Goal: Task Accomplishment & Management: Manage account settings

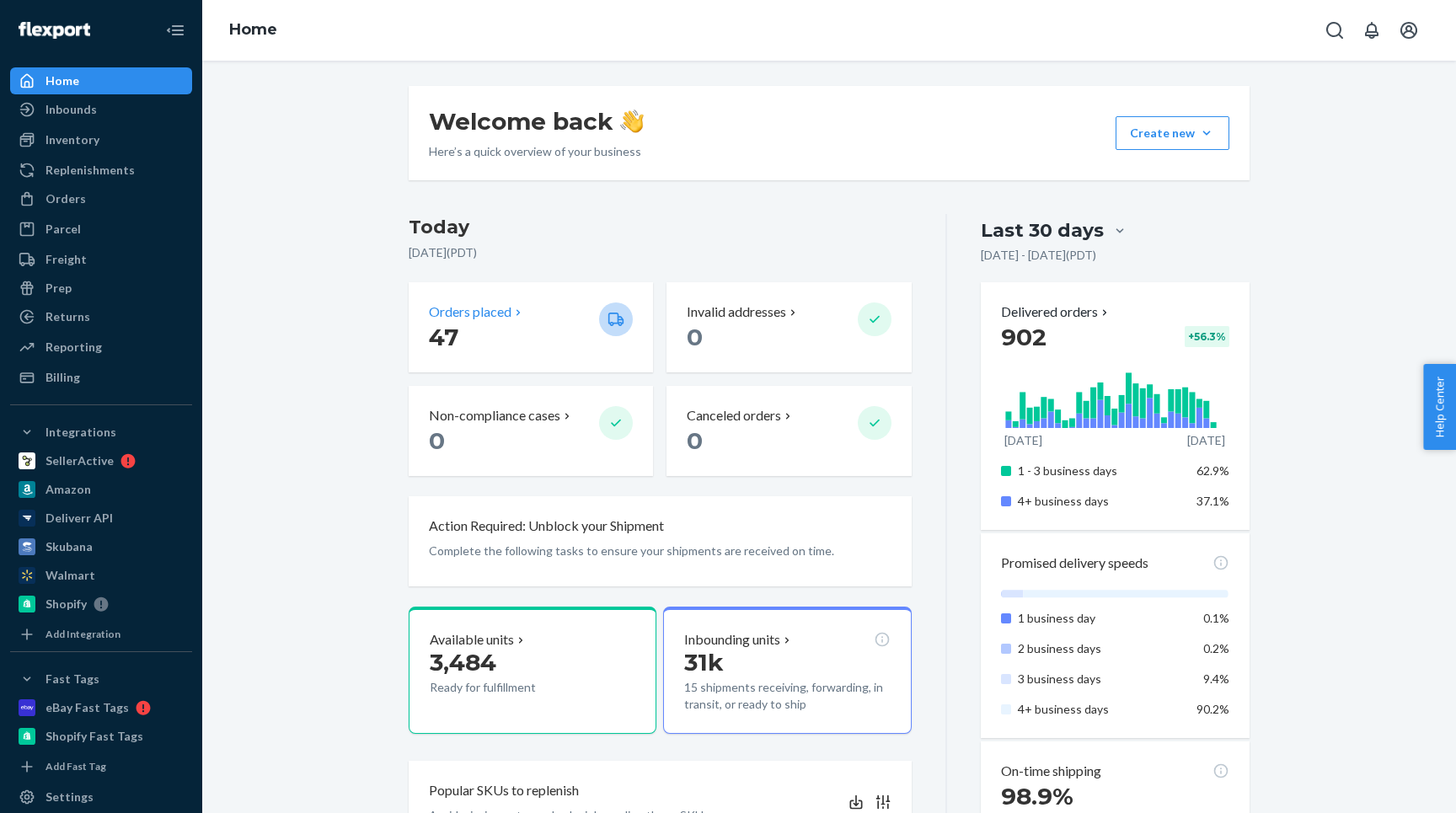
click at [500, 315] on p "Orders placed" at bounding box center [470, 313] width 82 height 20
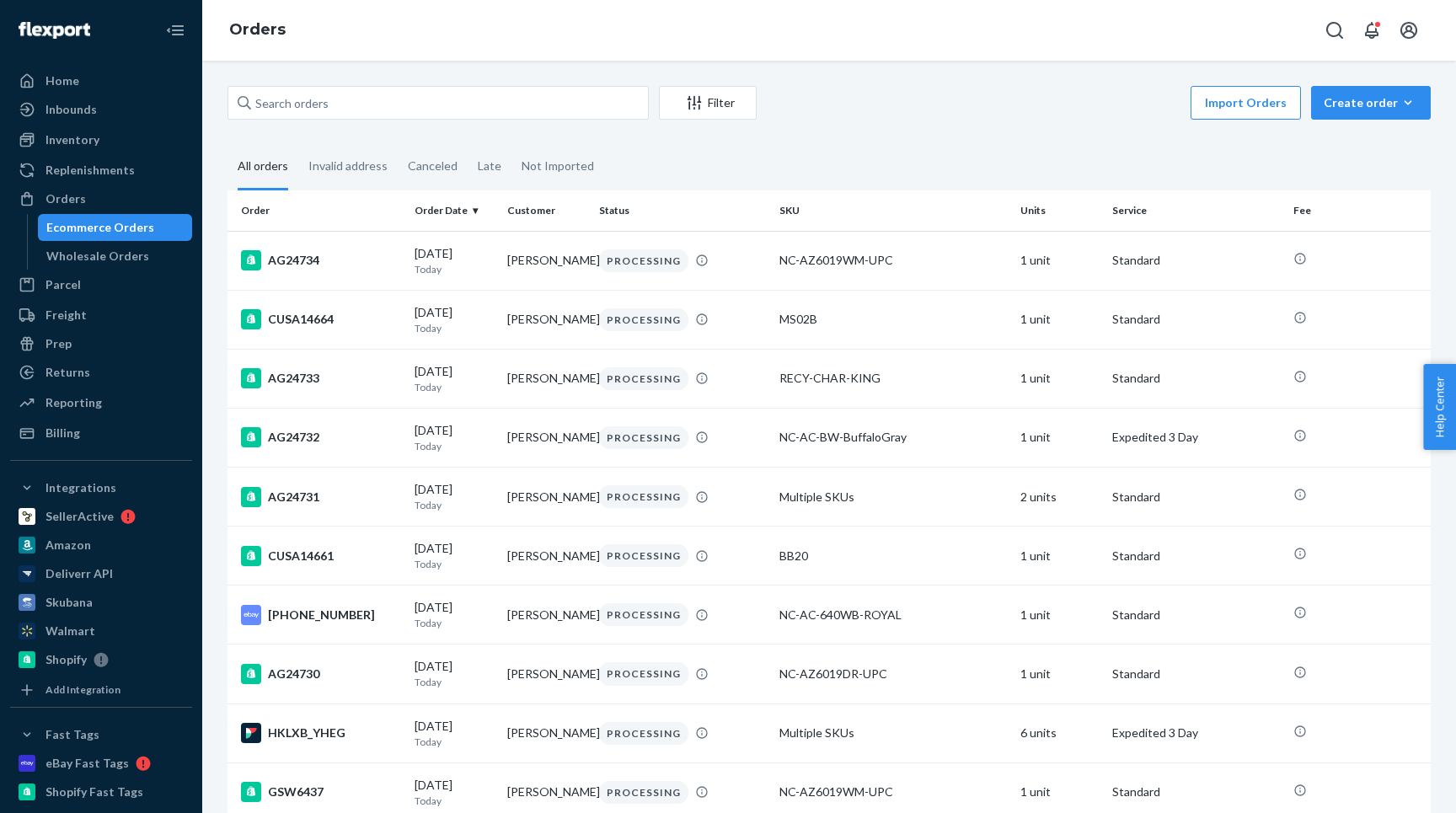
click at [368, 83] on div "Filter Import Orders Create order Ecommerce order Removal order All orders Inva…" at bounding box center [828, 436] width 1253 height 753
click at [368, 89] on input "text" at bounding box center [438, 103] width 421 height 34
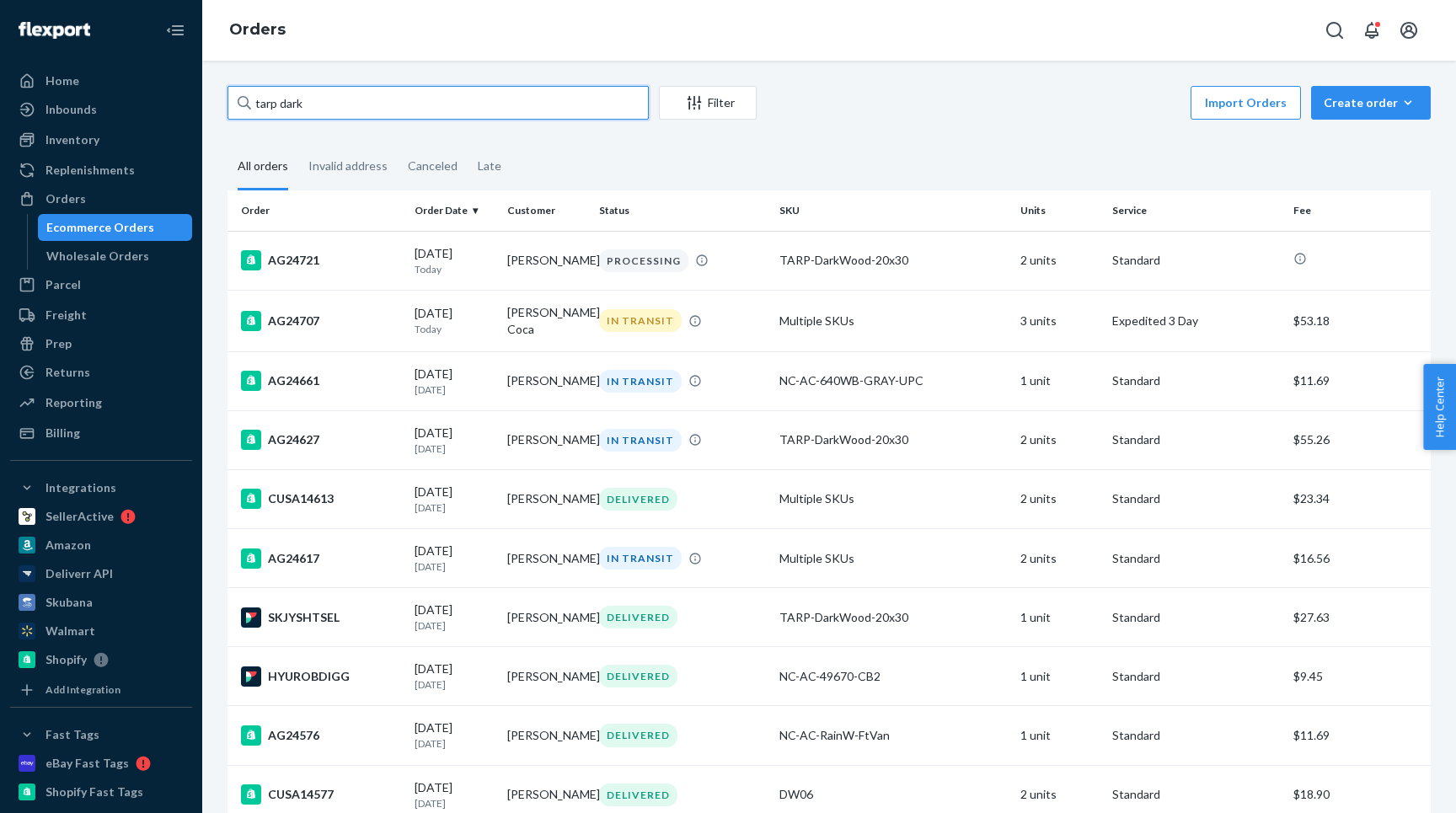
type input "tarp dark"
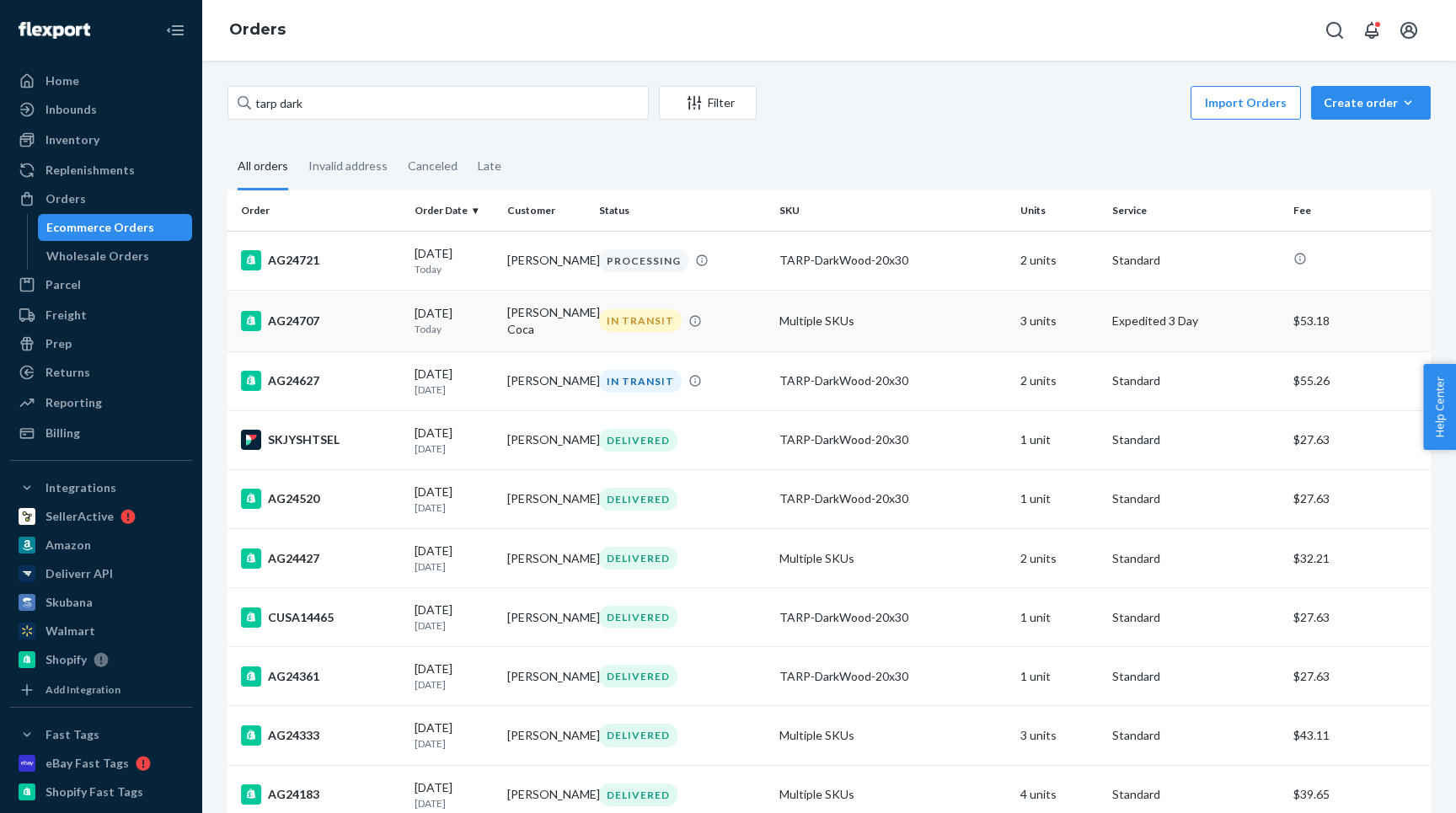
click at [372, 322] on div "AG24707" at bounding box center [321, 320] width 160 height 20
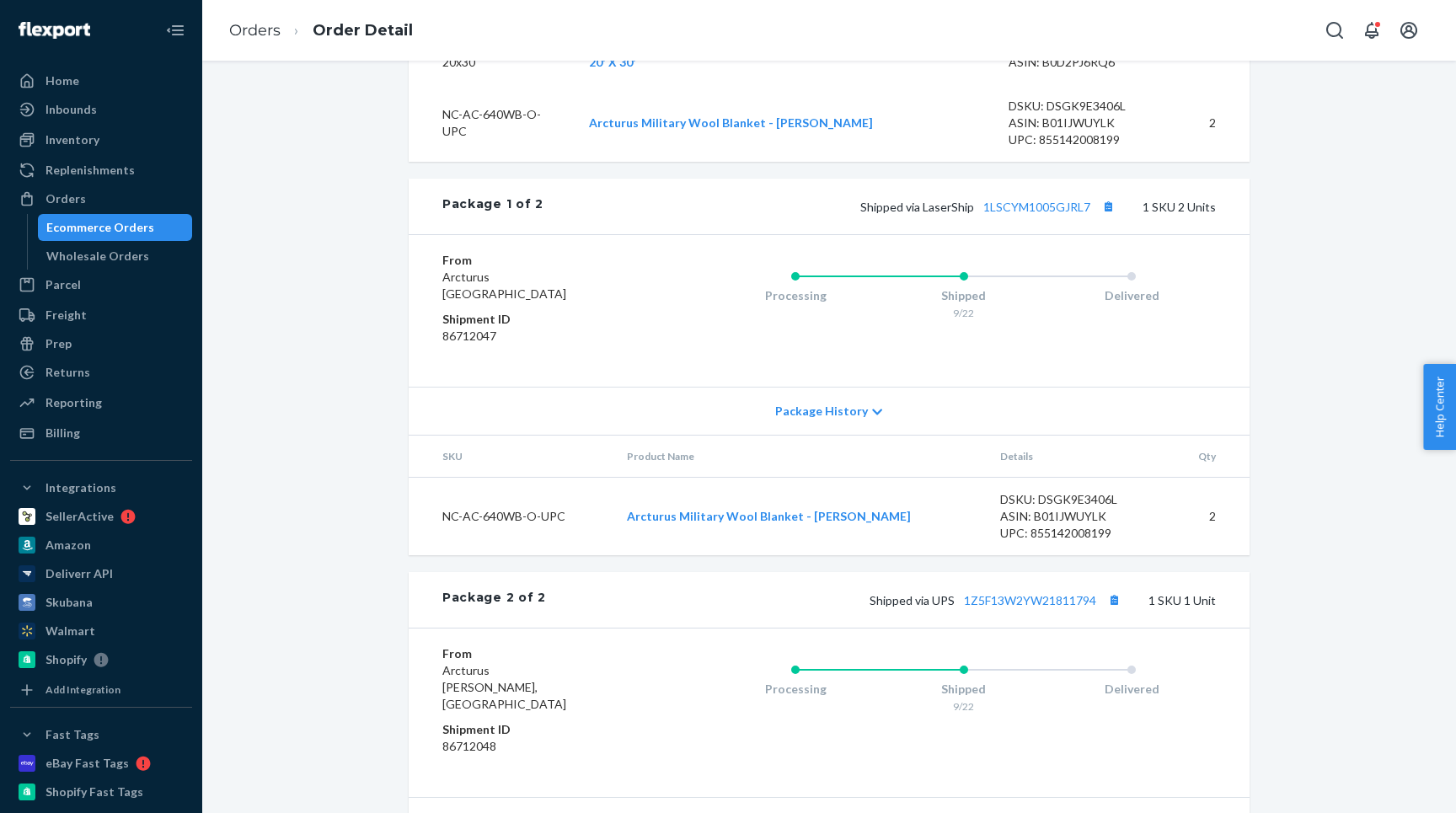
scroll to position [887, 0]
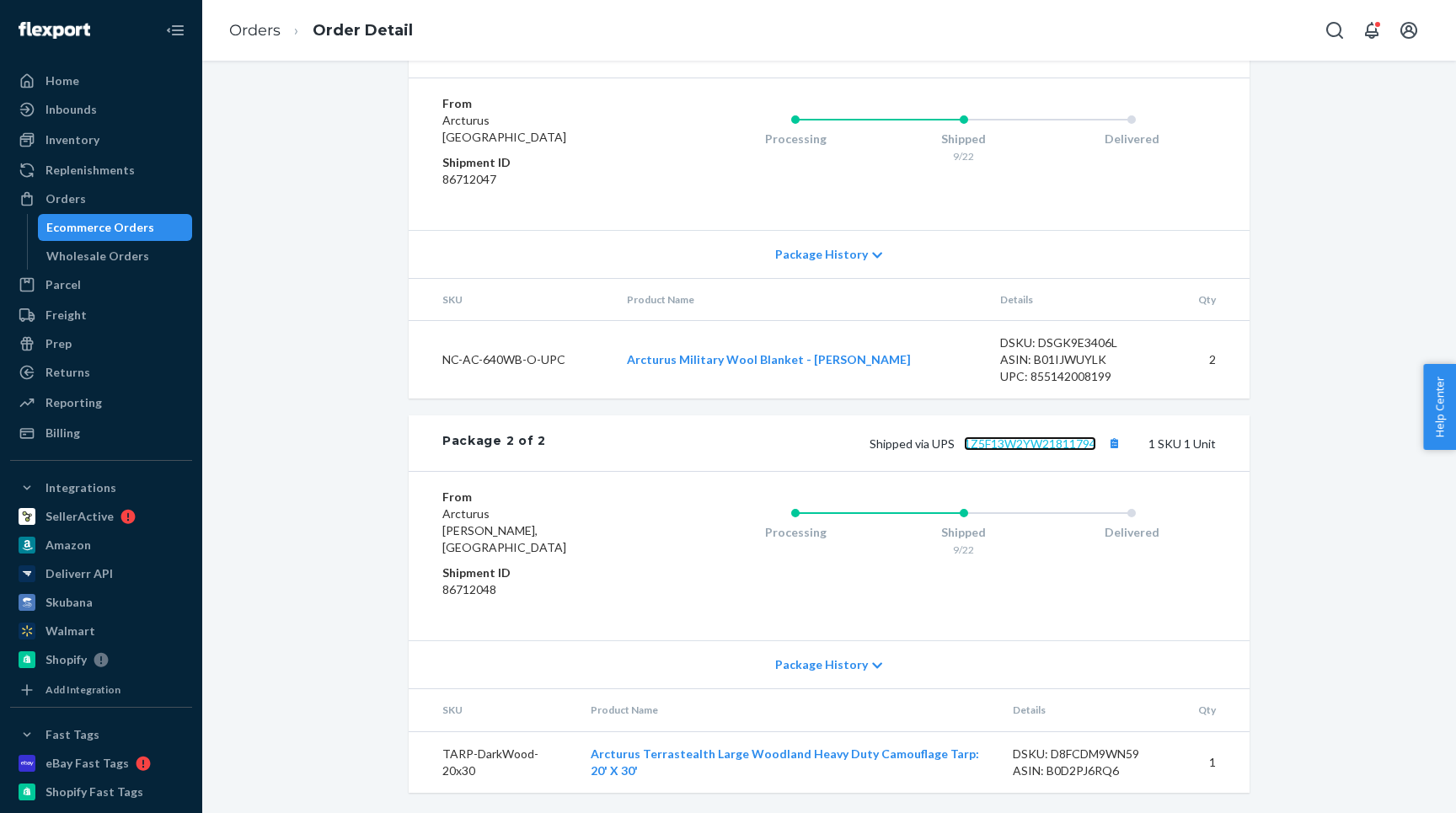
click at [1049, 451] on link "1Z5F13W2YW21811794" at bounding box center [1030, 443] width 133 height 14
click at [1032, 57] on link "1LSCYM1005GJRL7" at bounding box center [1037, 49] width 107 height 14
click at [48, 134] on div "Inventory" at bounding box center [72, 139] width 54 height 17
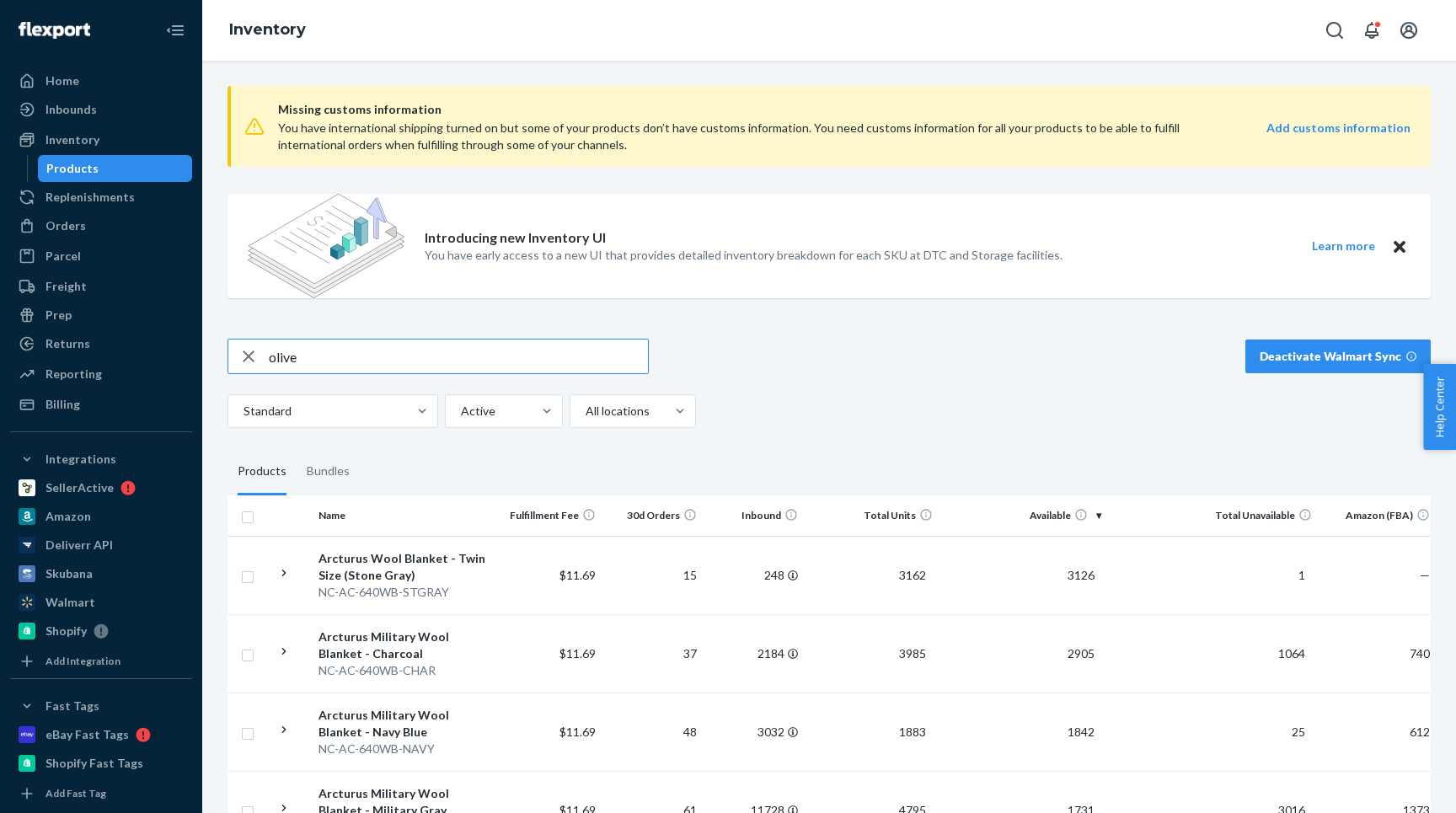
type input "olive"
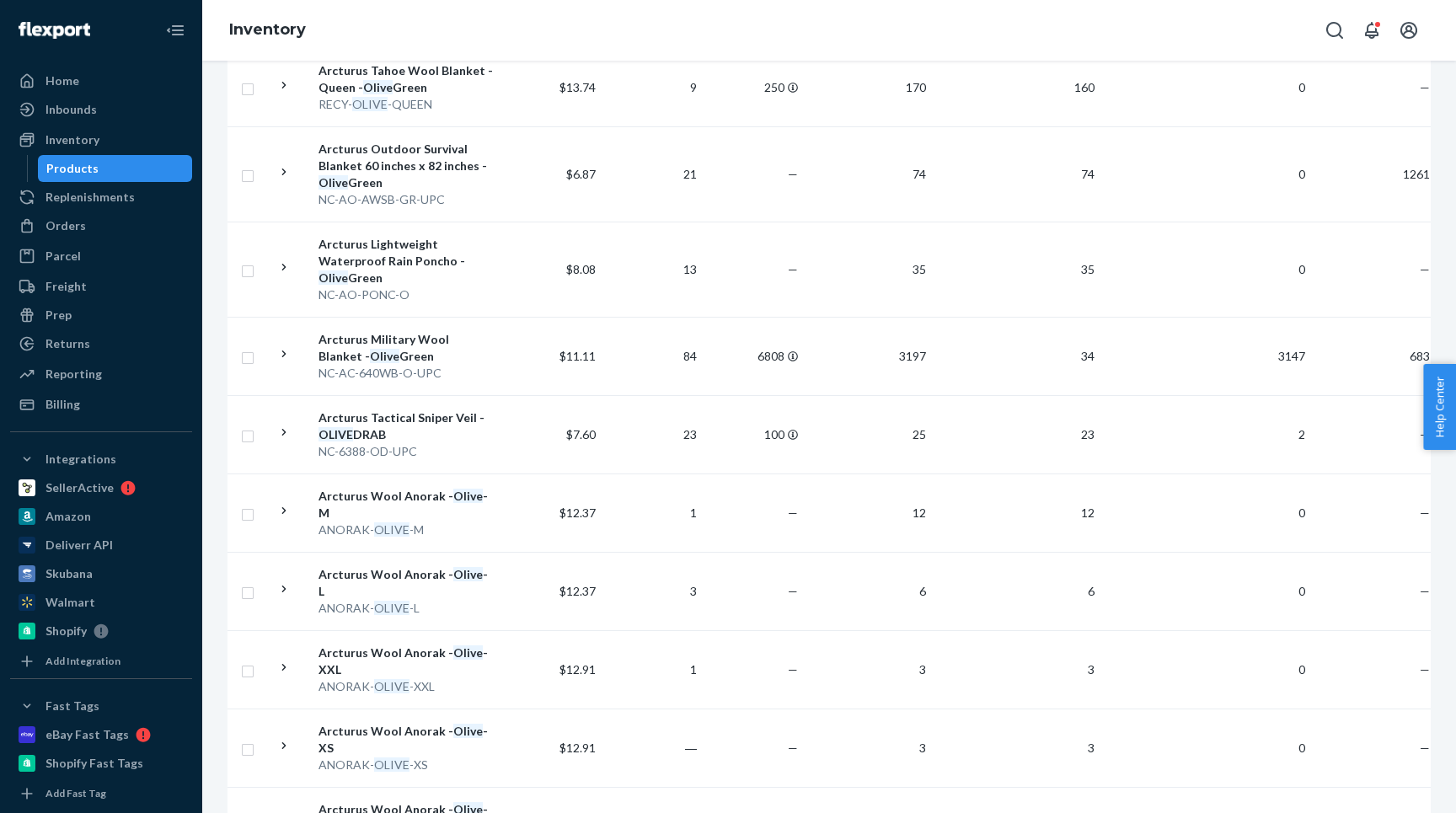
scroll to position [758, 0]
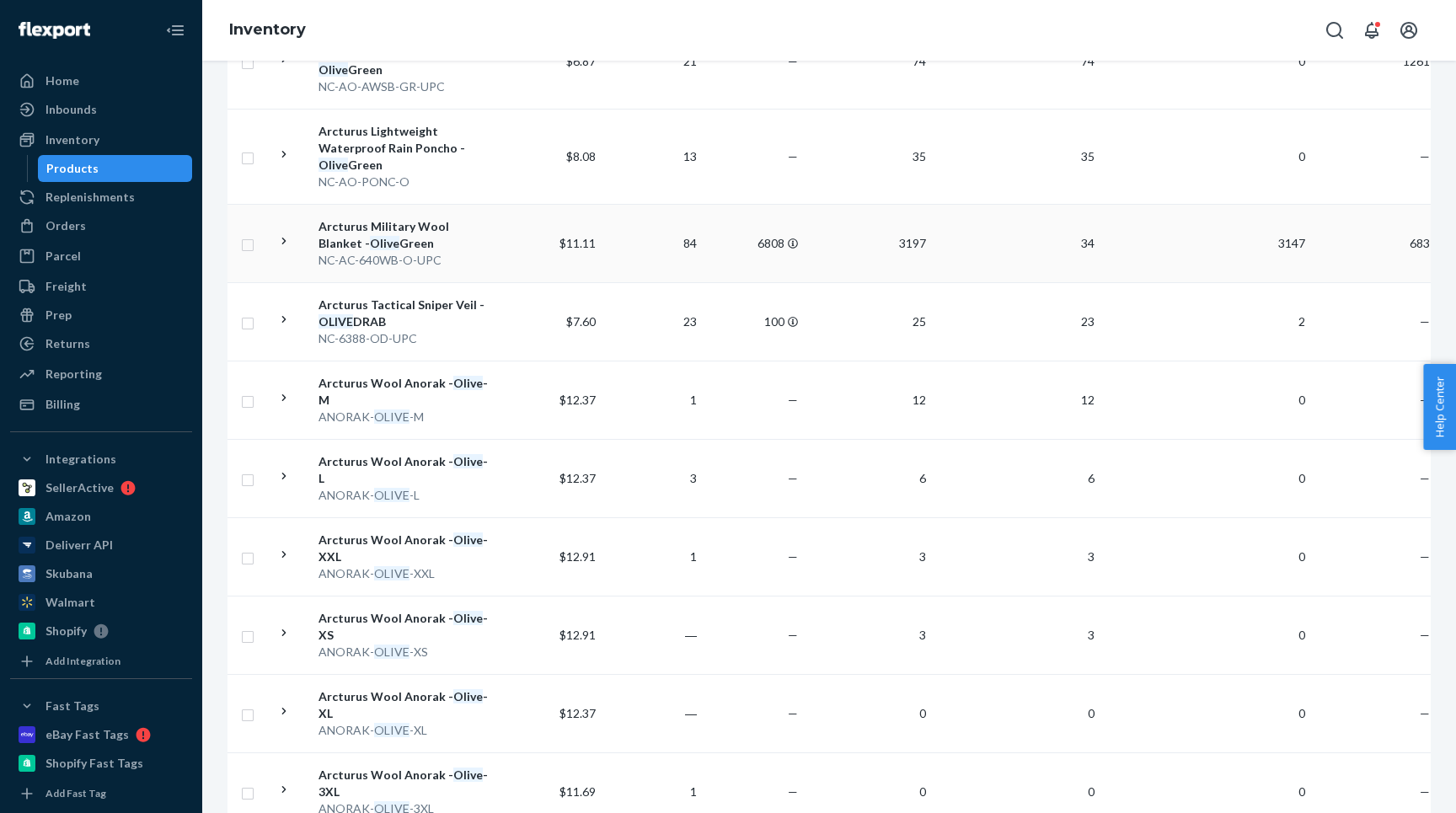
click at [281, 242] on icon at bounding box center [284, 241] width 16 height 16
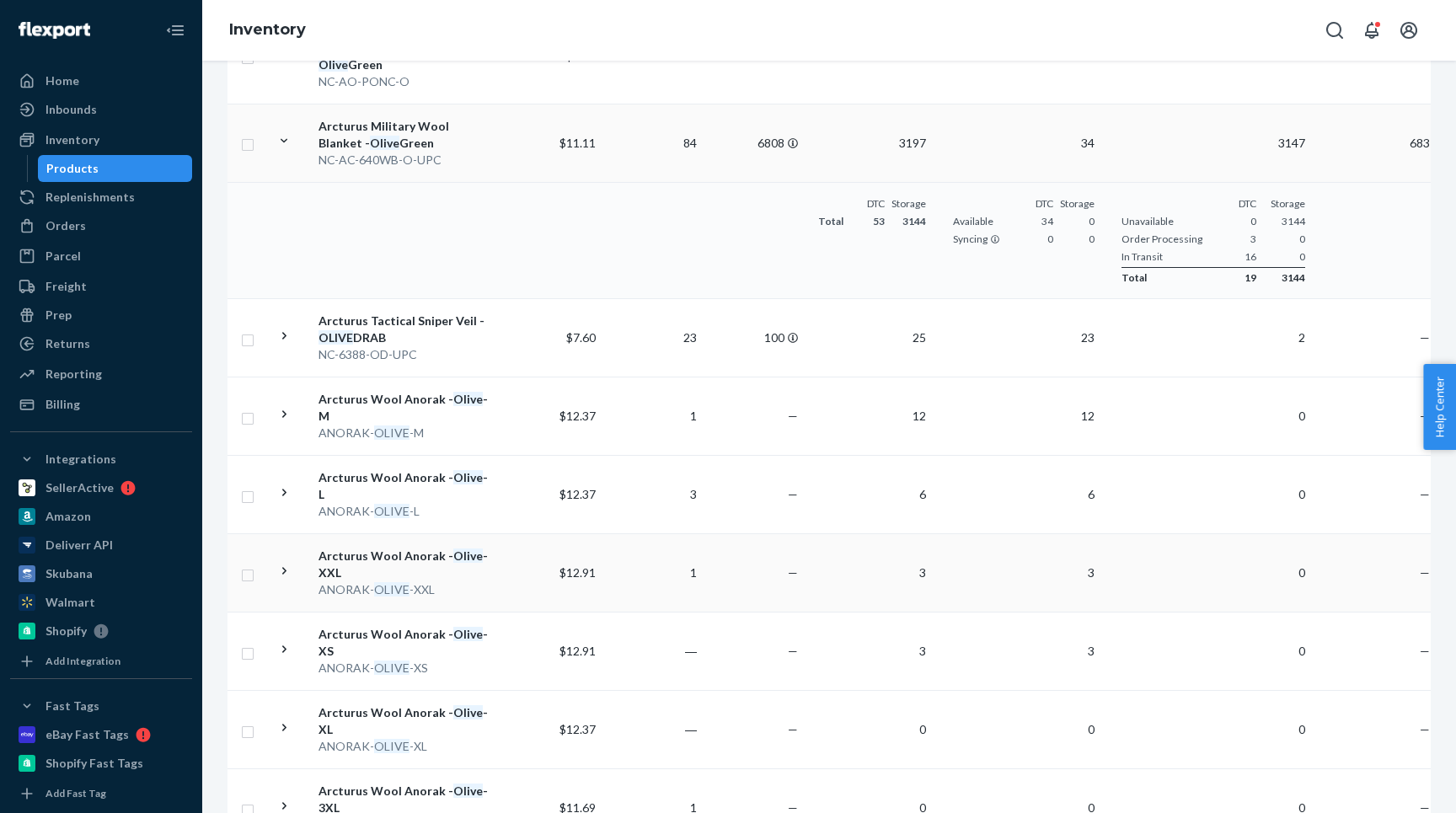
scroll to position [858, 0]
drag, startPoint x: 433, startPoint y: 560, endPoint x: 321, endPoint y: 560, distance: 112.0
click at [321, 581] on div "ANORAK- OLIVE -XXL" at bounding box center [407, 588] width 176 height 17
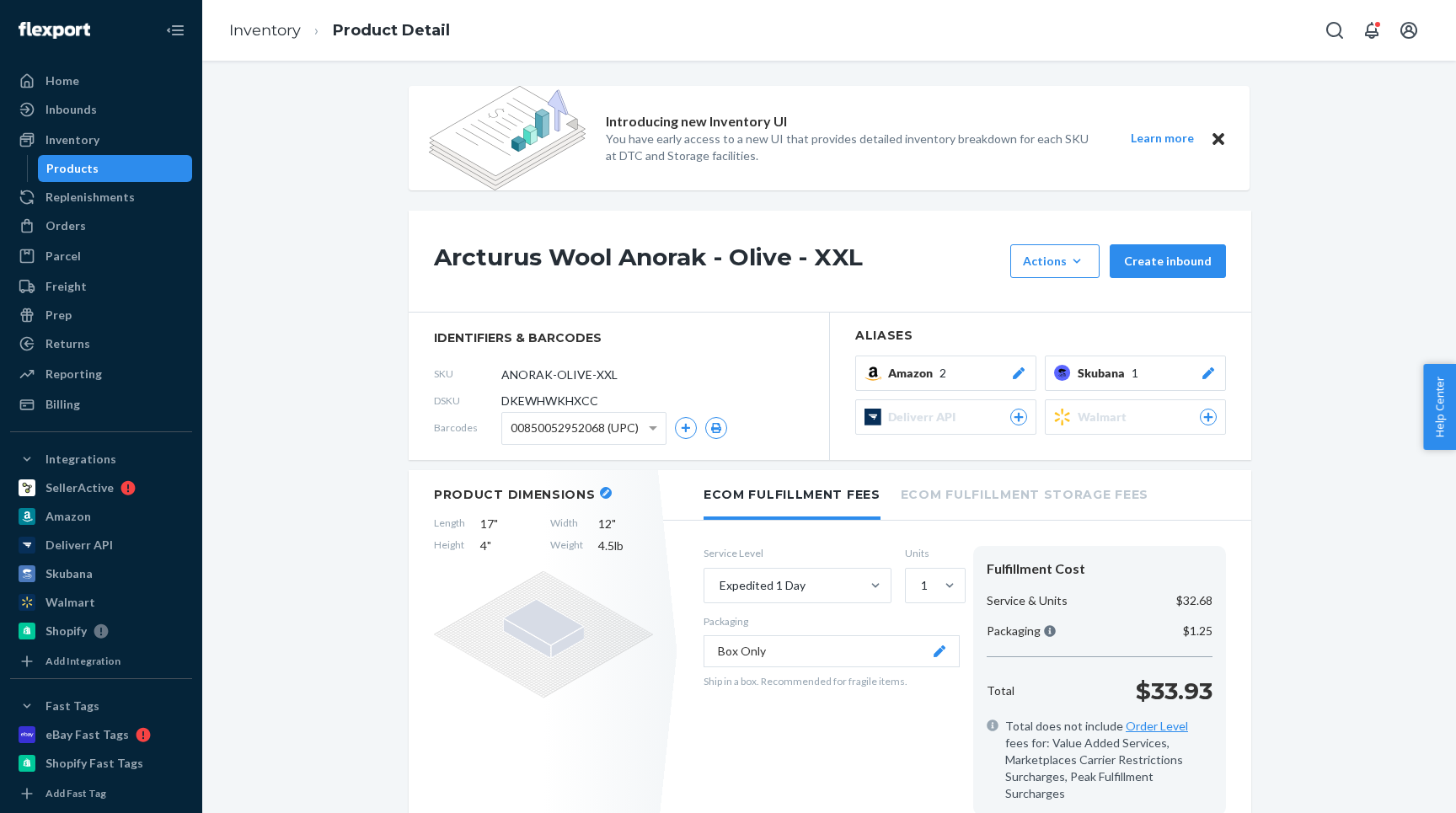
click at [1089, 385] on button "Skubana 1" at bounding box center [1135, 373] width 181 height 36
click at [1089, 384] on button "Skubana 1" at bounding box center [1135, 373] width 181 height 36
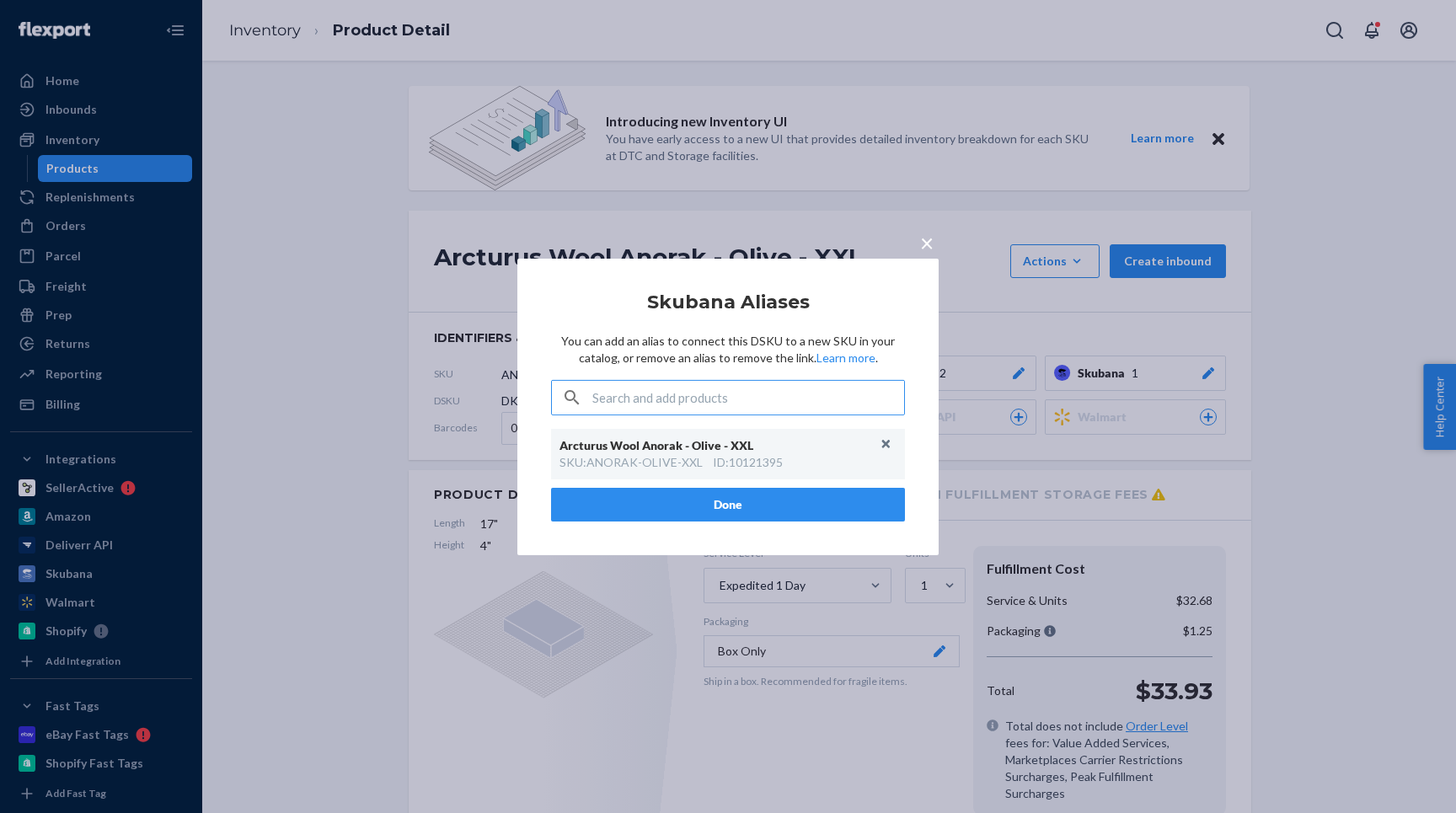
click at [923, 245] on span "×" at bounding box center [927, 241] width 14 height 29
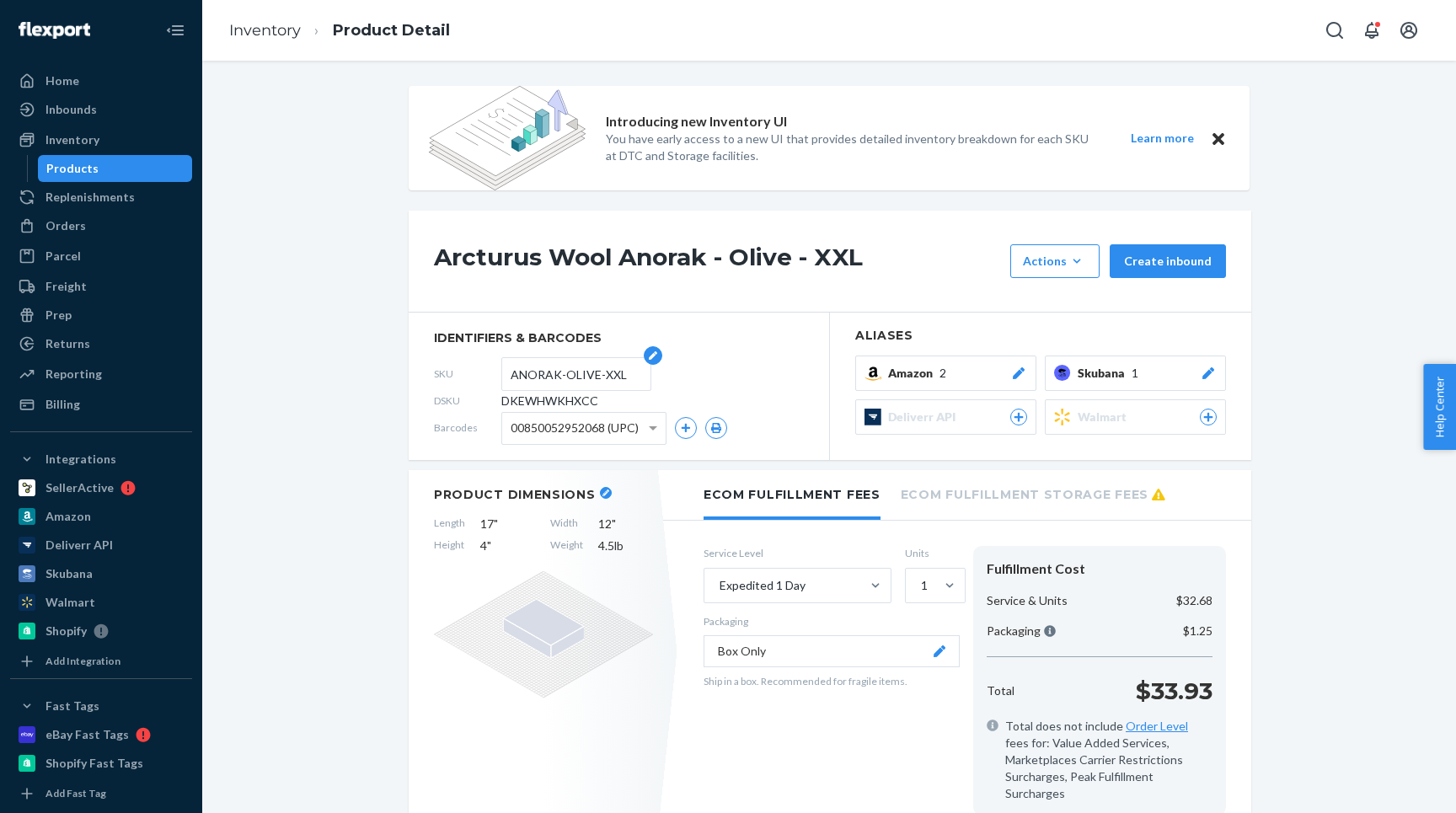
click at [560, 375] on input "ANORAK-OLIVE-XXL" at bounding box center [576, 374] width 132 height 32
click at [92, 136] on div "Inventory" at bounding box center [72, 139] width 54 height 17
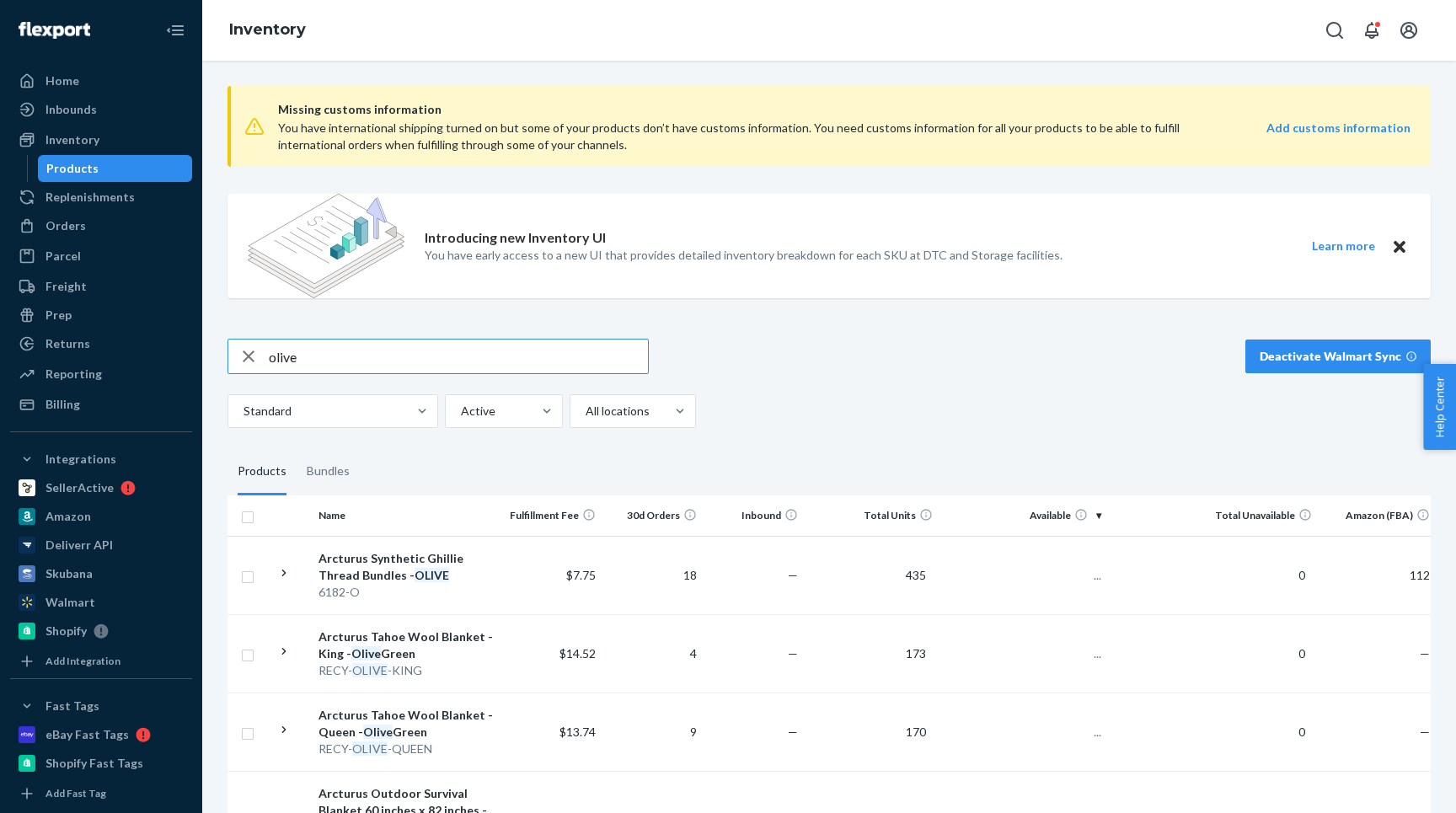
click at [348, 356] on input "olive" at bounding box center [458, 356] width 379 height 34
type input "DD06"
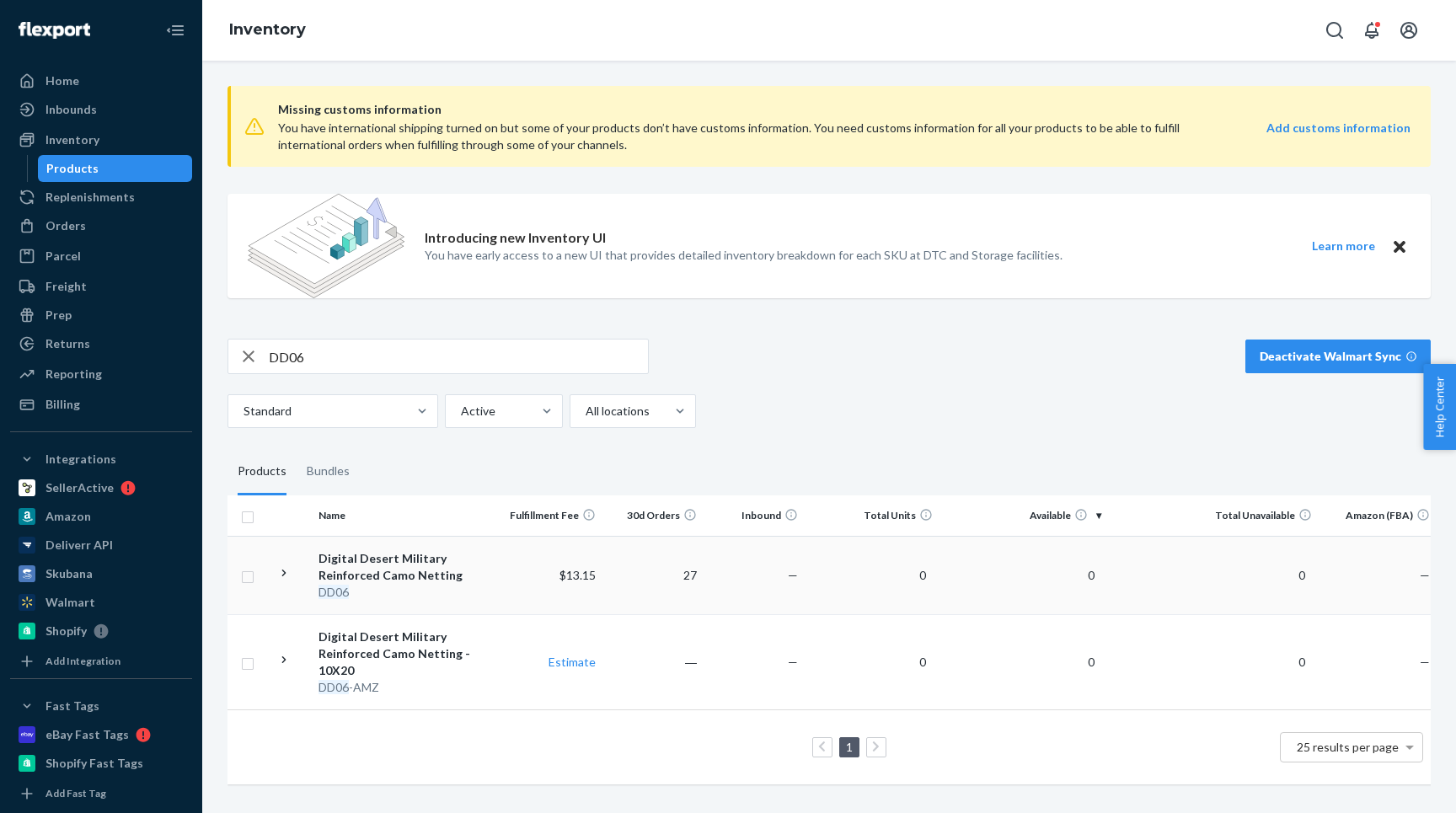
click at [282, 577] on icon at bounding box center [284, 573] width 4 height 7
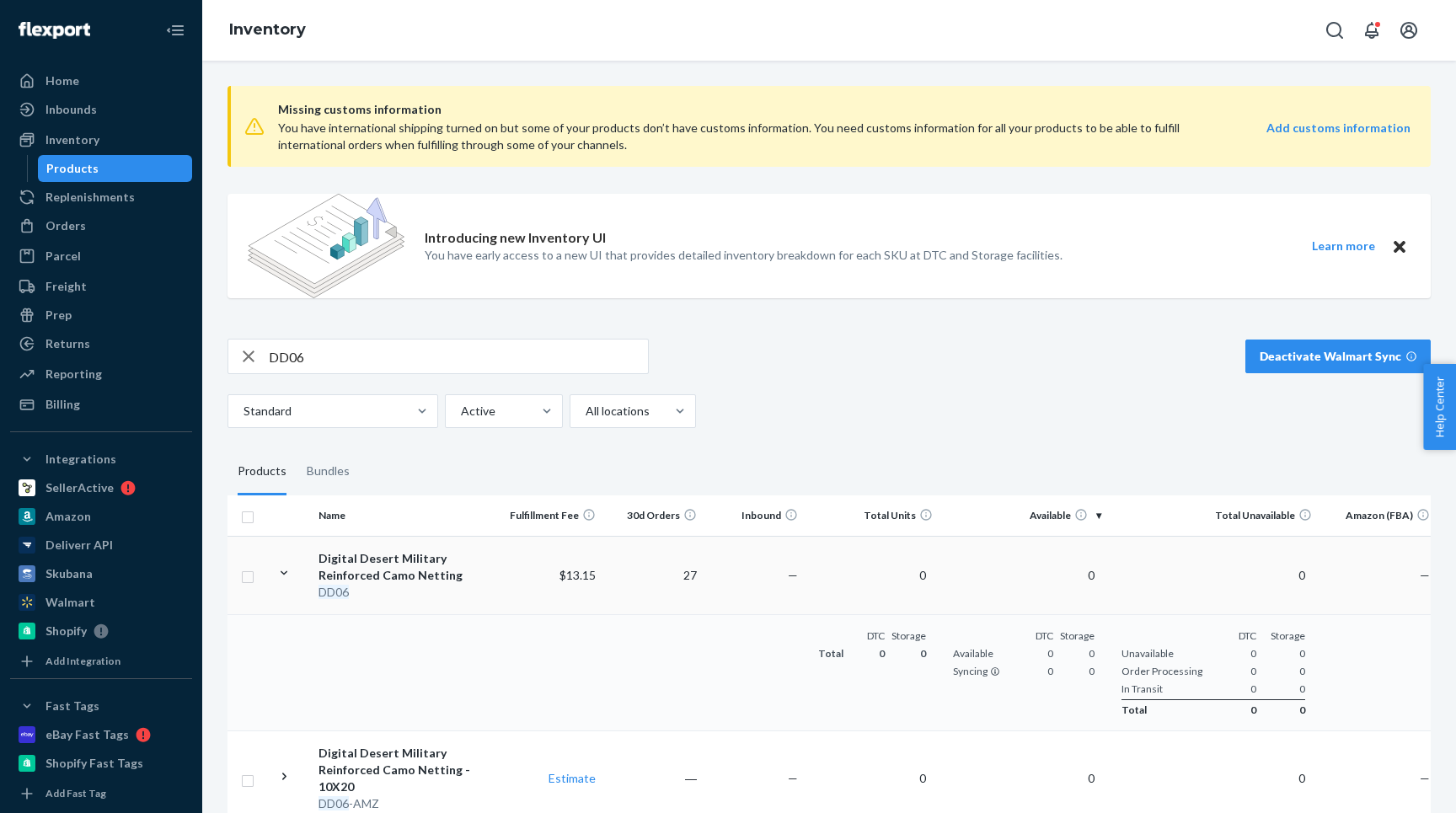
scroll to position [104, 0]
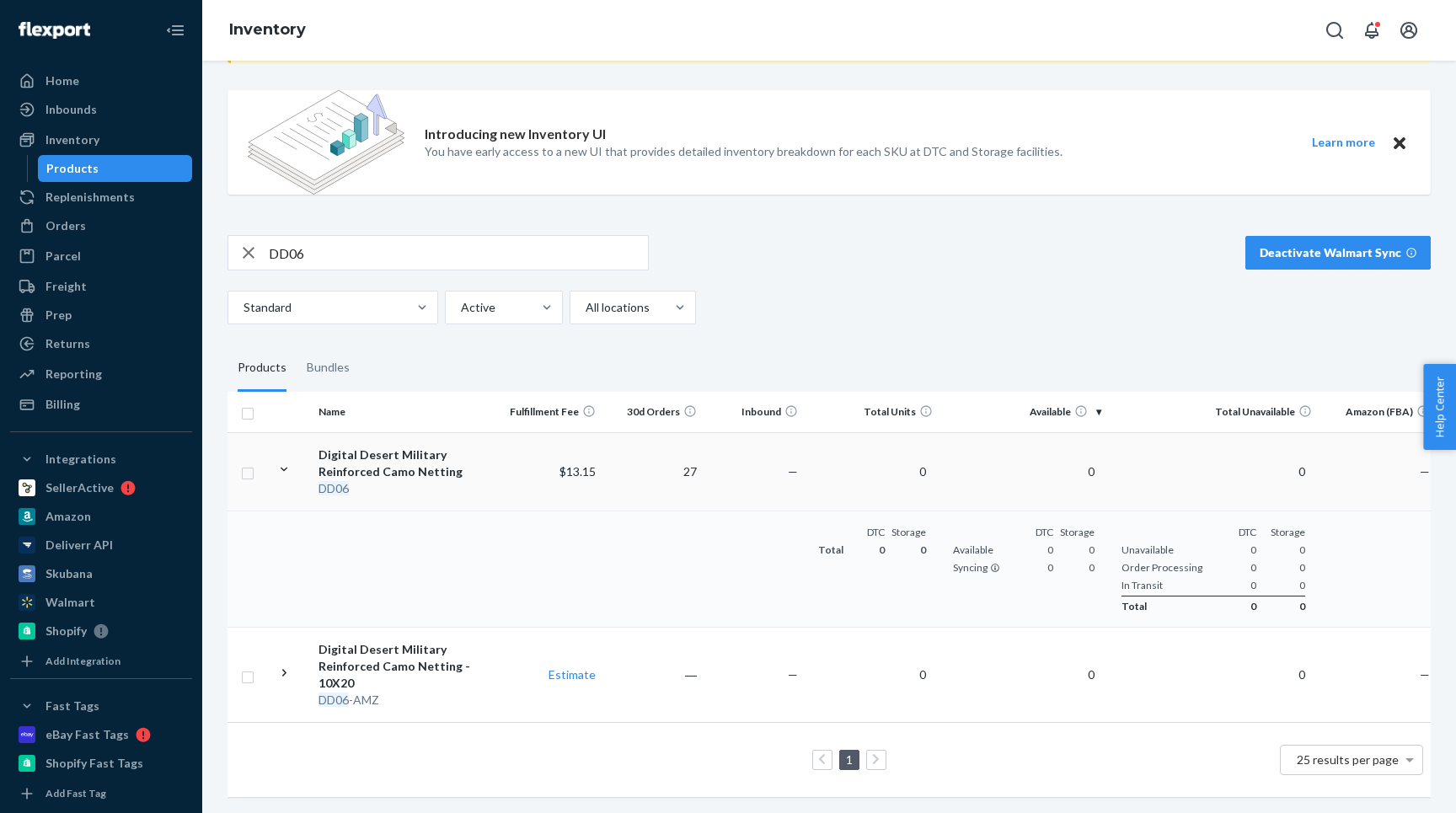
click at [465, 475] on div "Digital Desert Military Reinforced Camo Netting" at bounding box center [407, 463] width 176 height 34
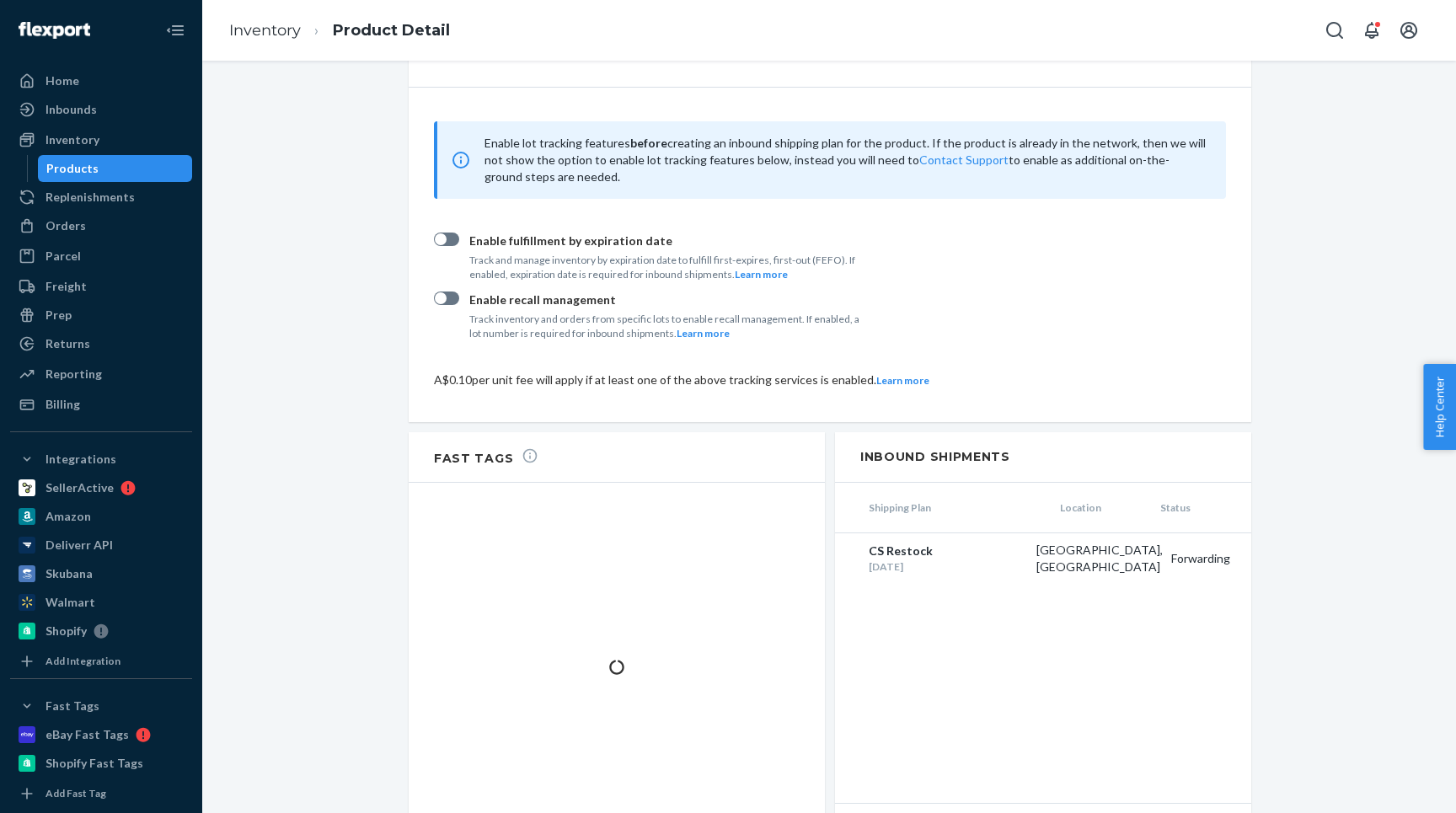
scroll to position [1829, 0]
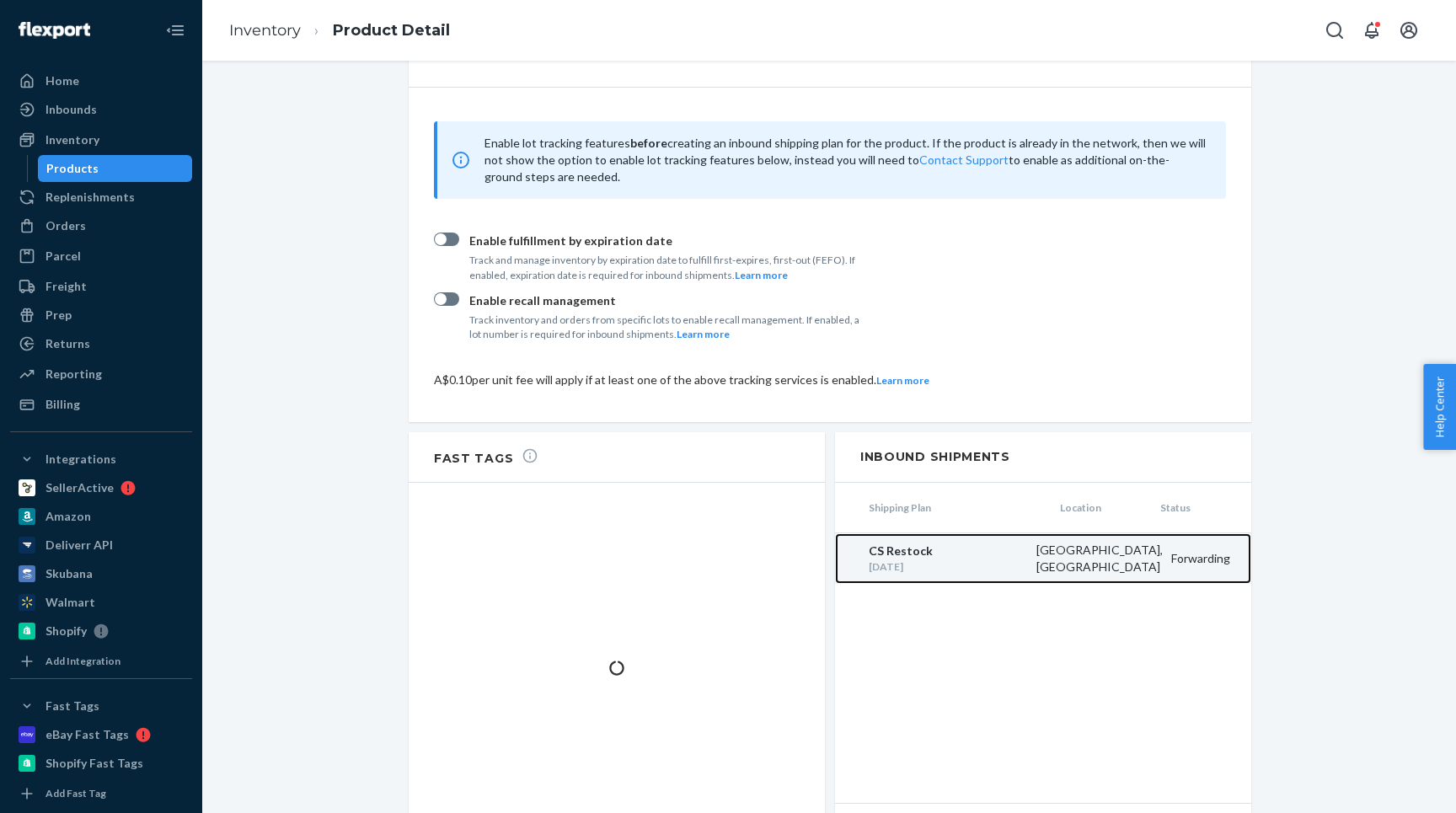
click at [928, 560] on div "Sep 12, 2025" at bounding box center [948, 567] width 159 height 14
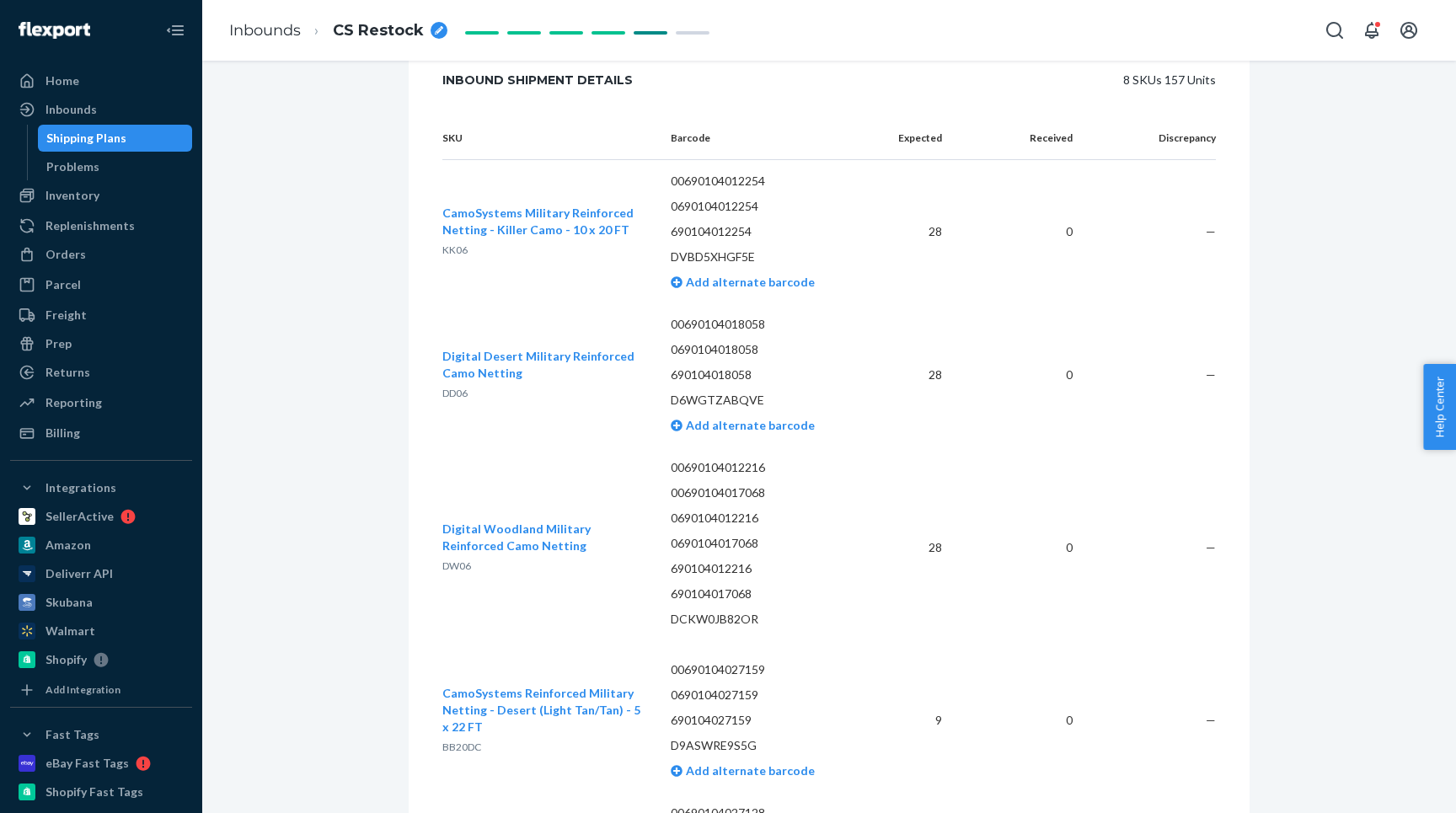
scroll to position [2577, 0]
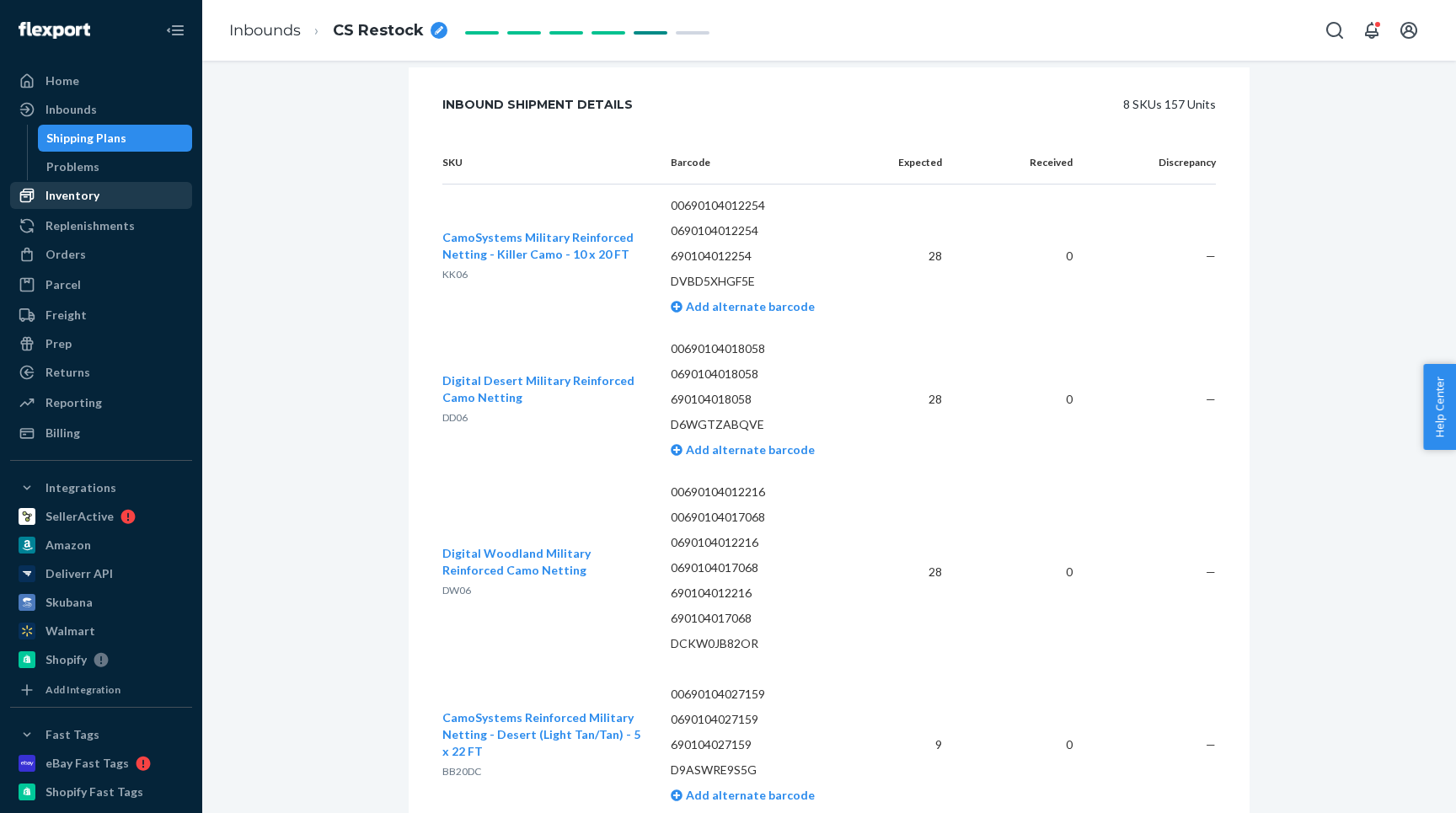
click at [59, 191] on div "Inventory" at bounding box center [72, 195] width 54 height 17
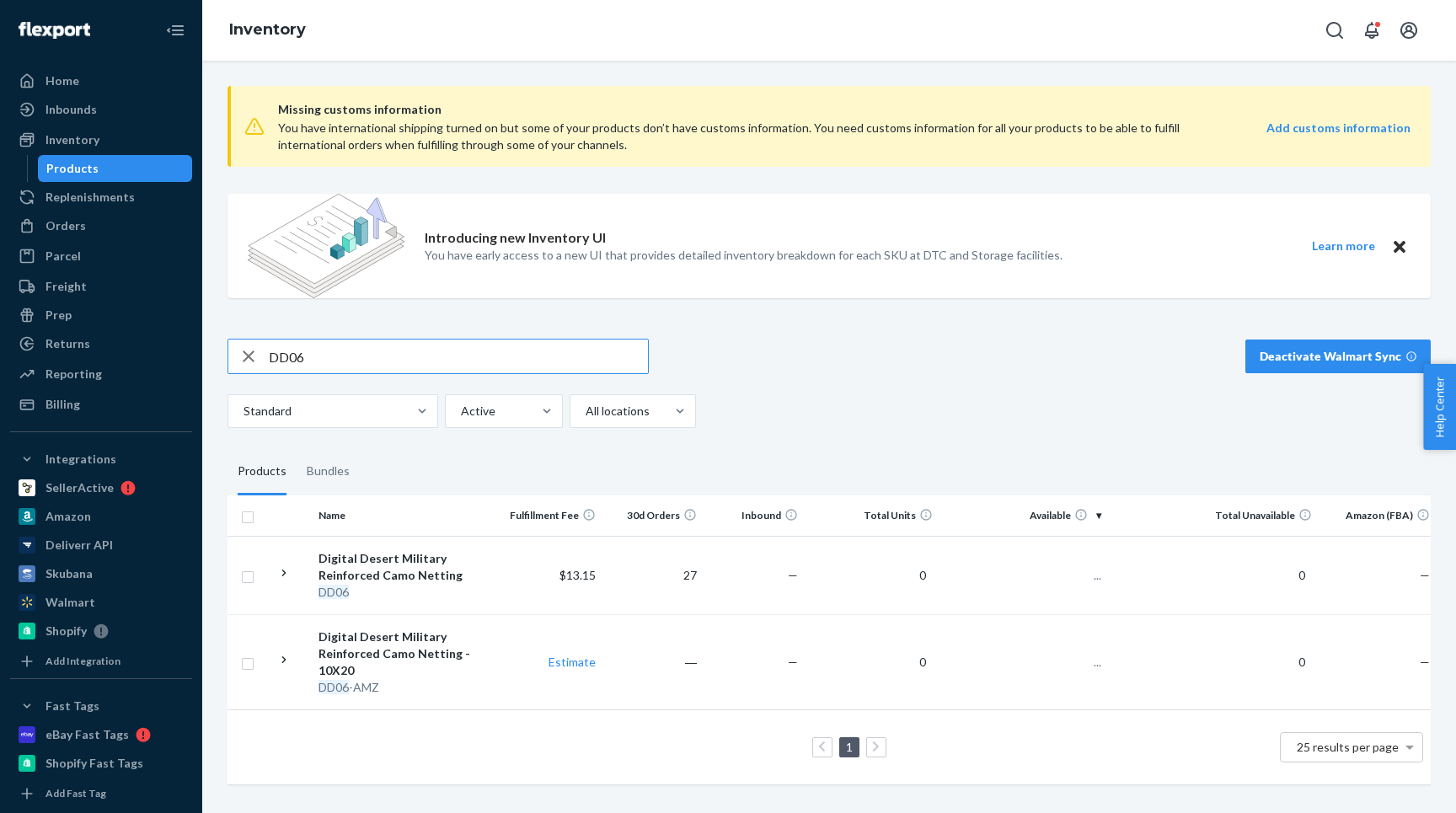
click at [334, 356] on input "DD06" at bounding box center [458, 356] width 379 height 34
type input "evershade"
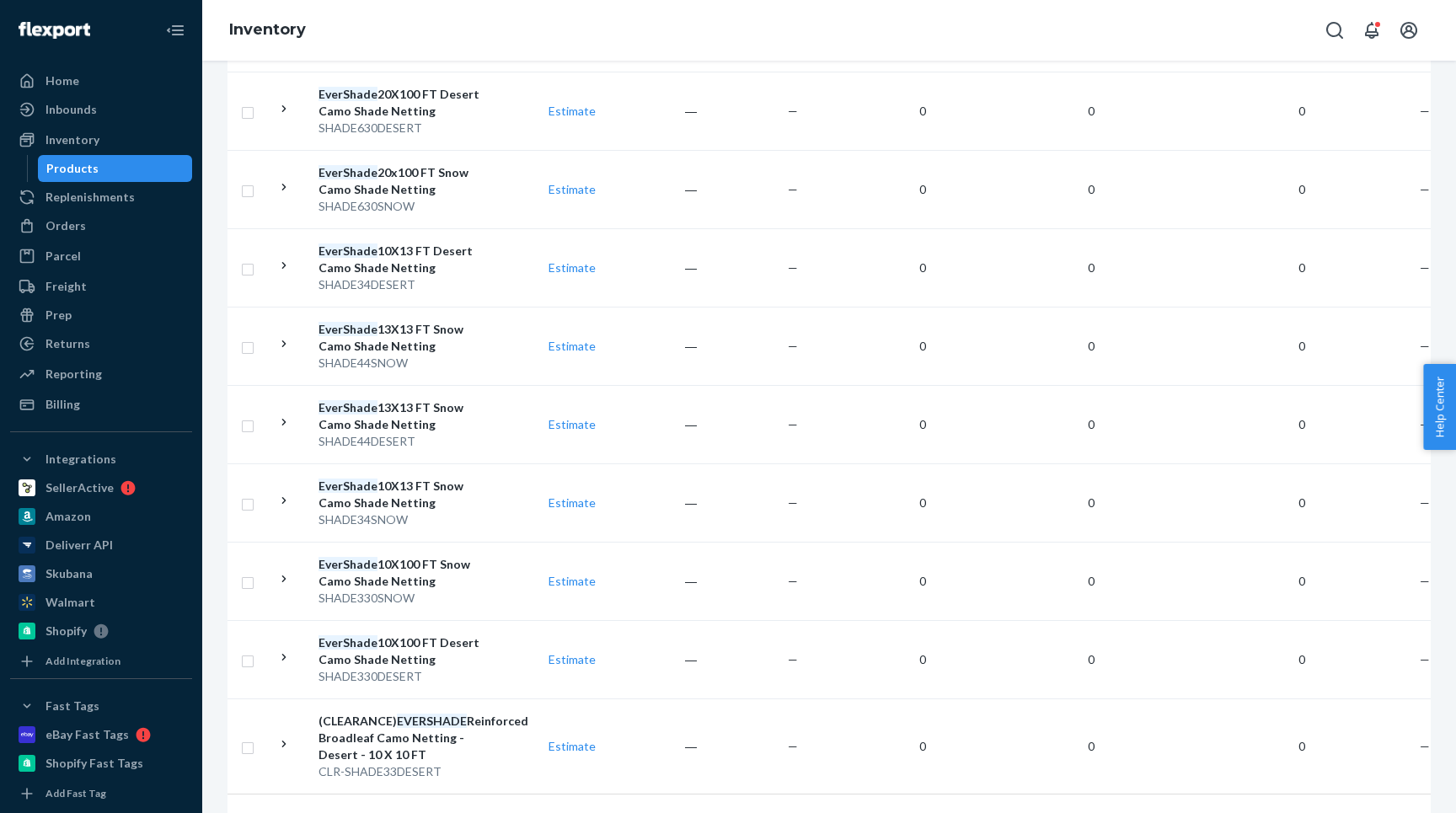
scroll to position [1162, 0]
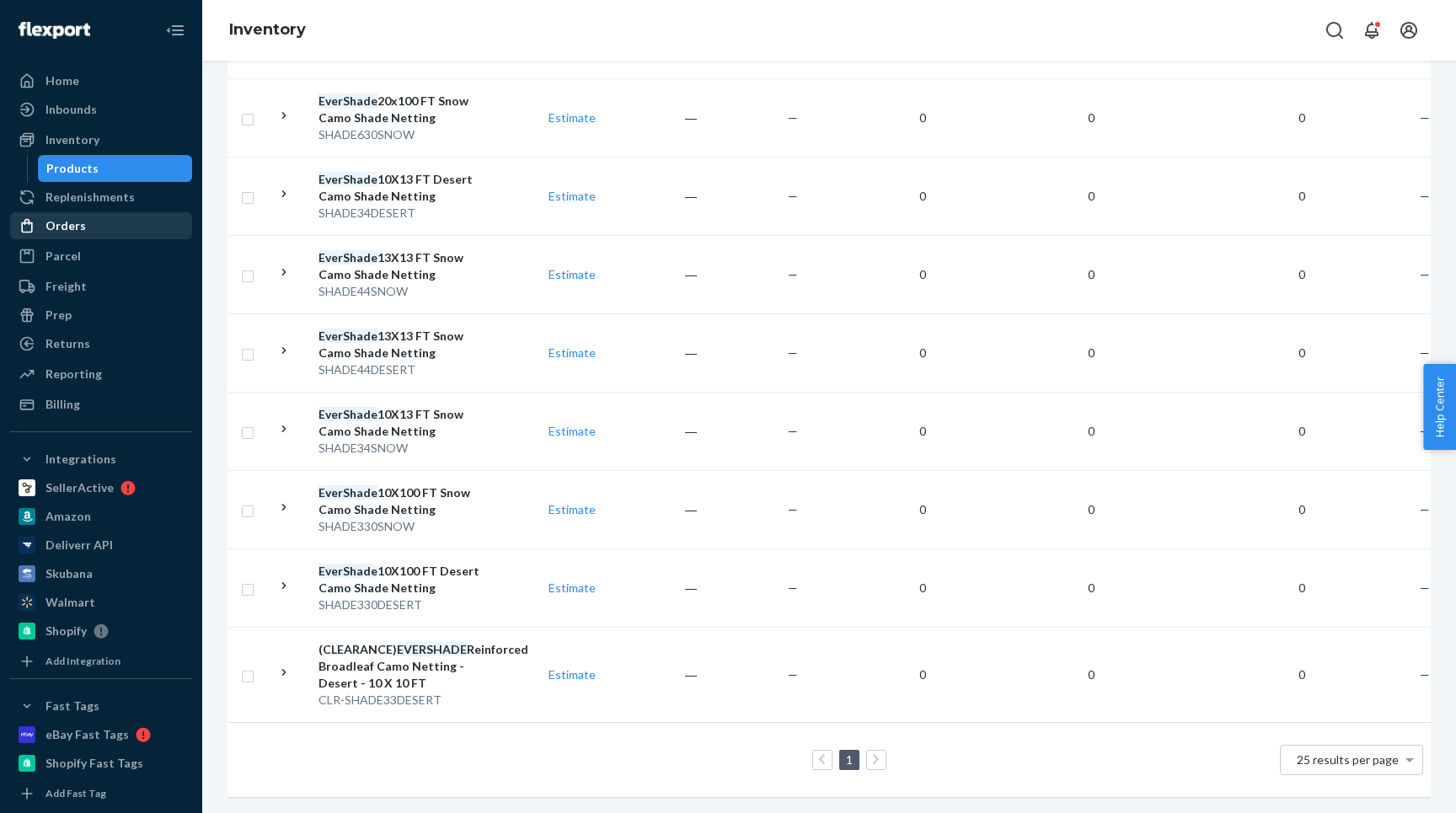
click at [64, 226] on div "Orders" at bounding box center [65, 226] width 41 height 17
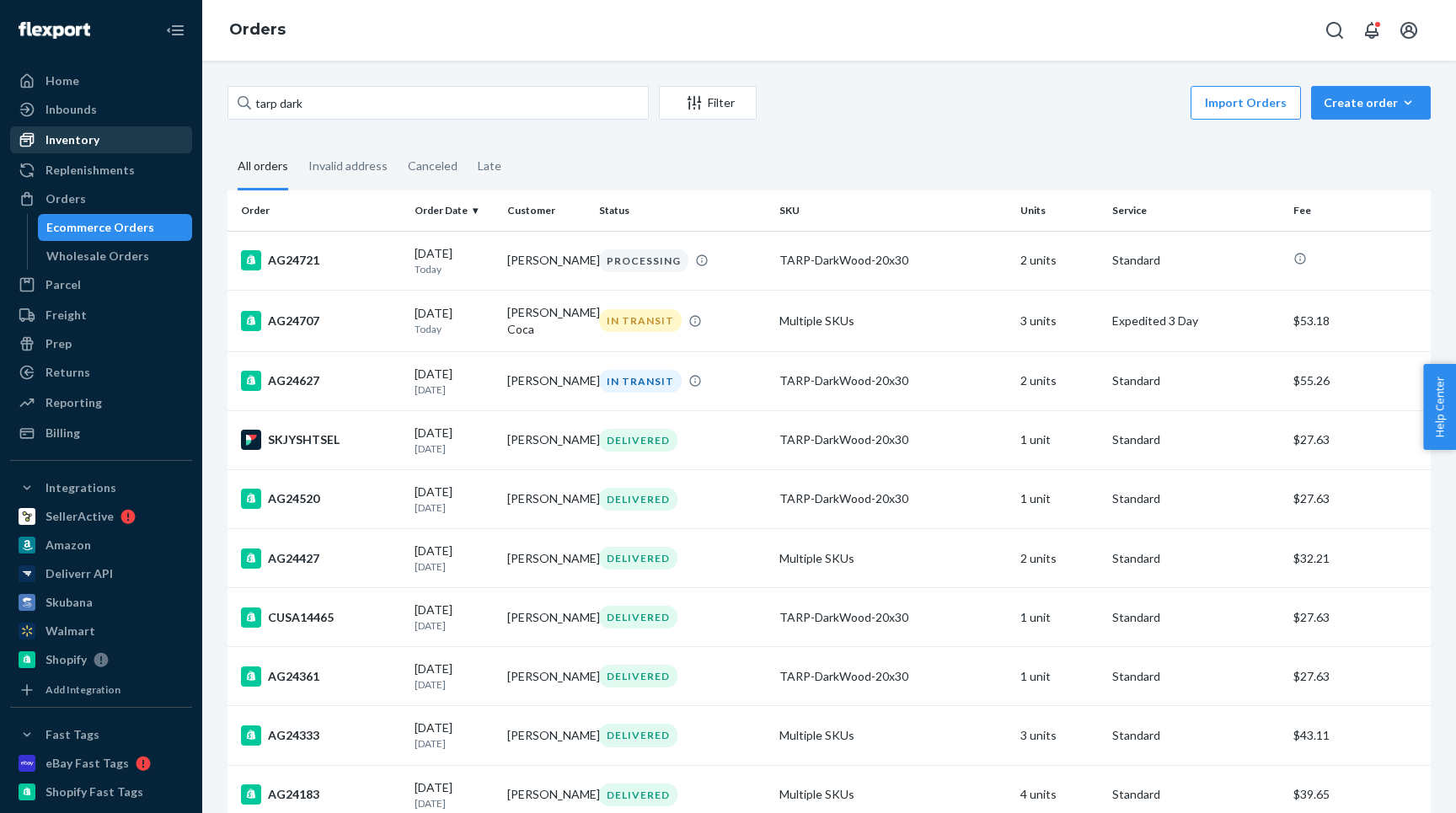
click at [81, 138] on div "Inventory" at bounding box center [72, 139] width 54 height 17
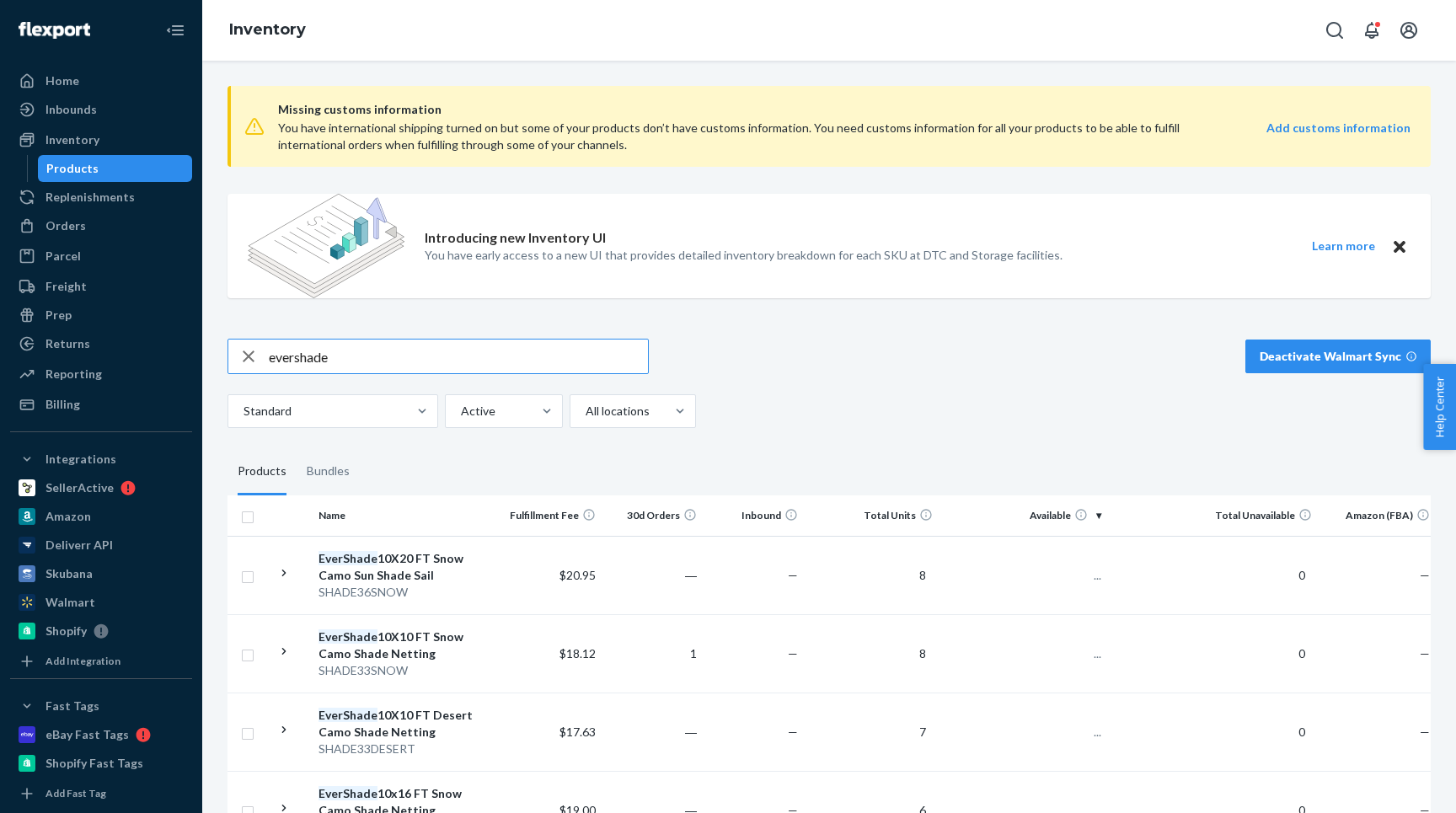
click at [377, 348] on input "evershade" at bounding box center [458, 356] width 379 height 34
type input "tarp dark"
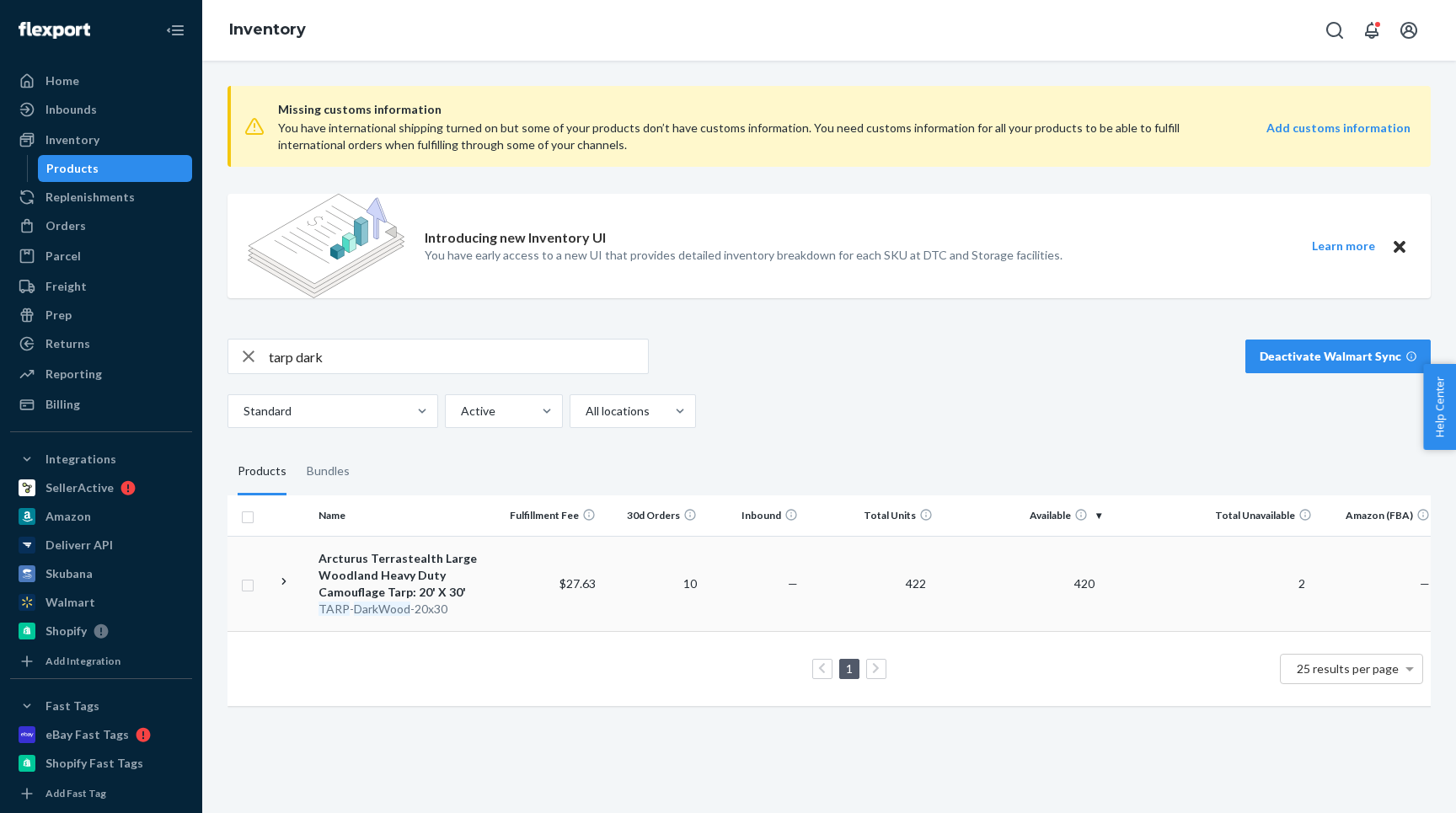
click at [284, 574] on icon at bounding box center [284, 582] width 16 height 16
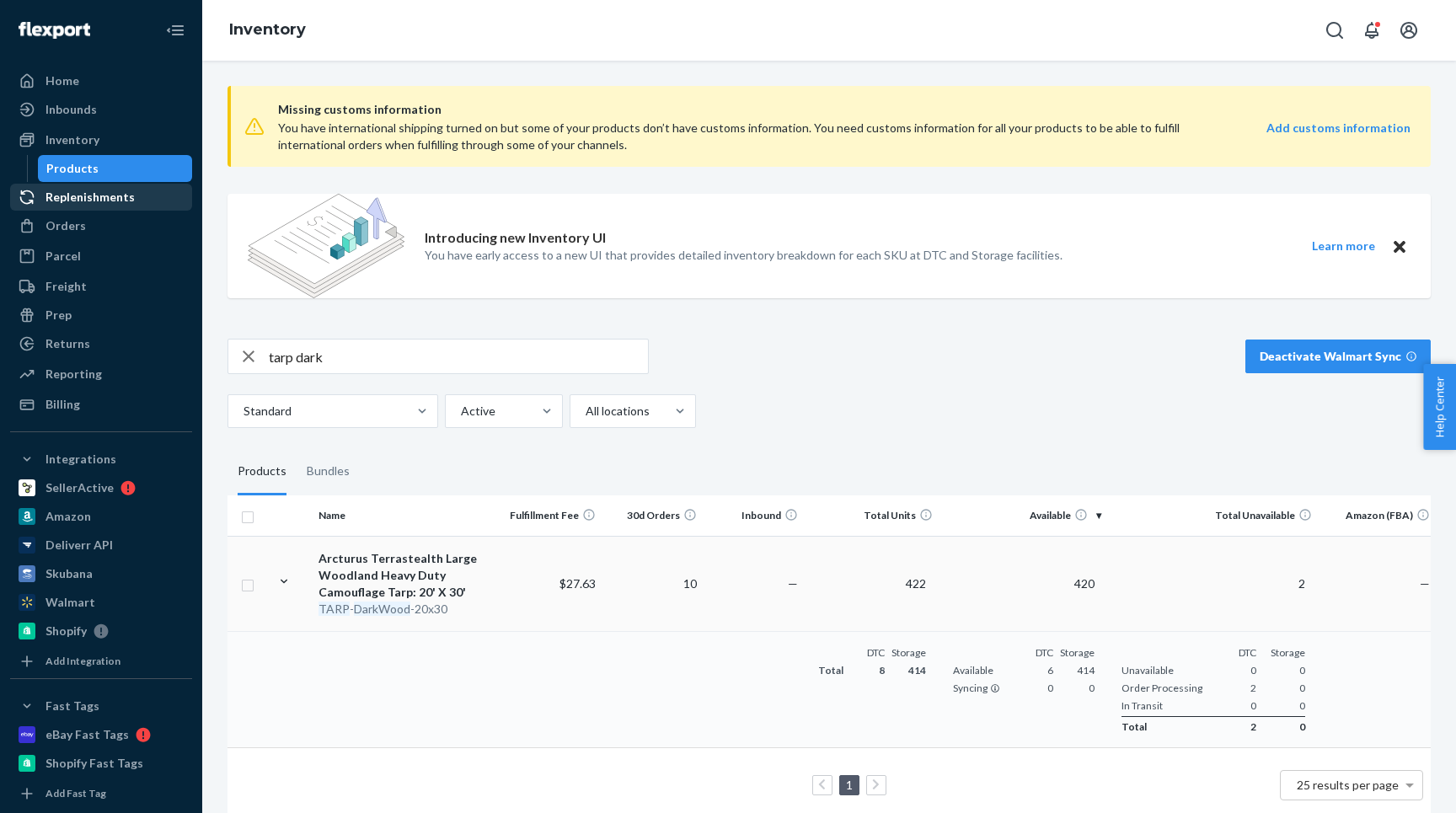
click at [114, 199] on div "Replenishments" at bounding box center [90, 197] width 89 height 17
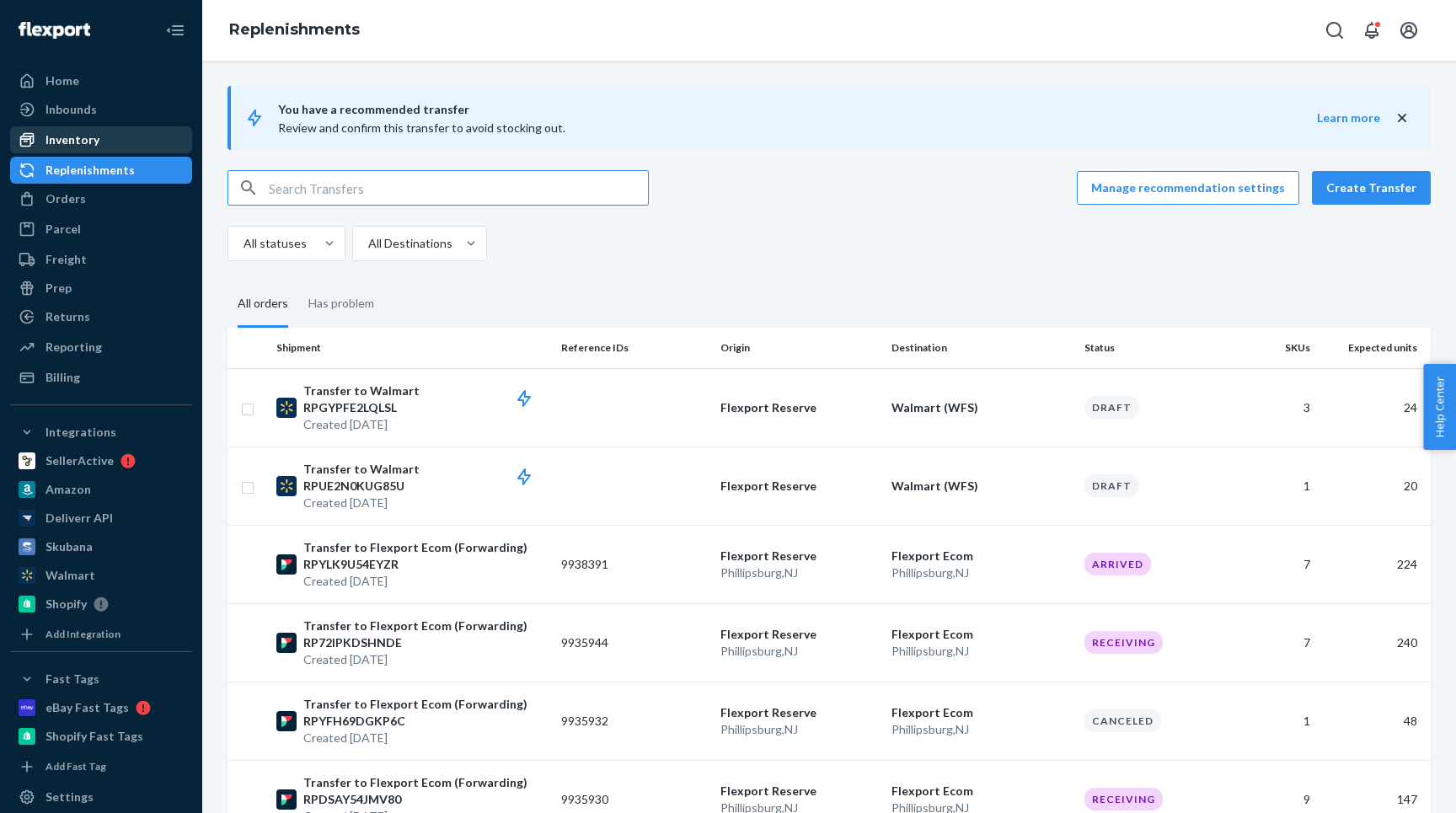
click at [91, 134] on div "Inventory" at bounding box center [72, 139] width 54 height 17
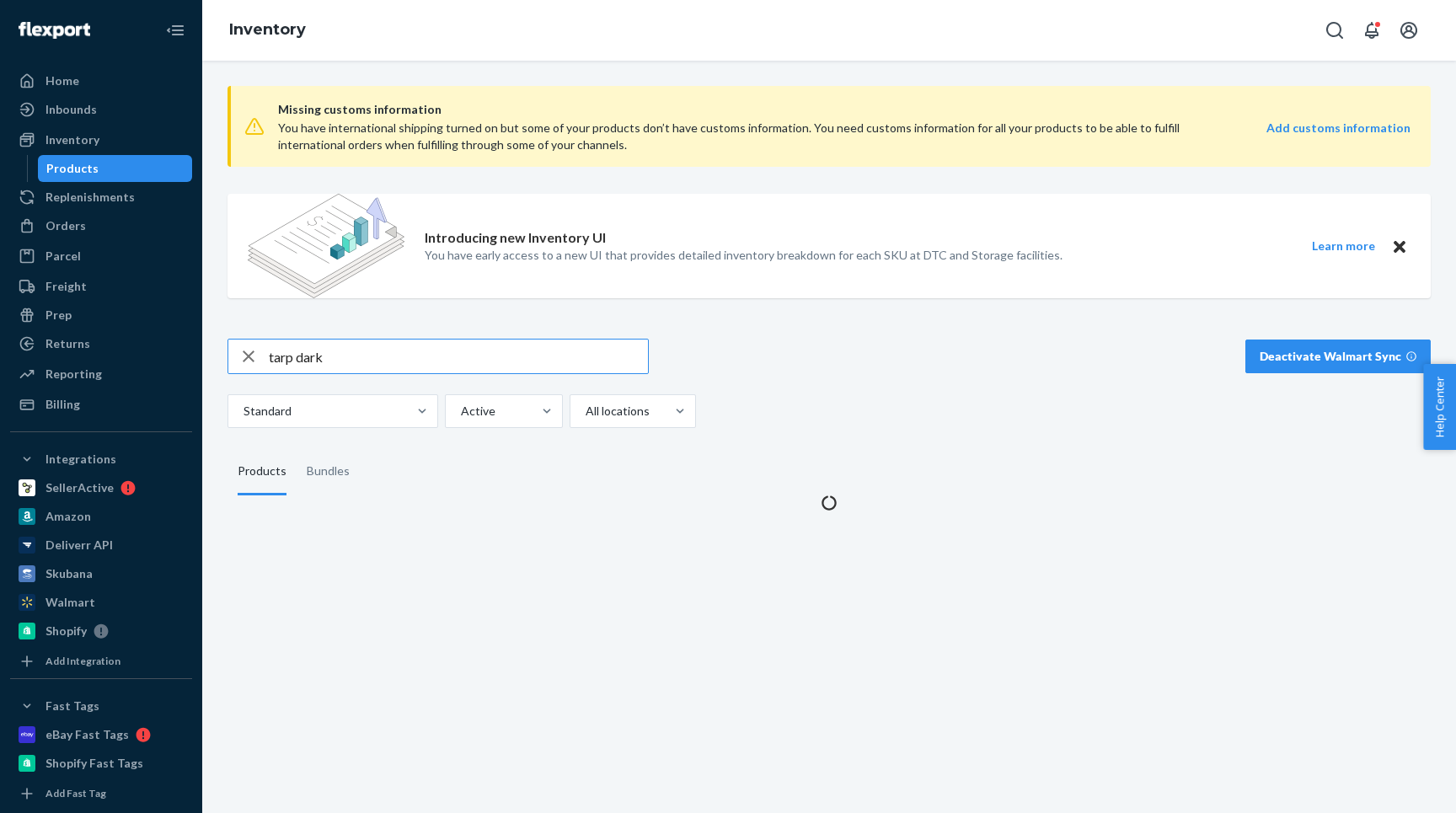
click at [351, 366] on input "tarp dark" at bounding box center [458, 356] width 379 height 34
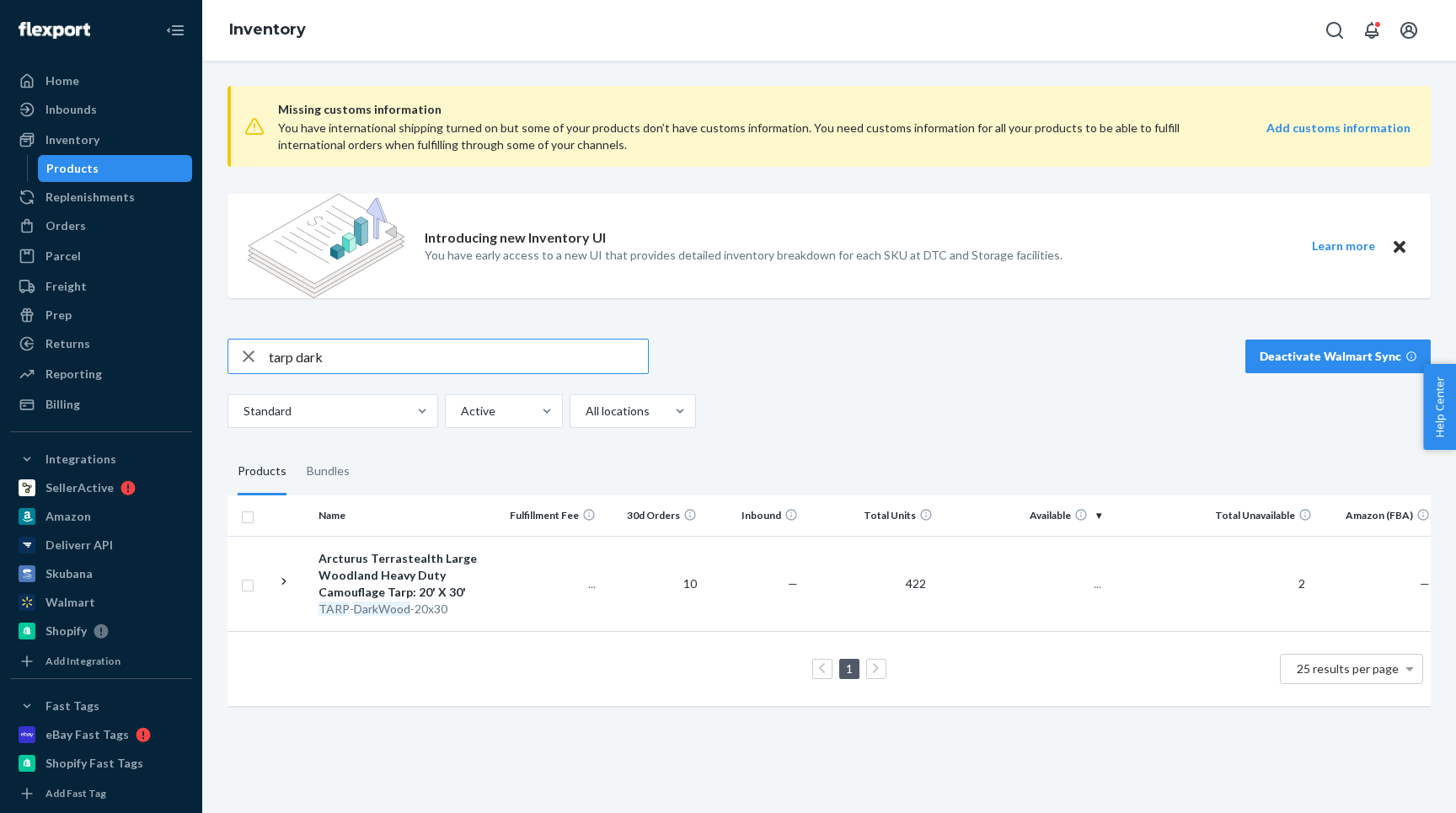
click at [351, 366] on input "tarp dark" at bounding box center [458, 356] width 379 height 34
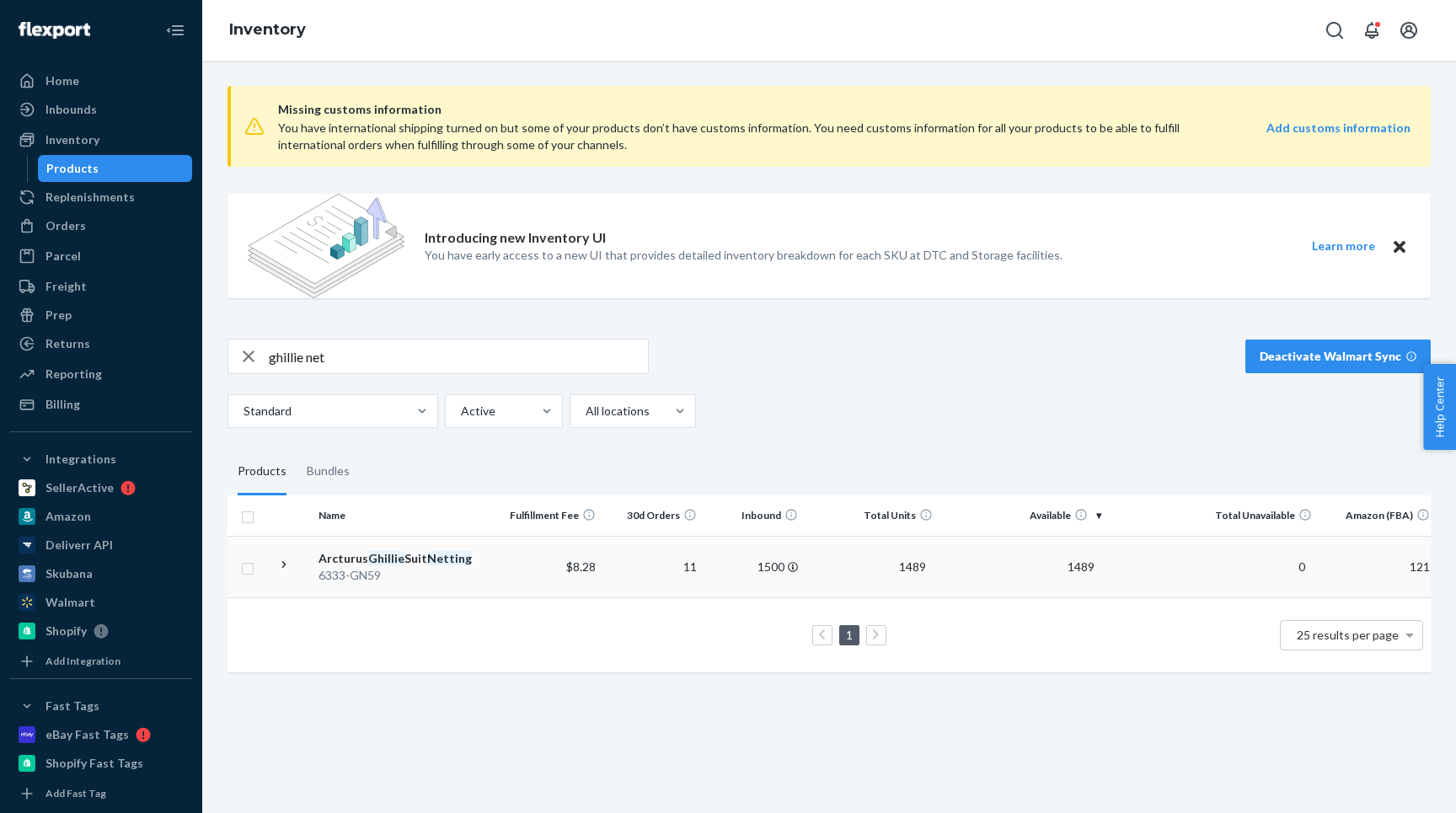
click at [289, 571] on icon at bounding box center [284, 565] width 16 height 16
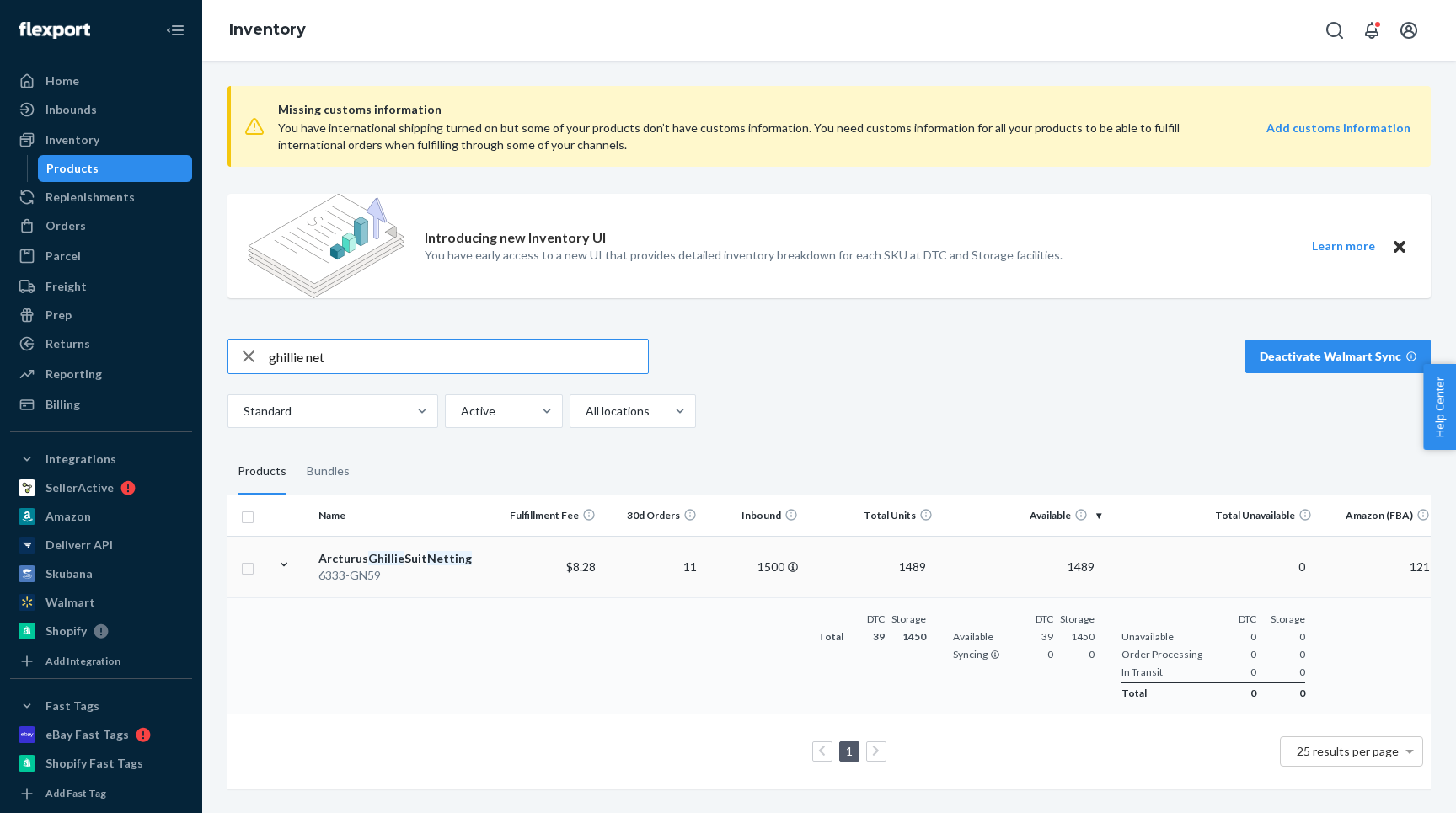
click at [299, 360] on input "ghillie net" at bounding box center [458, 356] width 379 height 34
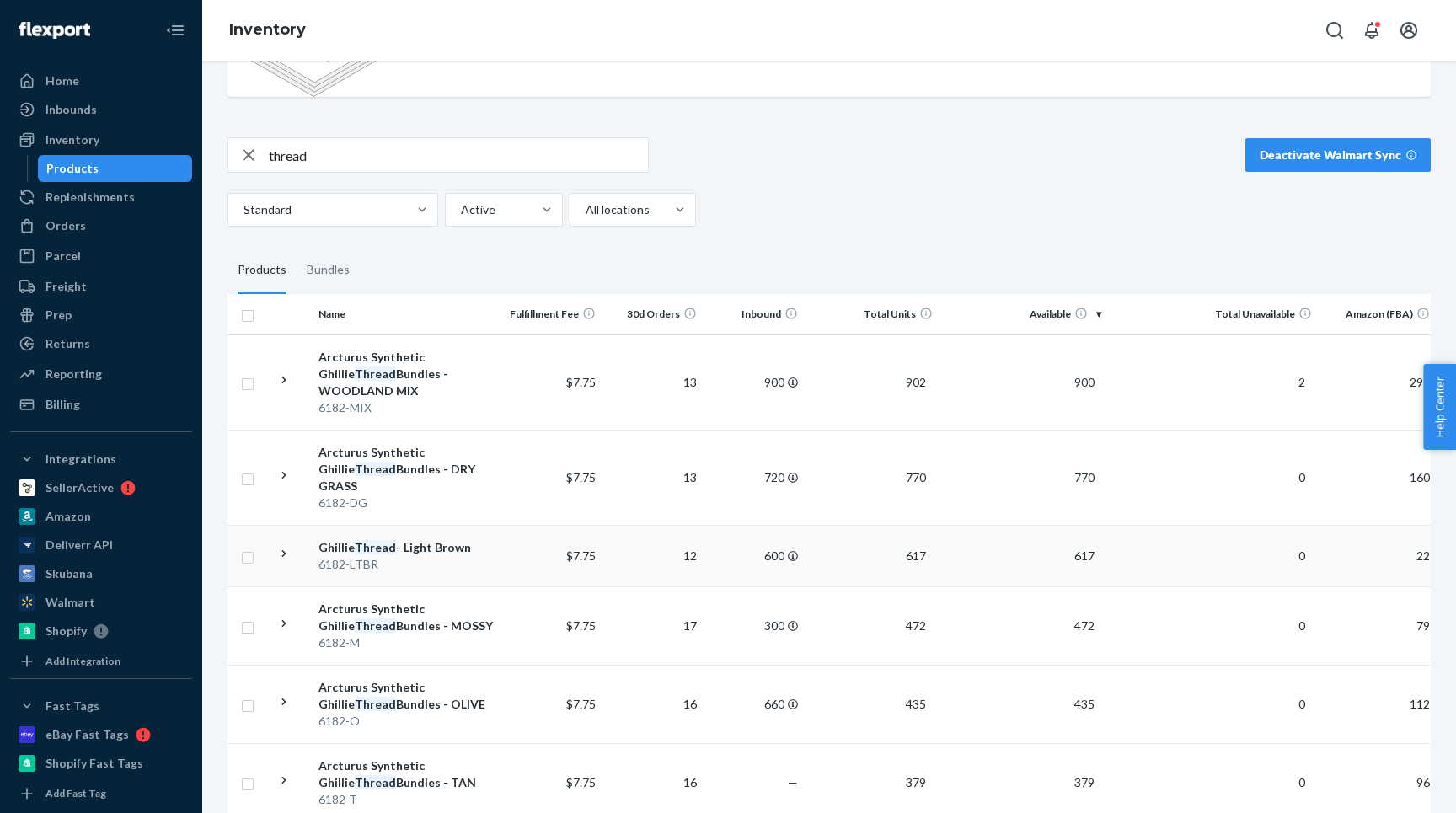
scroll to position [214, 0]
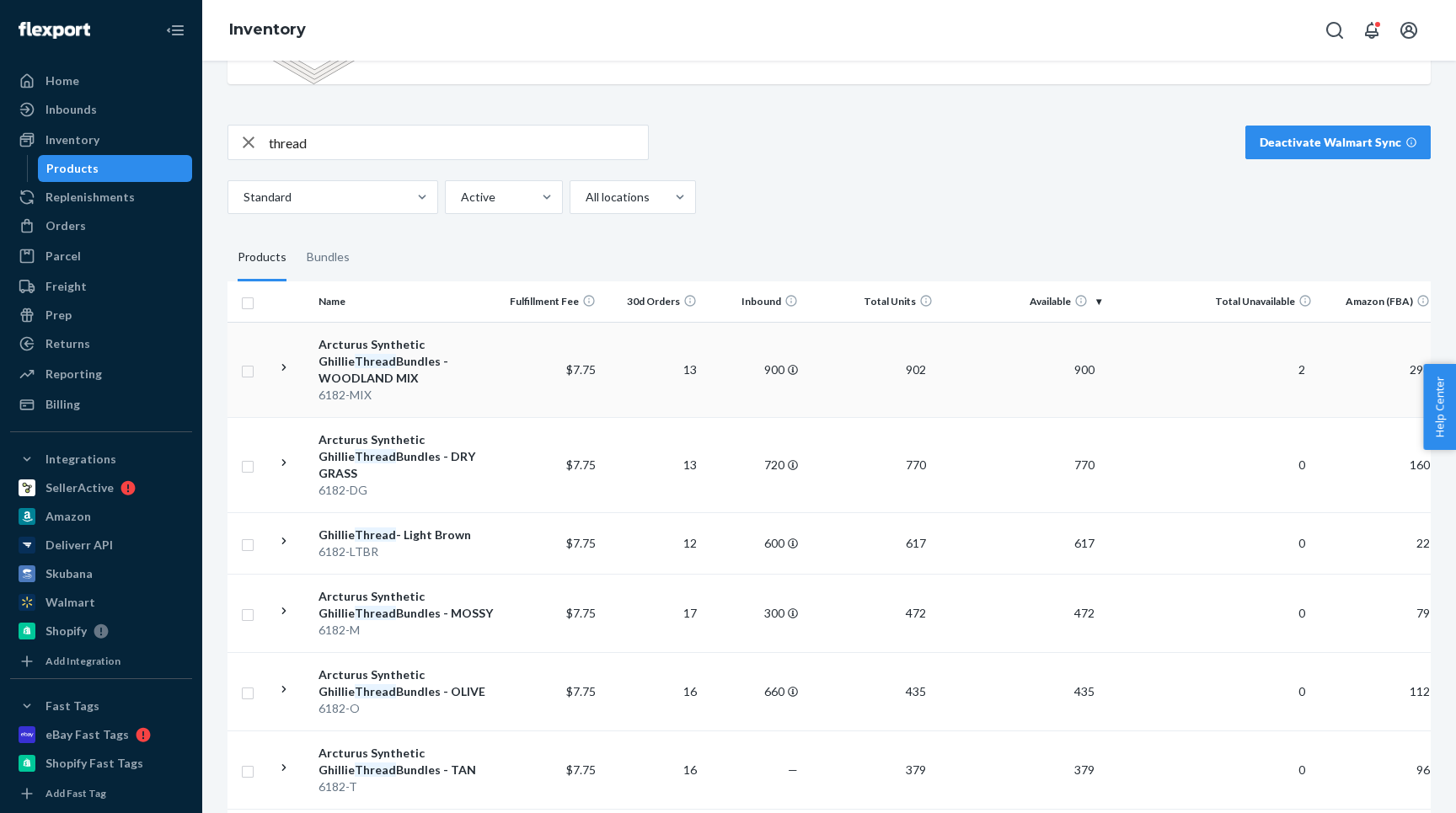
click at [291, 360] on icon at bounding box center [284, 368] width 16 height 16
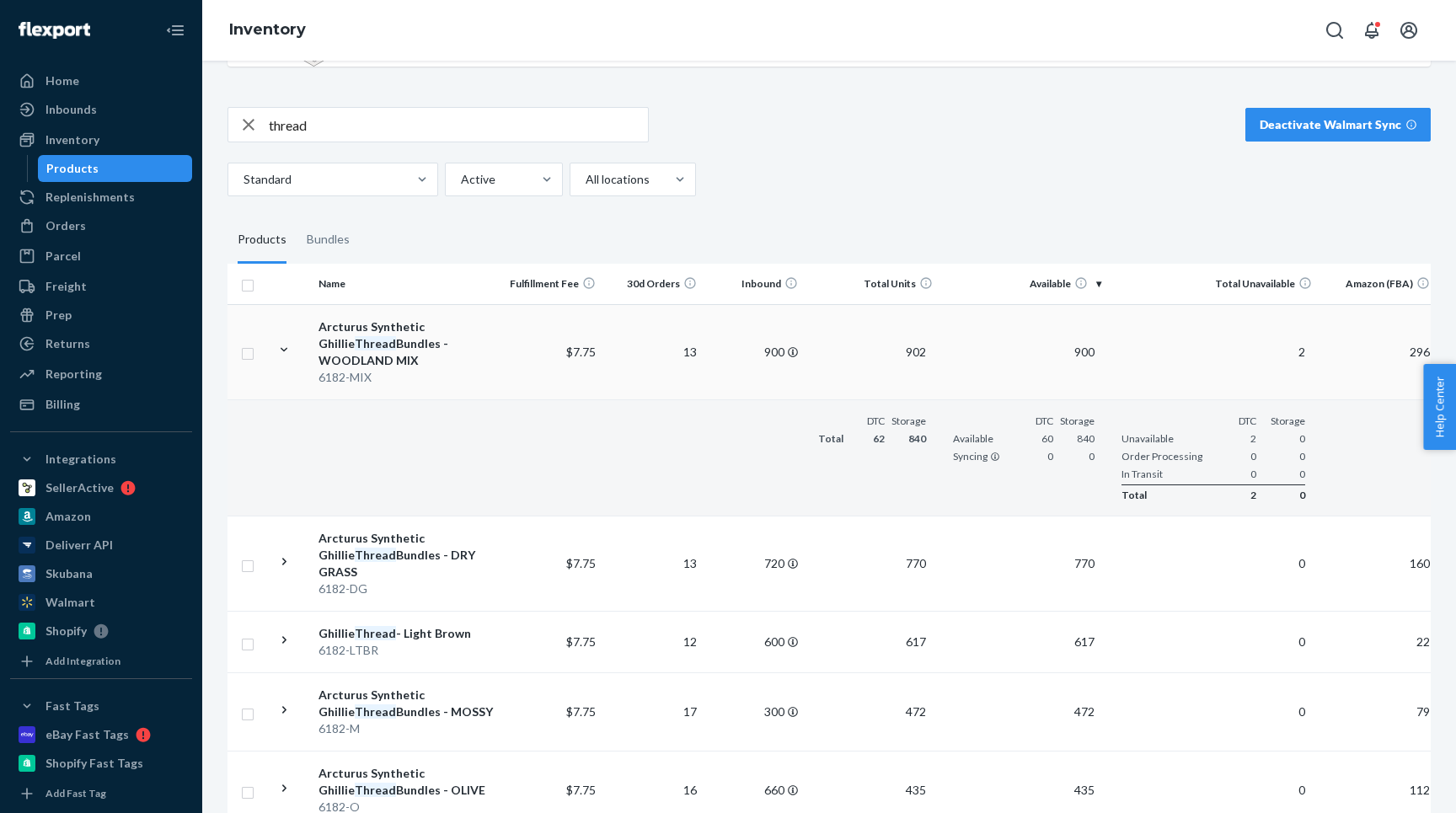
scroll to position [233, 0]
click at [286, 552] on icon at bounding box center [284, 560] width 16 height 16
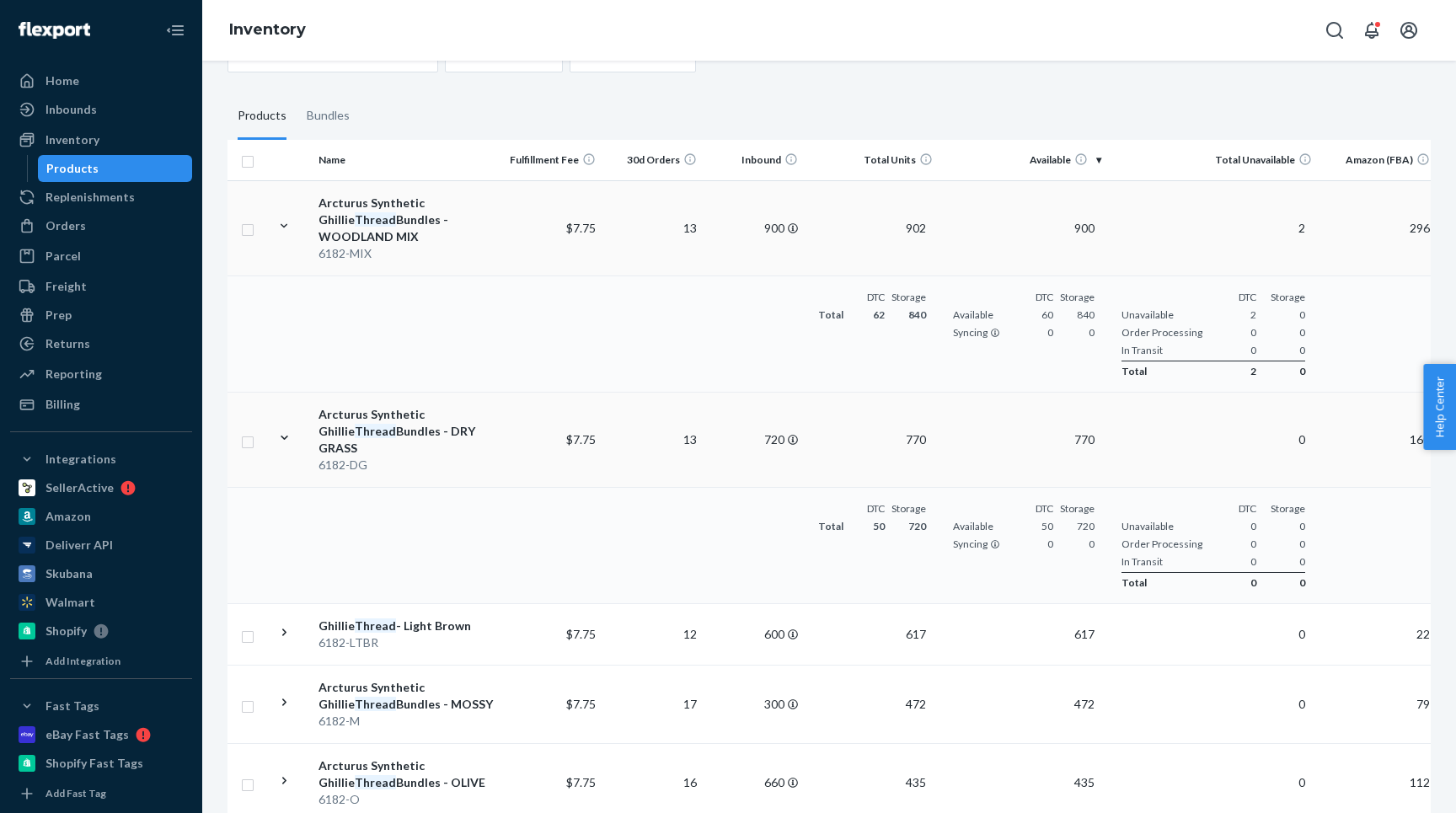
scroll to position [401, 0]
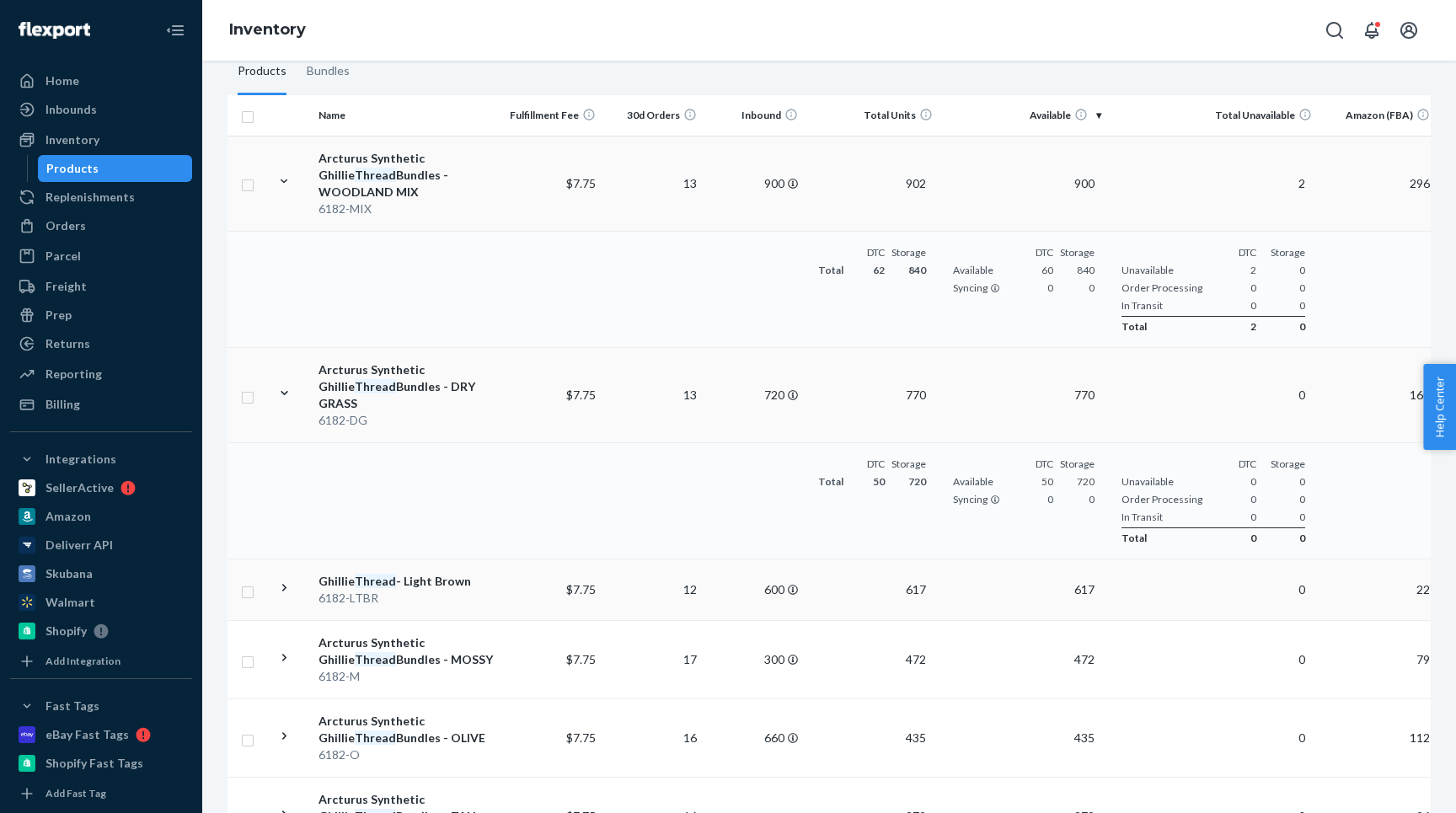
click at [279, 580] on icon at bounding box center [284, 587] width 16 height 16
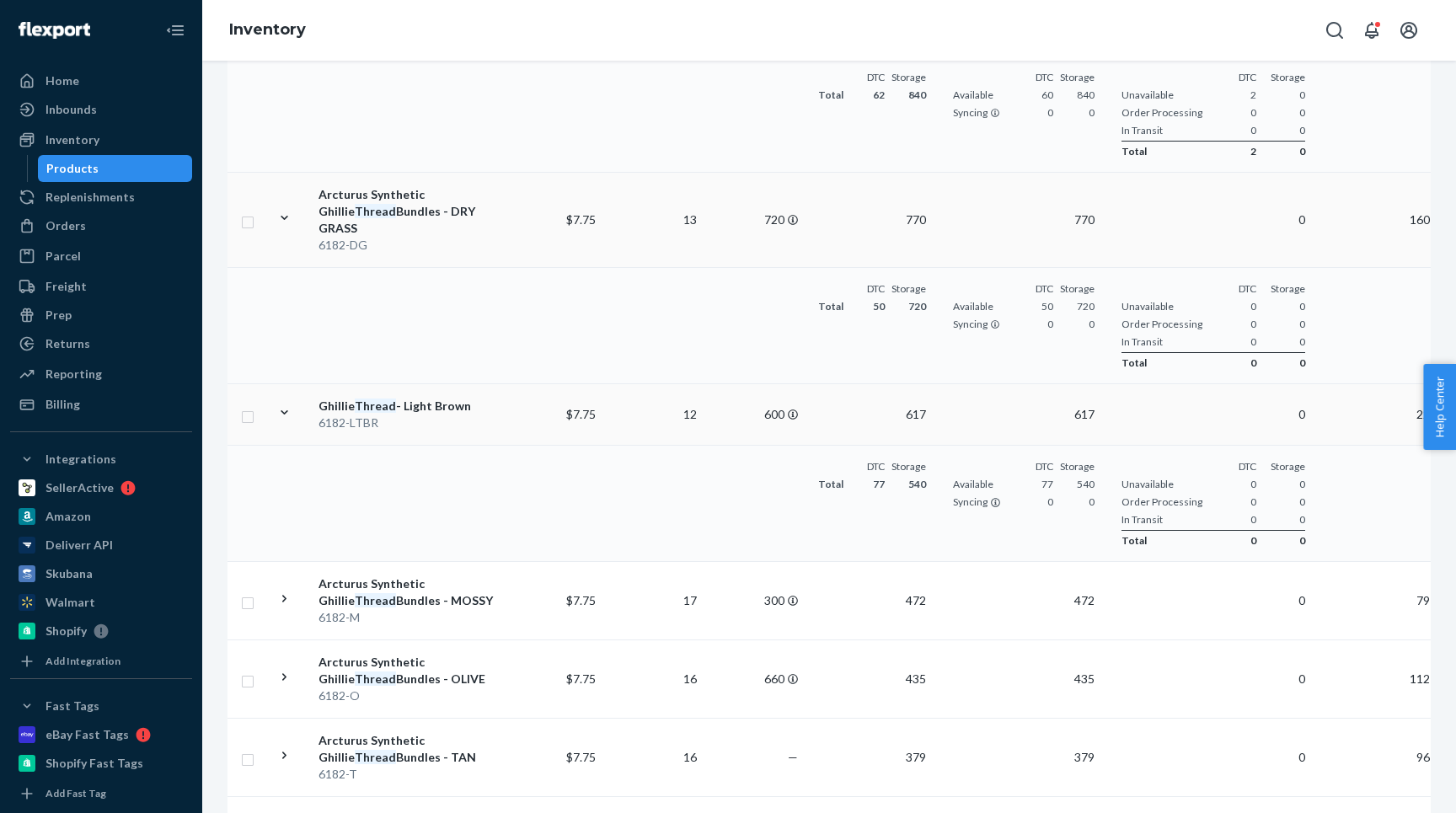
scroll to position [632, 0]
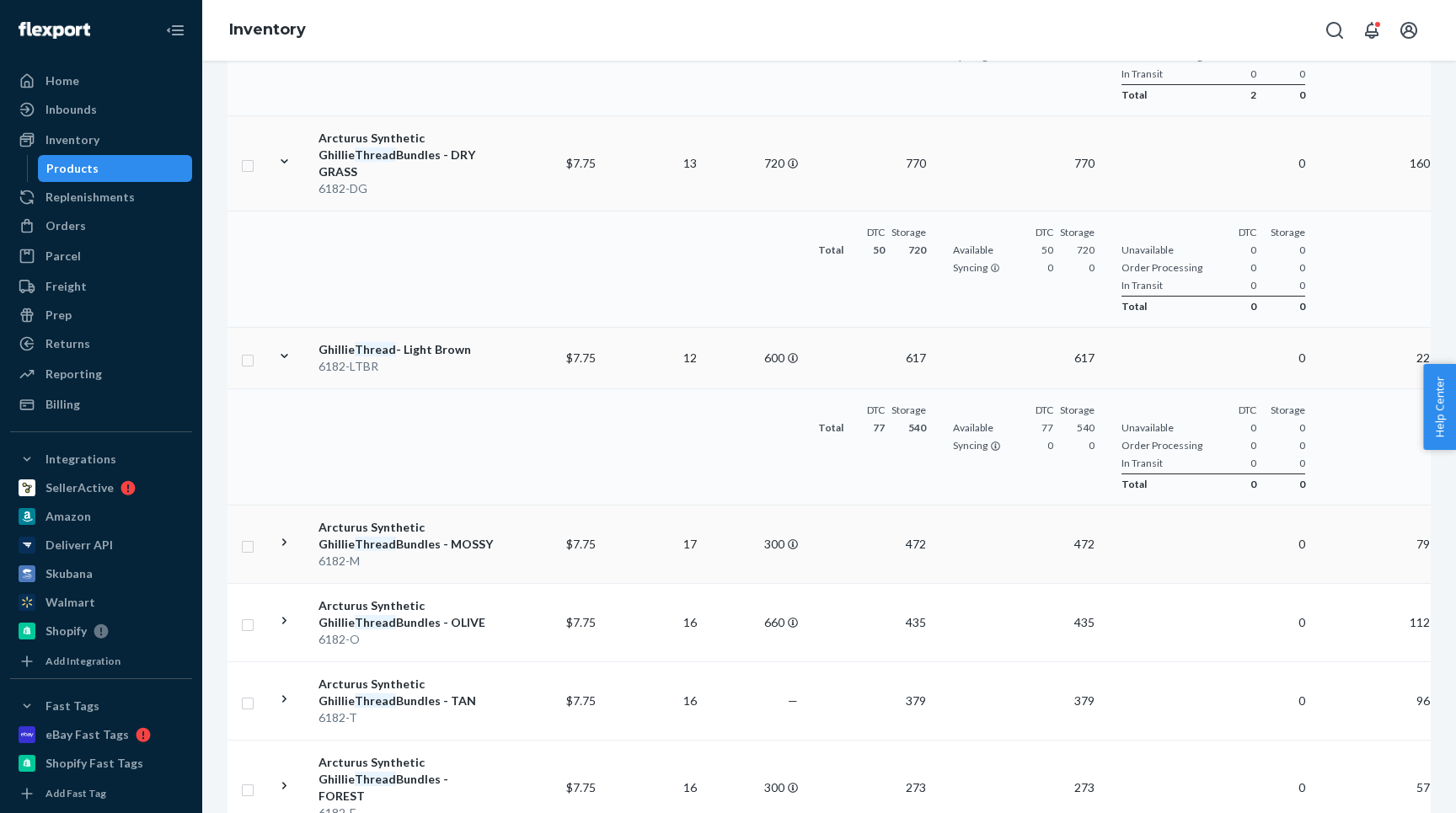
click at [284, 505] on td at bounding box center [291, 544] width 43 height 78
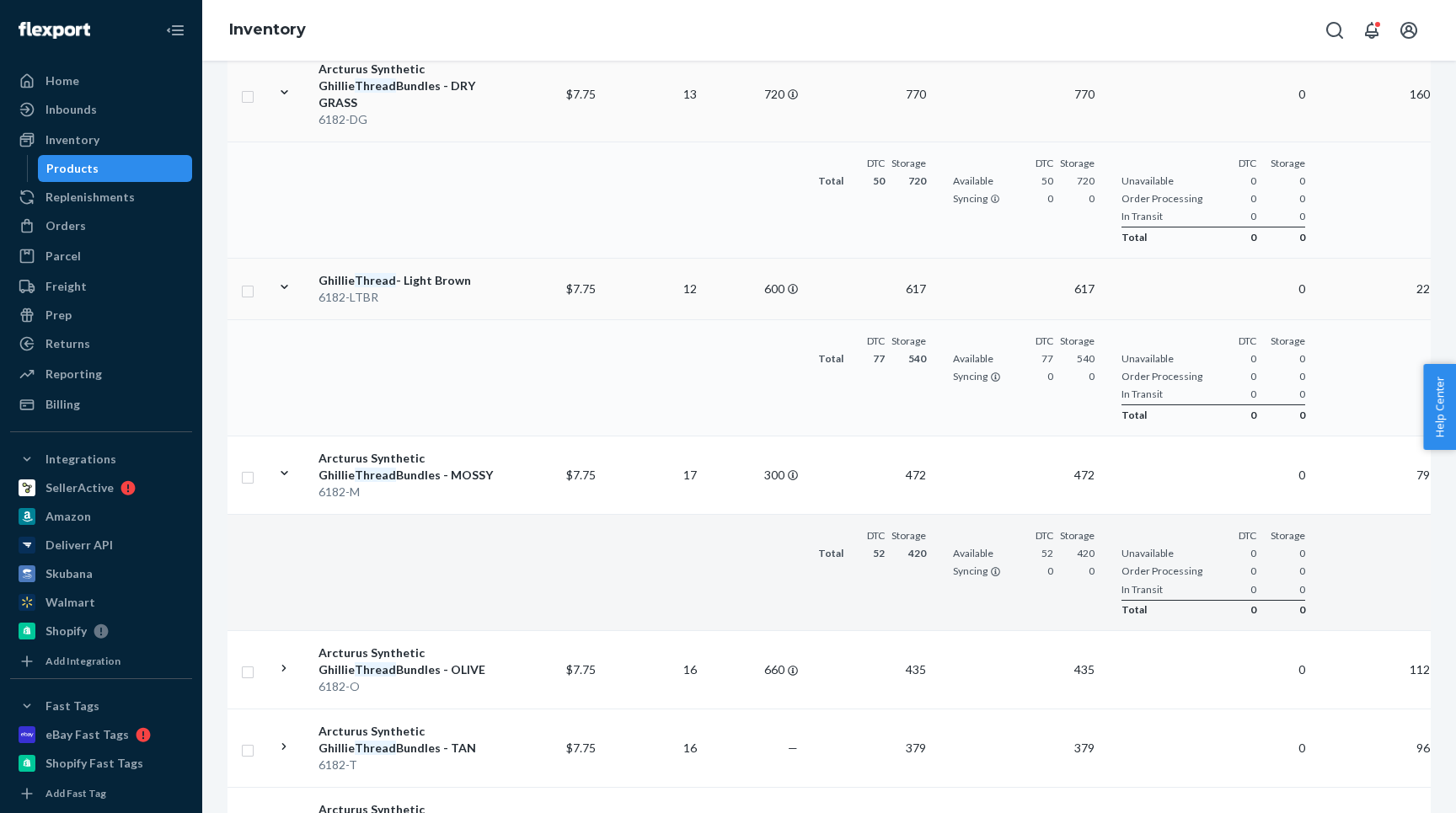
scroll to position [754, 0]
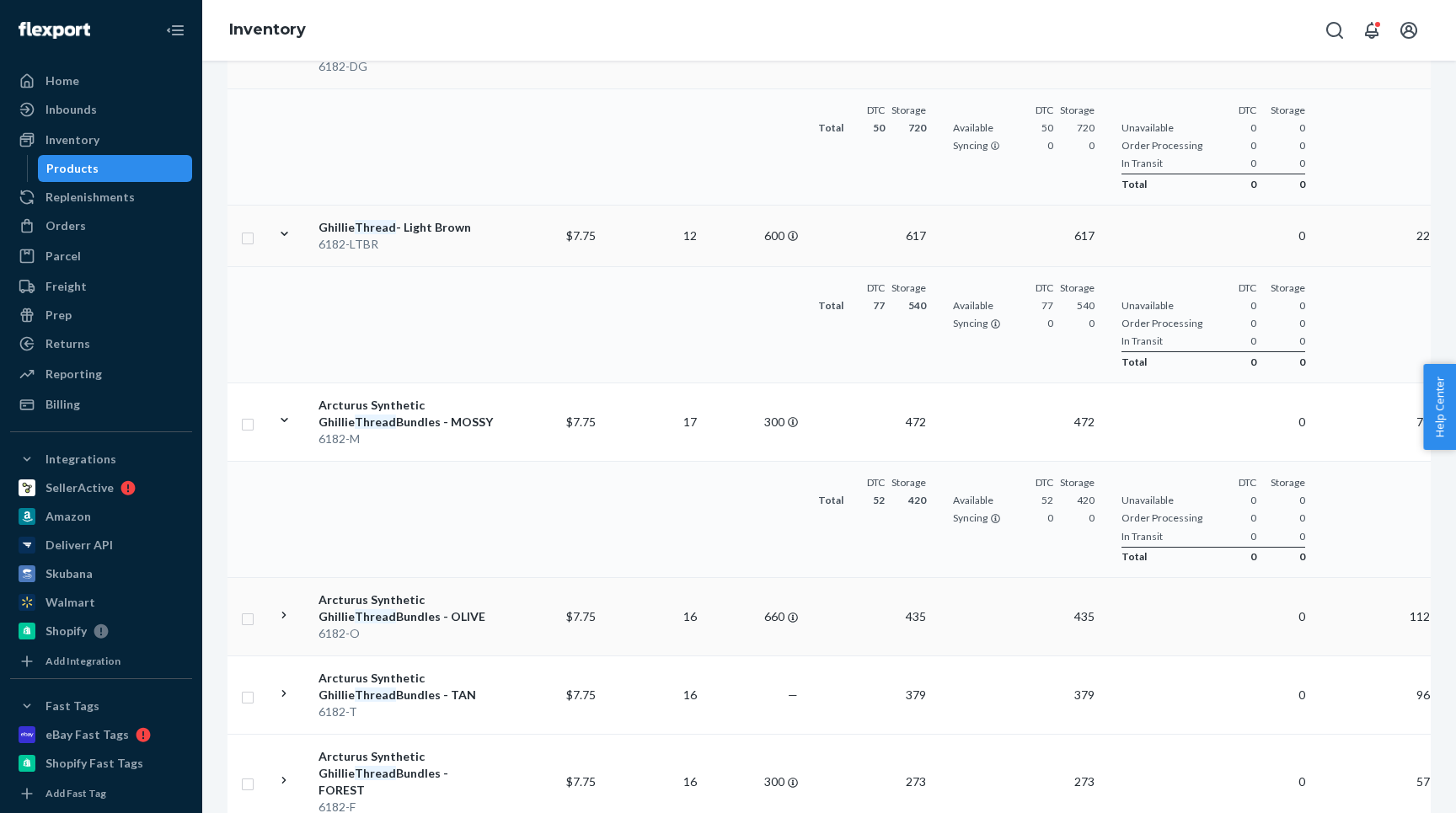
click at [286, 607] on icon at bounding box center [284, 615] width 16 height 16
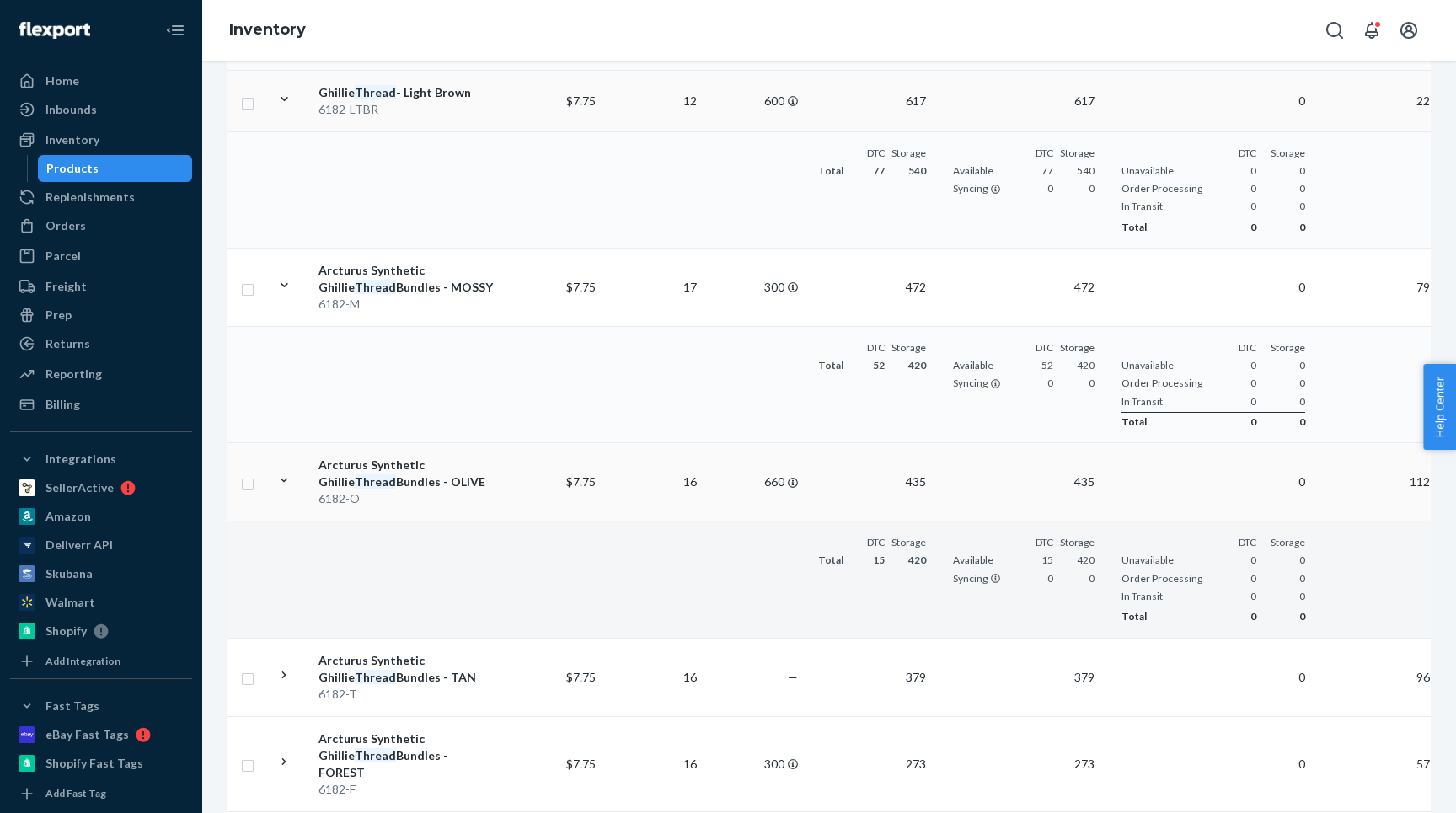
scroll to position [950, 0]
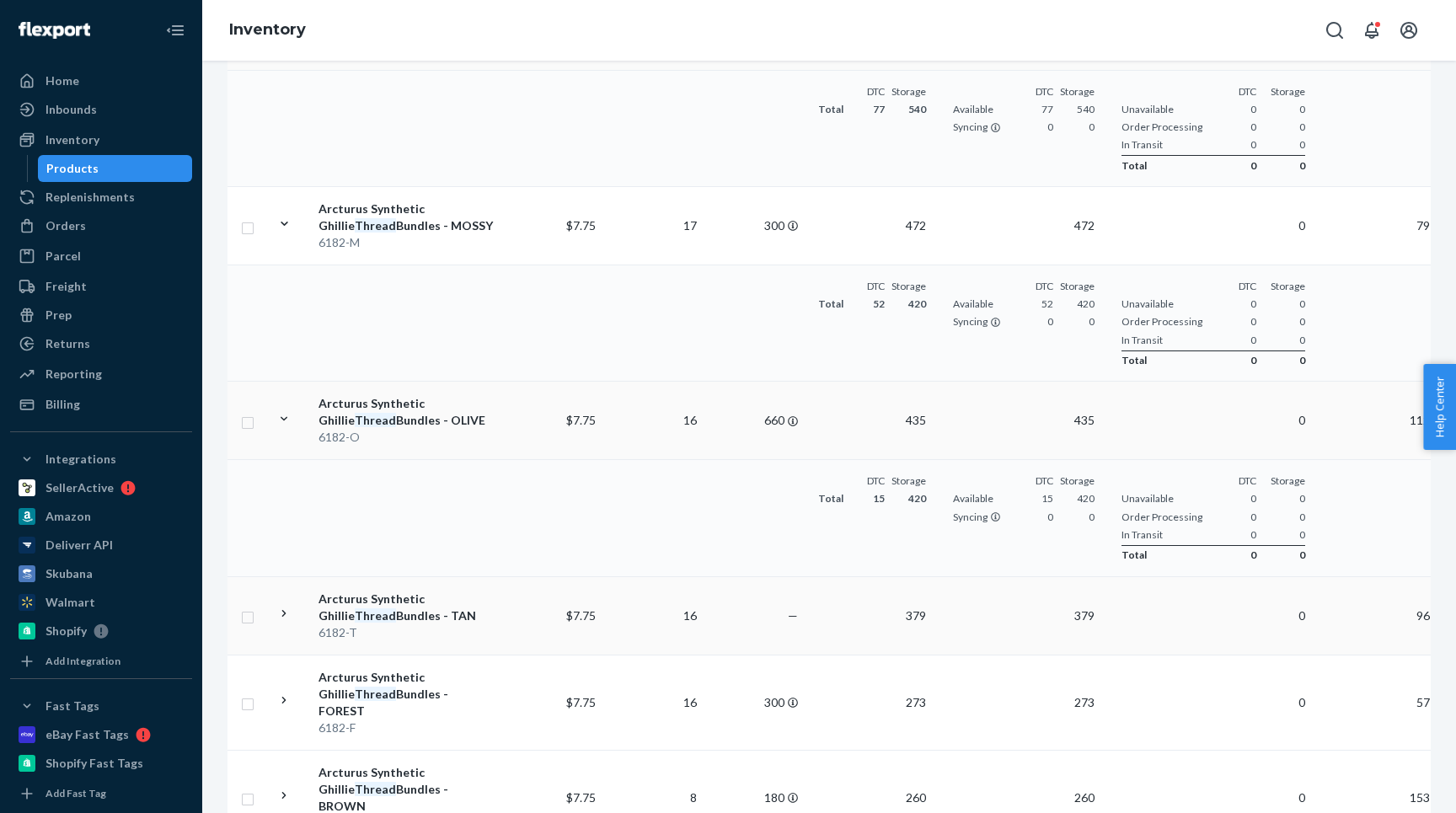
click at [287, 605] on icon at bounding box center [284, 613] width 16 height 16
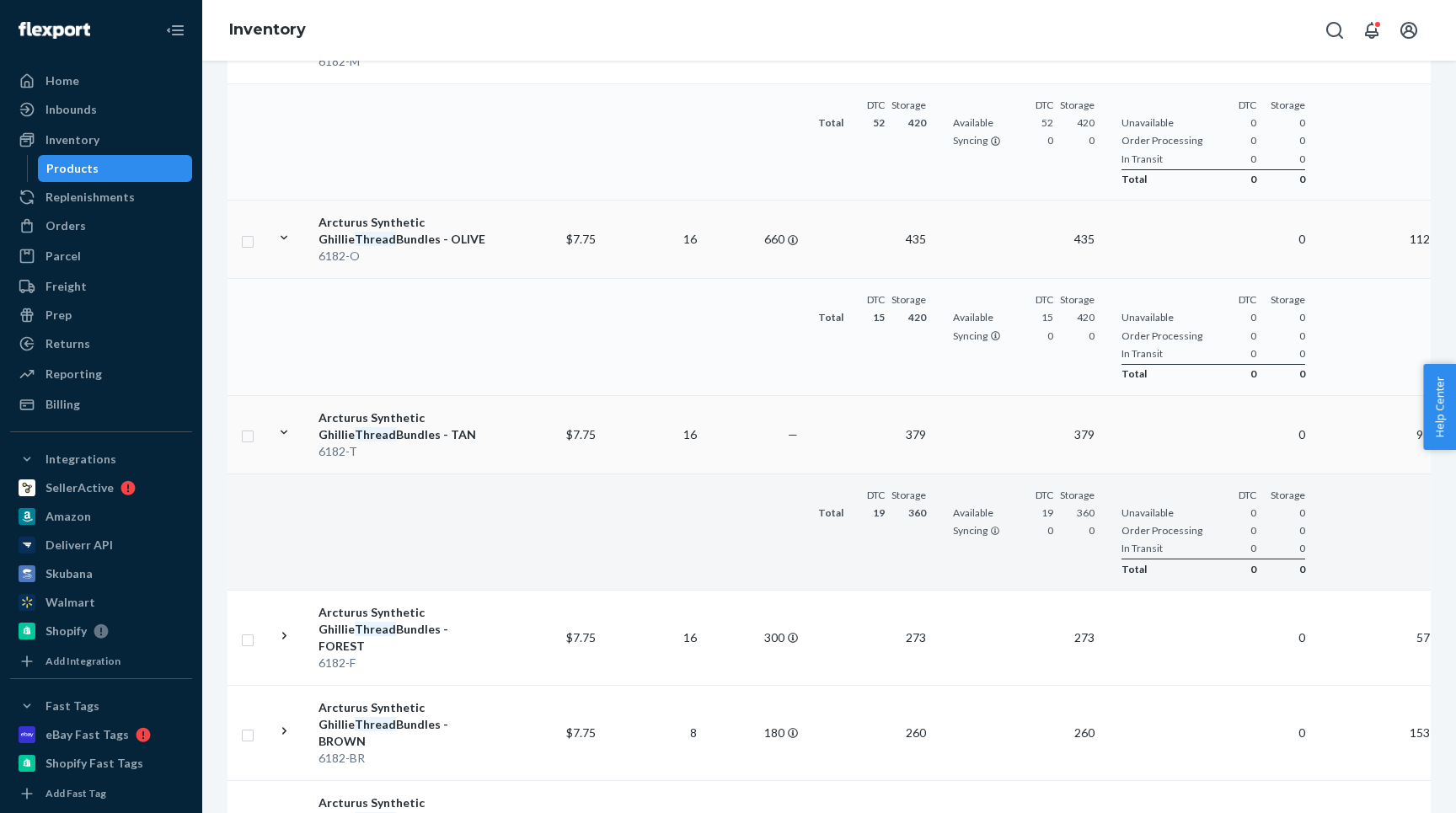
scroll to position [1150, 0]
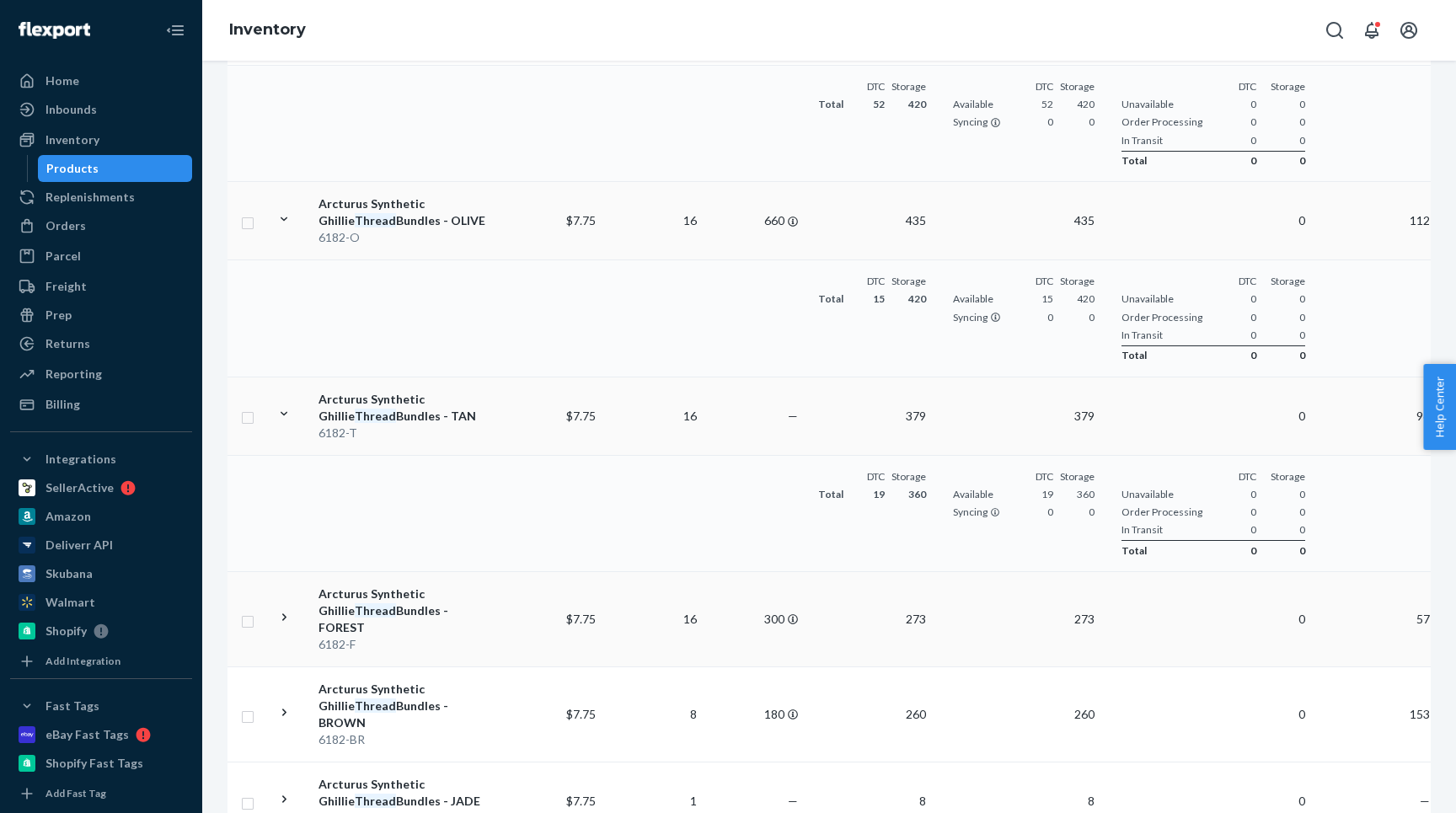
click at [289, 609] on icon at bounding box center [284, 617] width 16 height 16
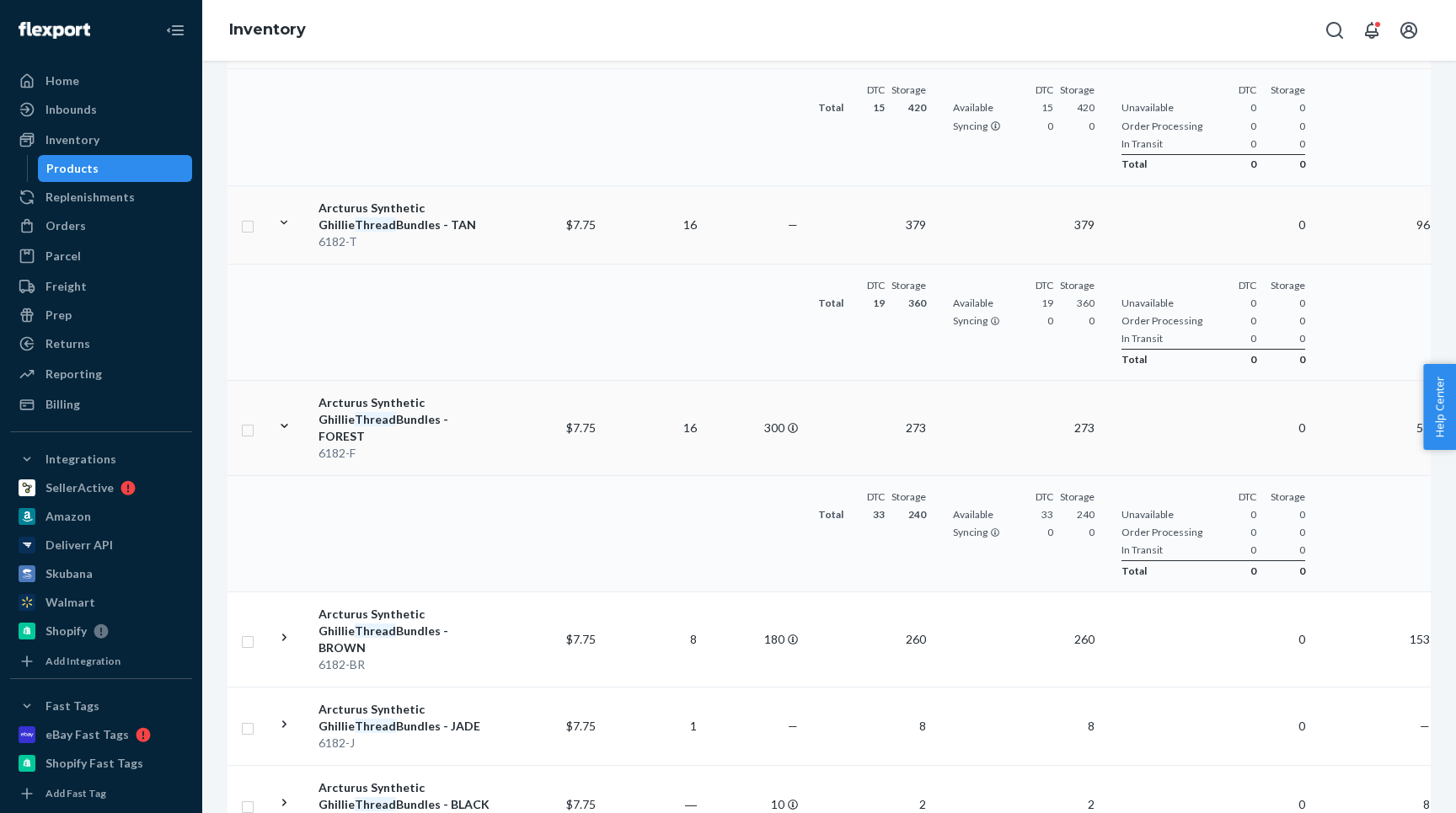
scroll to position [1444, 0]
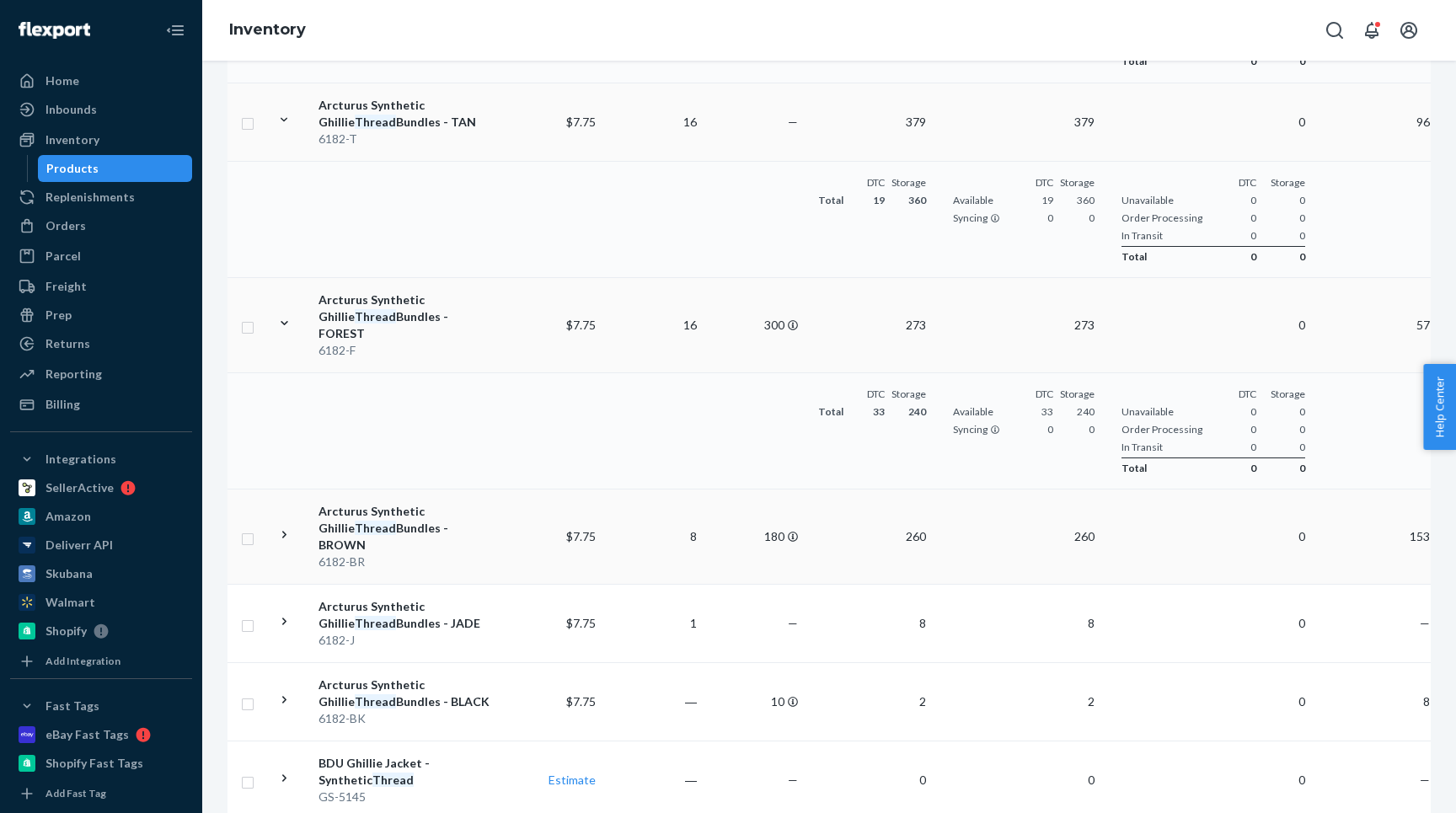
click at [279, 526] on icon at bounding box center [284, 534] width 16 height 16
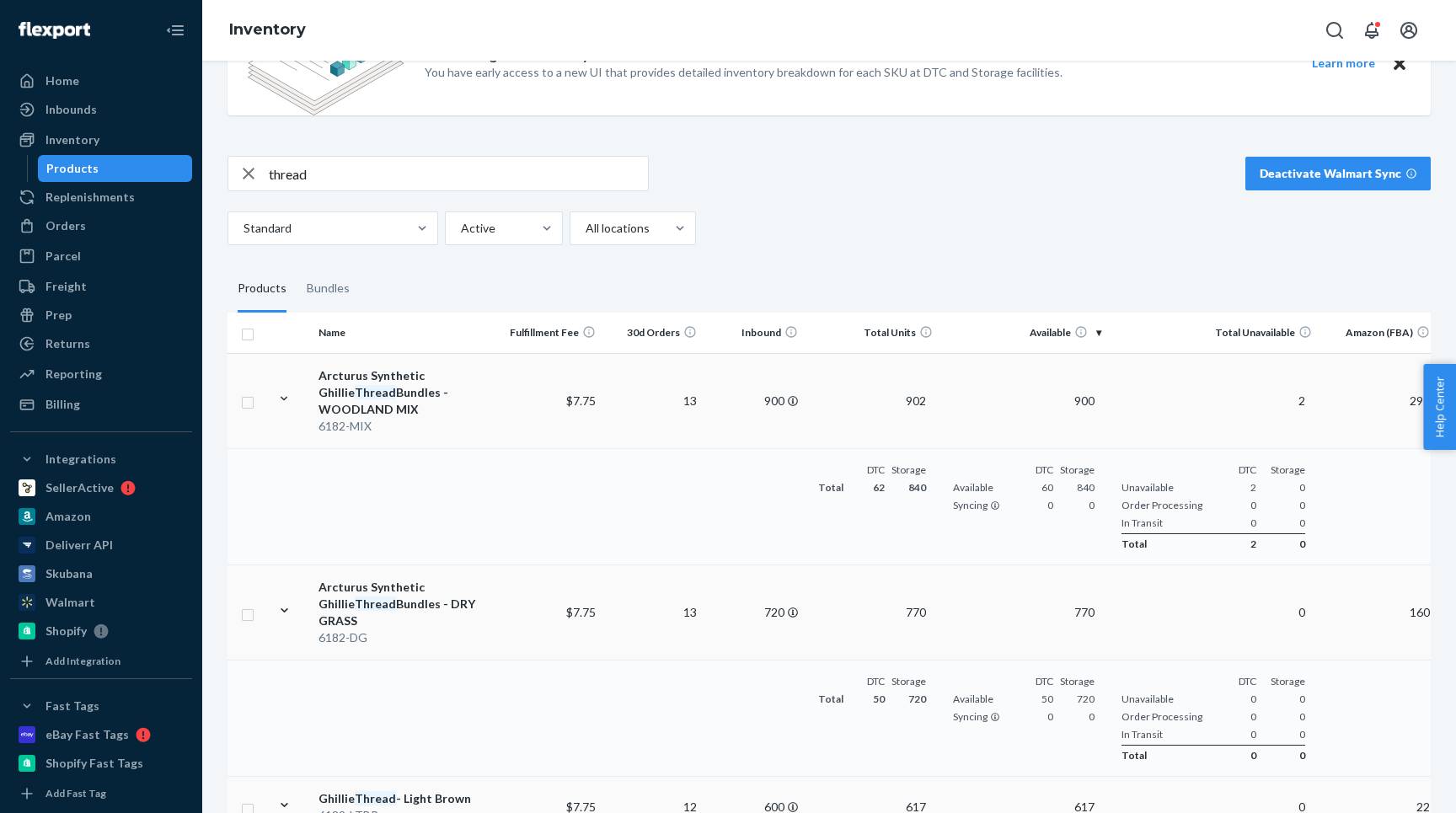
scroll to position [139, 0]
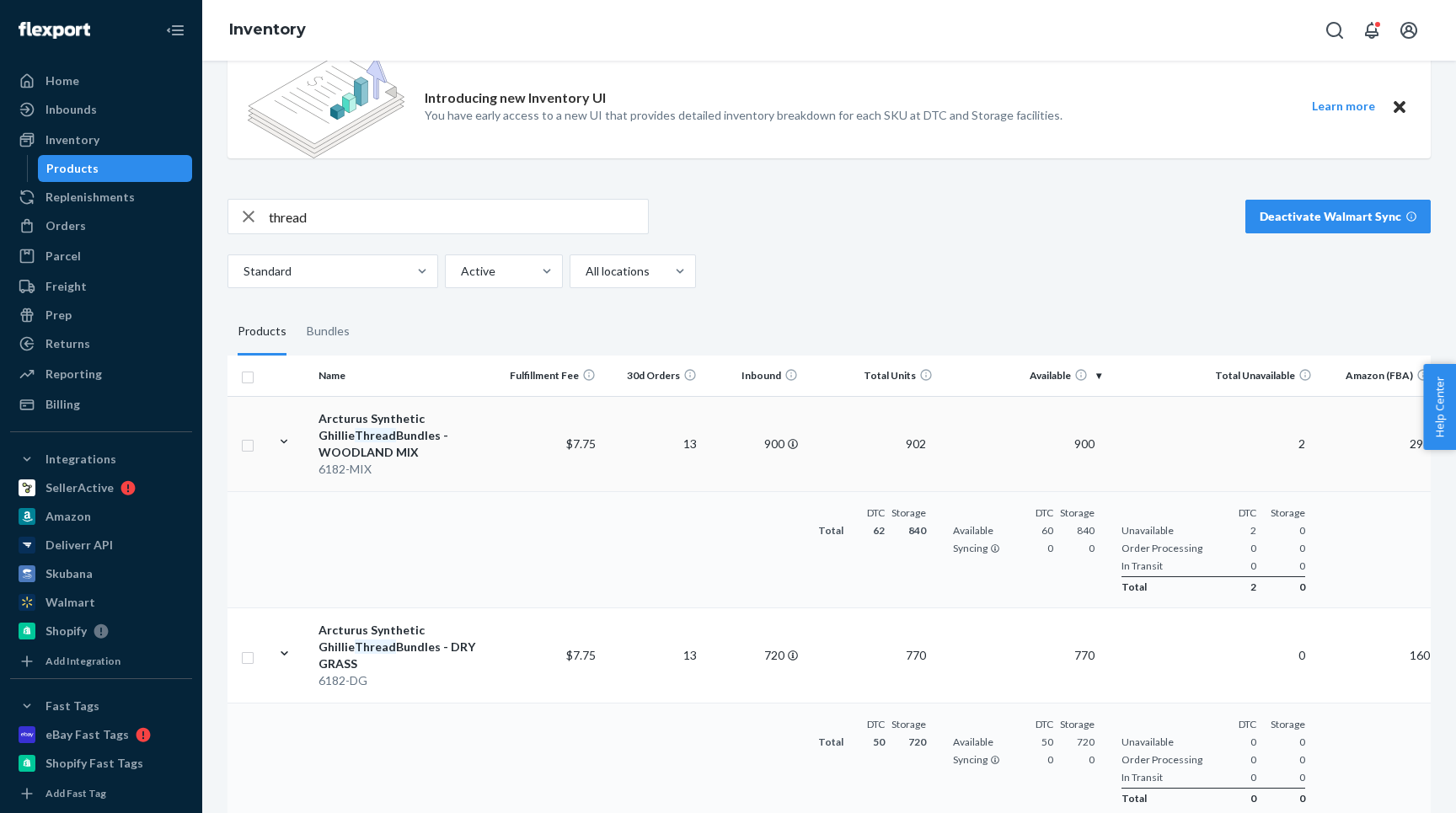
click at [338, 218] on input "thread" at bounding box center [458, 217] width 379 height 34
type input "paint"
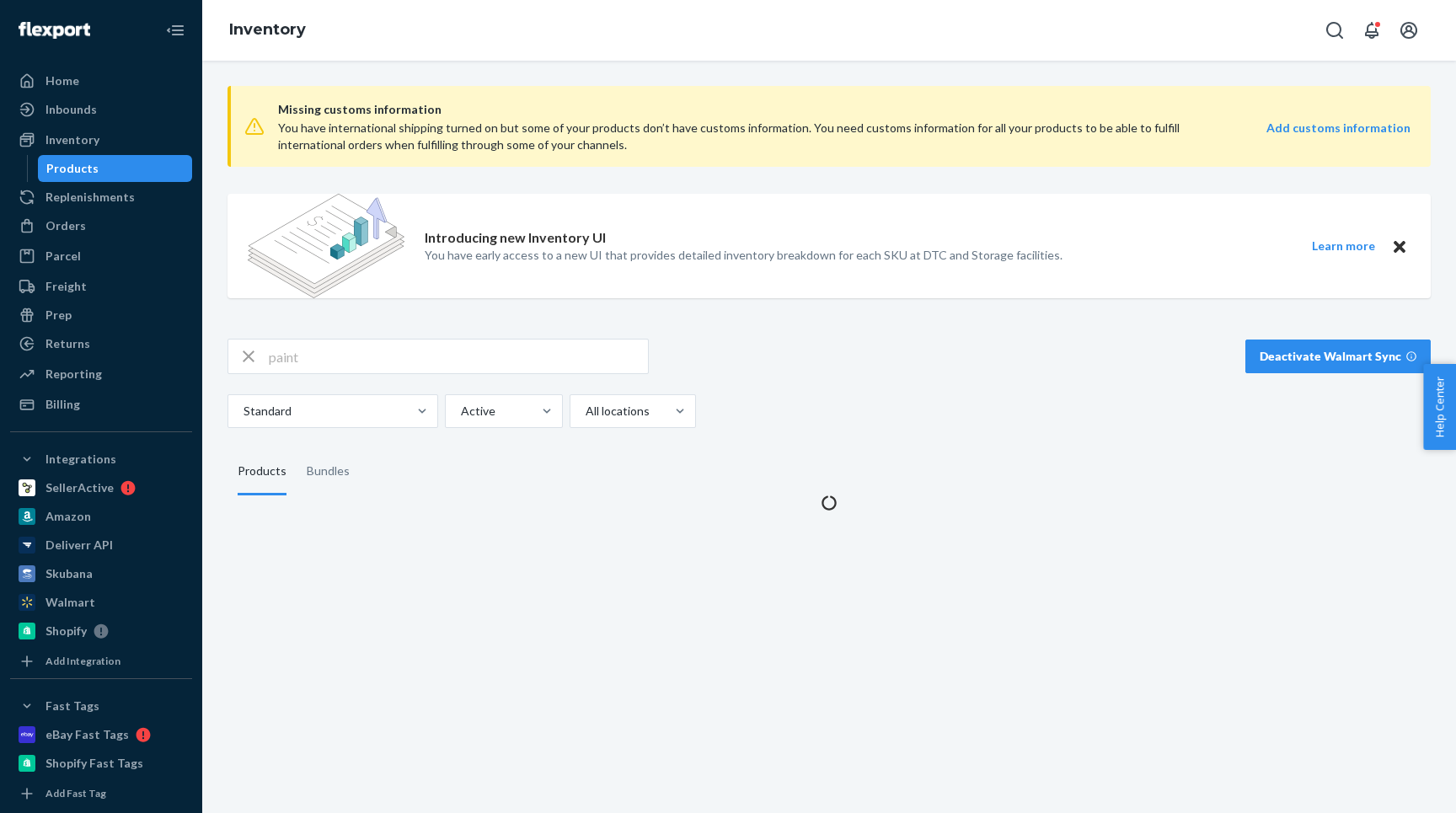
scroll to position [0, 0]
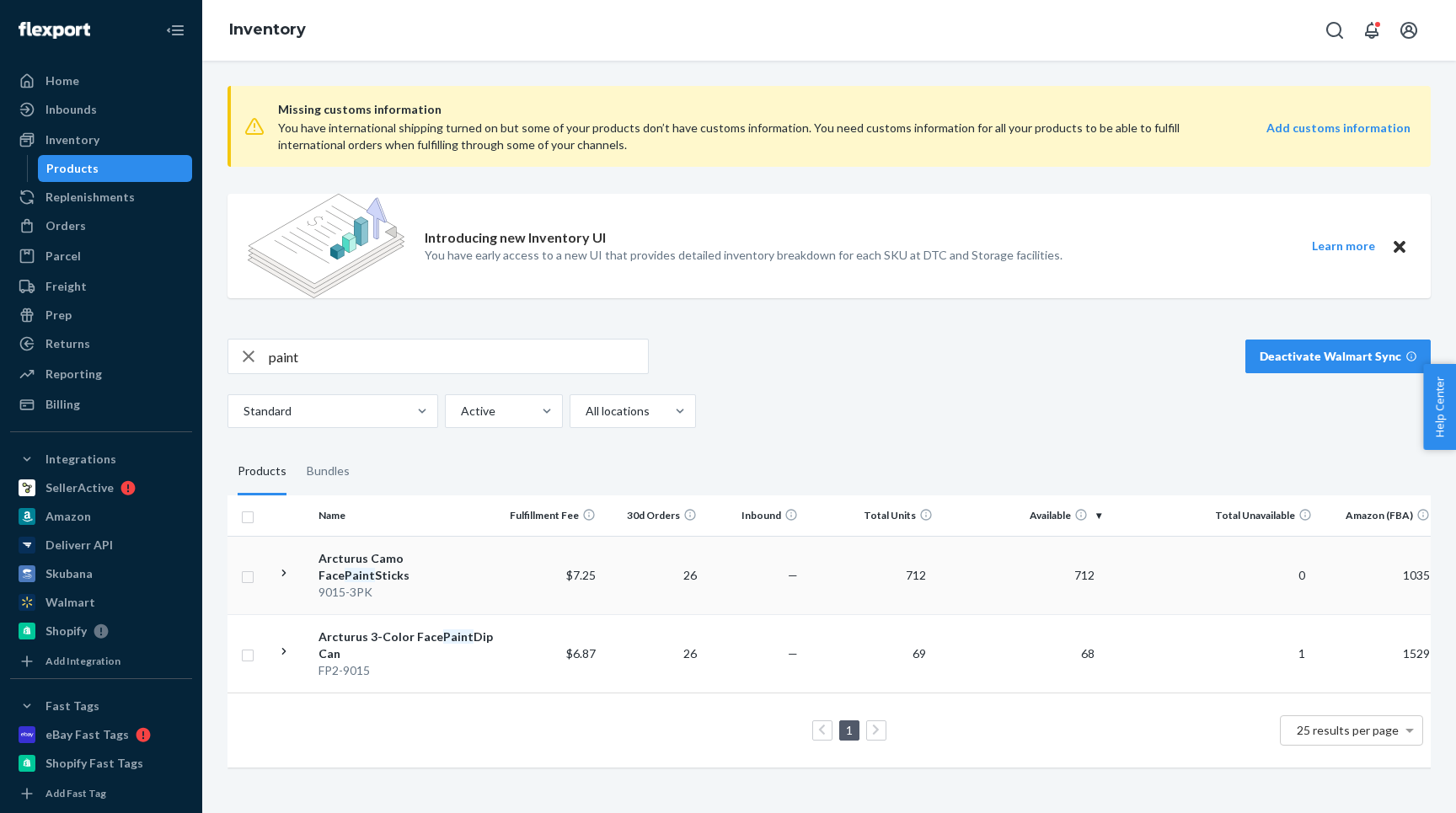
click at [281, 566] on icon at bounding box center [284, 574] width 16 height 16
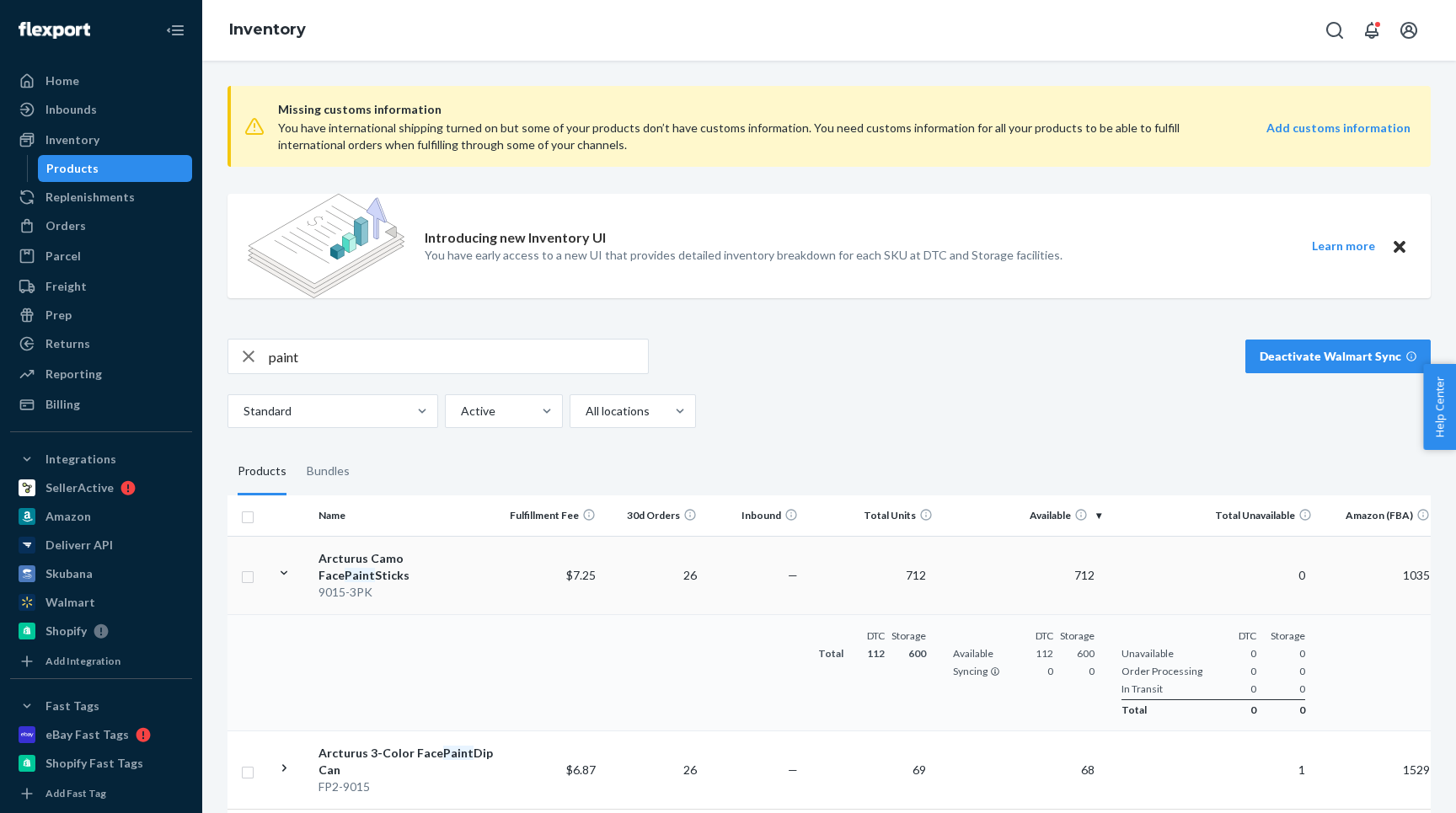
scroll to position [70, 0]
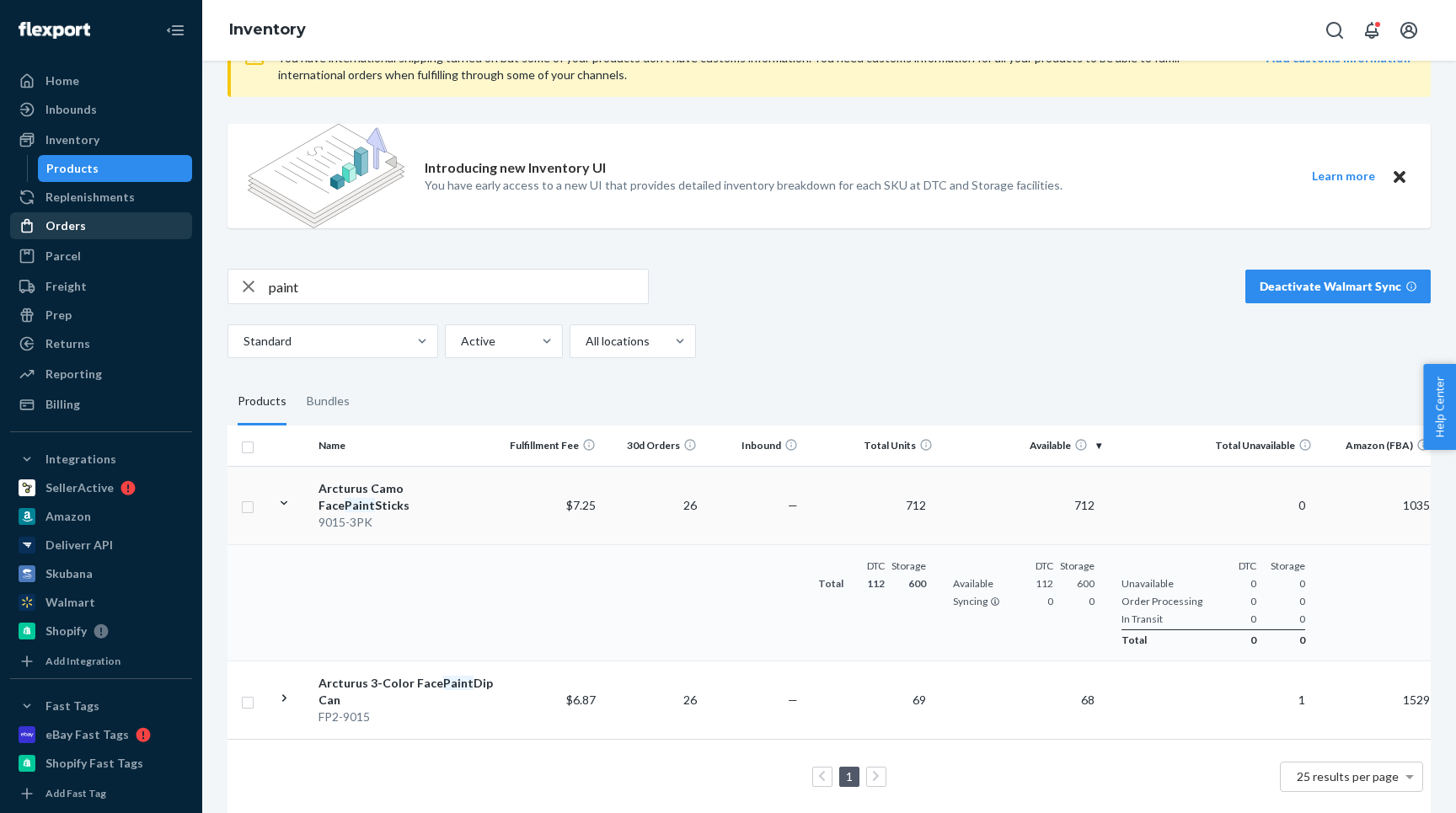
click at [71, 221] on div "Orders" at bounding box center [65, 226] width 41 height 17
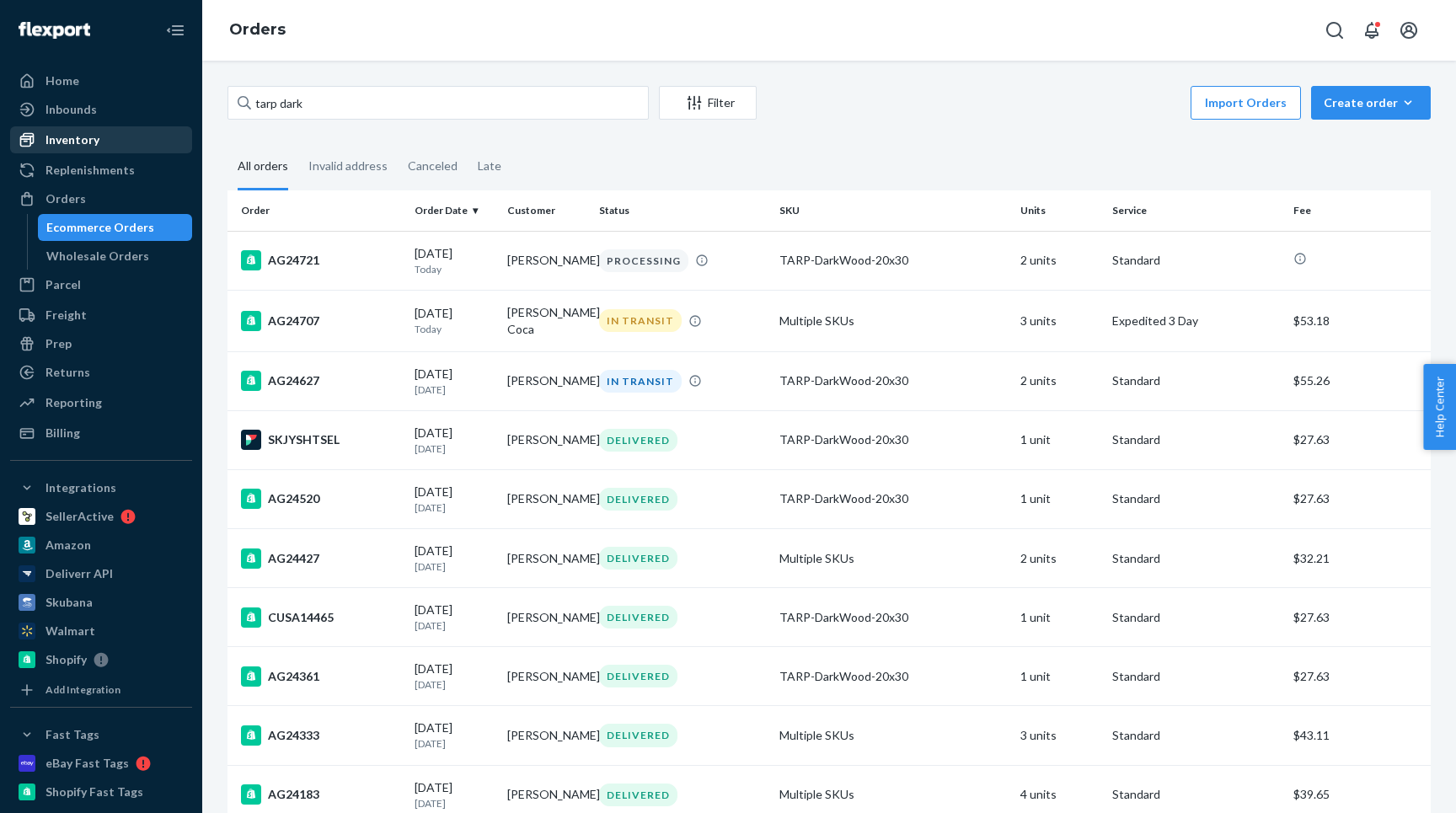
click at [80, 140] on div "Inventory" at bounding box center [72, 139] width 54 height 17
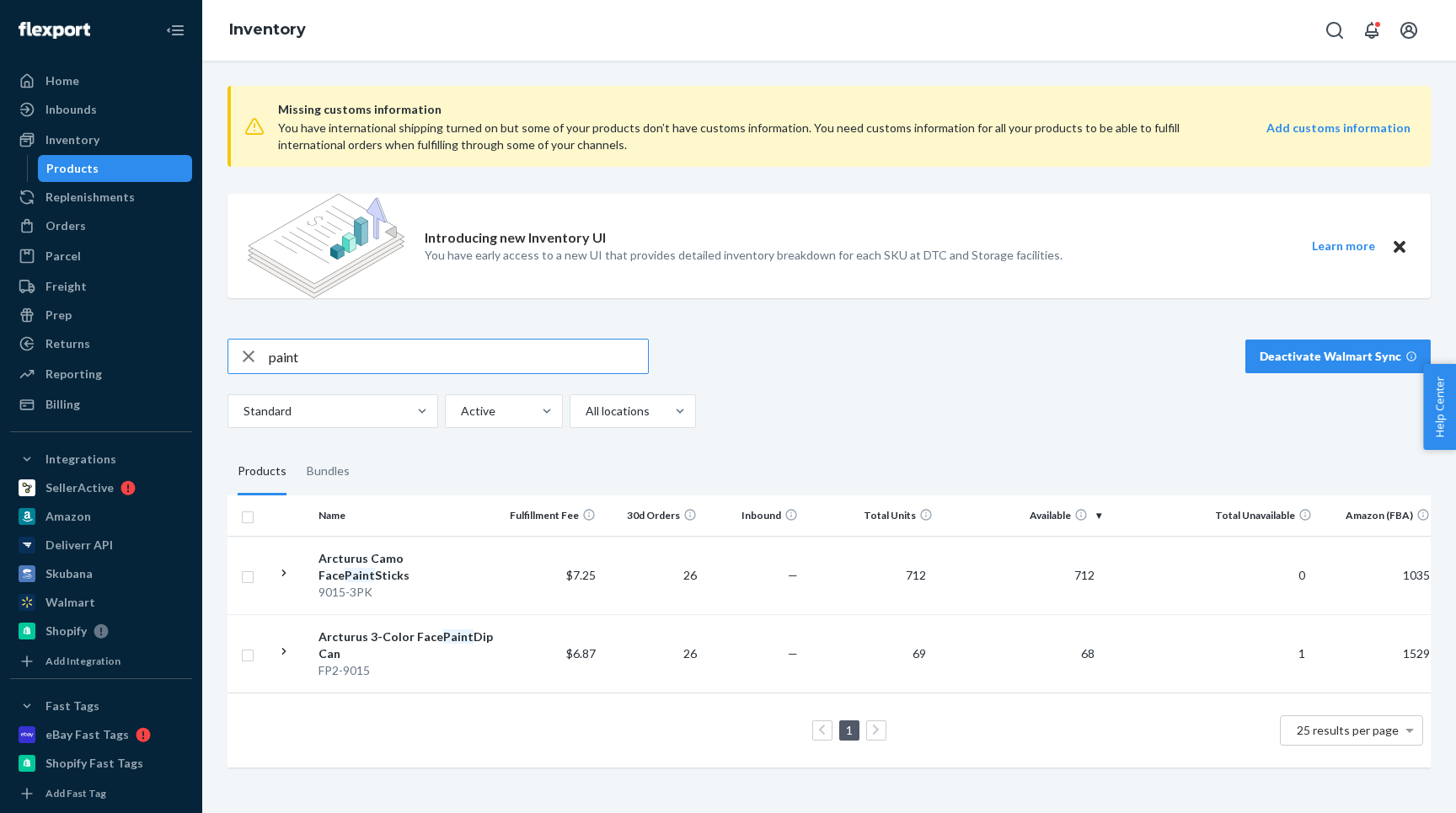
click at [322, 358] on input "paint" at bounding box center [458, 356] width 379 height 34
type input "N"
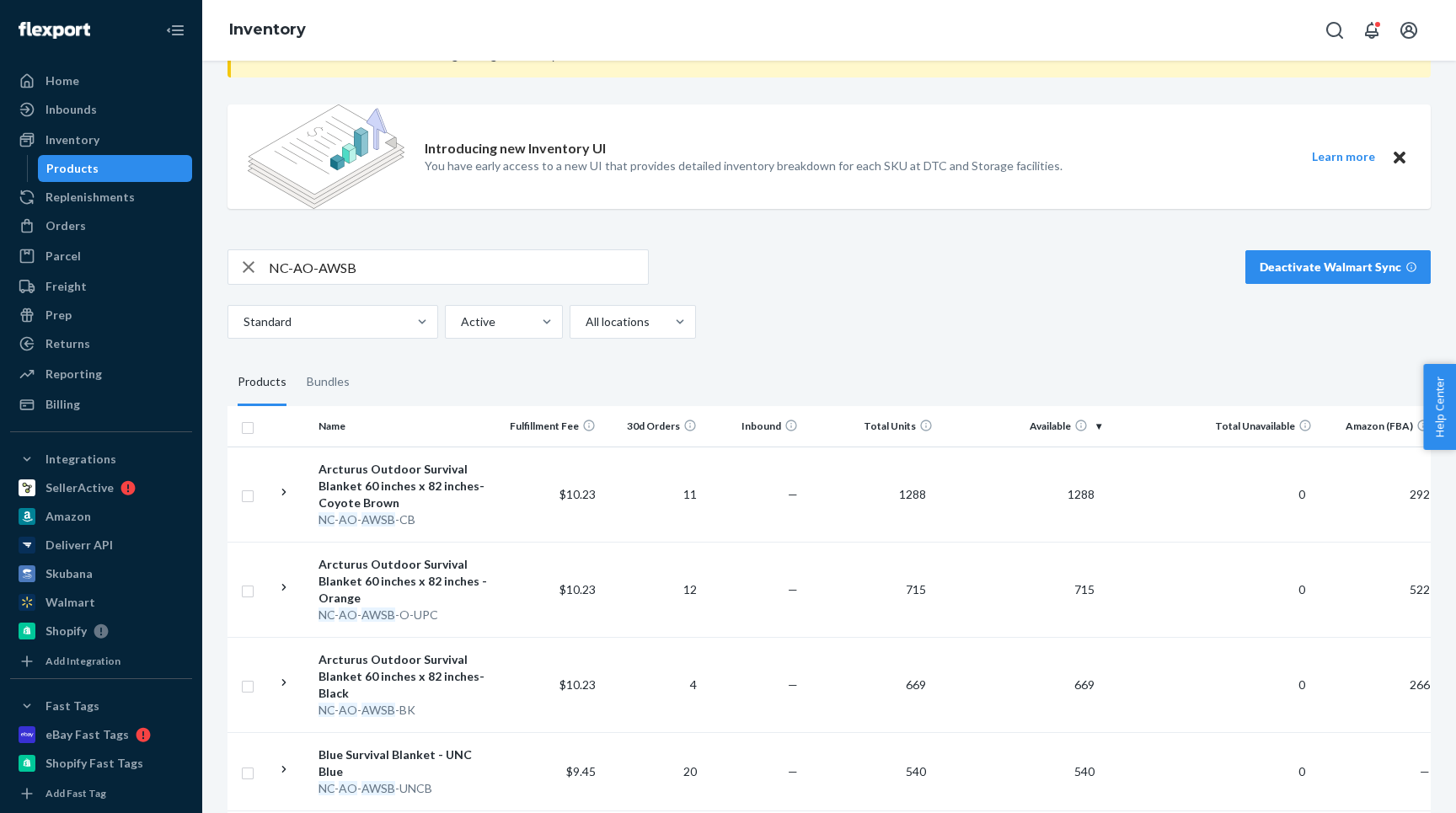
scroll to position [156, 0]
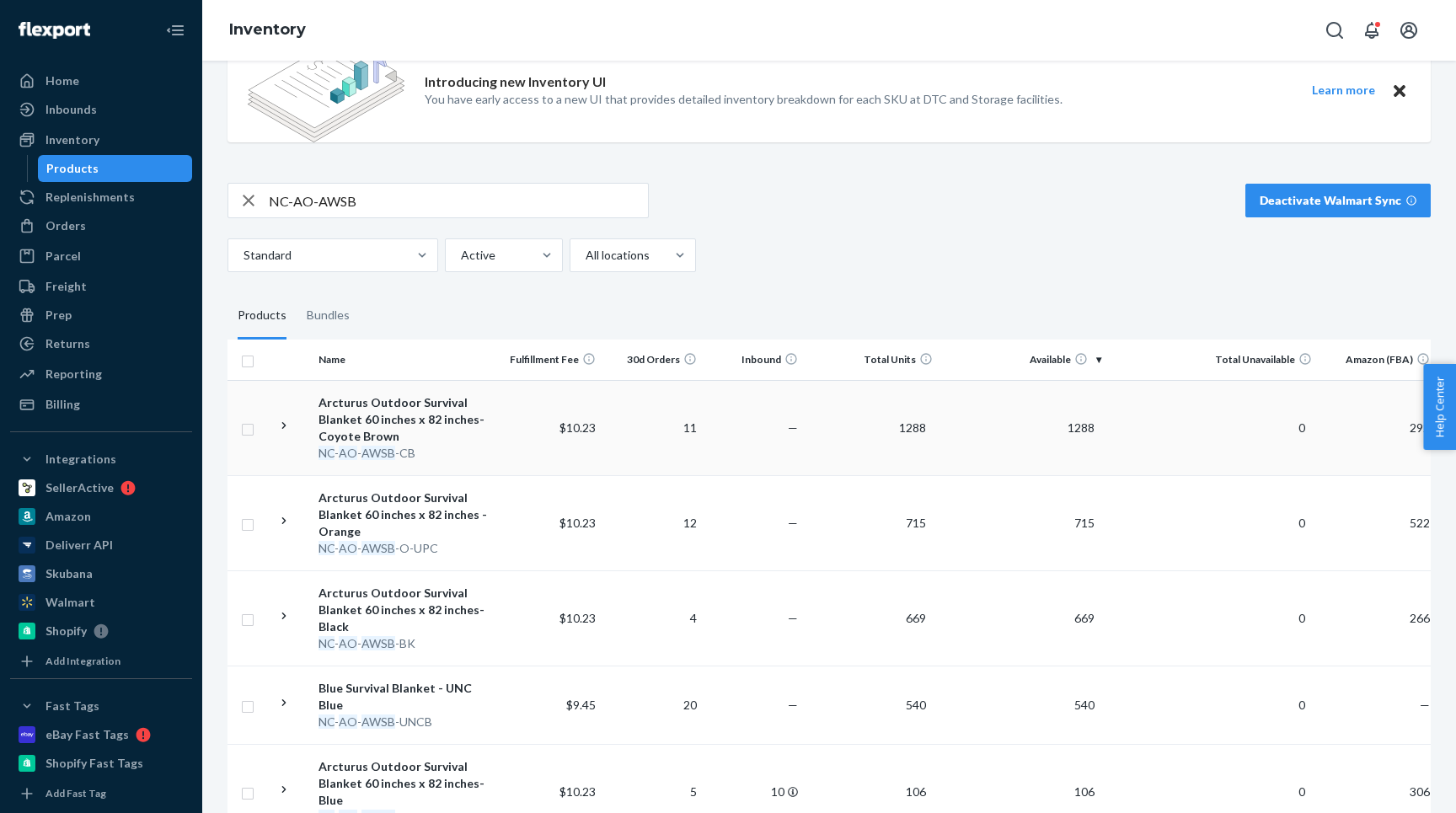
click at [280, 424] on icon at bounding box center [284, 425] width 16 height 16
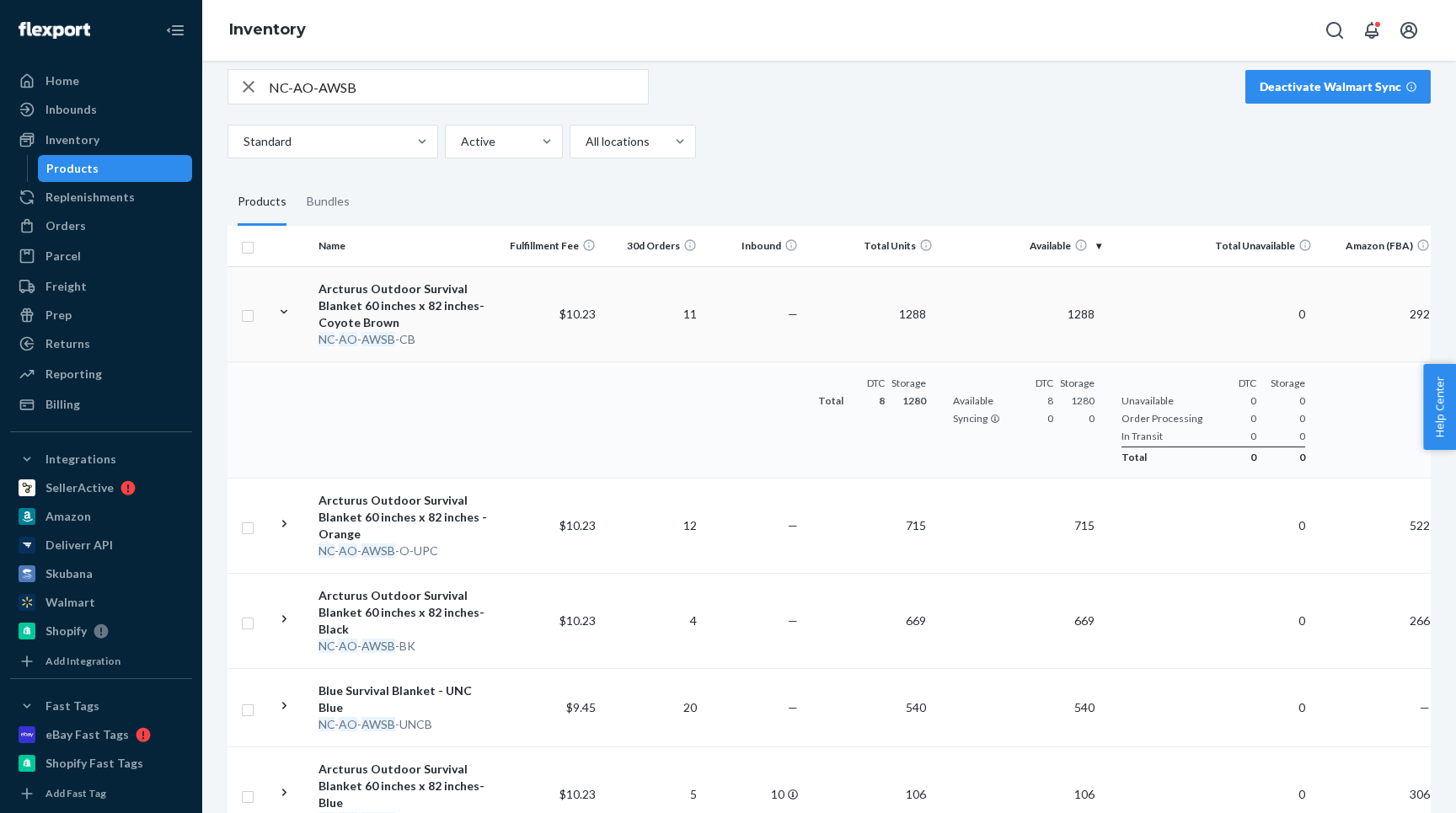
scroll to position [278, 0]
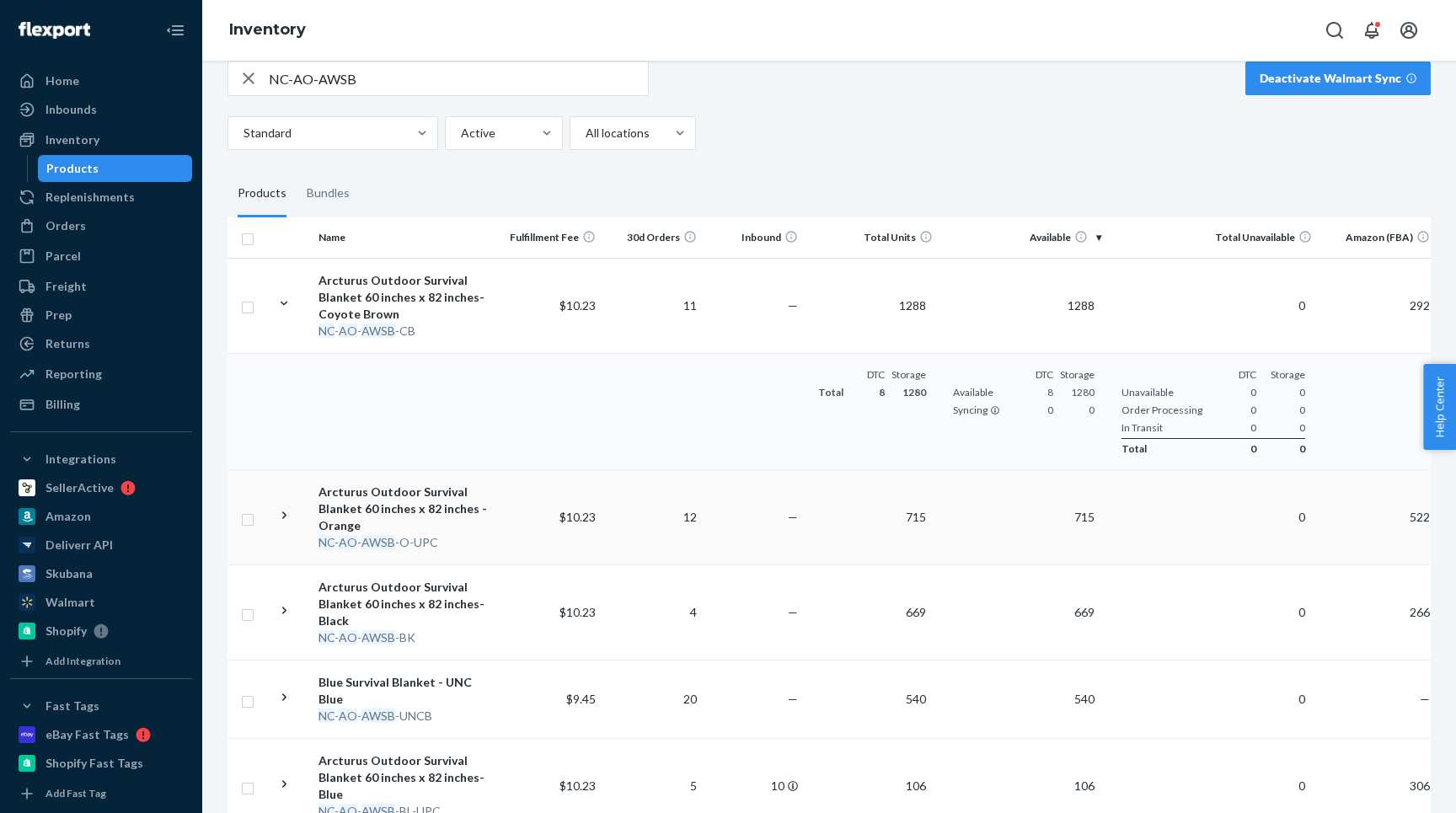
click at [280, 509] on icon at bounding box center [284, 515] width 16 height 16
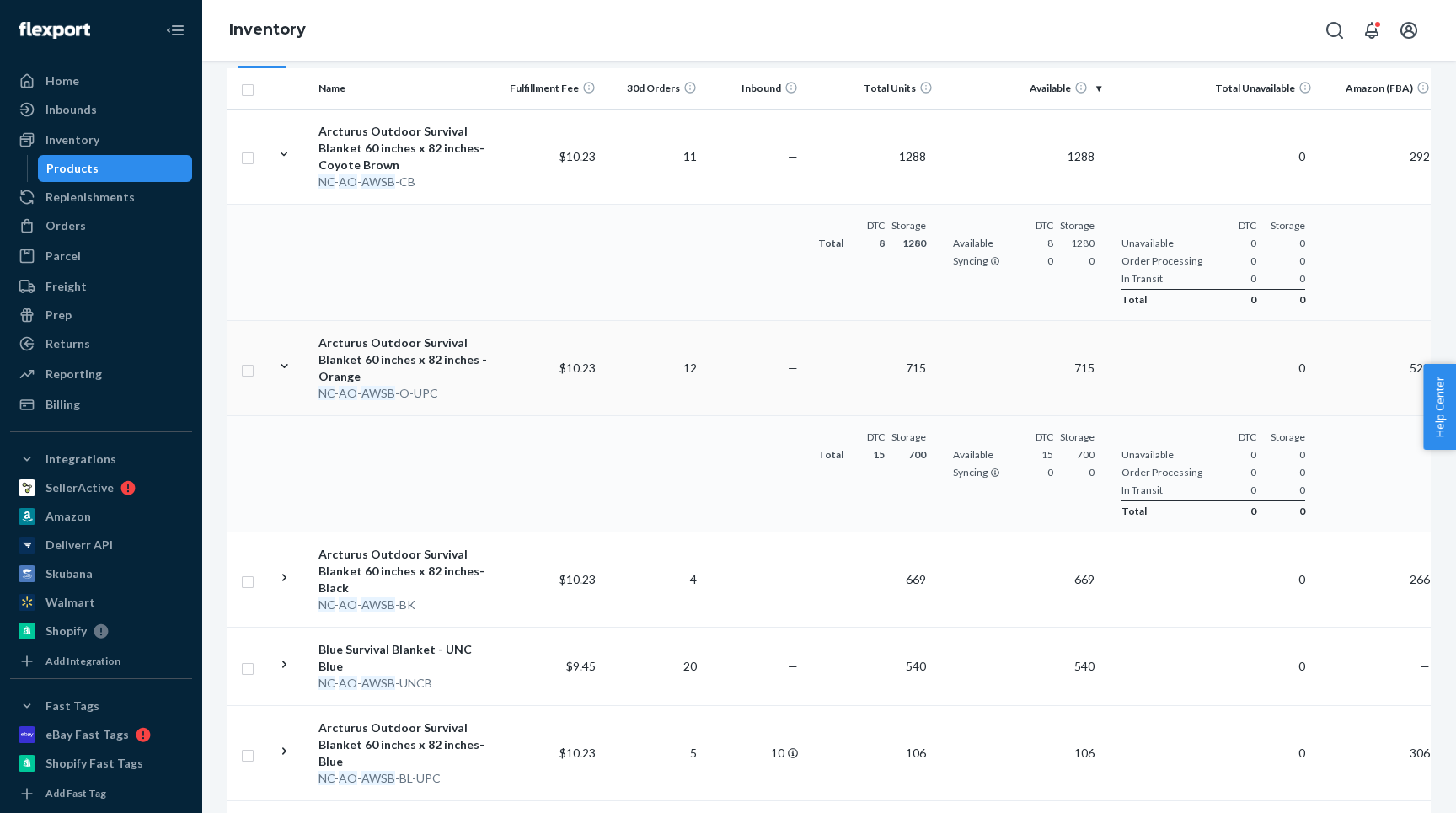
scroll to position [434, 0]
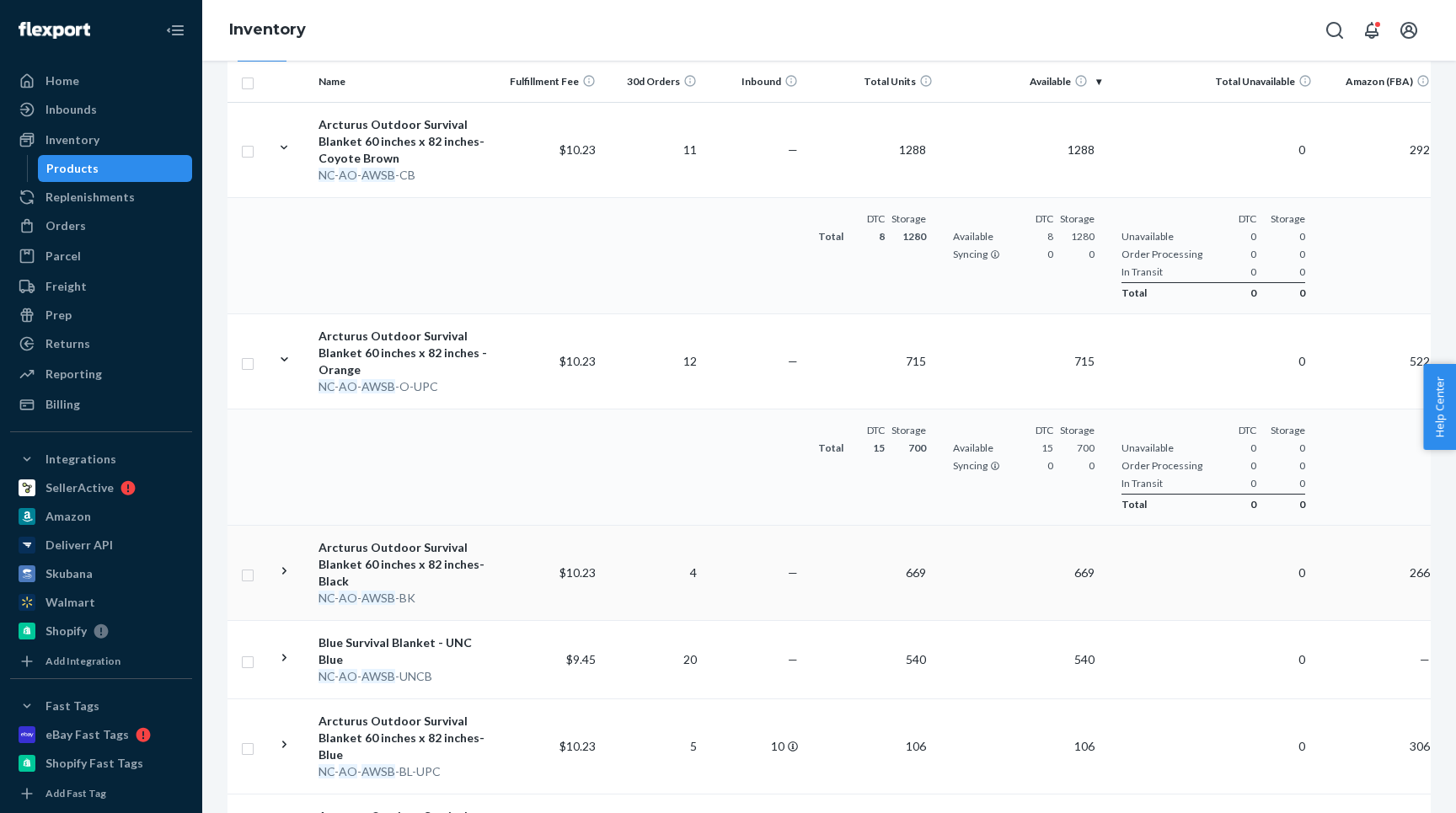
click at [281, 569] on icon at bounding box center [284, 571] width 16 height 16
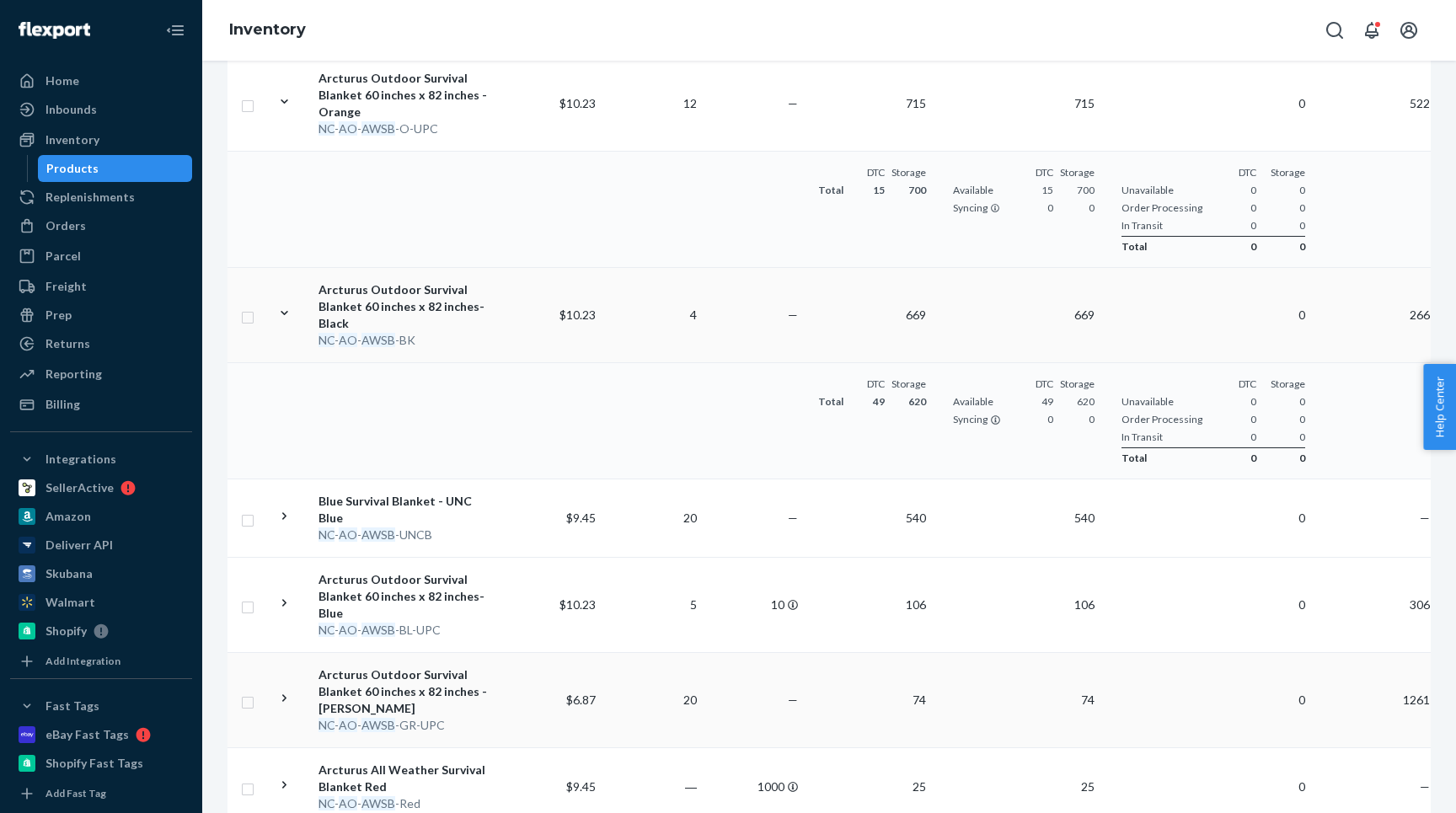
scroll to position [692, 0]
click at [281, 593] on icon at bounding box center [284, 601] width 16 height 16
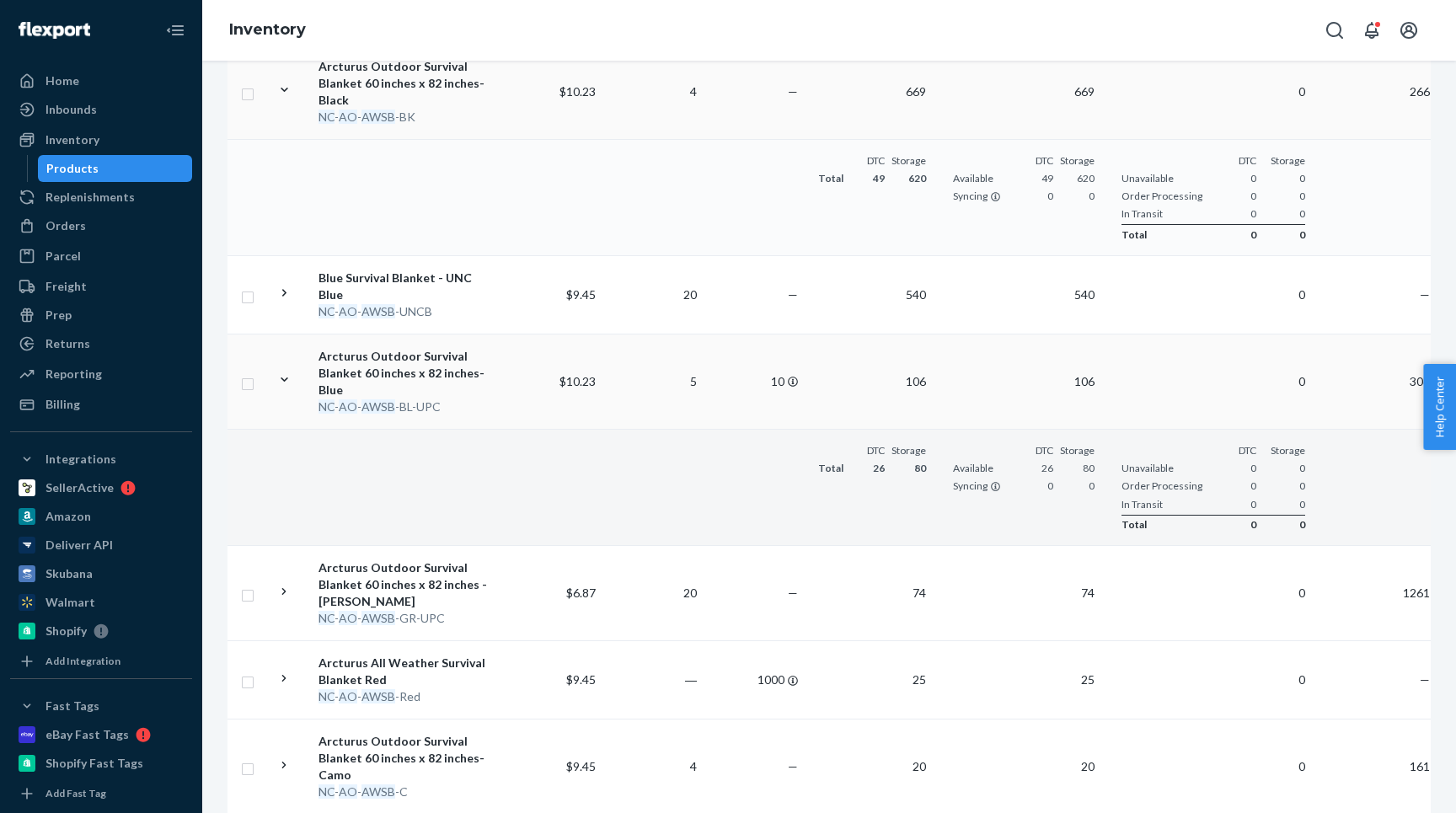
scroll to position [991, 0]
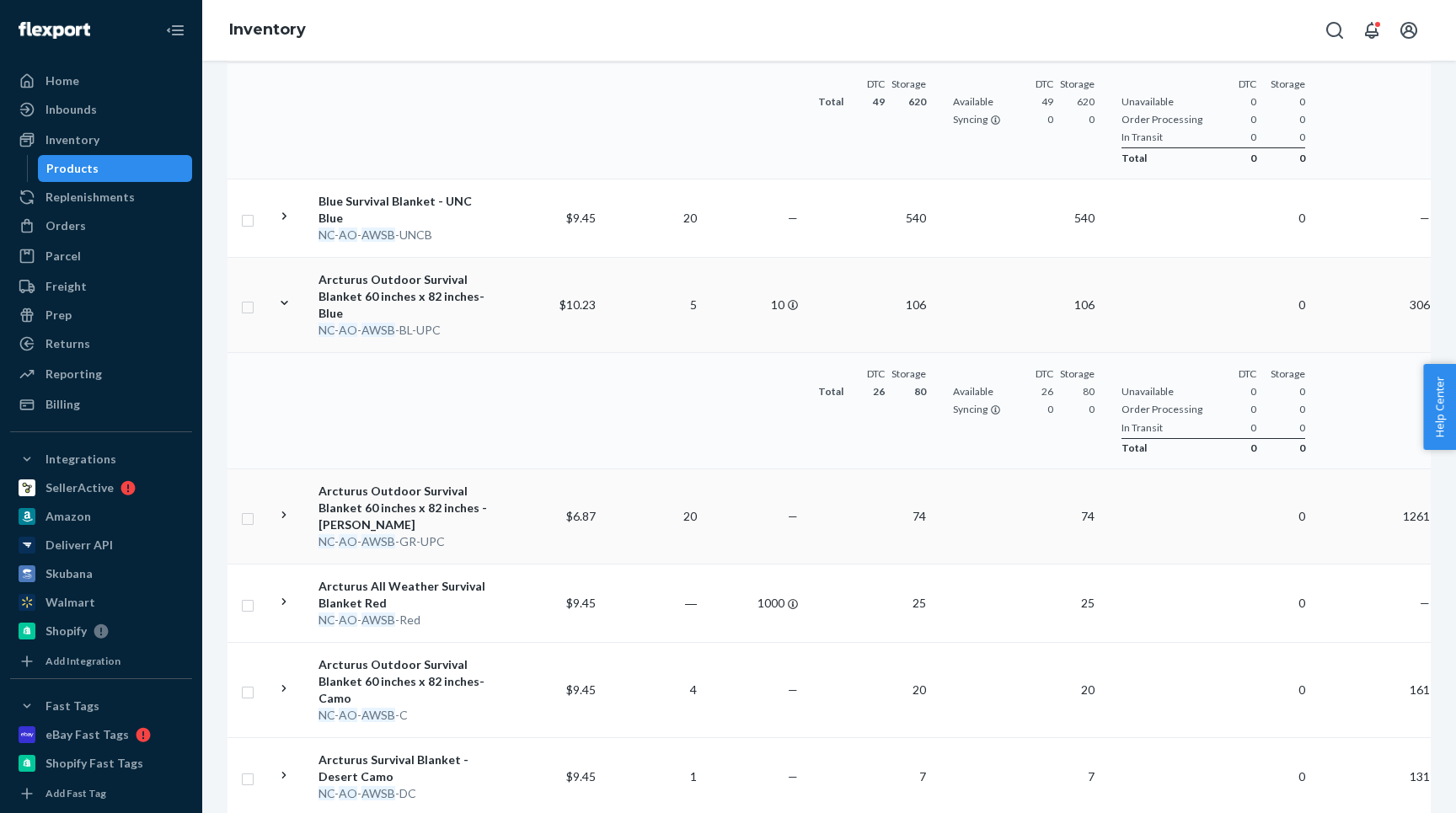
click at [284, 511] on icon at bounding box center [284, 514] width 4 height 7
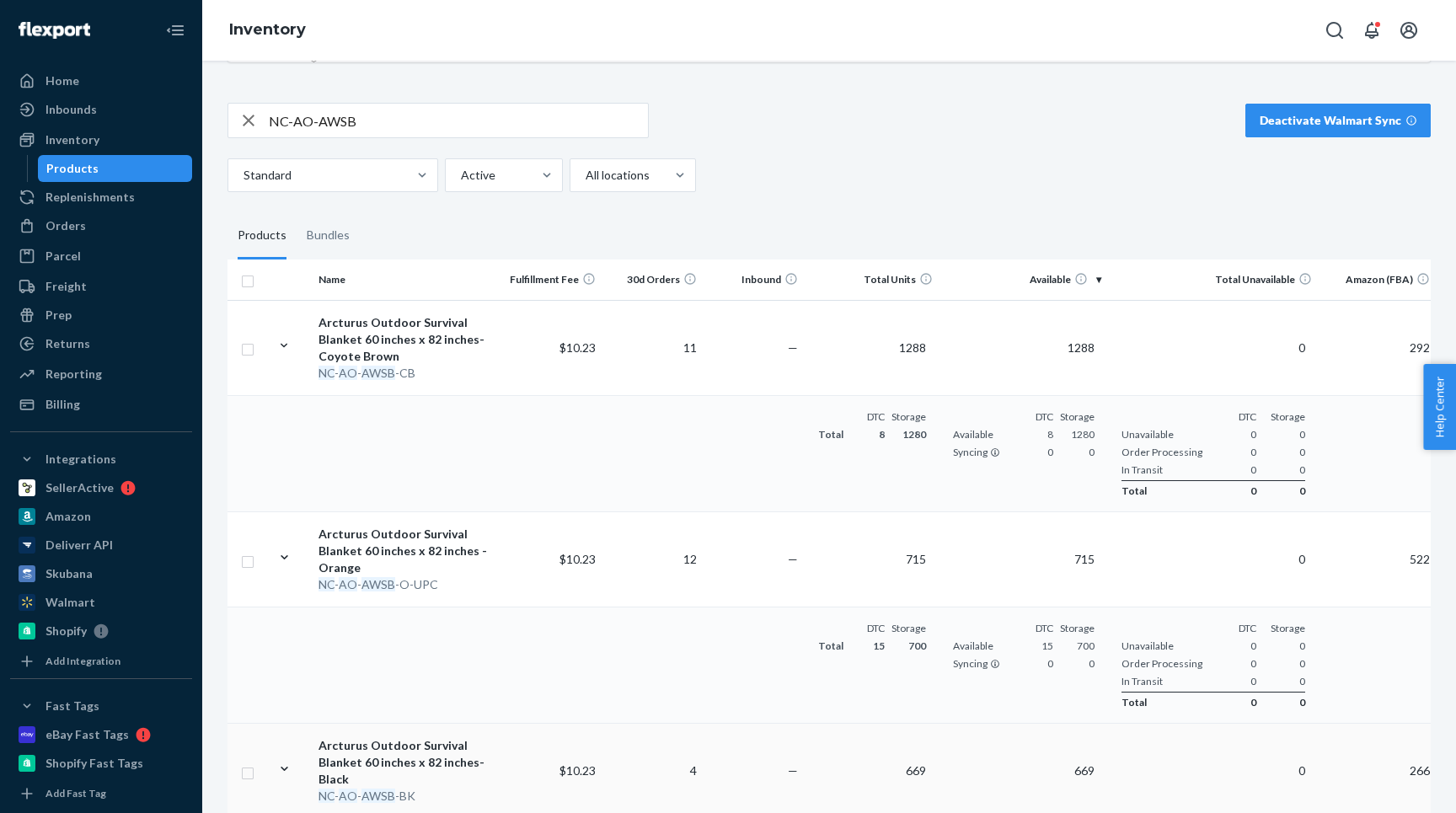
scroll to position [0, 0]
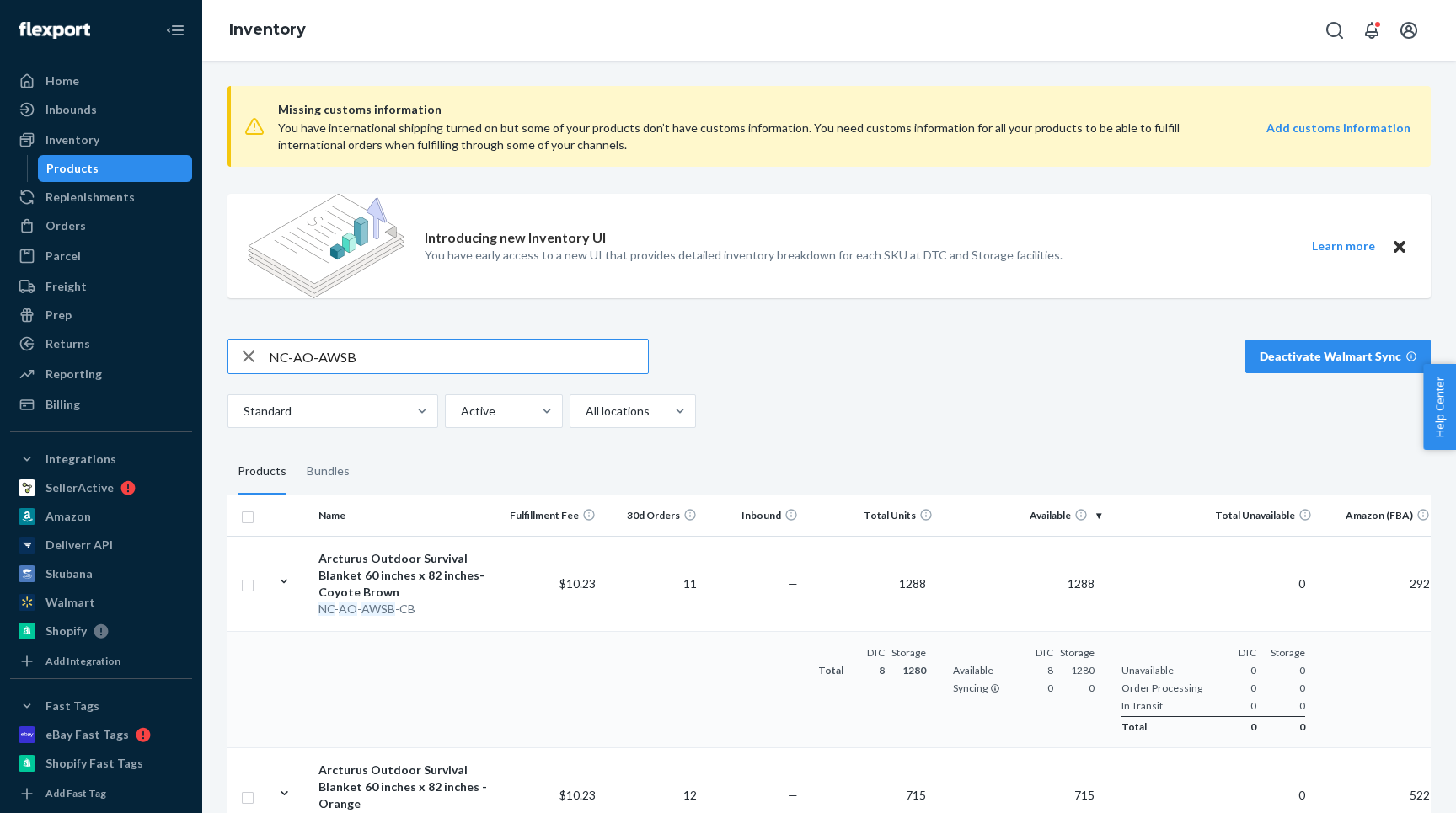
click at [357, 358] on input "NC-AO-AWSB" at bounding box center [458, 356] width 379 height 34
type input "ghillie suit"
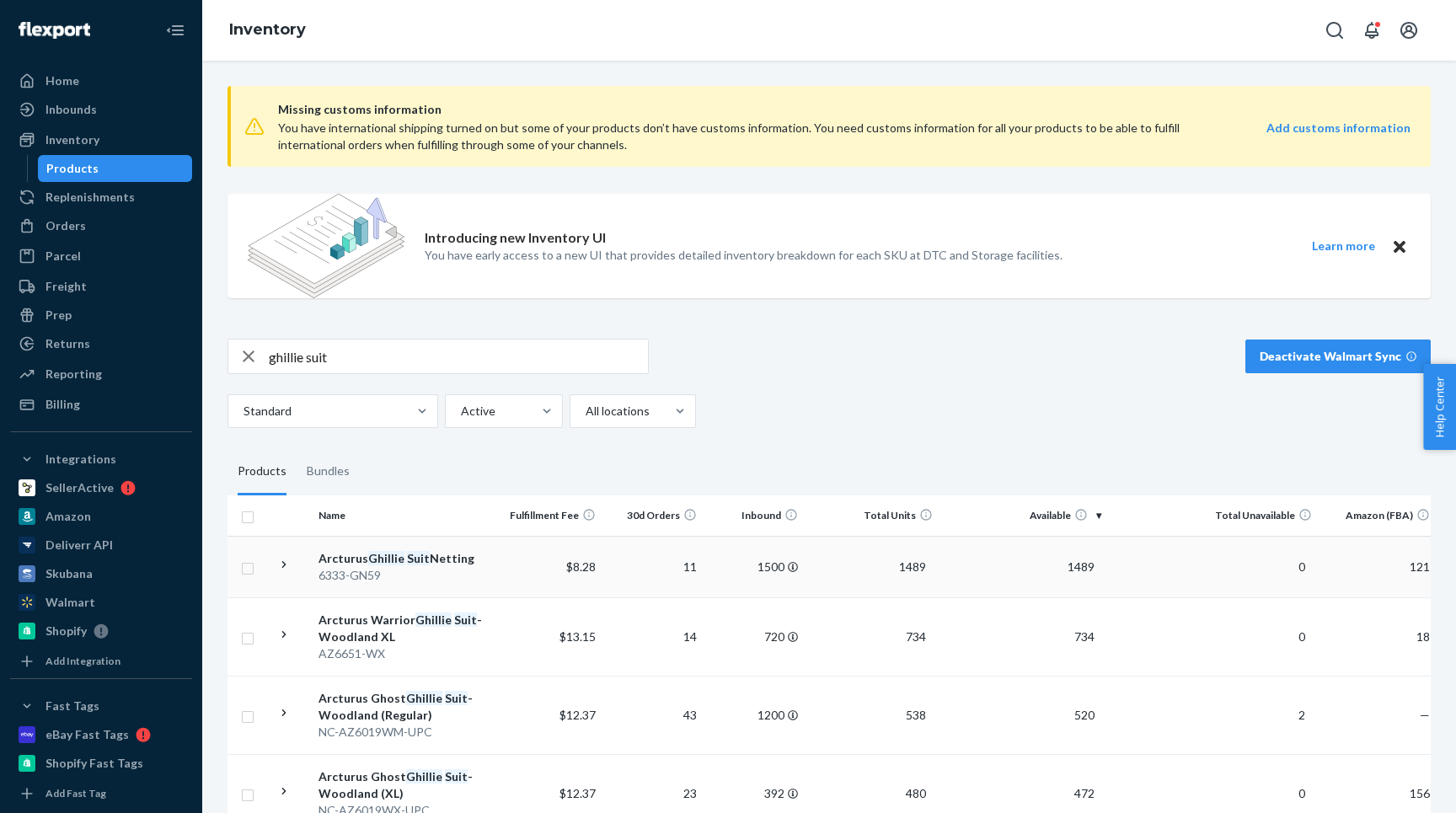
click at [278, 567] on icon at bounding box center [284, 565] width 16 height 16
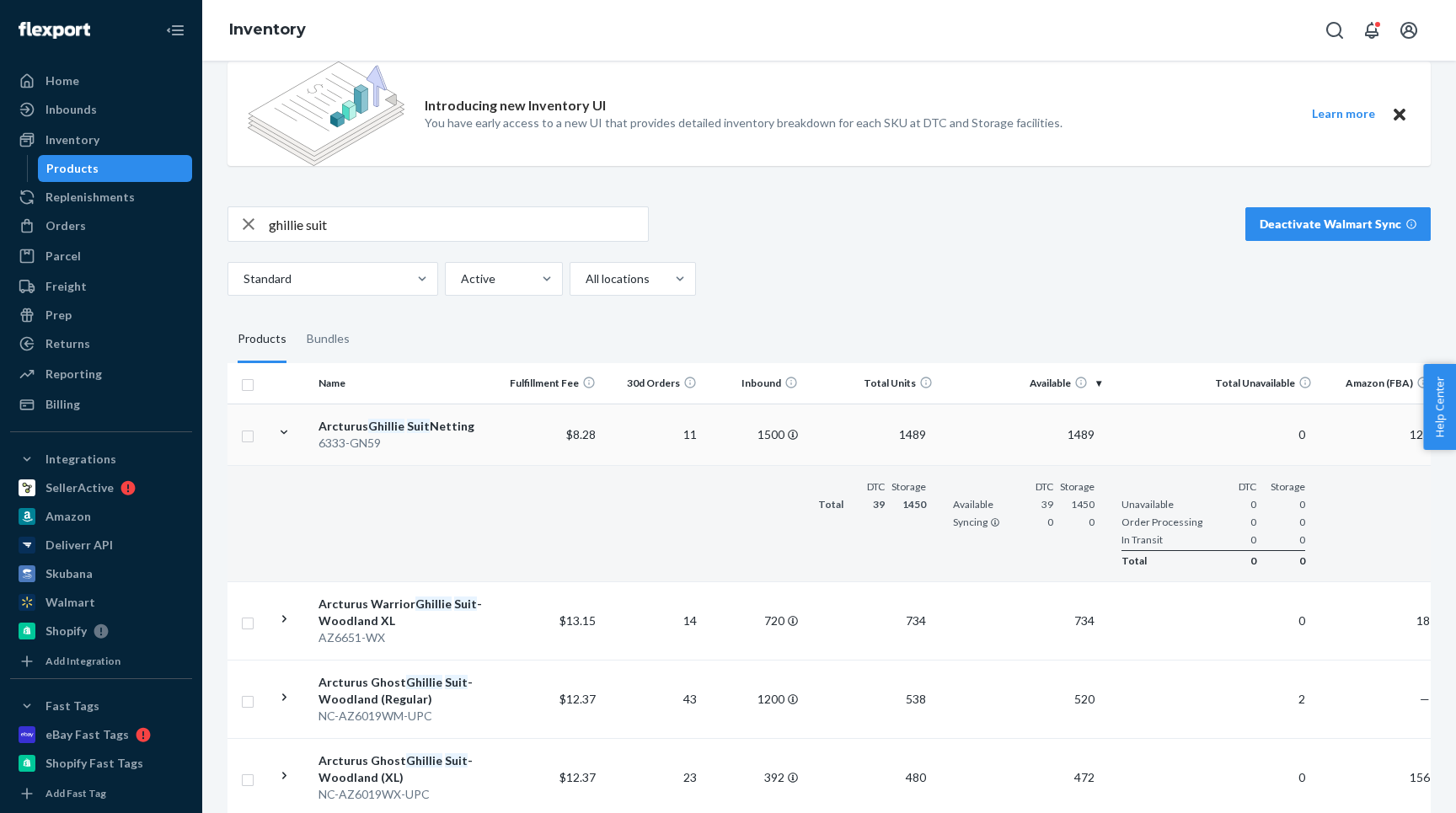
scroll to position [147, 0]
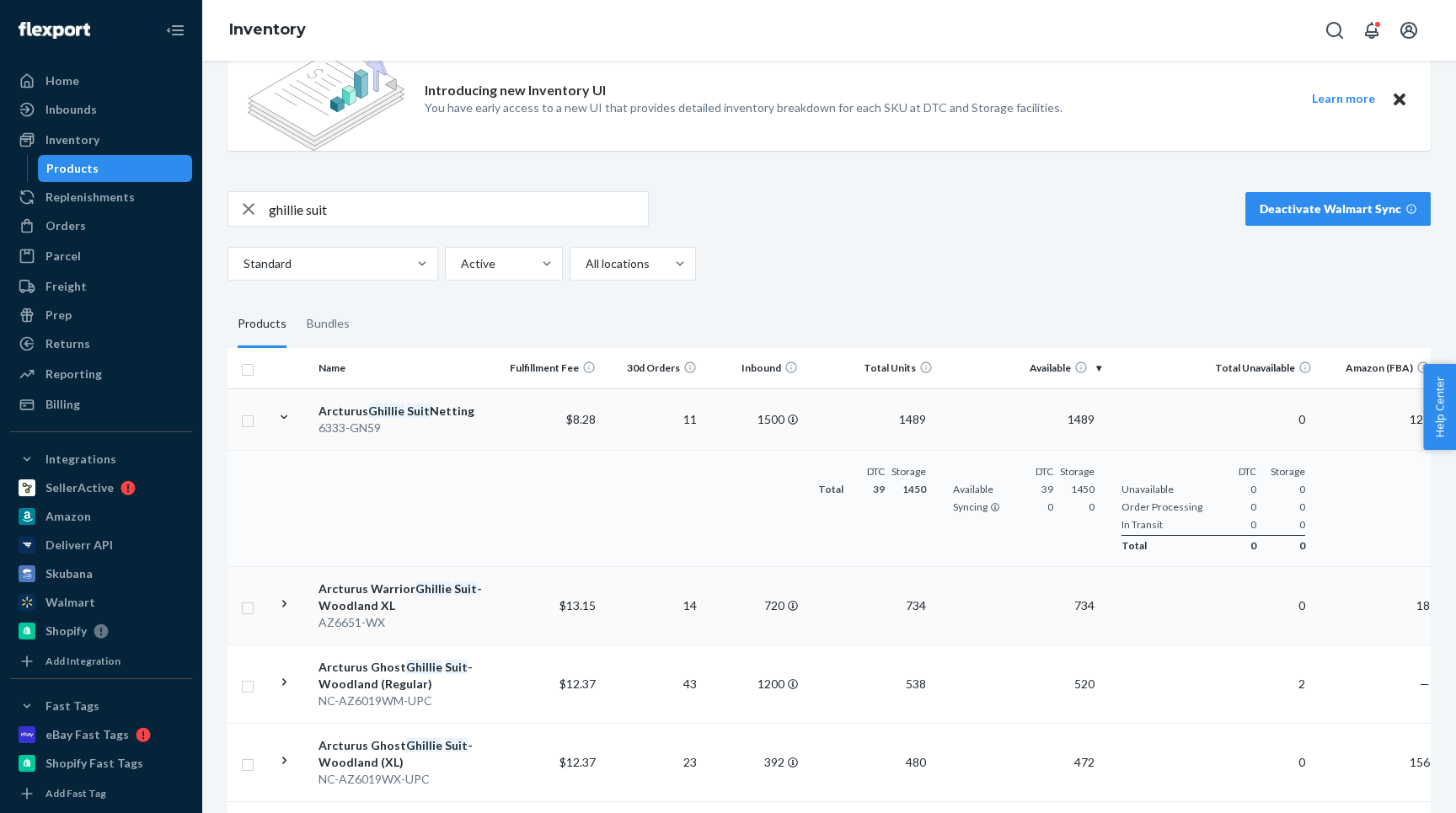
click at [280, 605] on icon at bounding box center [284, 603] width 16 height 16
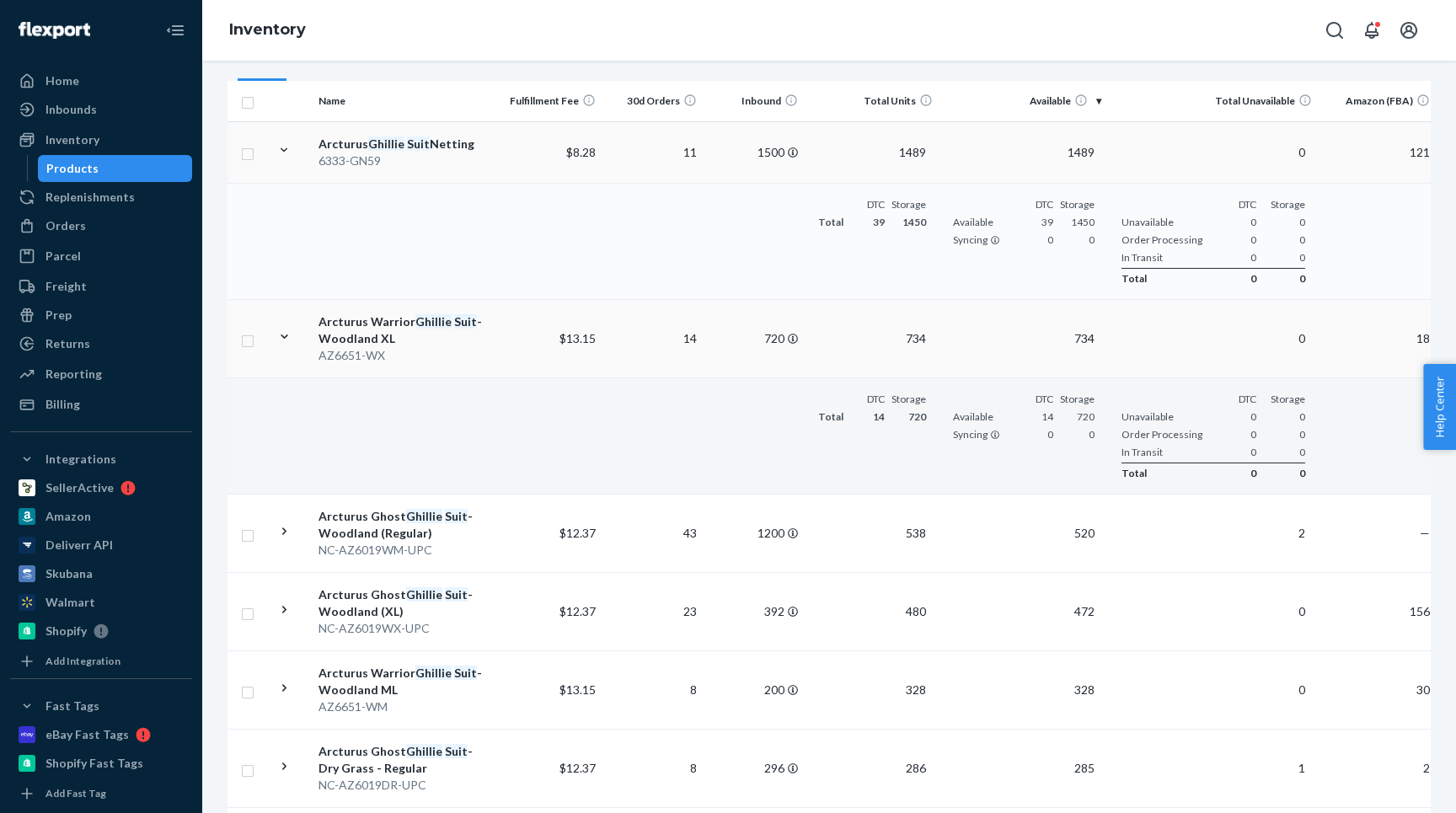
scroll to position [427, 0]
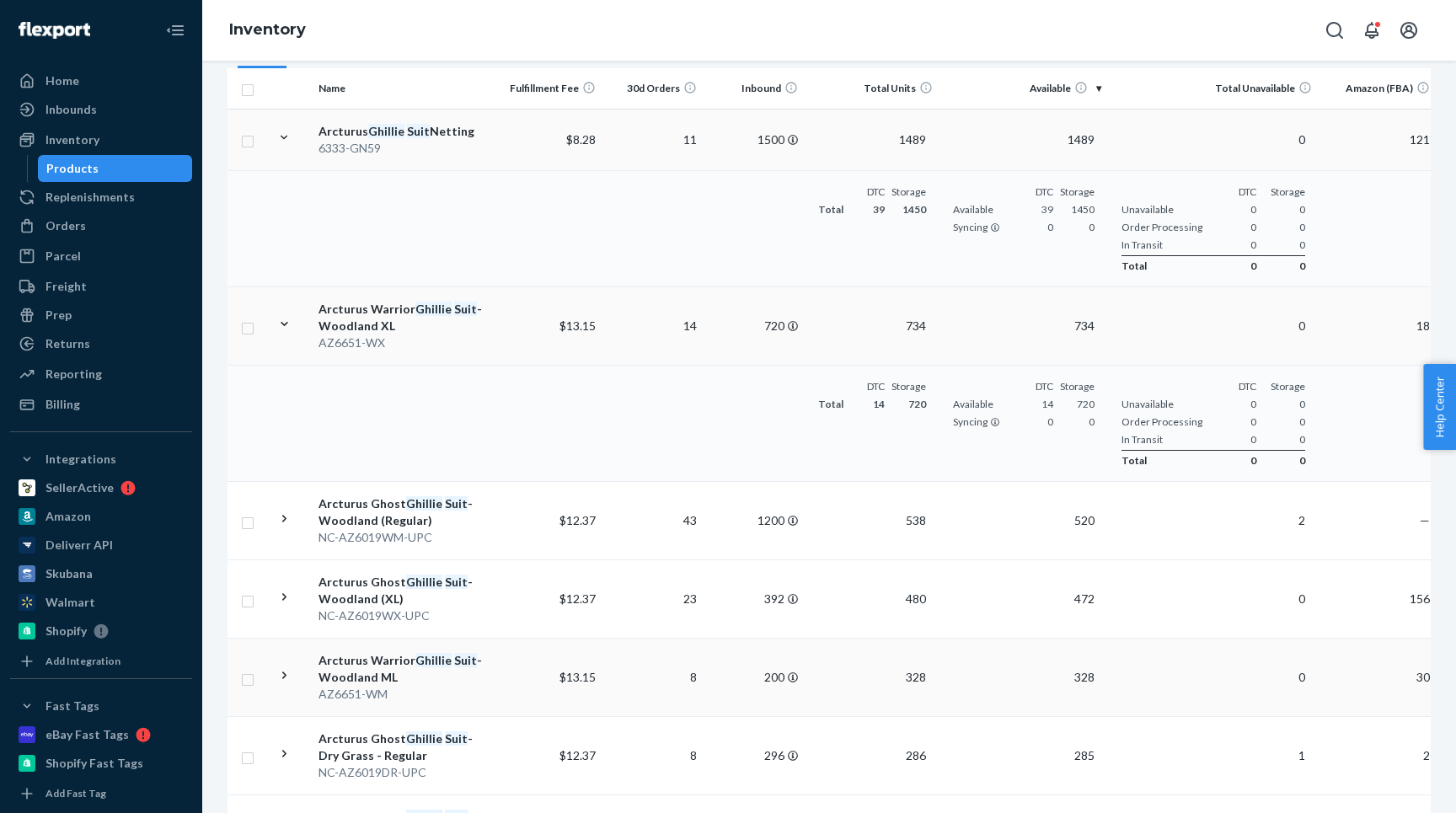
click at [288, 674] on icon at bounding box center [284, 676] width 16 height 16
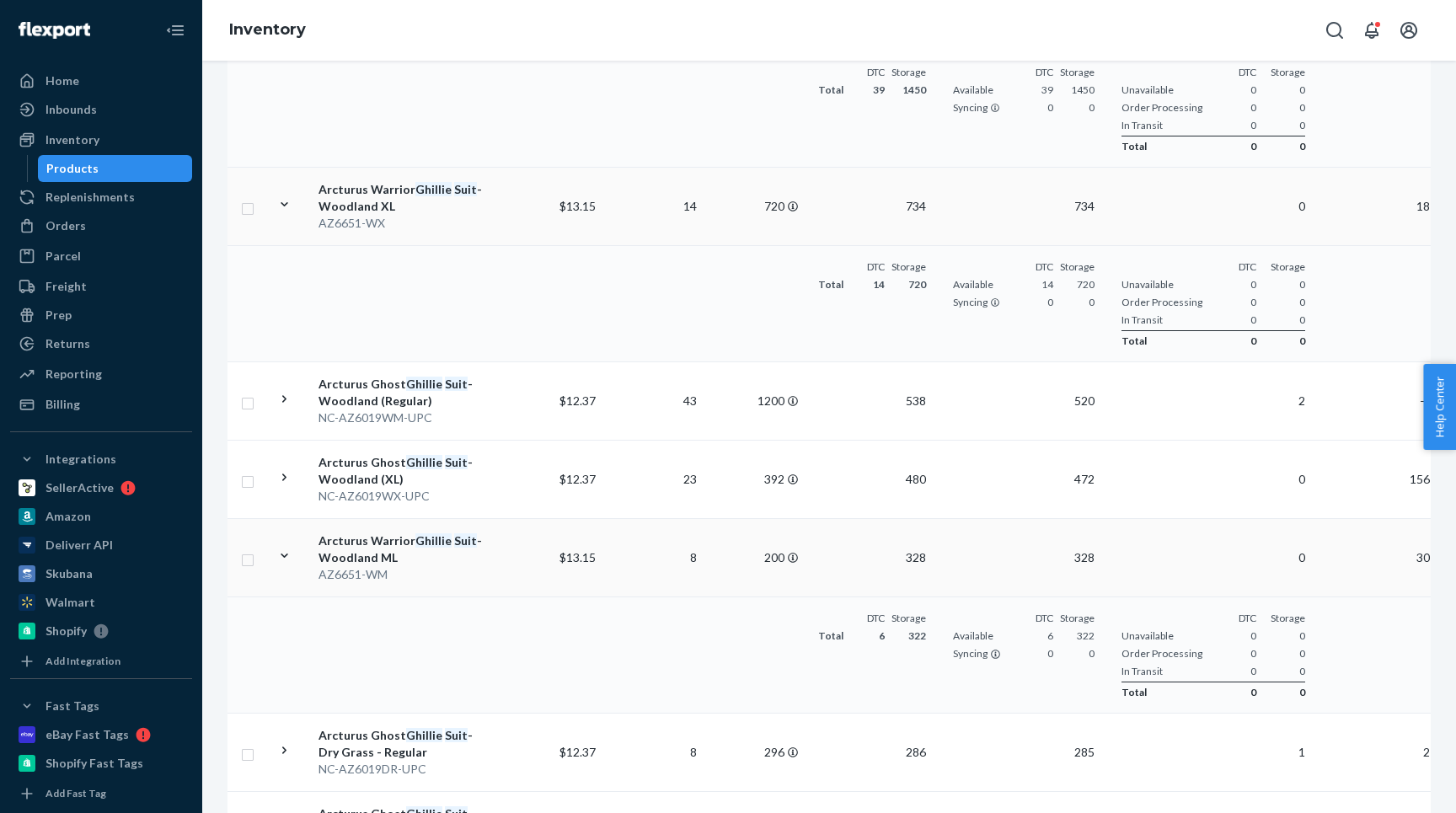
scroll to position [548, 0]
click at [276, 473] on td at bounding box center [291, 478] width 43 height 78
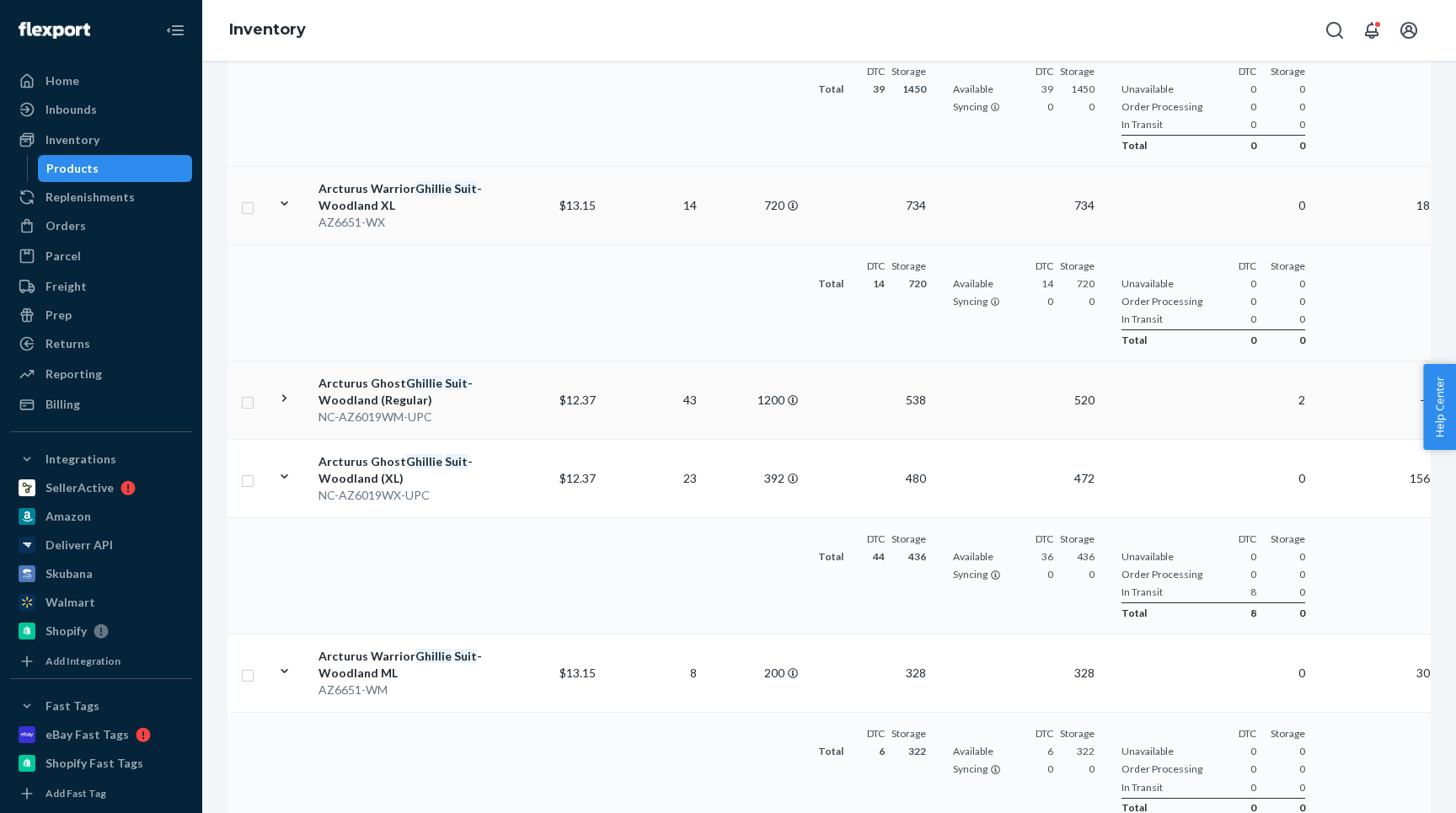
click at [277, 401] on icon at bounding box center [284, 398] width 16 height 16
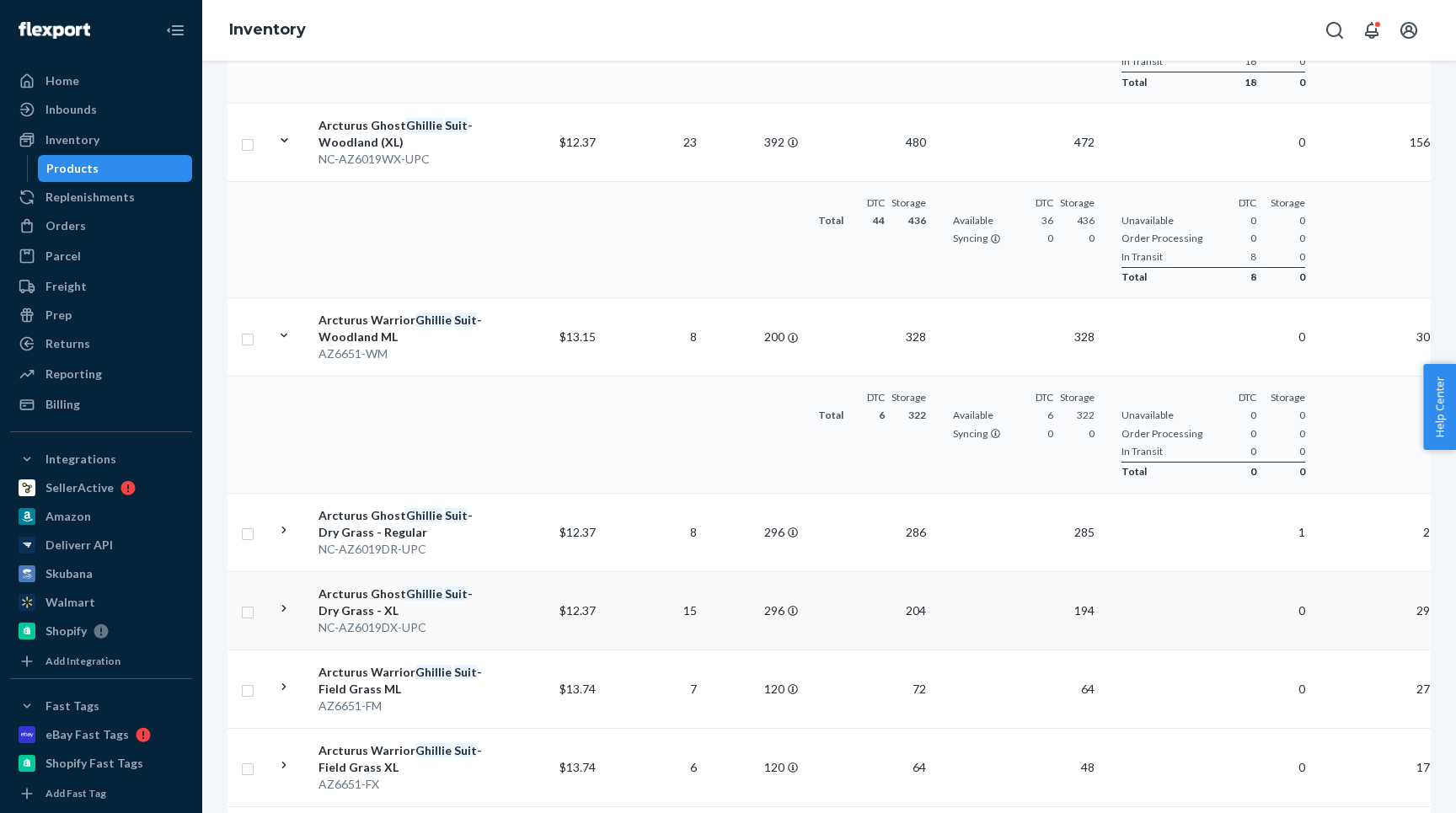
scroll to position [1007, 0]
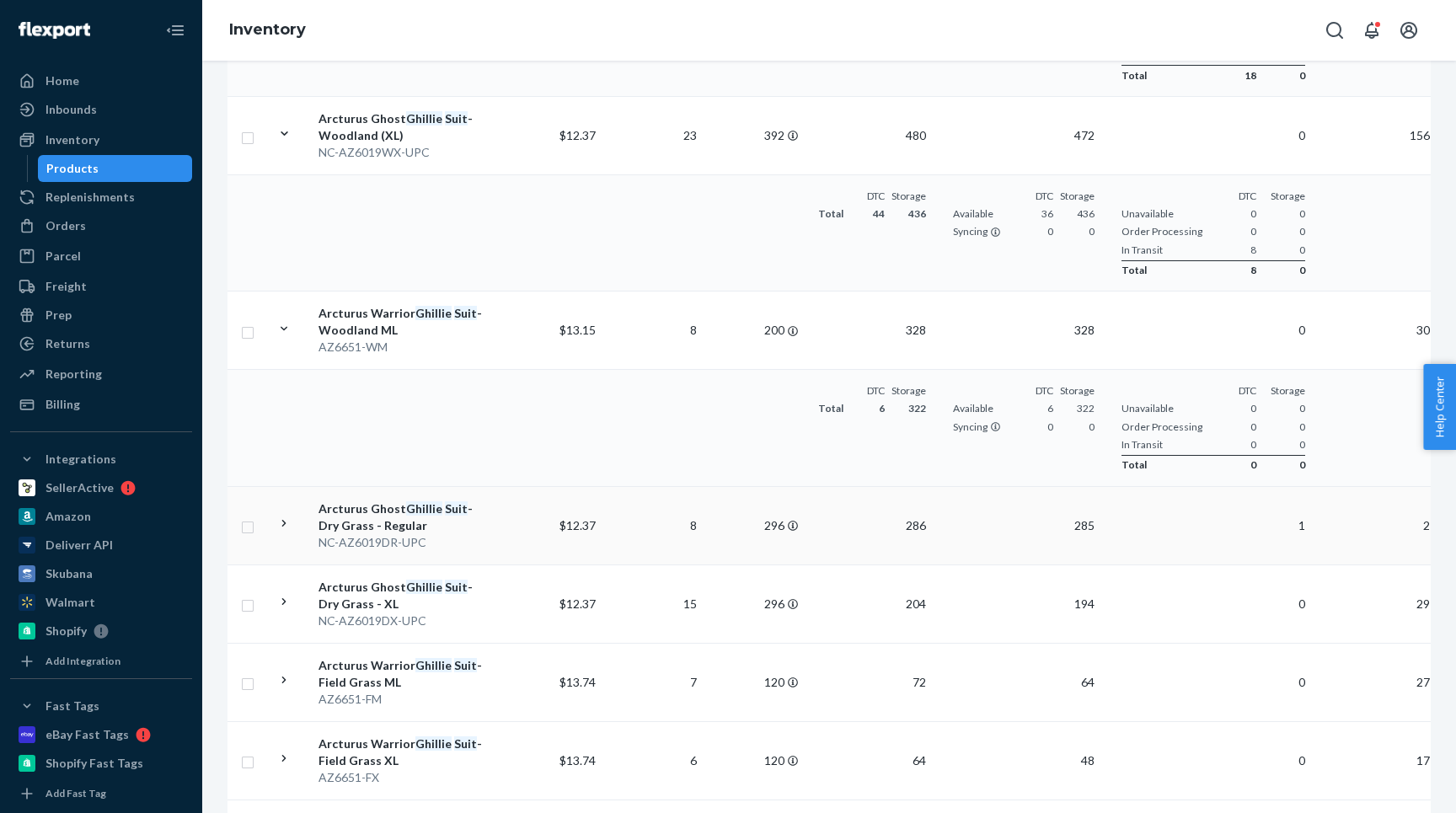
click at [286, 525] on icon at bounding box center [284, 523] width 16 height 16
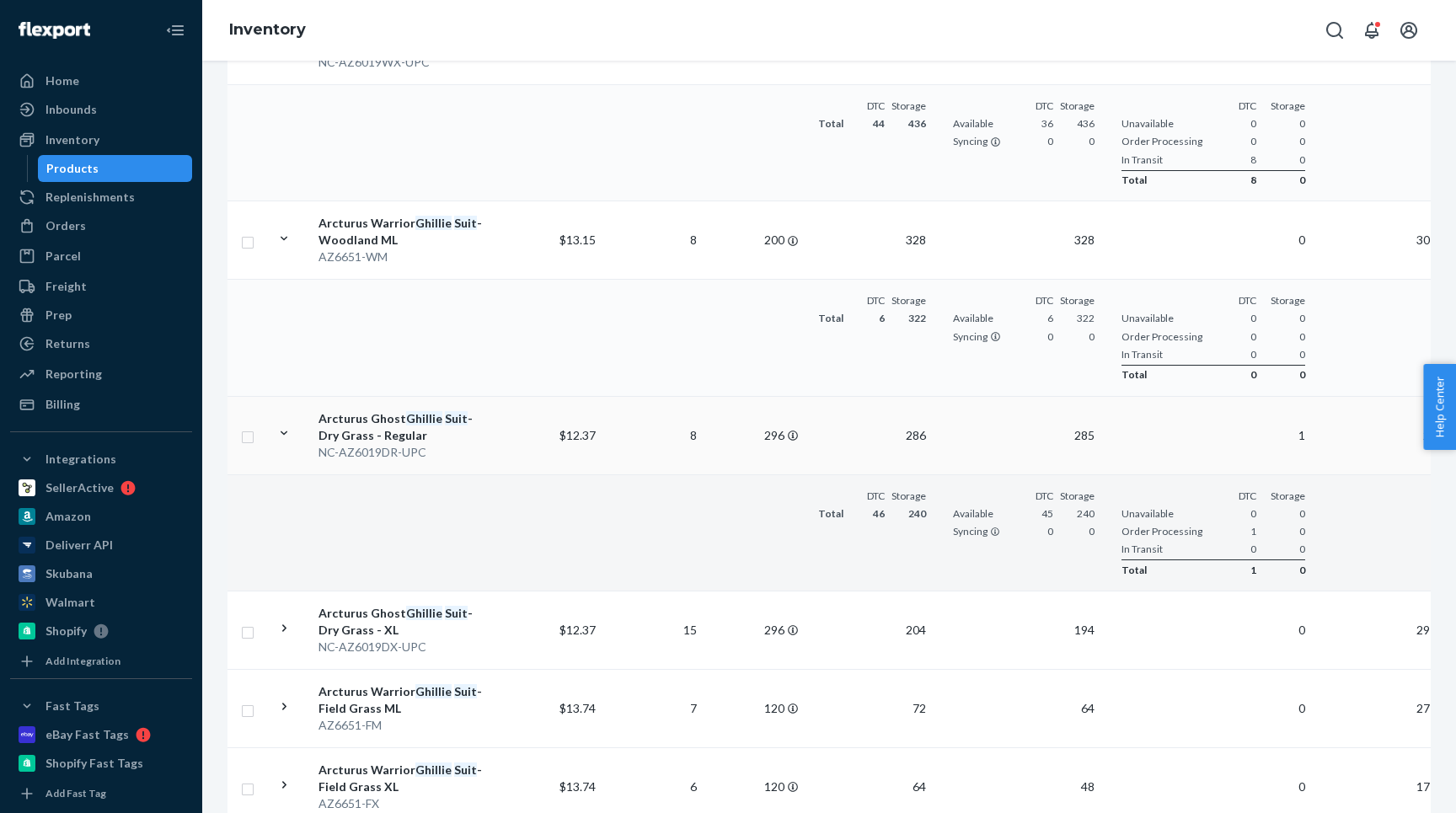
scroll to position [1192, 0]
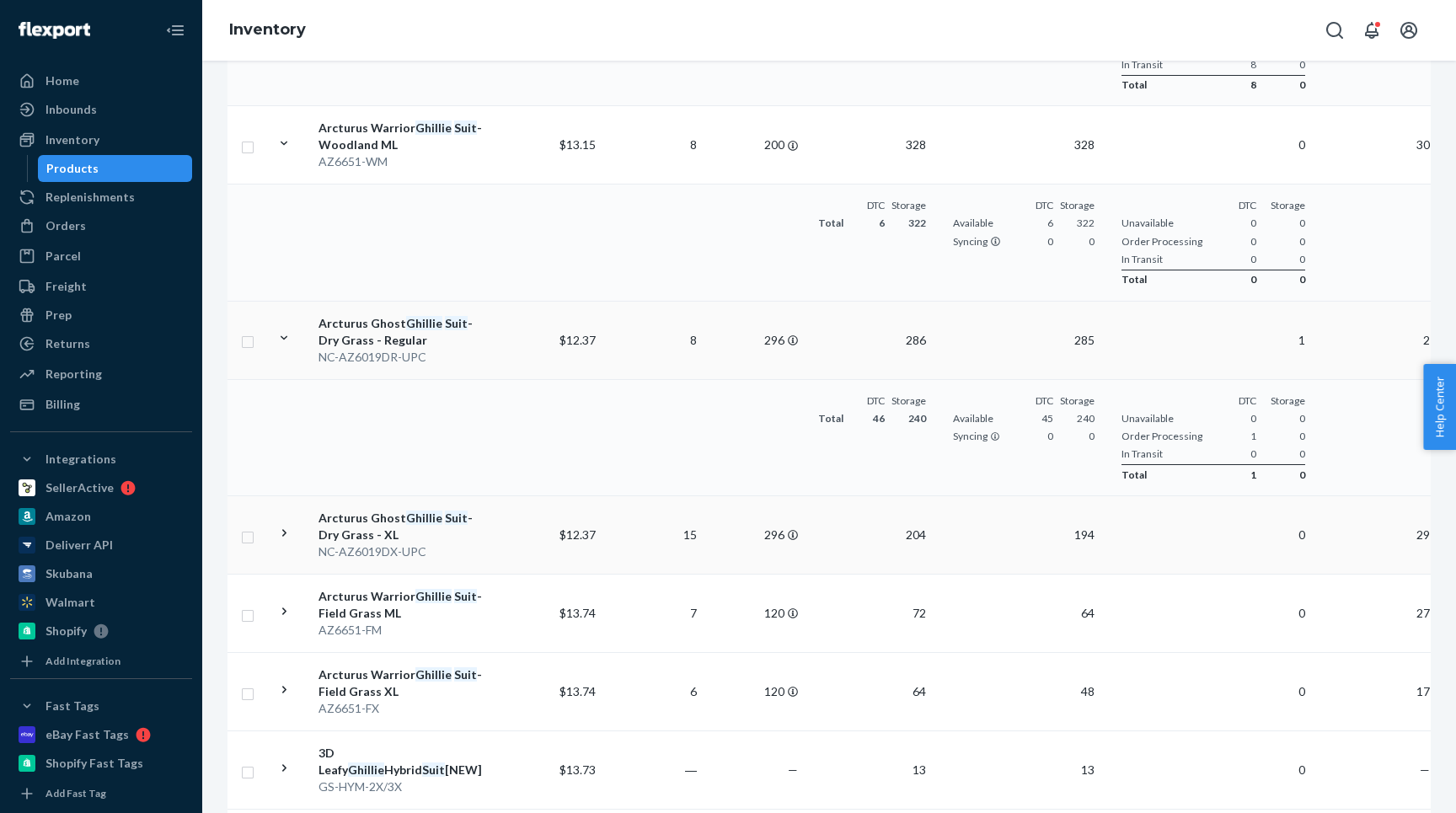
click at [278, 534] on icon at bounding box center [284, 533] width 16 height 16
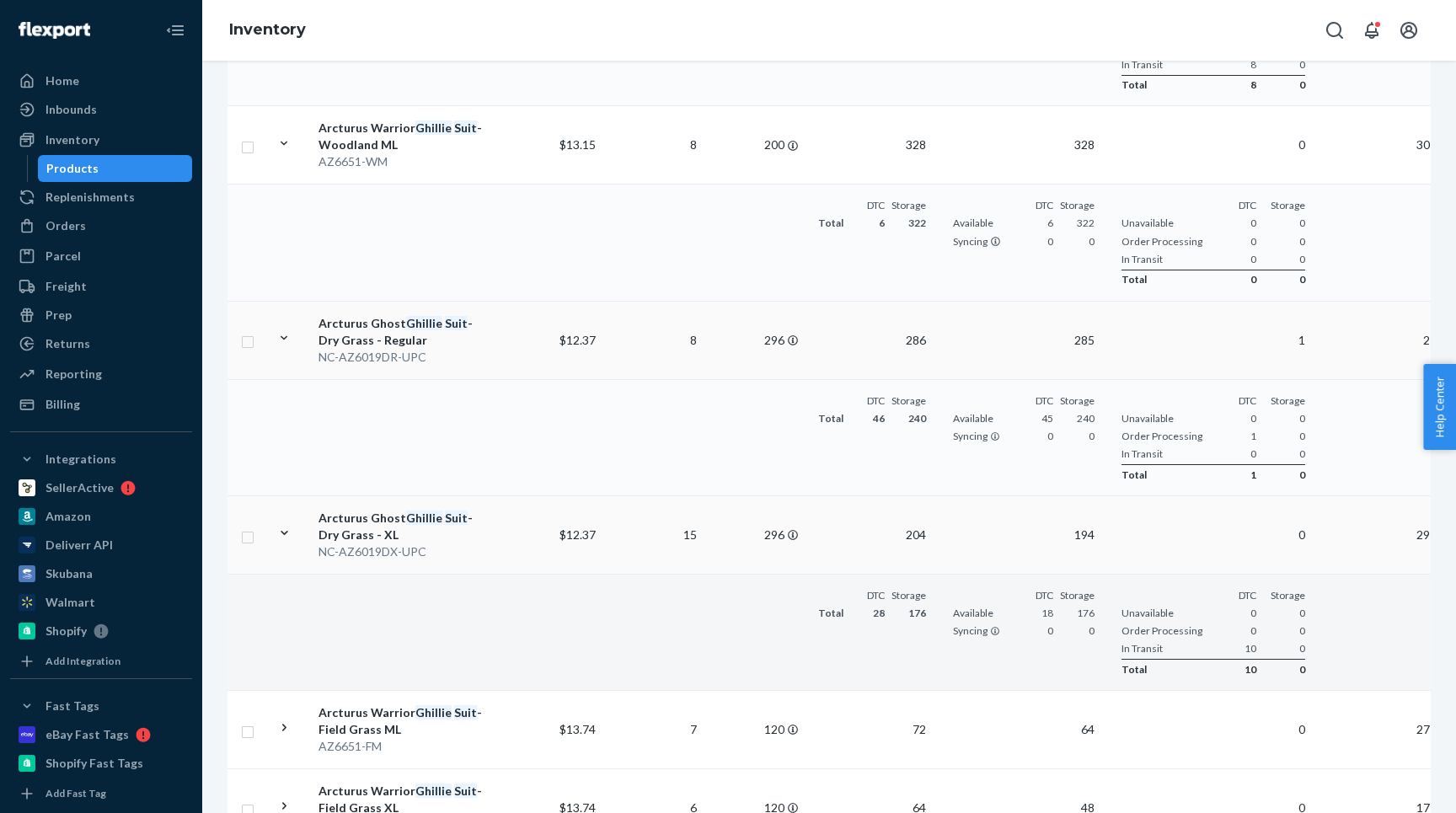
scroll to position [1332, 0]
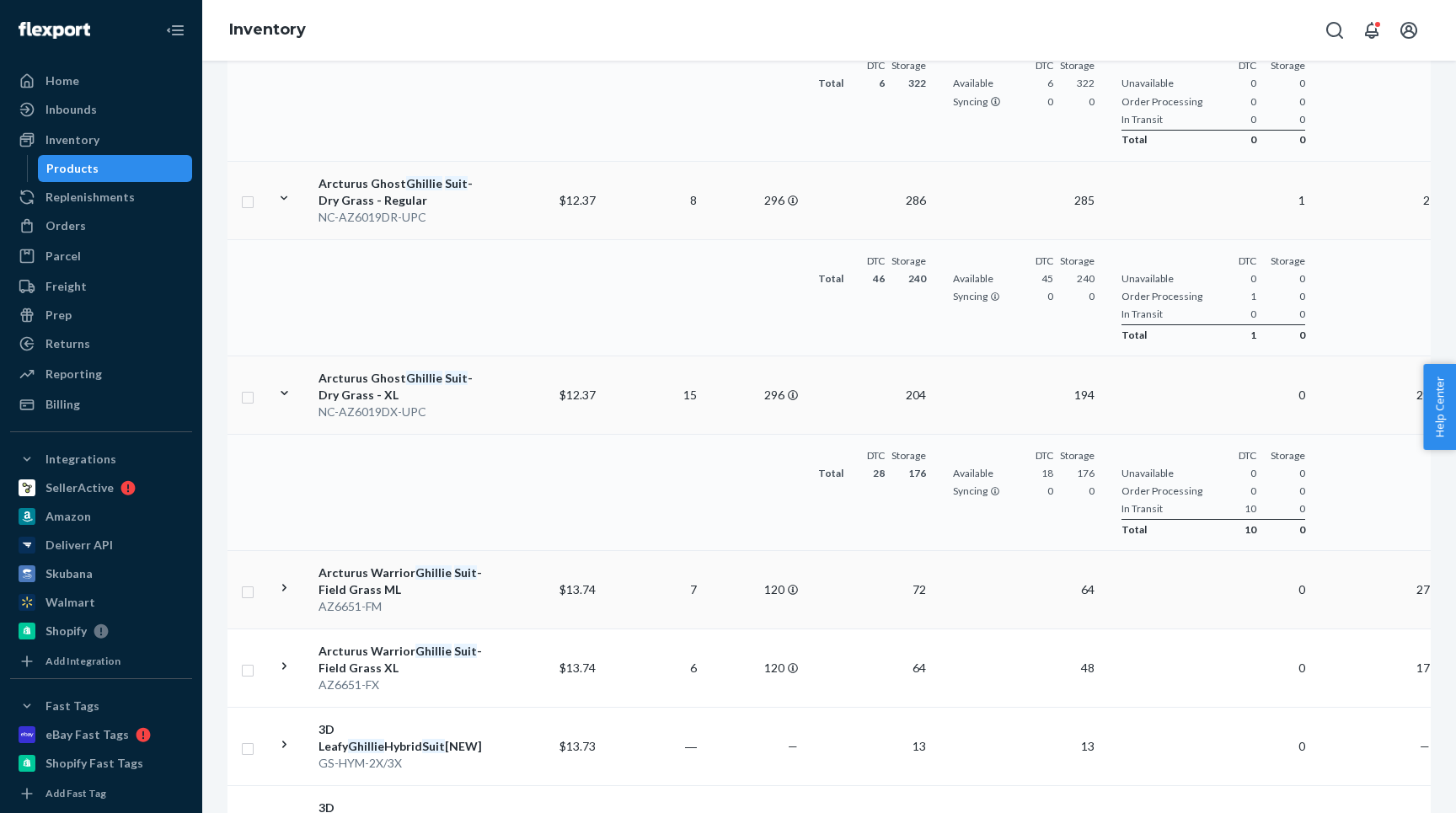
click at [282, 595] on div at bounding box center [284, 589] width 16 height 20
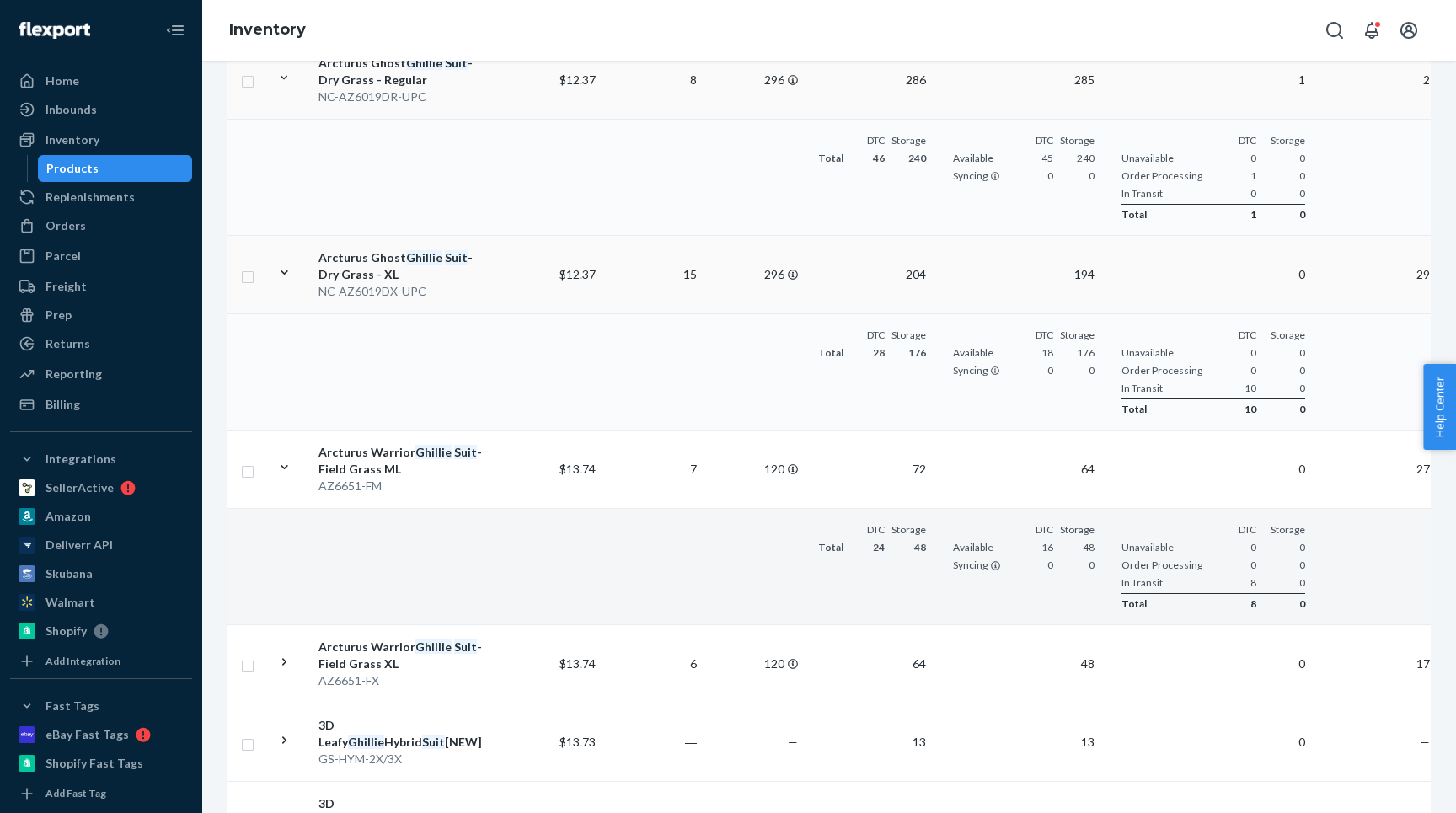
scroll to position [1487, 0]
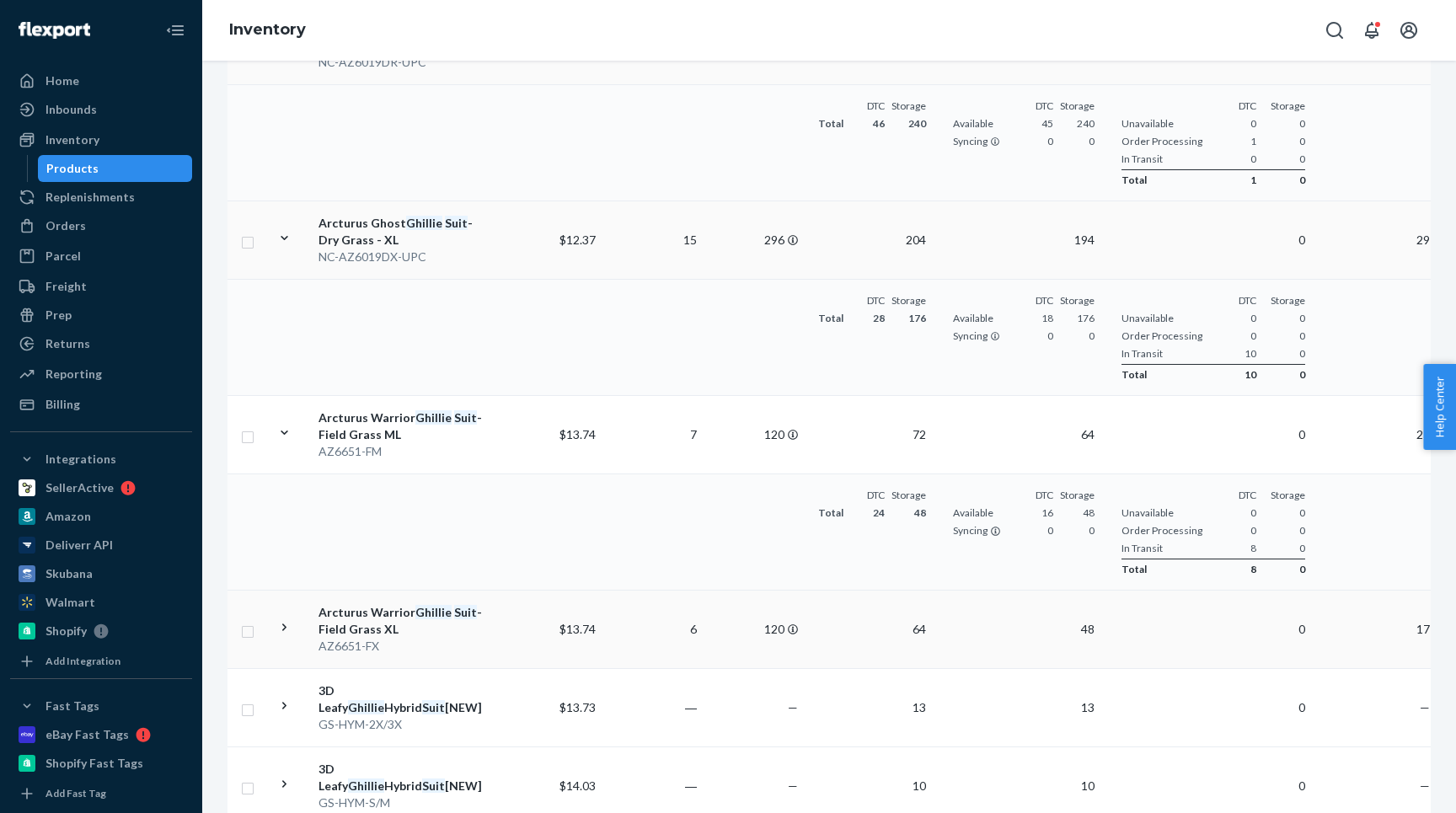
click at [281, 622] on icon at bounding box center [284, 627] width 16 height 16
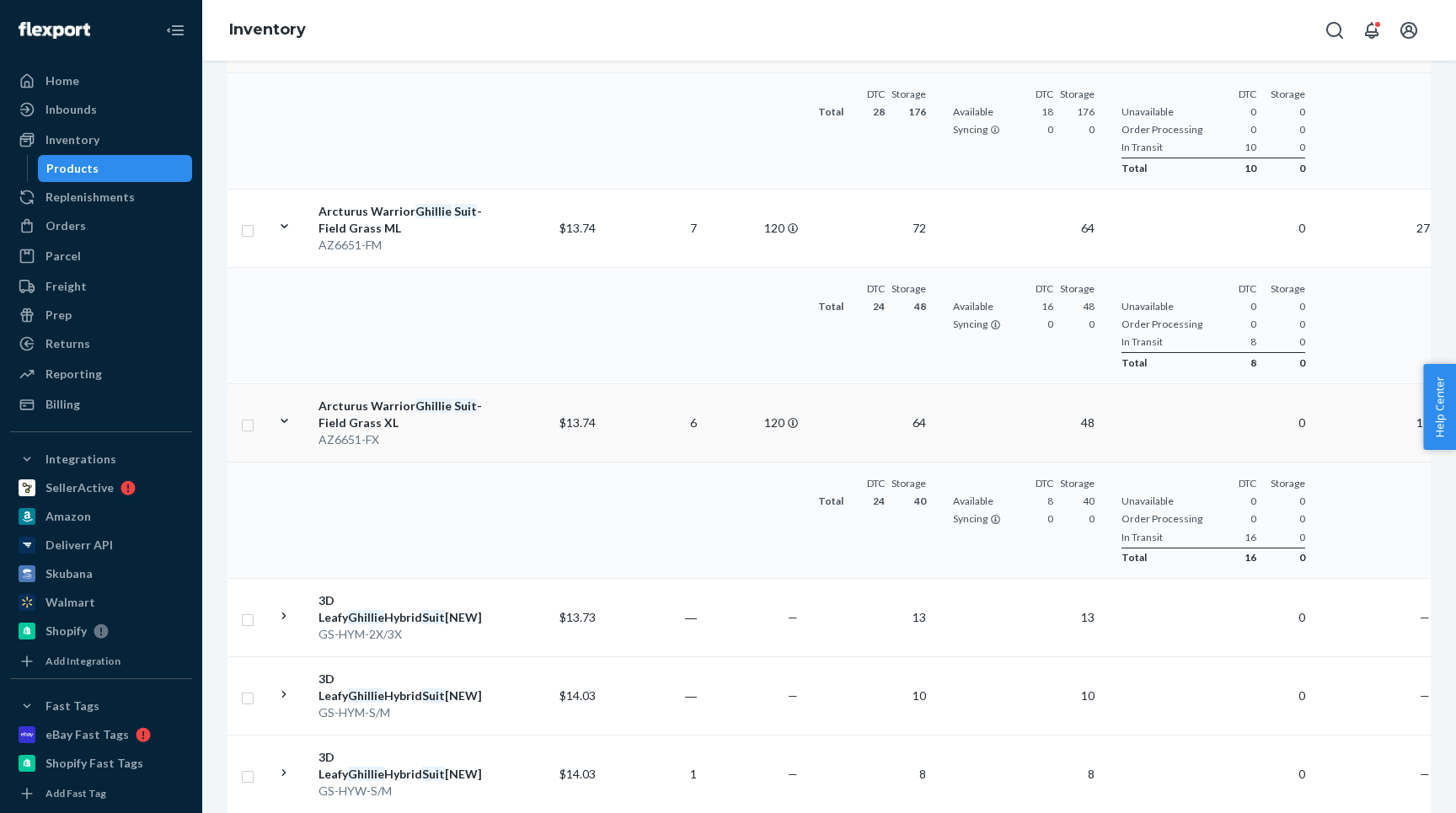
scroll to position [1733, 0]
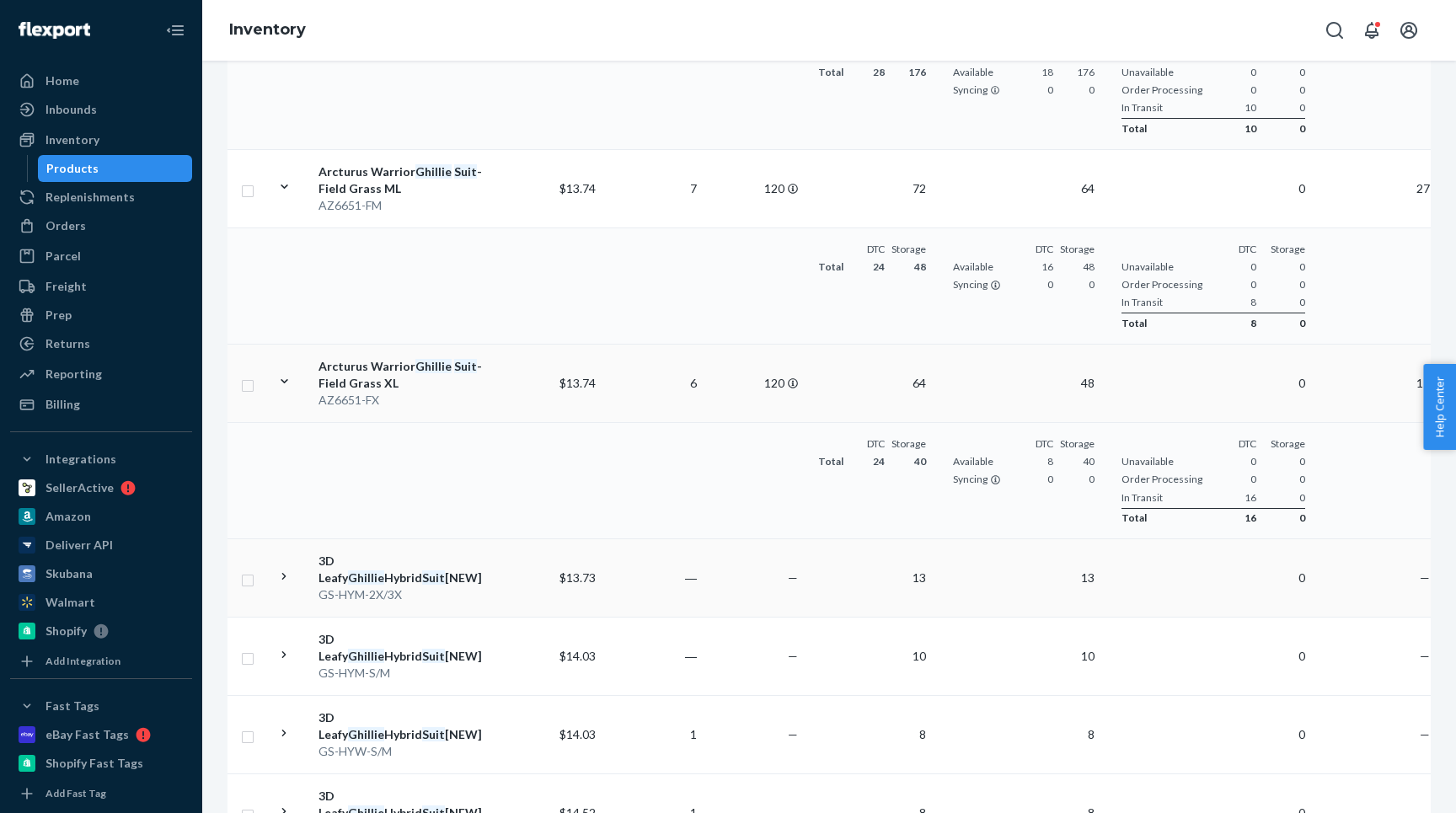
click at [287, 574] on icon at bounding box center [284, 577] width 16 height 16
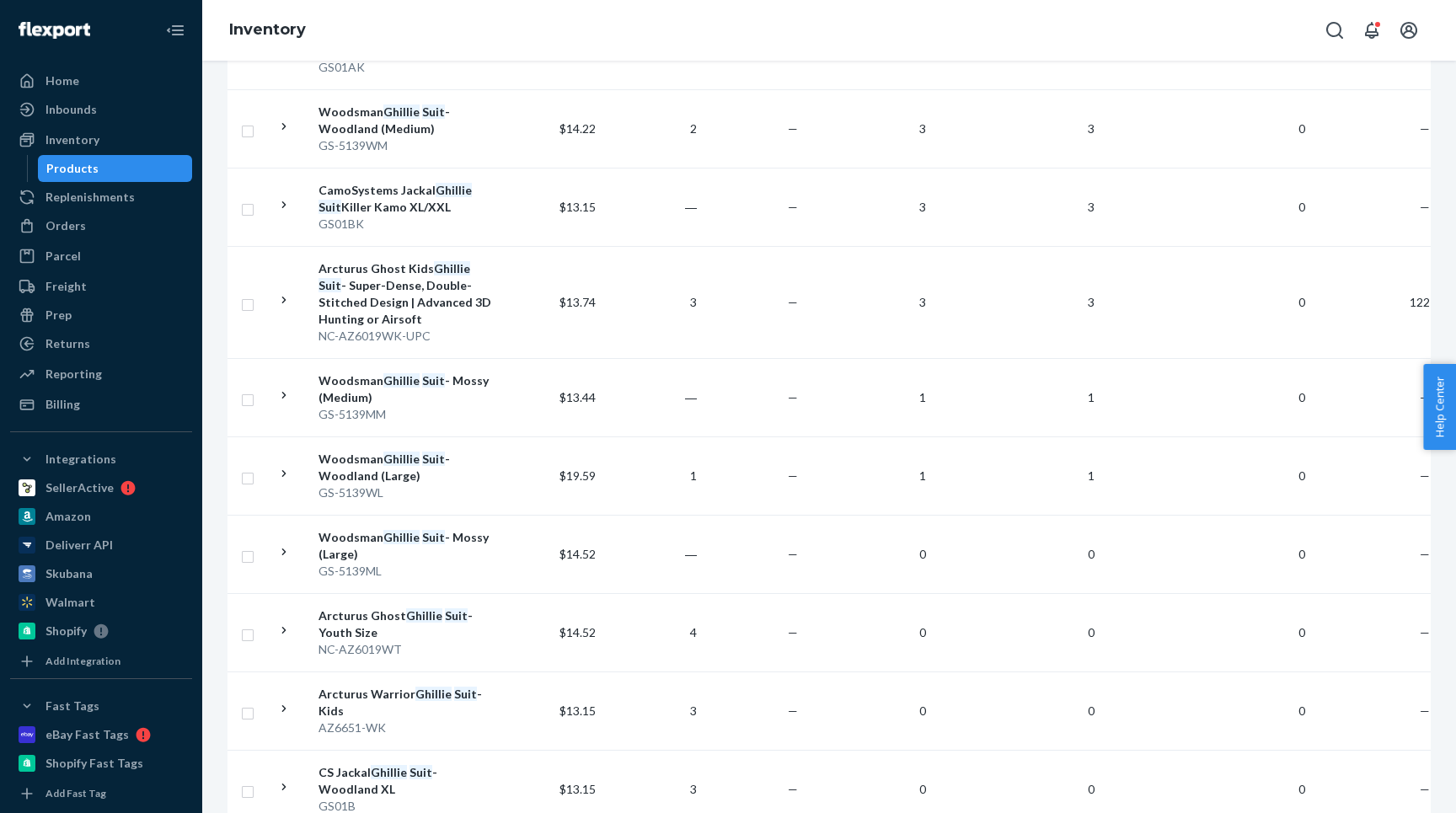
scroll to position [2953, 0]
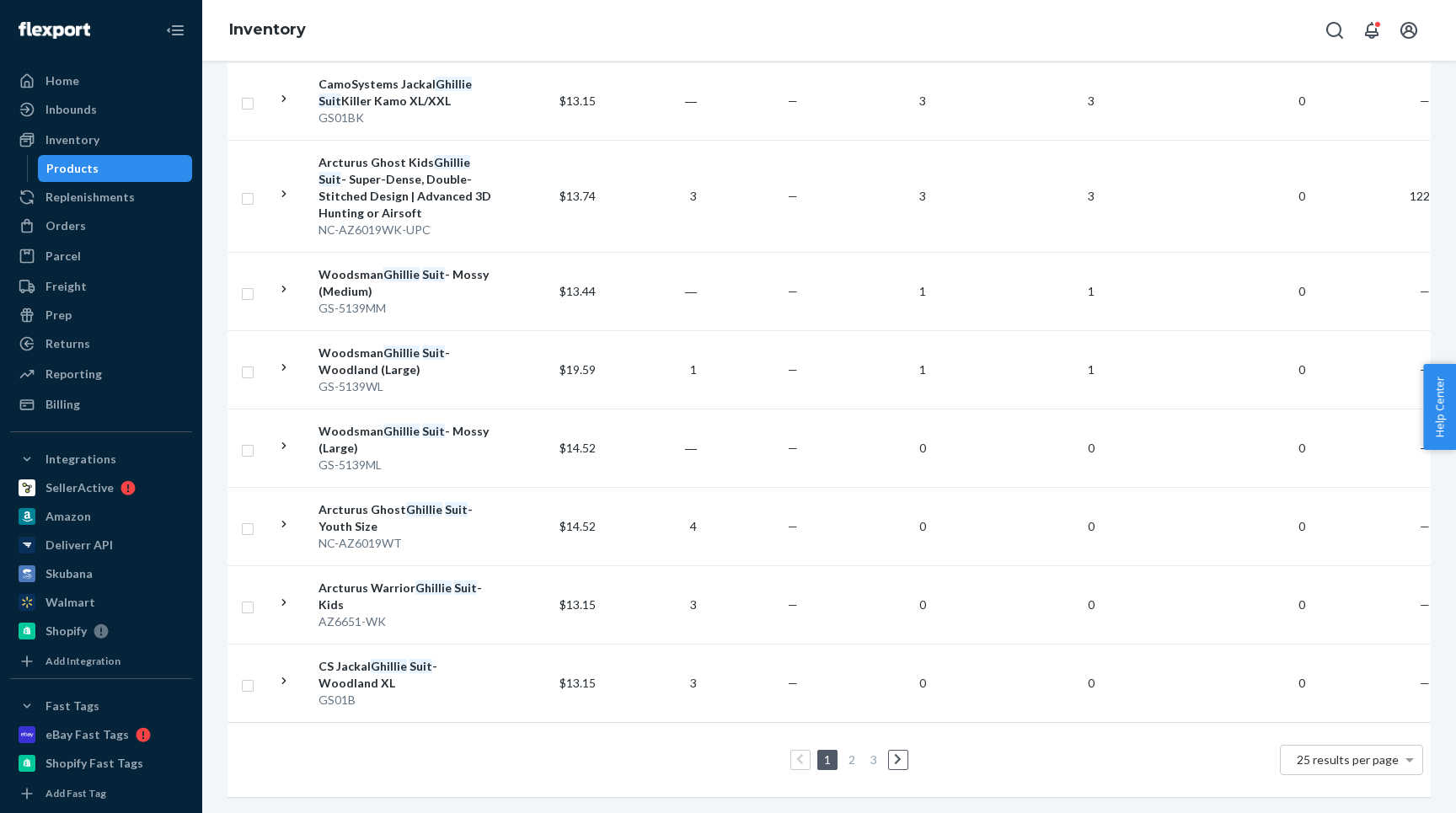
click at [844, 765] on li "2" at bounding box center [851, 760] width 15 height 20
click at [854, 763] on link "2" at bounding box center [852, 760] width 14 height 14
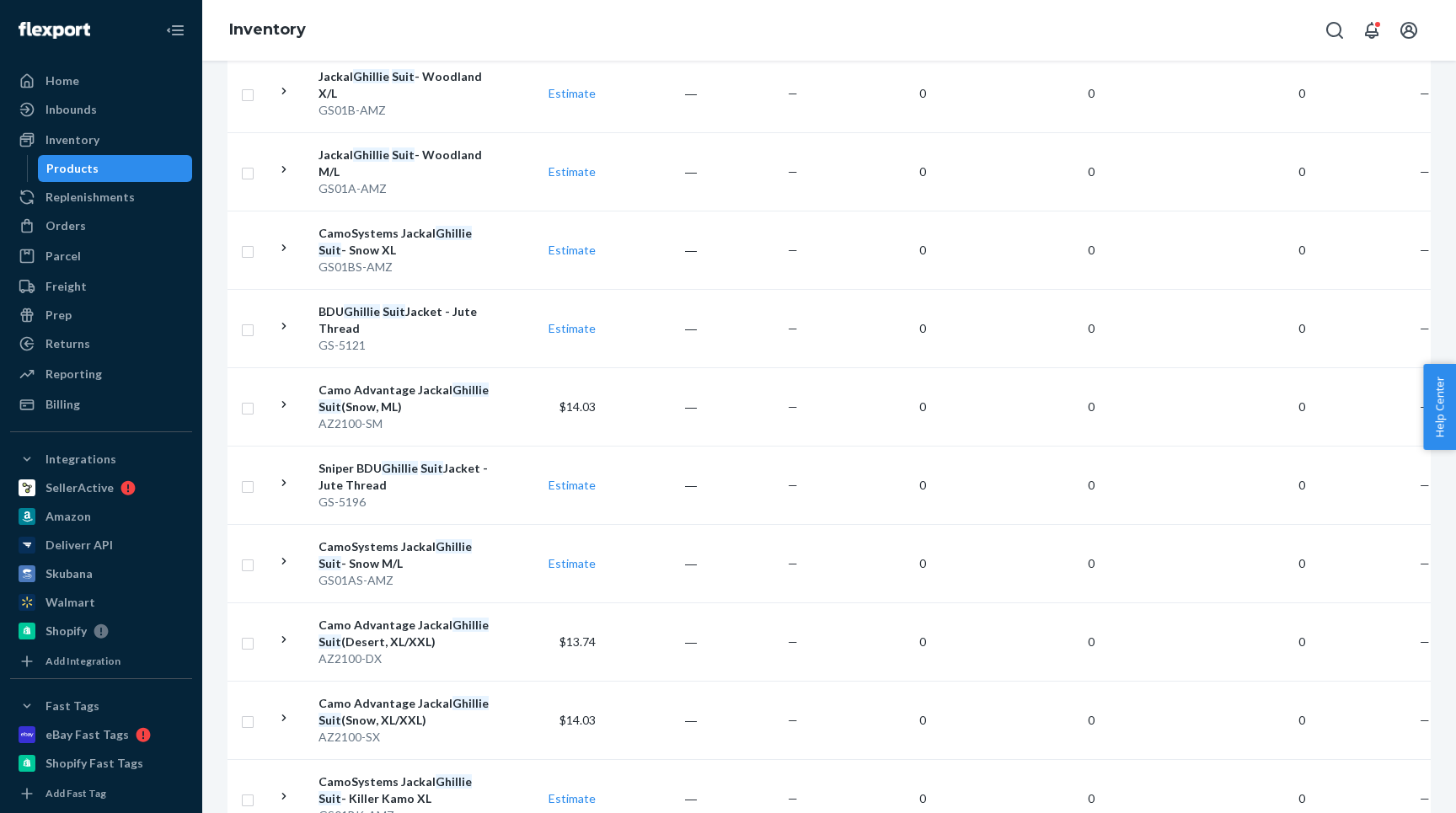
scroll to position [1621, 0]
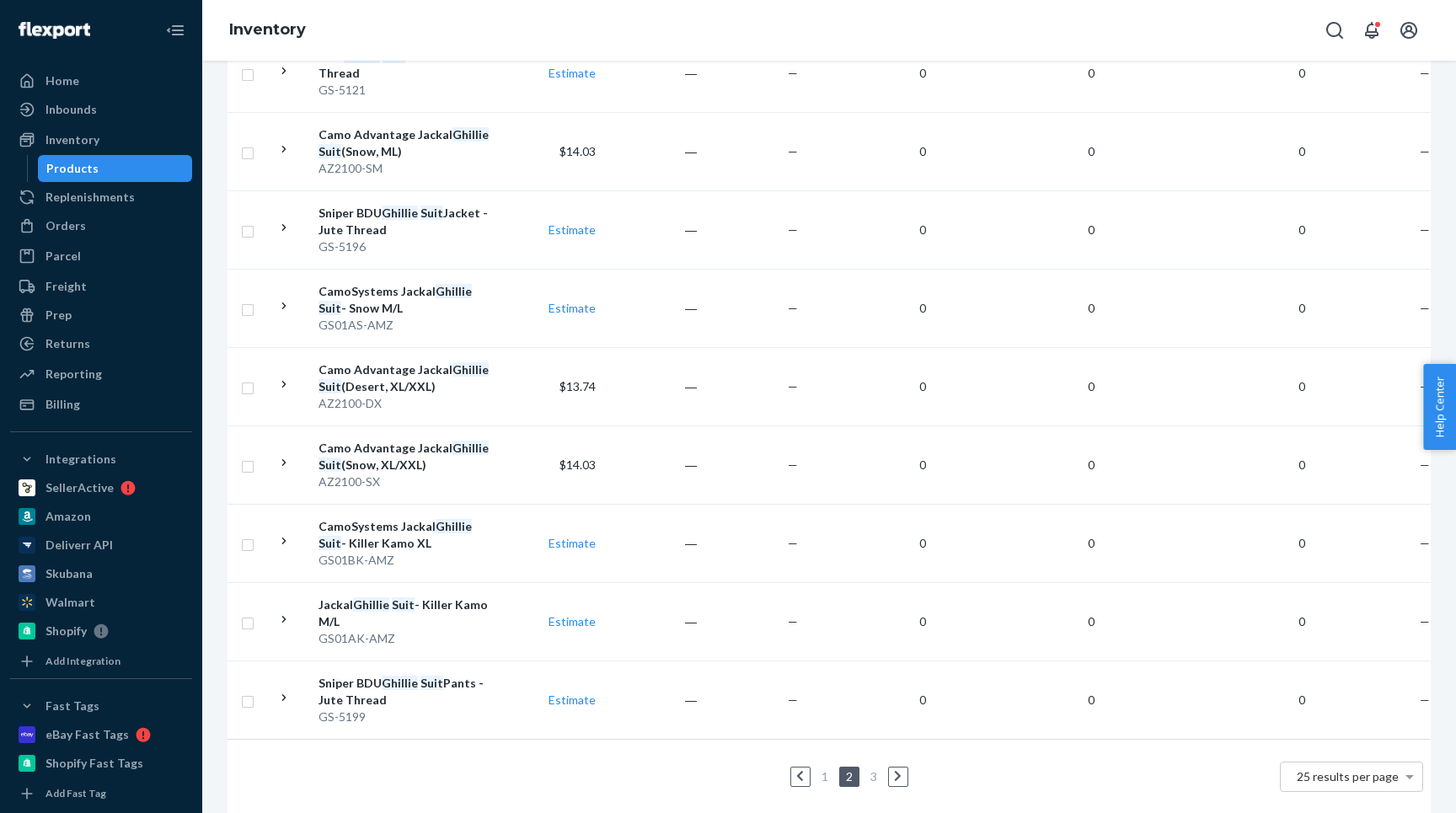
click at [874, 767] on li "3" at bounding box center [873, 776] width 15 height 20
click at [866, 769] on link "3" at bounding box center [873, 776] width 14 height 14
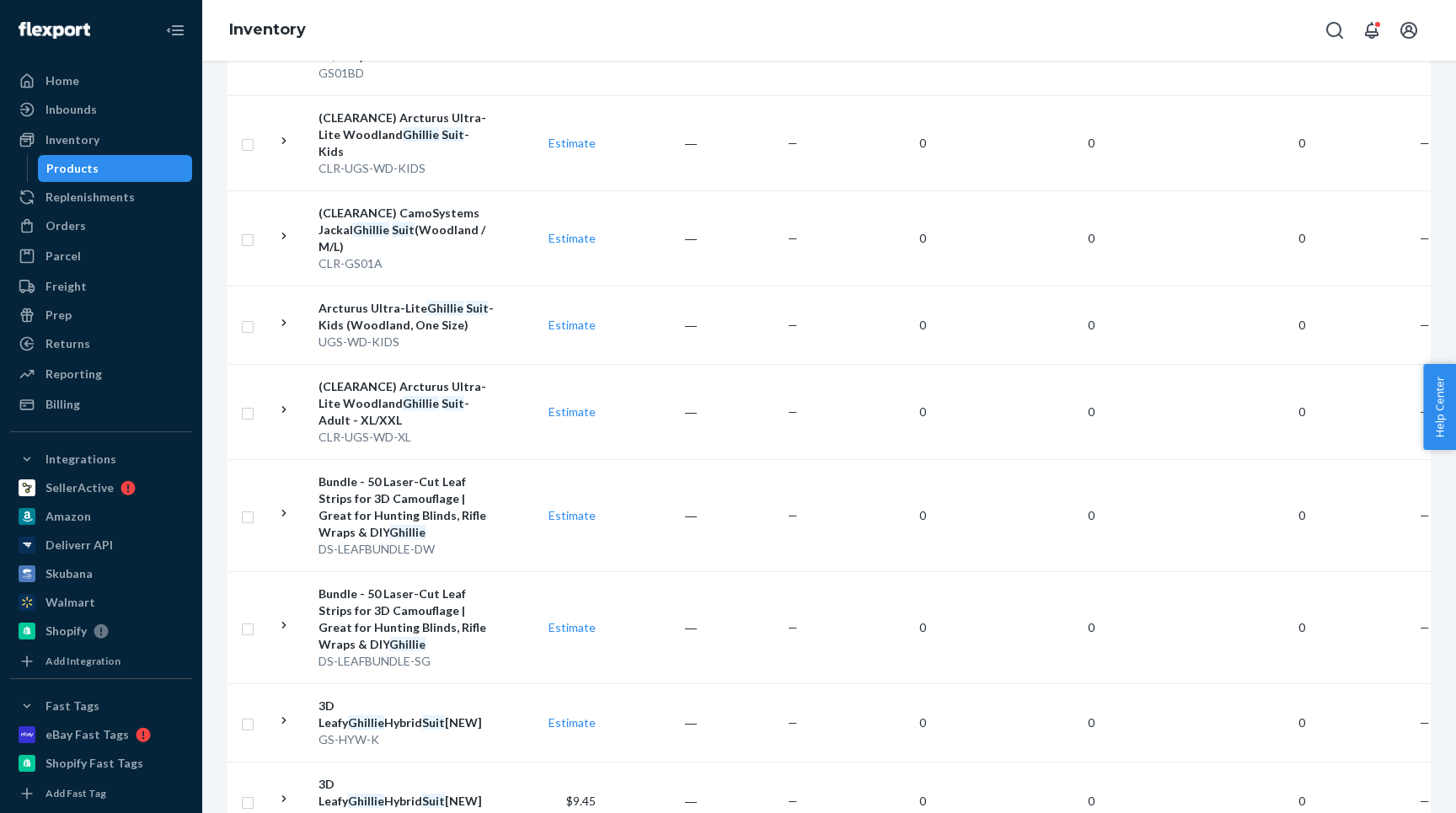
scroll to position [793, 0]
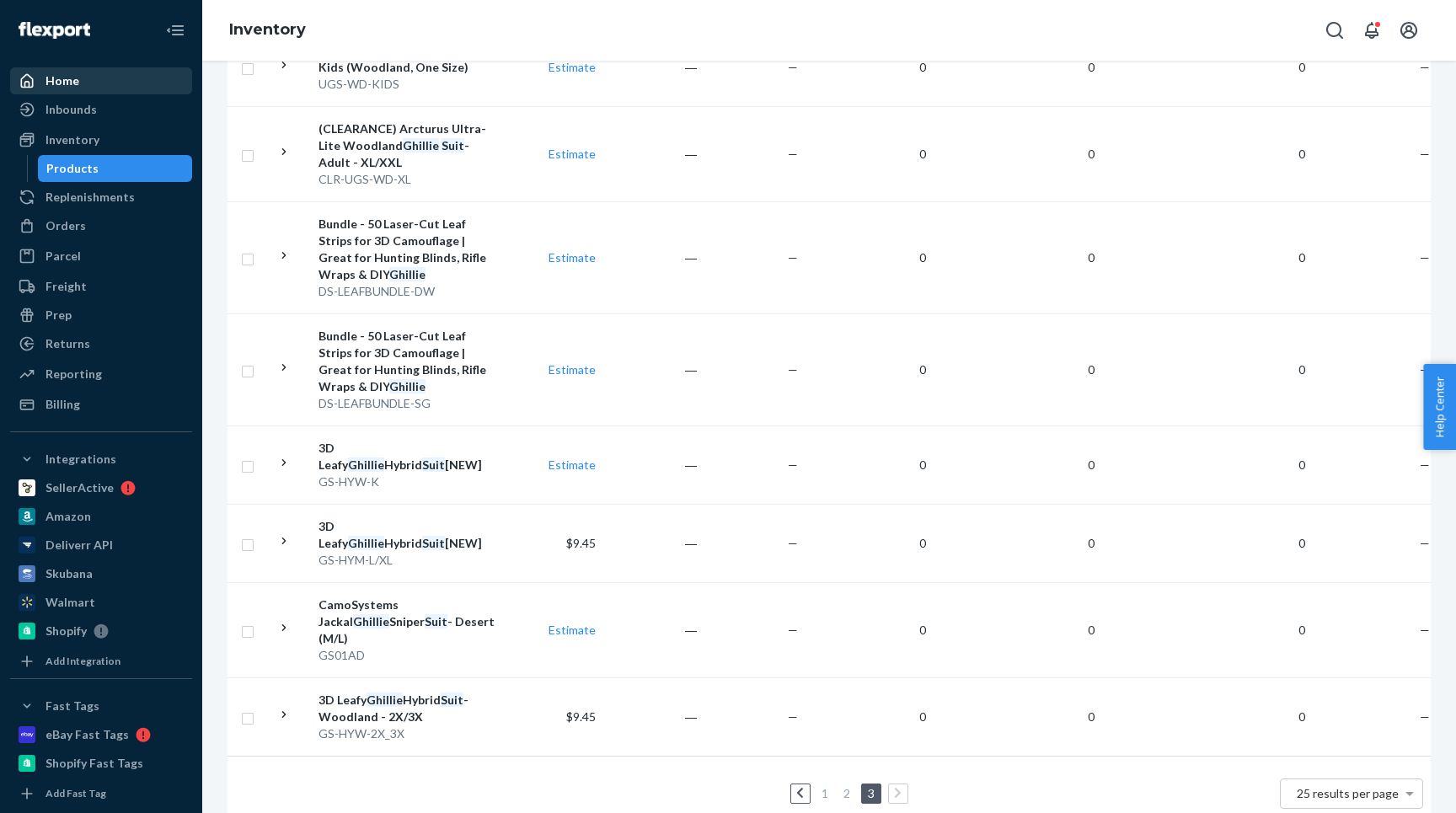
click at [47, 84] on div "Home" at bounding box center [62, 80] width 34 height 17
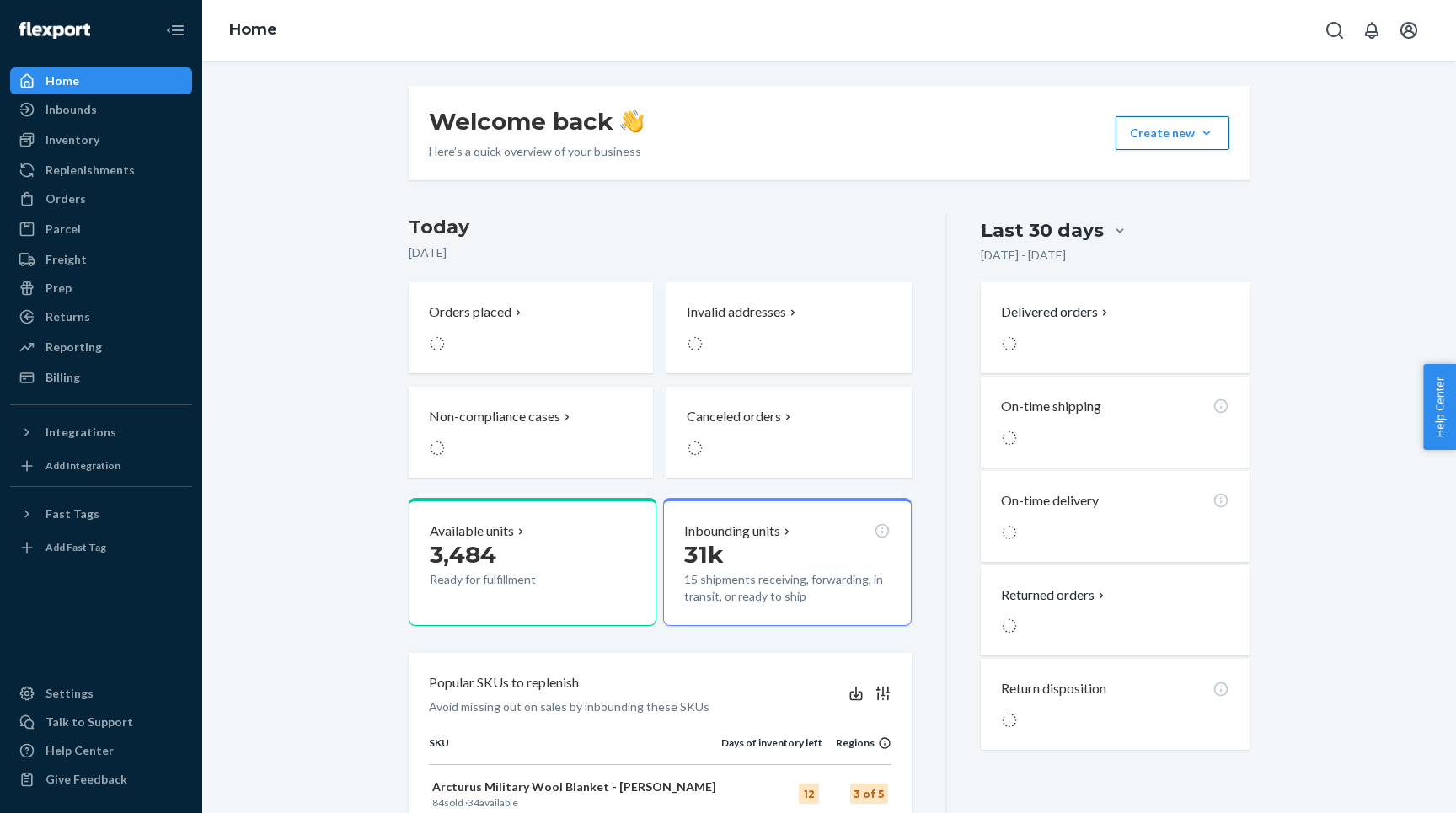
click at [1141, 125] on button "Create new Create new inbound Create new order Create new product" at bounding box center [1172, 134] width 114 height 34
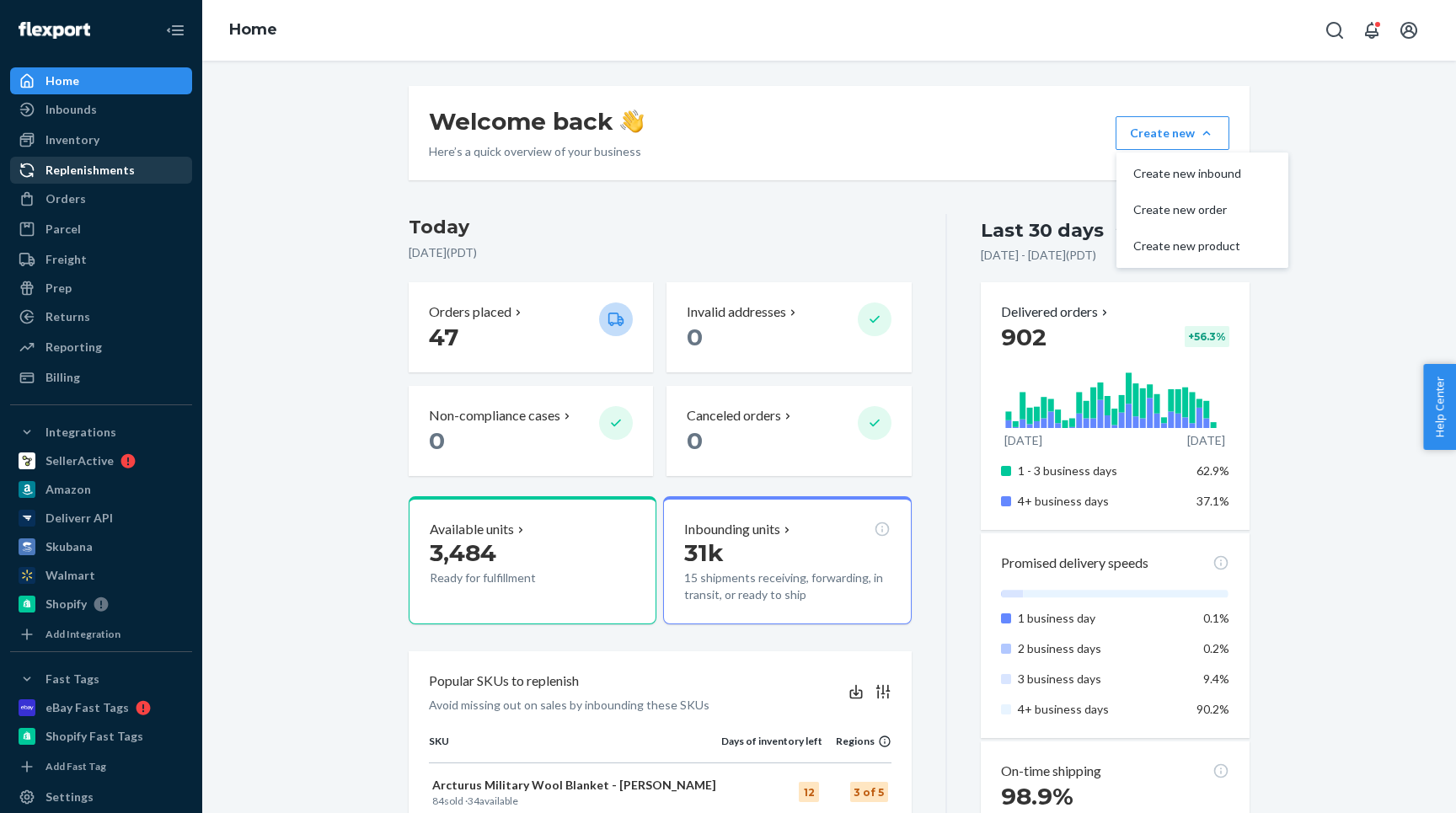
click at [59, 173] on div "Replenishments" at bounding box center [90, 170] width 89 height 17
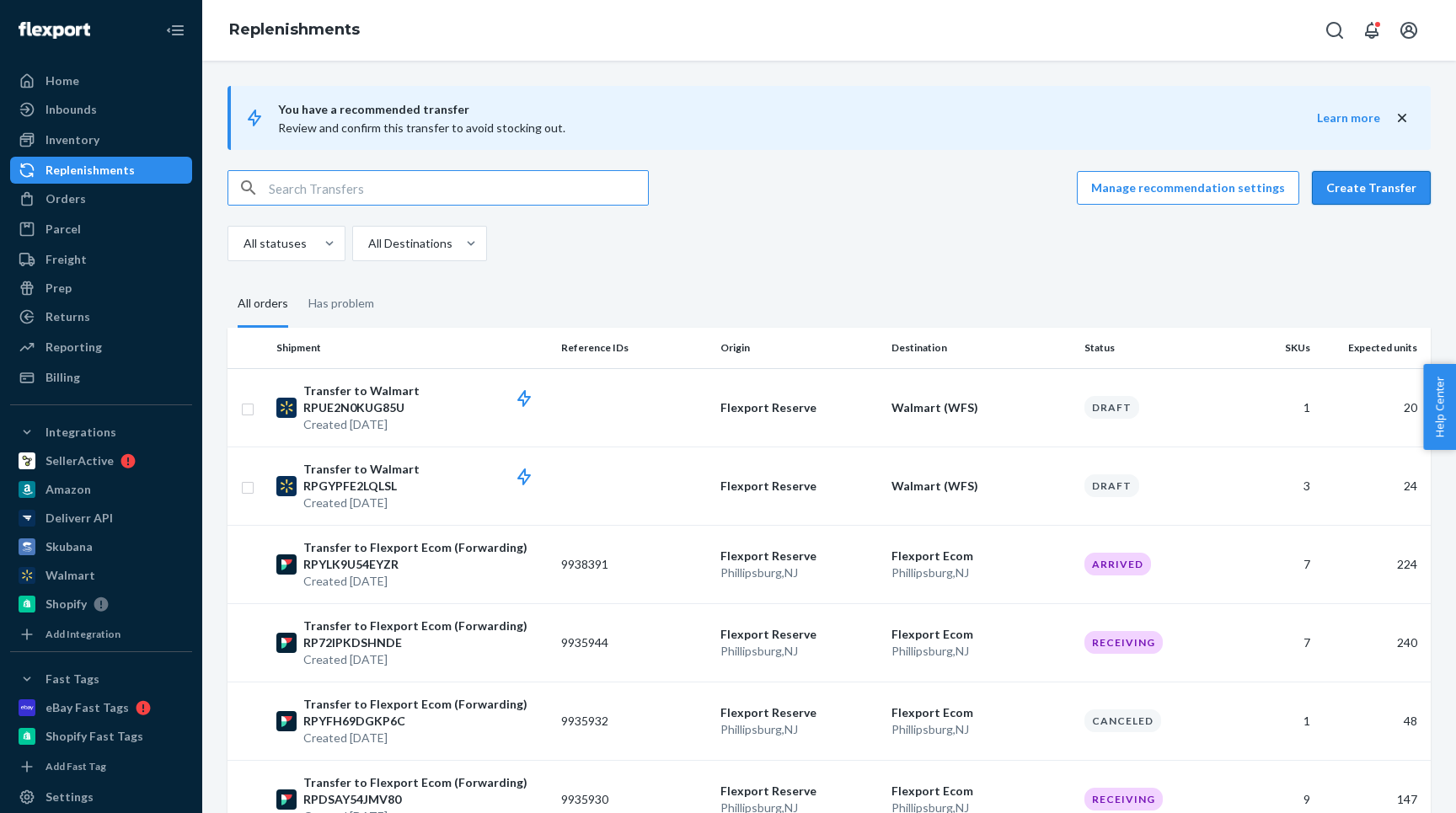
click at [1358, 186] on button "Create Transfer" at bounding box center [1371, 188] width 119 height 34
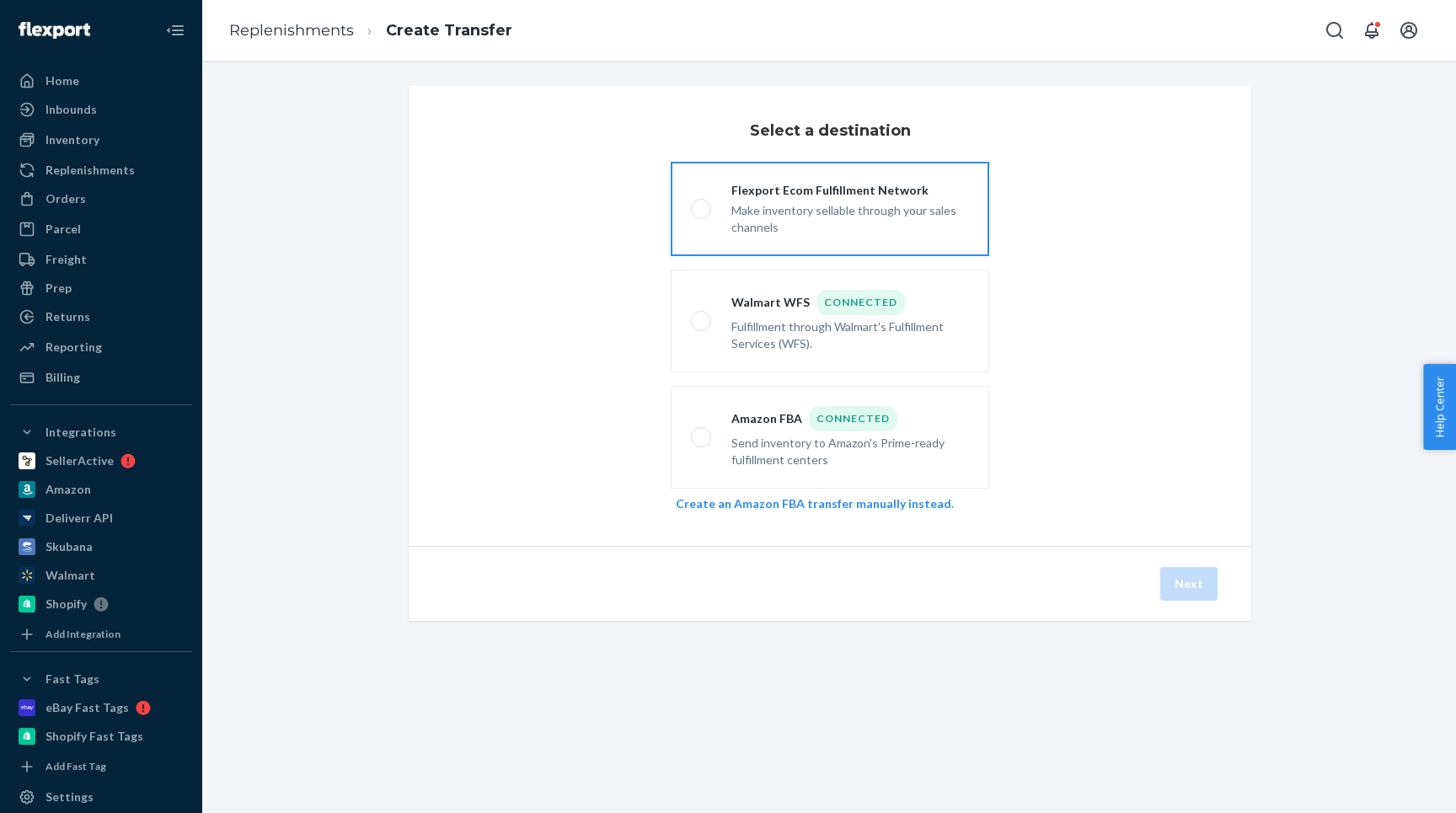
click at [765, 189] on div "Flexport Ecom Fulfillment Network" at bounding box center [850, 190] width 237 height 17
click at [701, 204] on input "Flexport Ecom Fulfillment Network Make inventory sellable through your sales ch…" at bounding box center [695, 209] width 11 height 11
radio input "true"
click at [1195, 590] on button "Next" at bounding box center [1189, 584] width 57 height 34
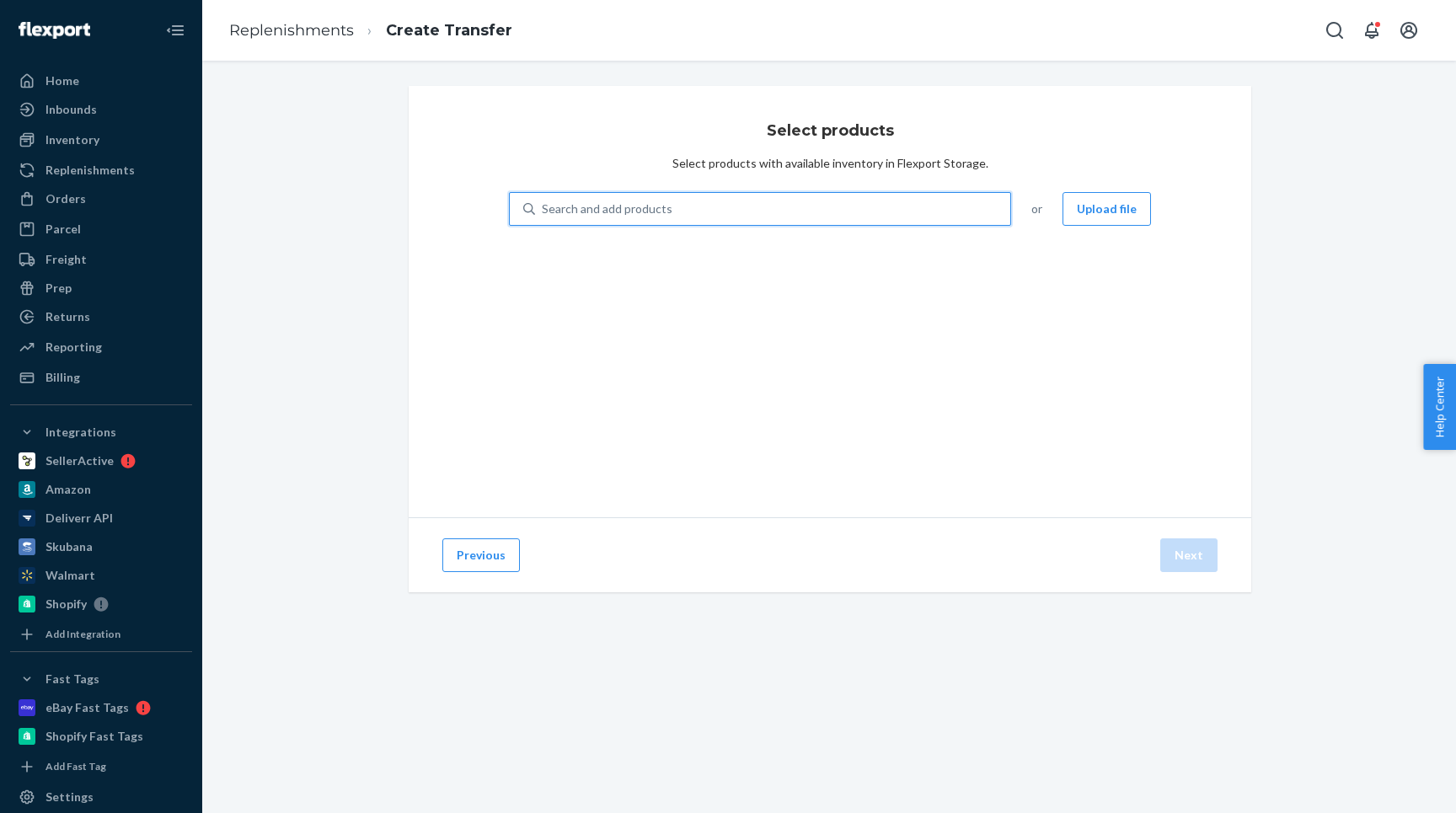
click at [565, 206] on div "Search and add products" at bounding box center [607, 209] width 131 height 17
click at [543, 206] on input "0 results available. Use Up and Down to choose options, press Enter to select t…" at bounding box center [543, 209] width 2 height 17
type input "olive thre"
click at [592, 210] on div "olive thre" at bounding box center [773, 209] width 475 height 31
click at [592, 210] on input "0 results available for search term olive thre. Use Up and Down to choose optio…" at bounding box center [567, 209] width 50 height 17
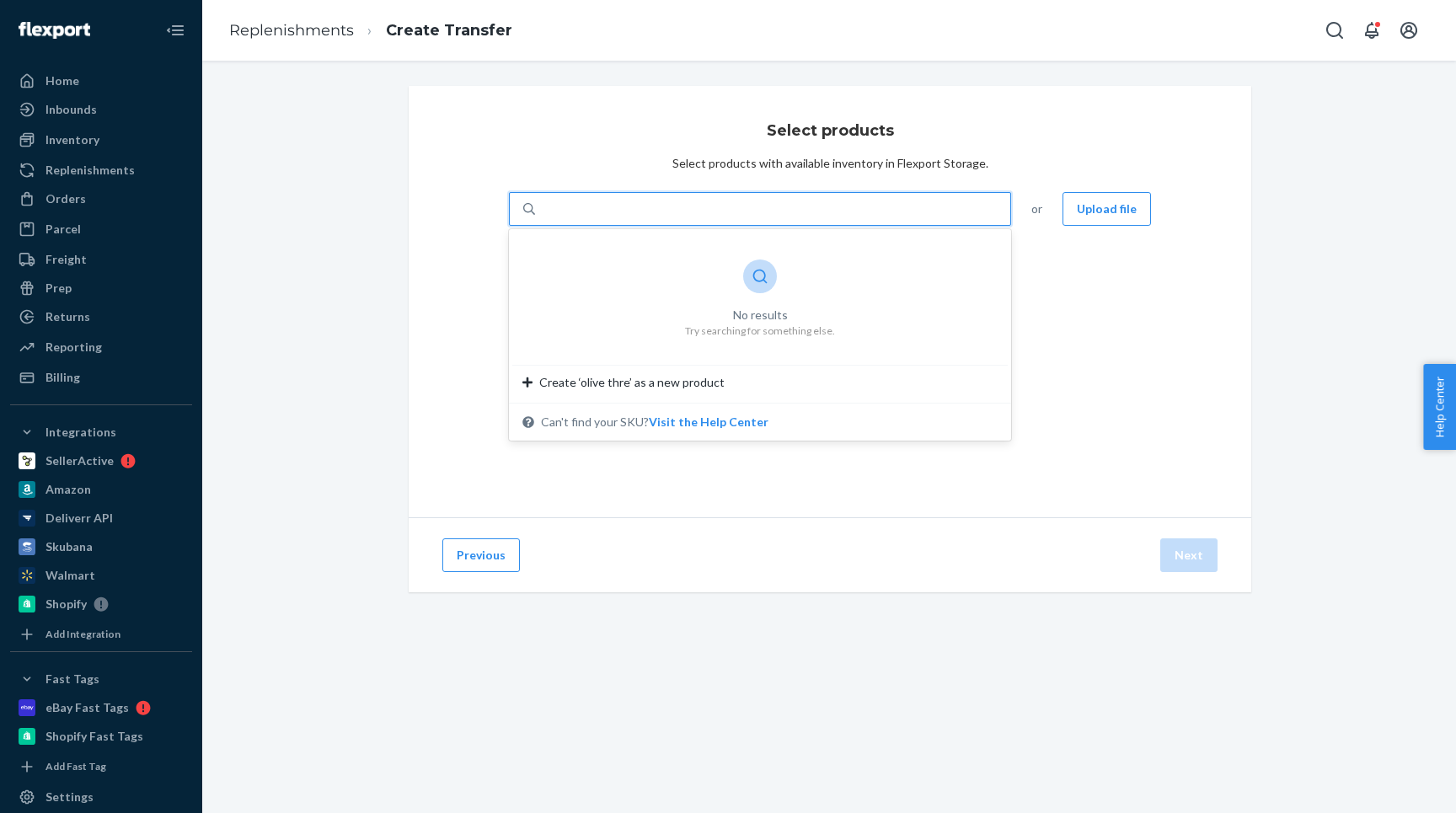
click at [592, 210] on input "0 results available for search term olive thre. Use Up and Down to choose optio…" at bounding box center [567, 209] width 50 height 17
click at [592, 210] on div "Search and add products" at bounding box center [607, 209] width 131 height 17
click at [543, 210] on input "0 results available. Use Up and Down to choose options, press Enter to select t…" at bounding box center [543, 209] width 2 height 17
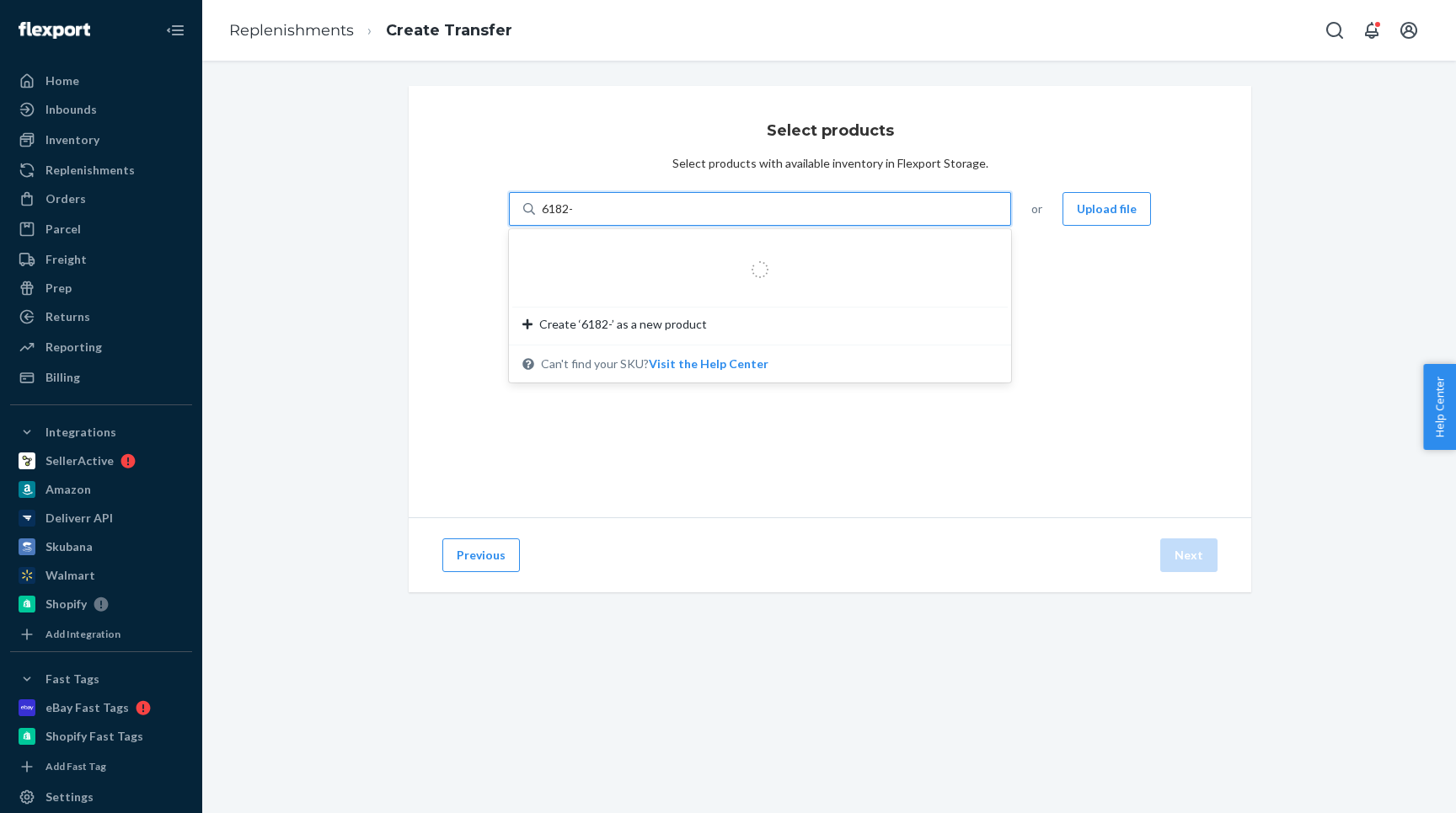
type input "6182-o"
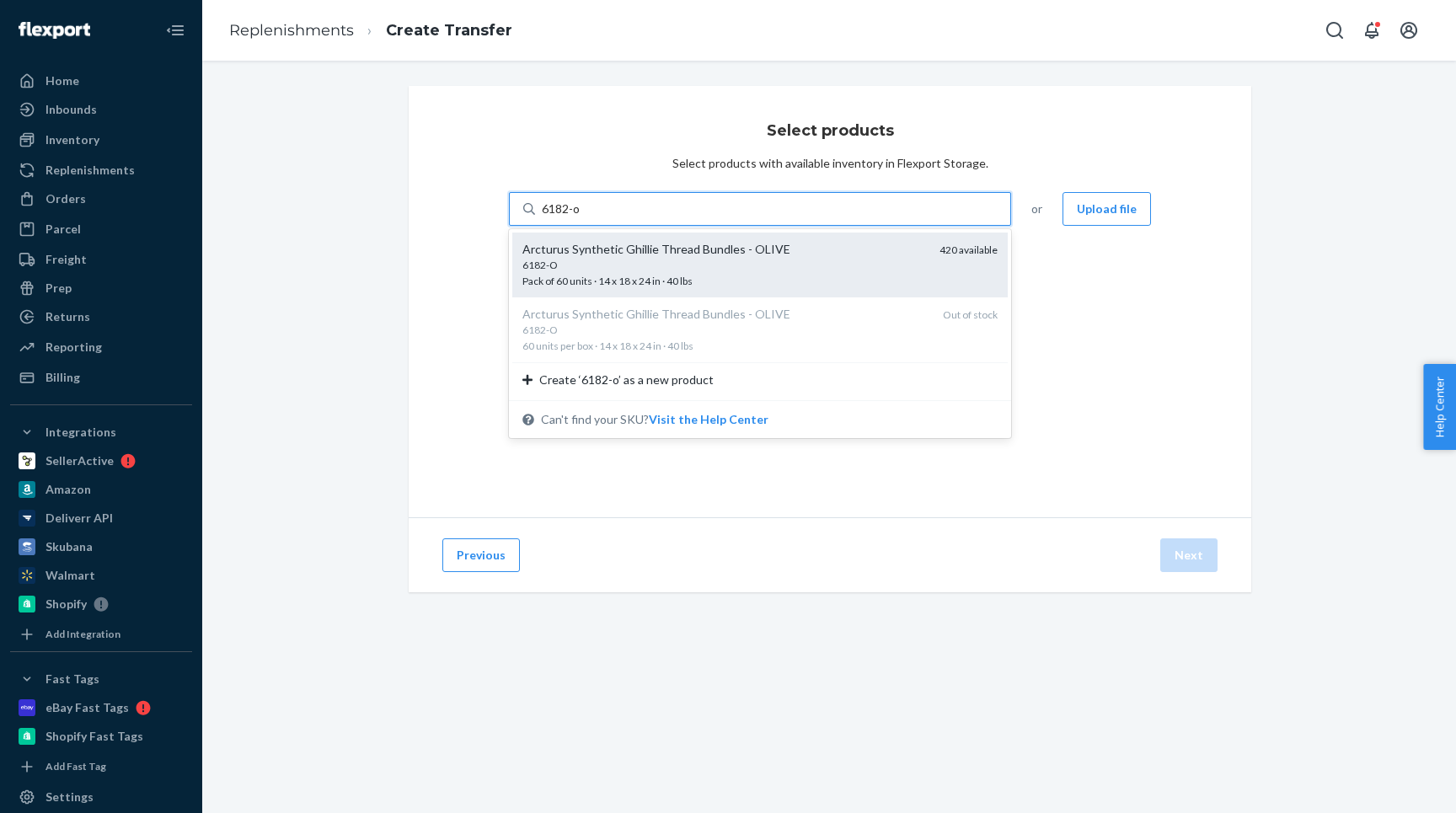
click at [579, 251] on div "Arcturus Synthetic Ghillie Thread Bundles - OLIVE" at bounding box center [724, 249] width 404 height 17
click at [579, 218] on input "6182-o" at bounding box center [562, 209] width 40 height 17
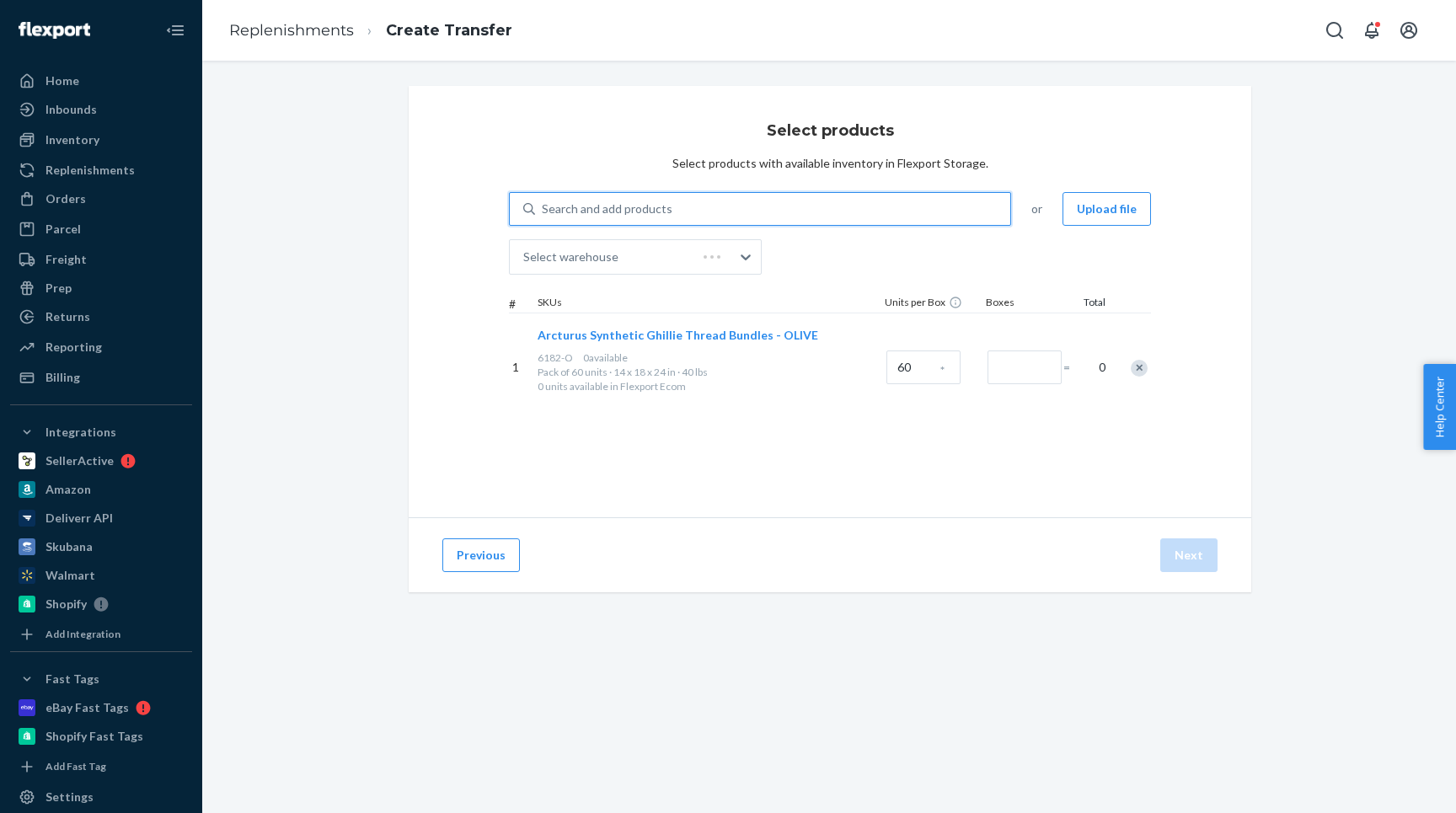
click at [590, 208] on div "Search and add products" at bounding box center [607, 209] width 131 height 17
click at [543, 208] on input "0 results available. Select is focused ,type to refine list, press Down to open…" at bounding box center [543, 209] width 2 height 17
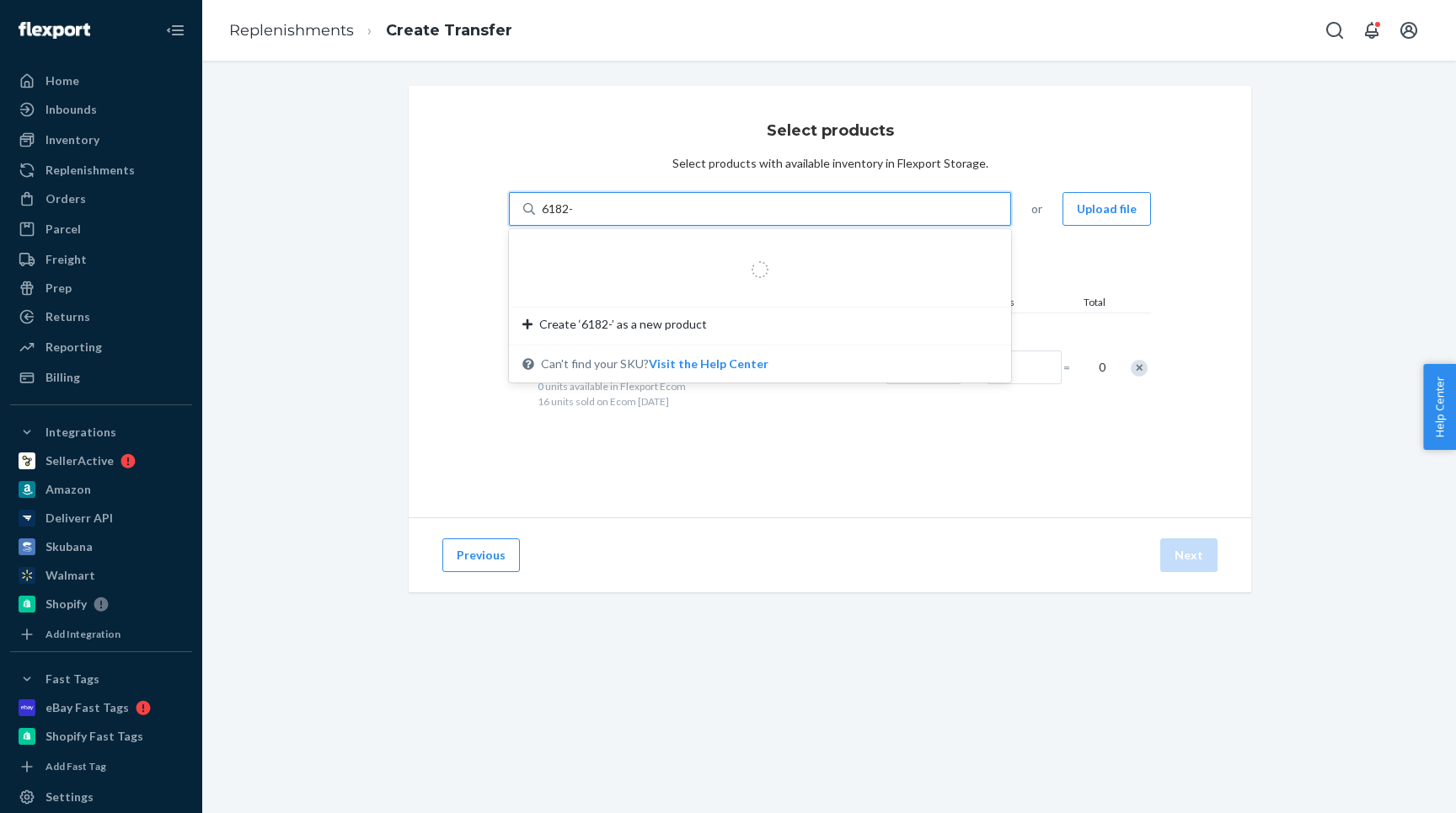
type input "6182-T"
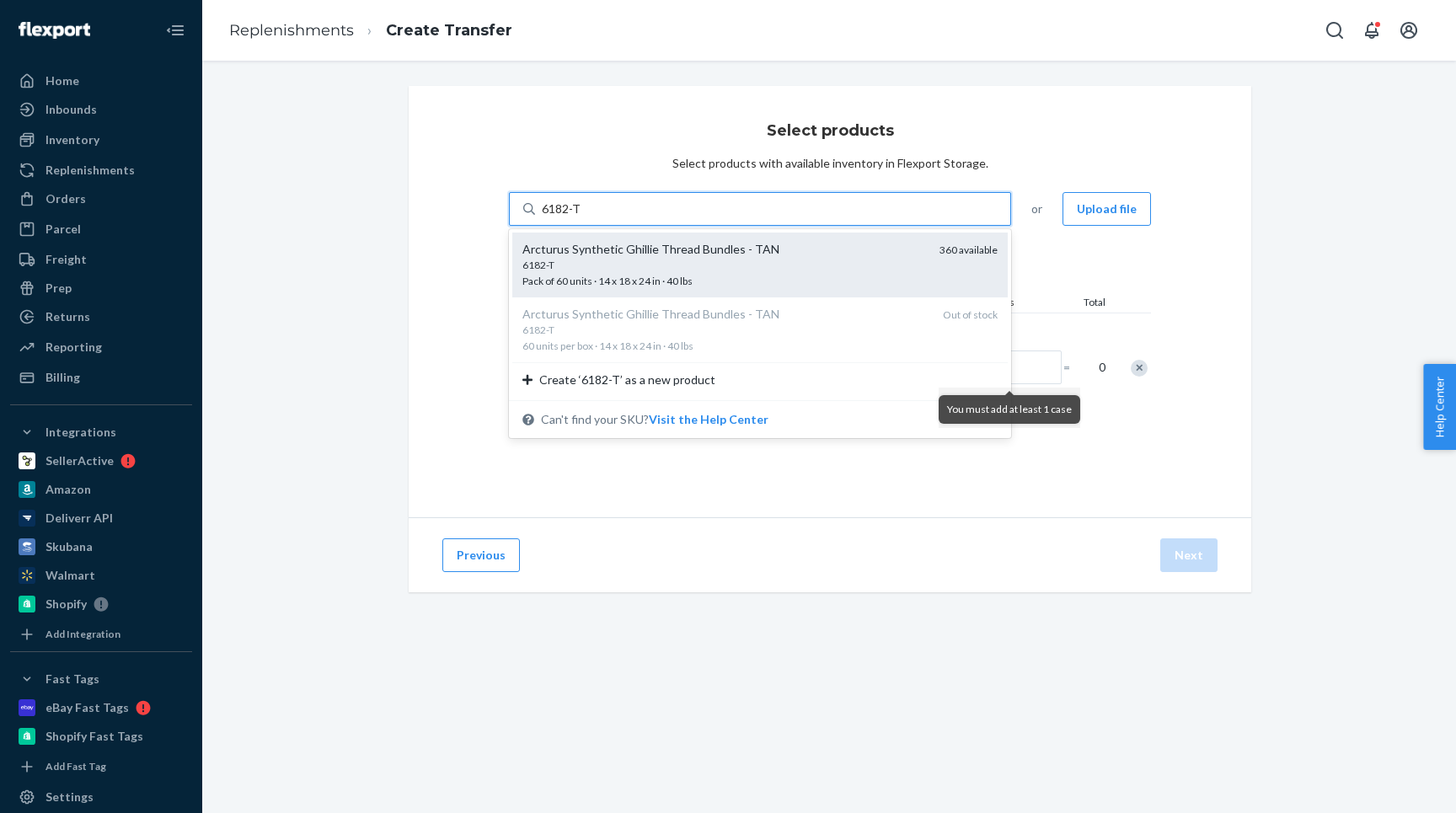
click at [577, 271] on div "6182-T" at bounding box center [724, 265] width 404 height 14
click at [577, 218] on input "6182-T" at bounding box center [561, 209] width 39 height 17
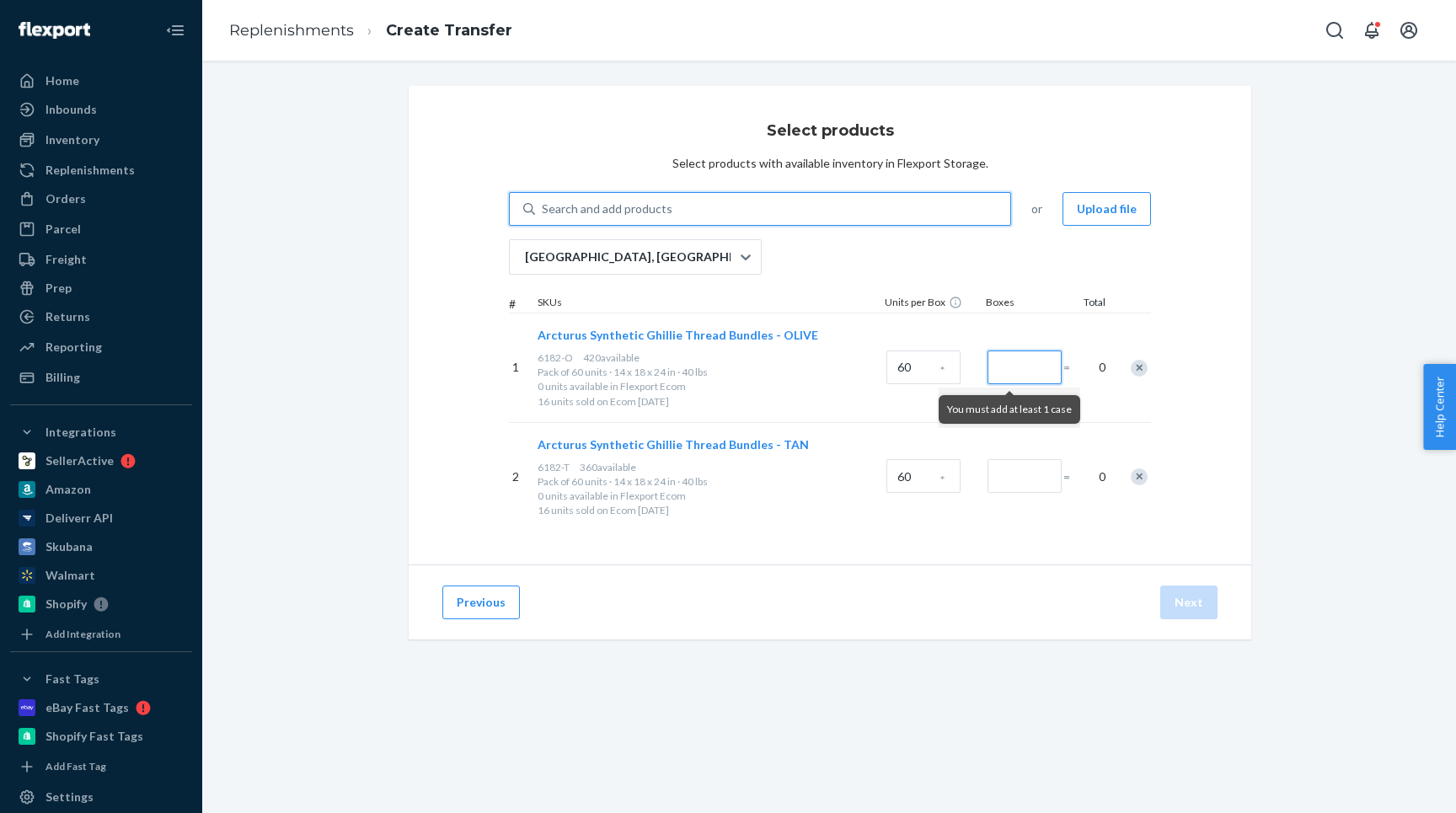
click at [1026, 363] on input "Number of boxes" at bounding box center [1024, 367] width 74 height 34
type input "1"
click at [1009, 475] on input "Number of boxes" at bounding box center [1024, 476] width 74 height 34
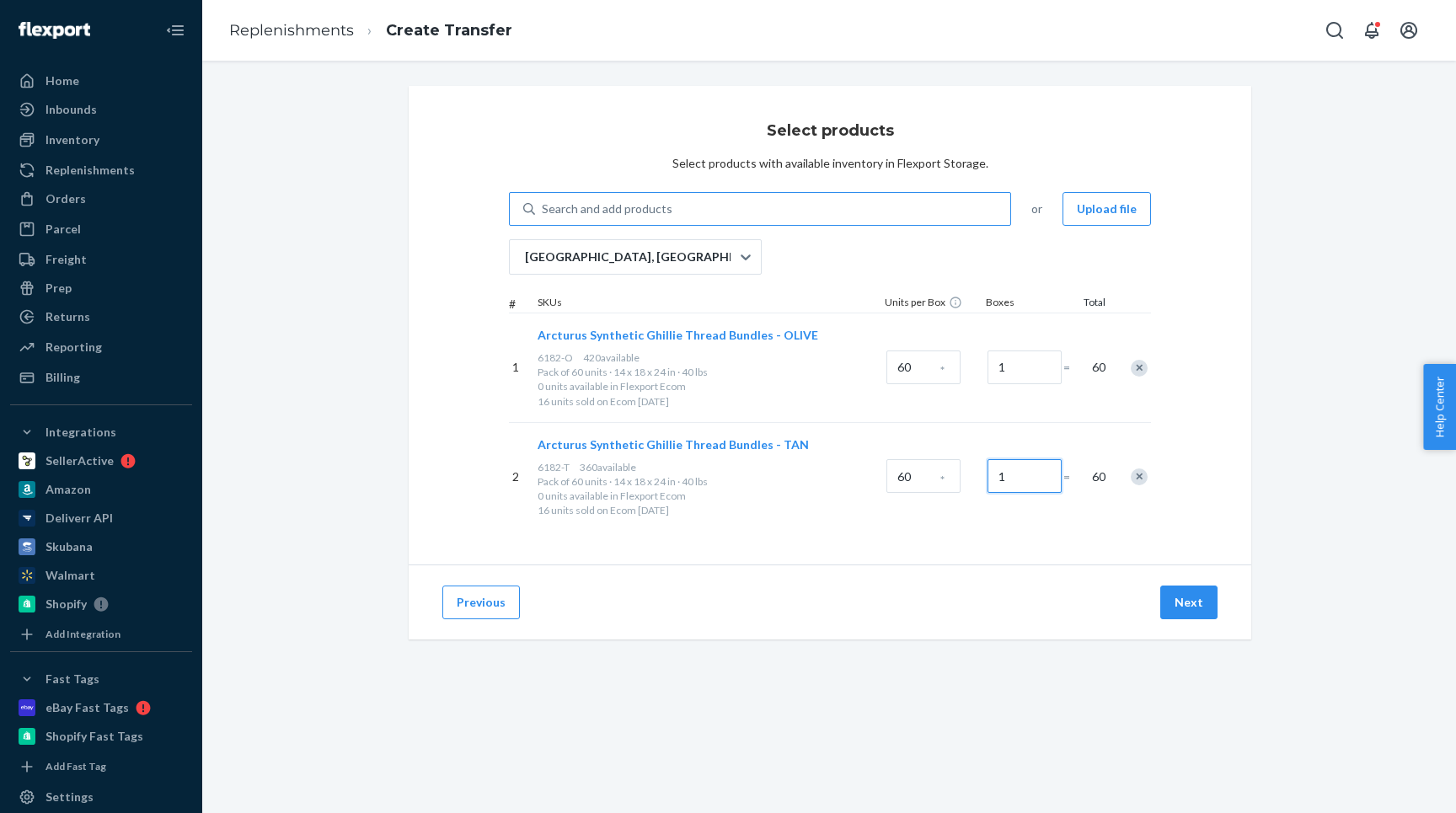
type input "1"
click at [622, 213] on div "Search and add products" at bounding box center [607, 209] width 131 height 17
click at [543, 213] on input "0 results available. Use Up and Down to choose options, press Enter to select t…" at bounding box center [543, 209] width 2 height 17
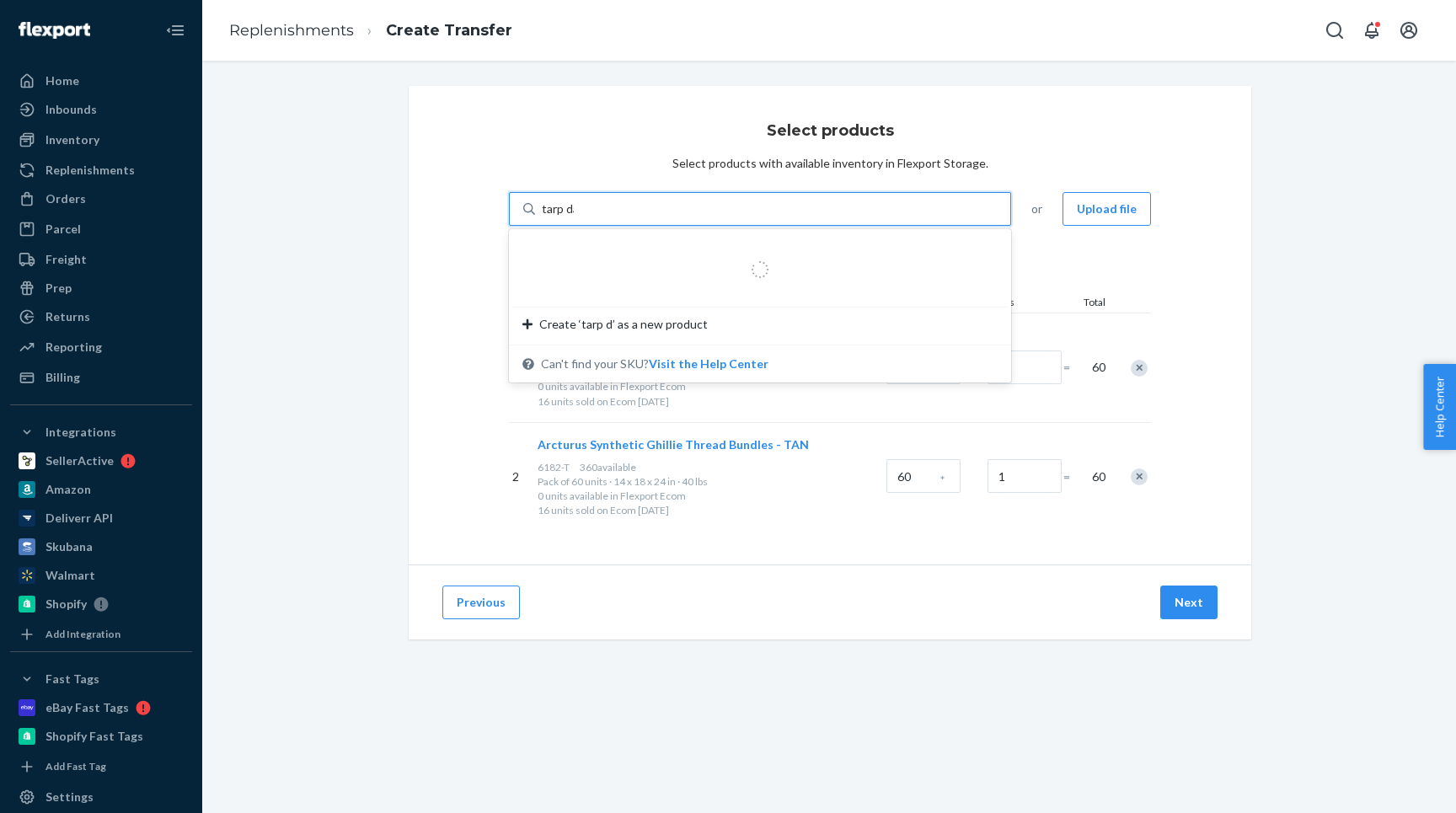
type input "tarp dark"
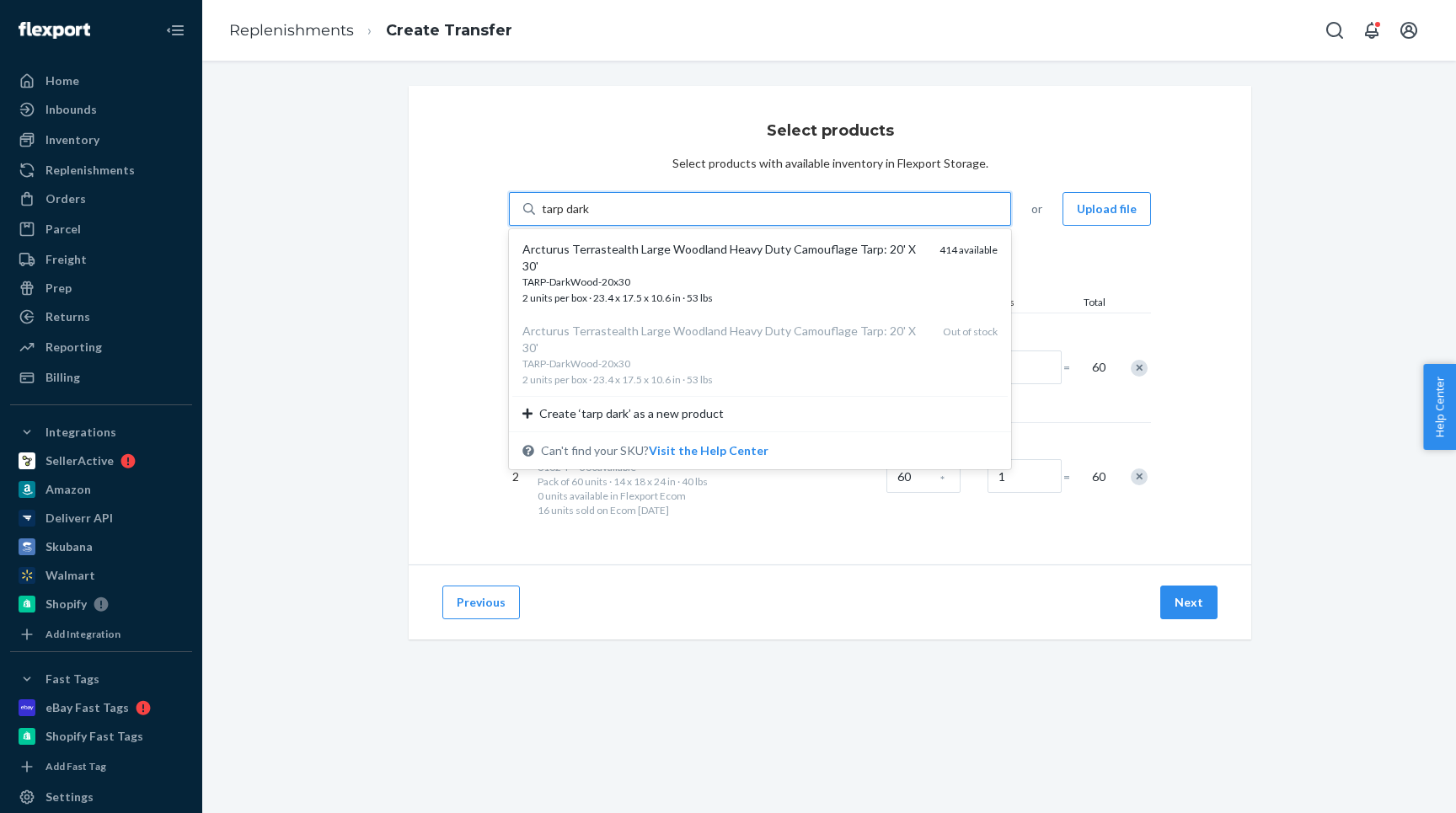
click at [581, 256] on div "Arcturus Terrastealth Large Woodland Heavy Duty Camouflage Tarp: 20' X 30'" at bounding box center [724, 258] width 404 height 34
click at [581, 218] on input "tarp dark" at bounding box center [566, 209] width 48 height 17
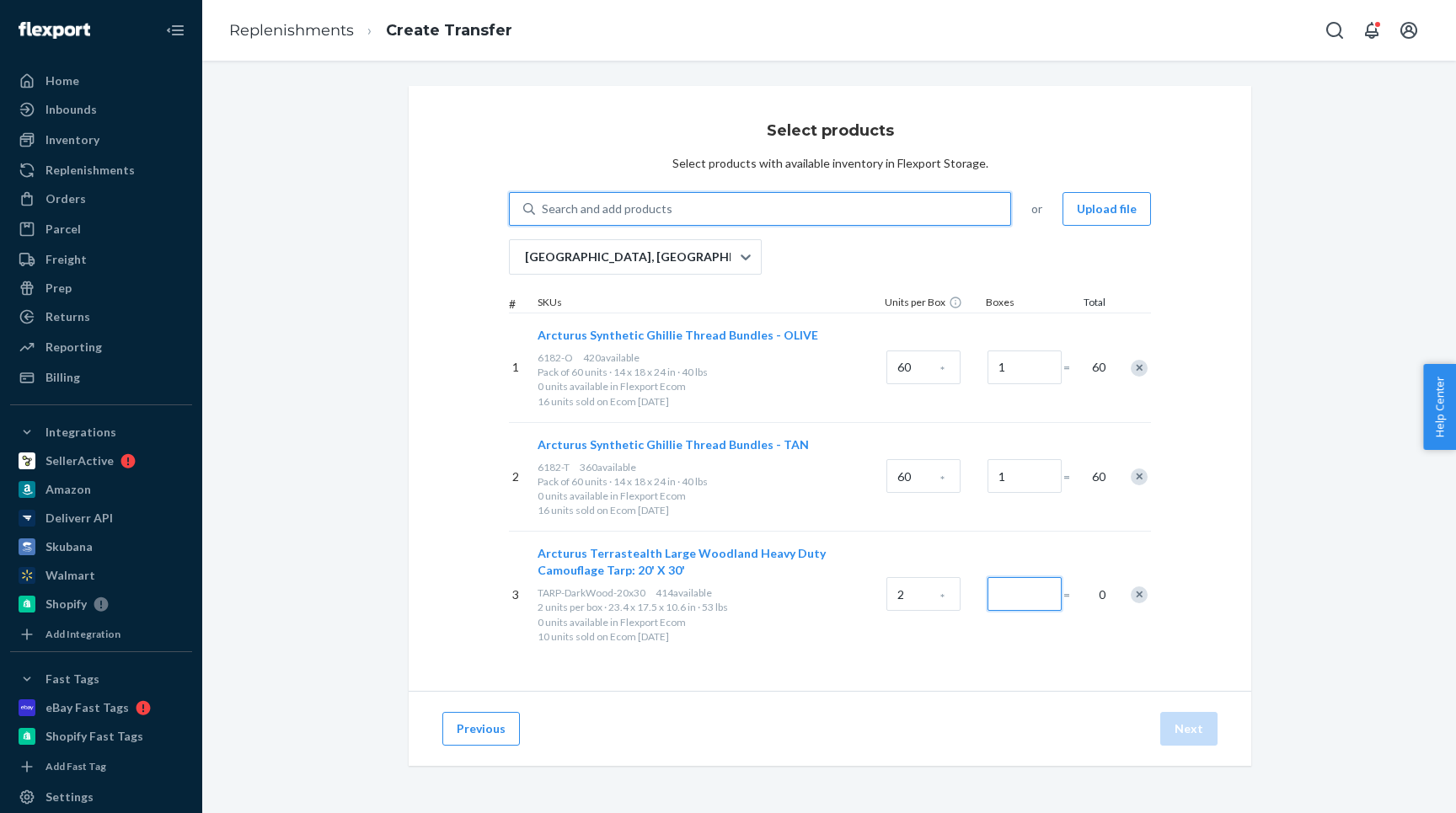
click at [1017, 587] on input "Number of boxes" at bounding box center [1024, 593] width 74 height 34
type input "8"
click at [956, 685] on div "Select products Select products with available inventory in Flexport Storage. S…" at bounding box center [830, 389] width 843 height 605
click at [622, 204] on div "Search and add products" at bounding box center [607, 209] width 131 height 17
click at [543, 204] on input "Search and add products" at bounding box center [543, 209] width 2 height 17
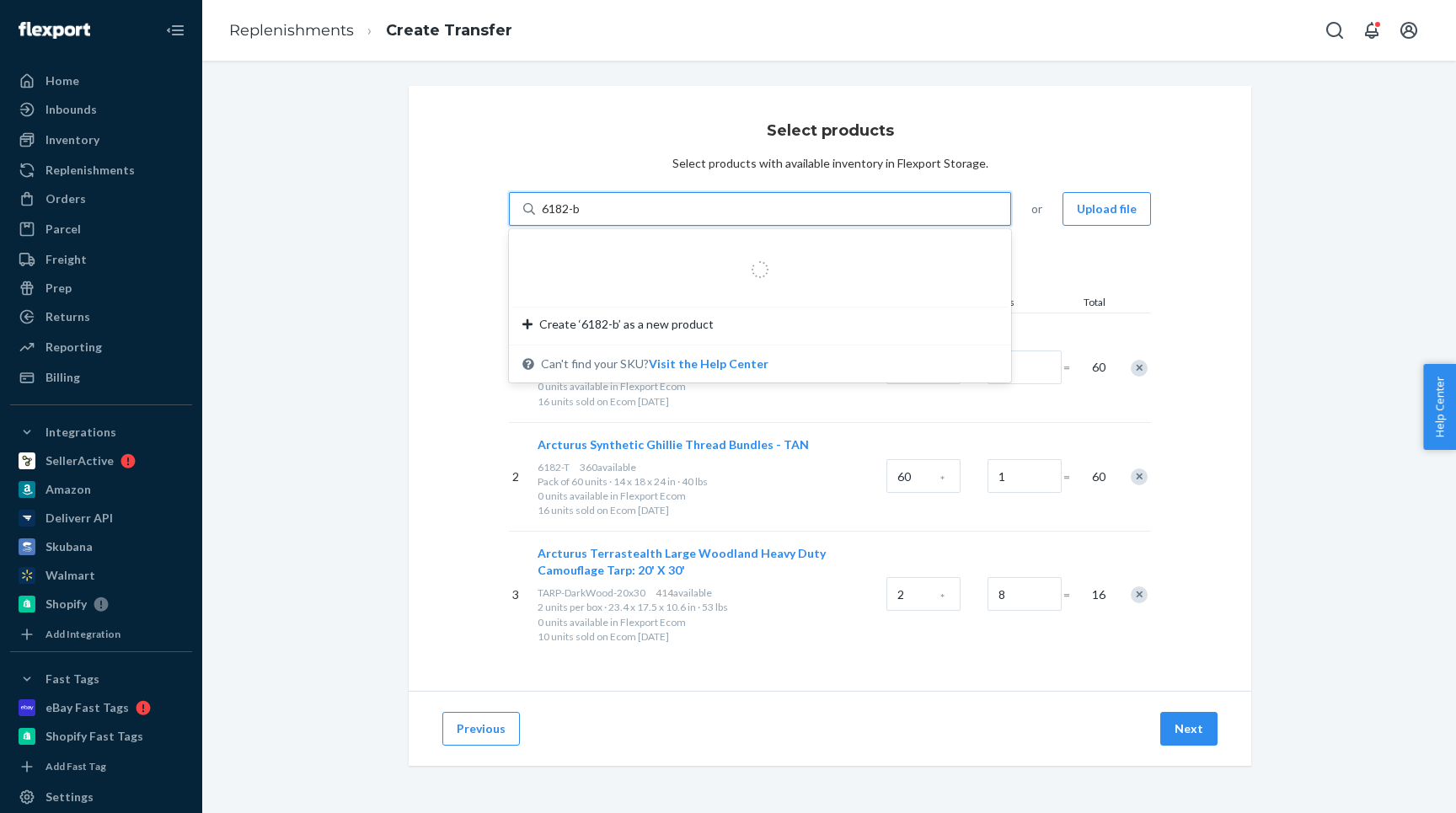
type input "6182-br"
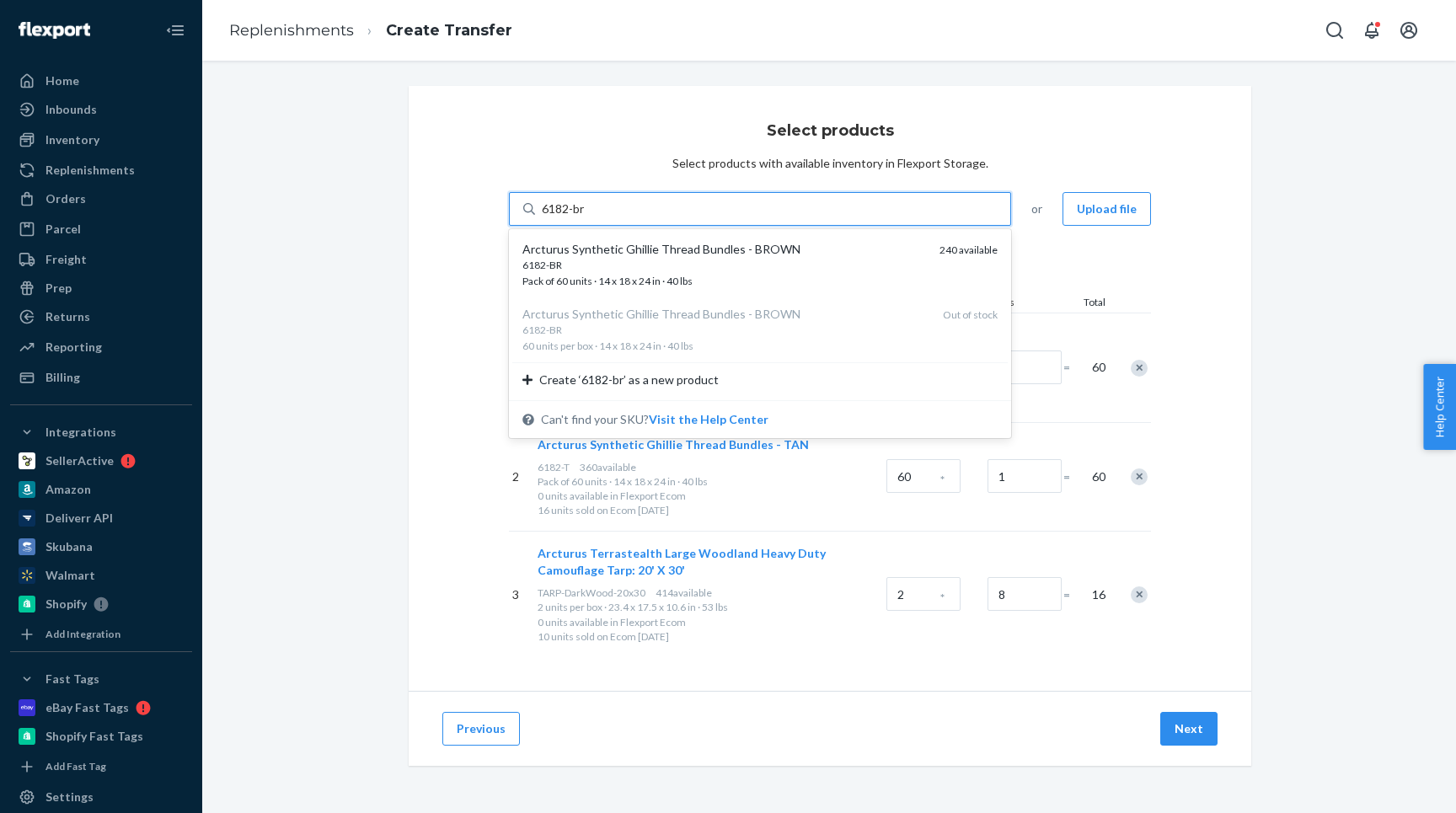
click at [602, 252] on div "Arcturus Synthetic Ghillie Thread Bundles - BROWN" at bounding box center [724, 249] width 404 height 17
click at [587, 218] on input "6182-br" at bounding box center [564, 209] width 45 height 17
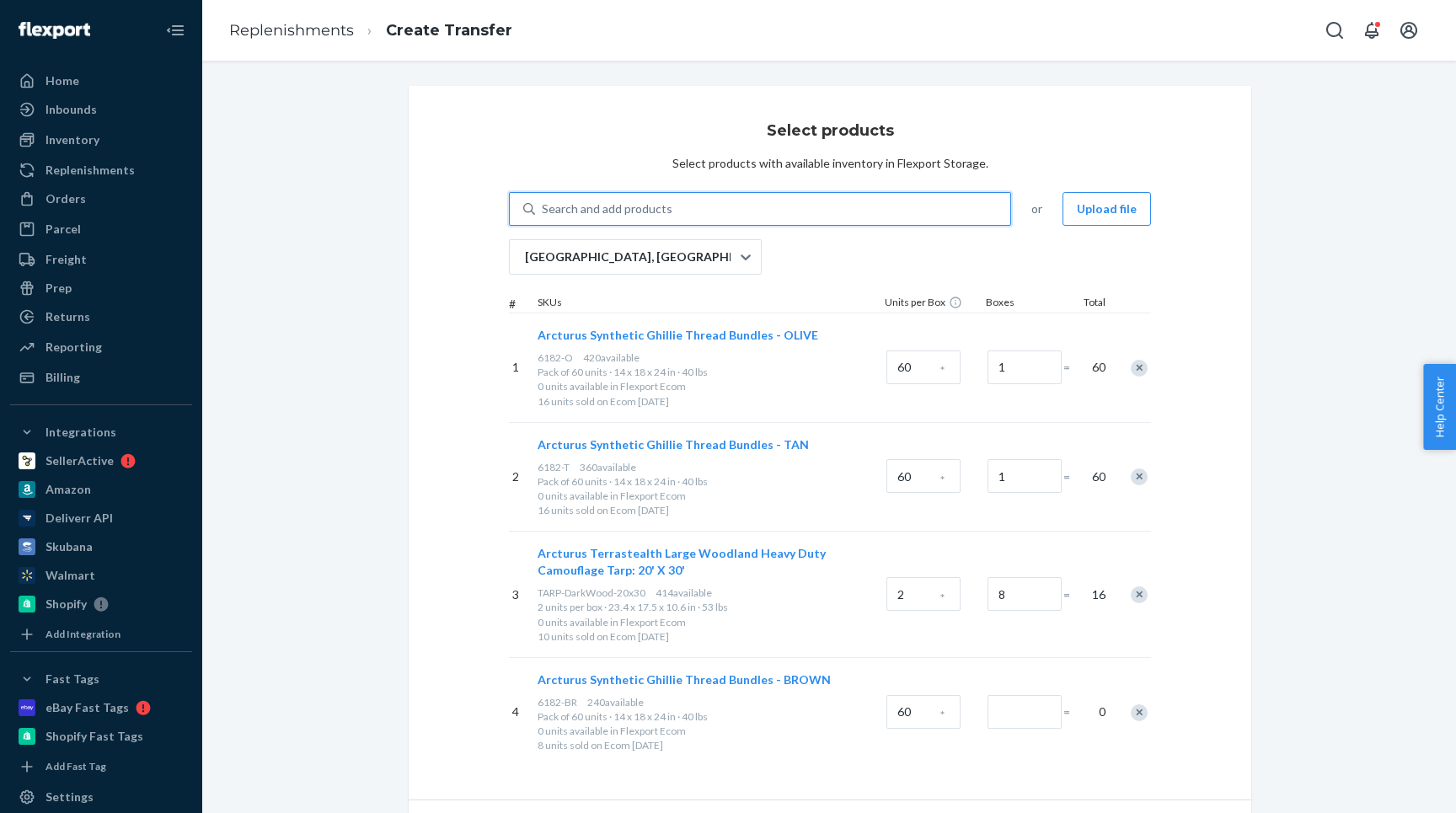
scroll to position [102, 0]
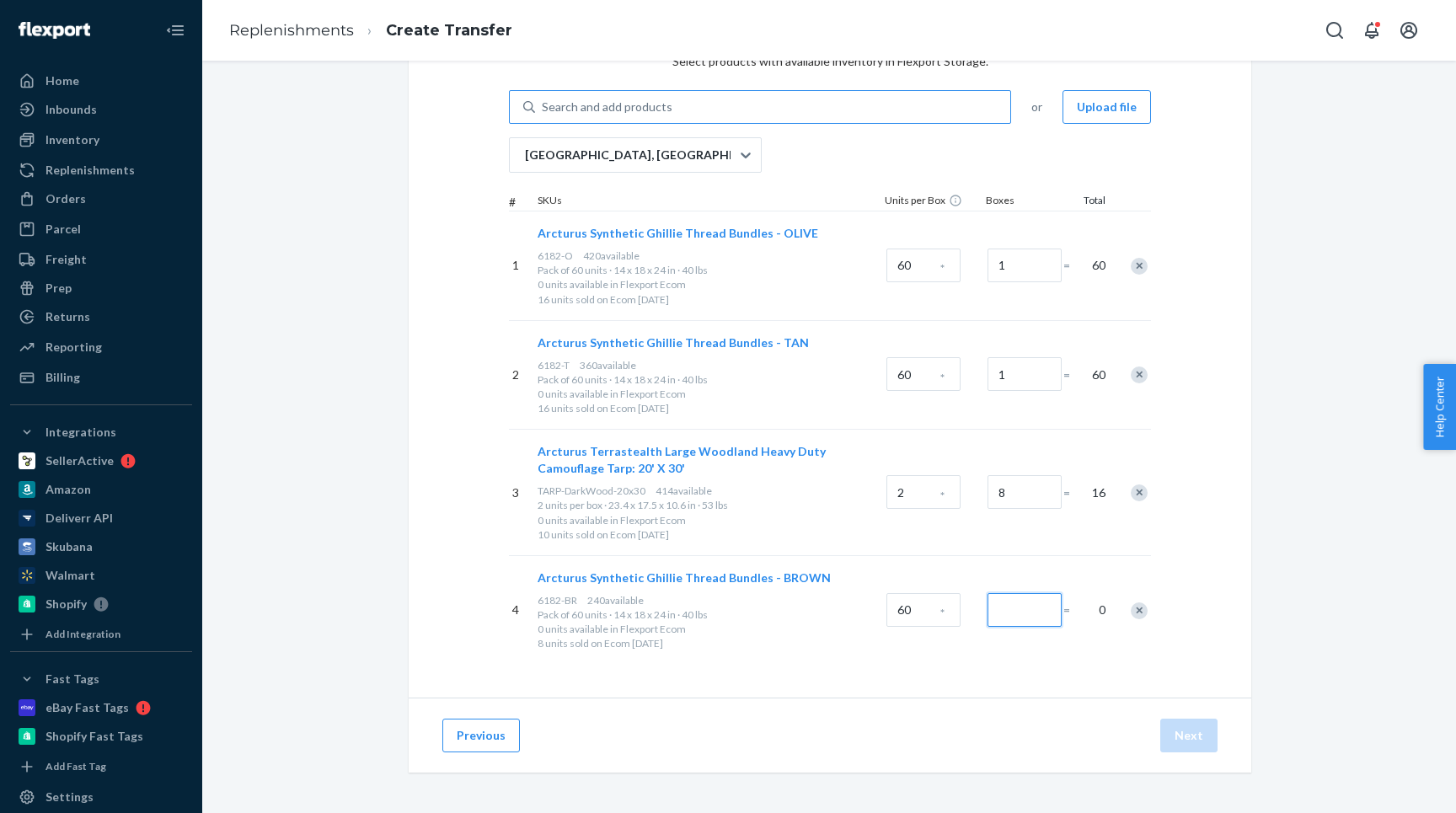
click at [1030, 616] on input "Number of boxes" at bounding box center [1024, 610] width 74 height 34
type input "1"
click at [1037, 674] on div "Select products Select products with available inventory in Flexport Storage. S…" at bounding box center [830, 340] width 843 height 713
click at [613, 96] on div "Search and add products" at bounding box center [773, 107] width 475 height 31
click at [543, 99] on input "Search and add products" at bounding box center [543, 107] width 2 height 17
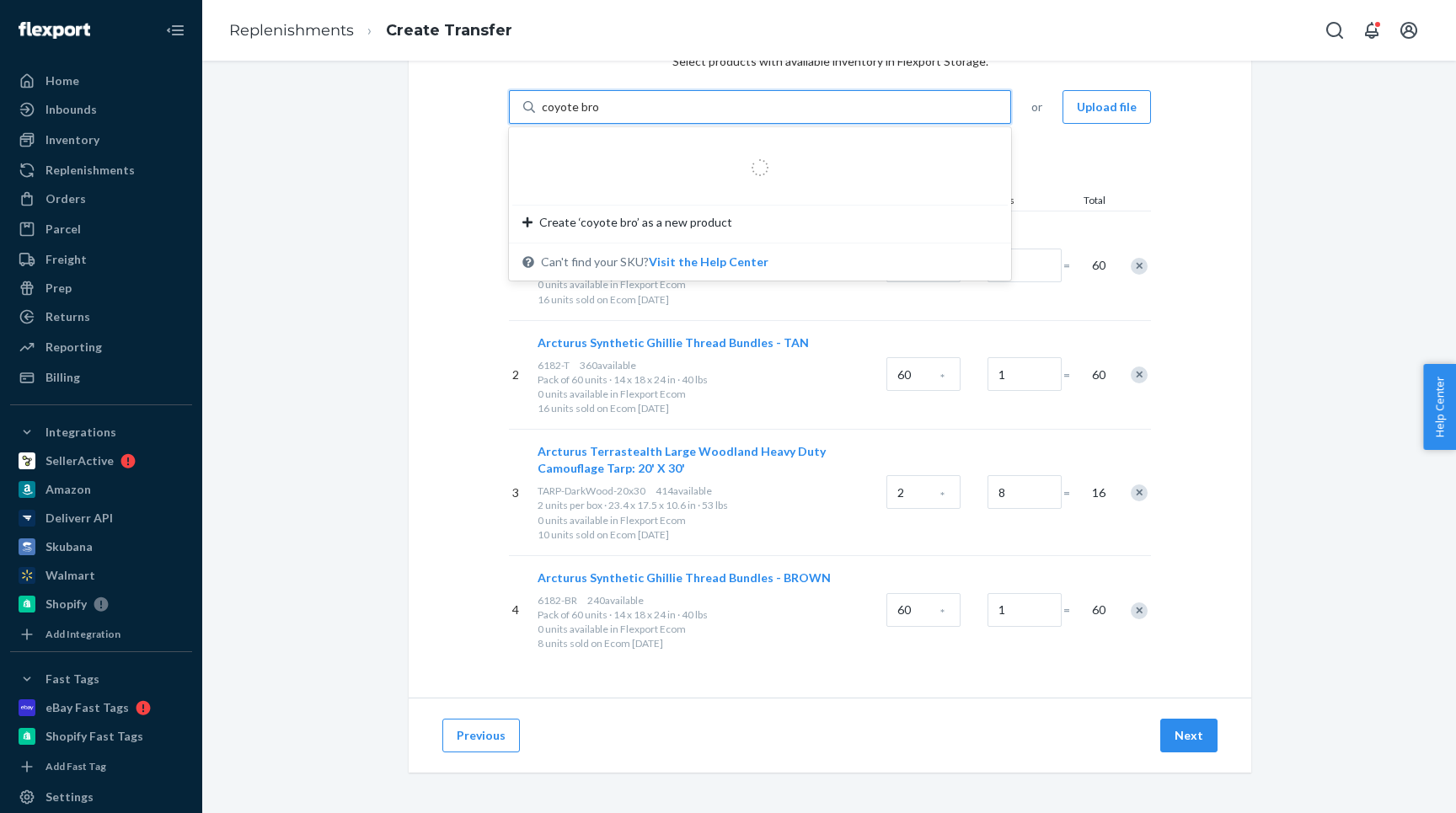
type input "coyote brown"
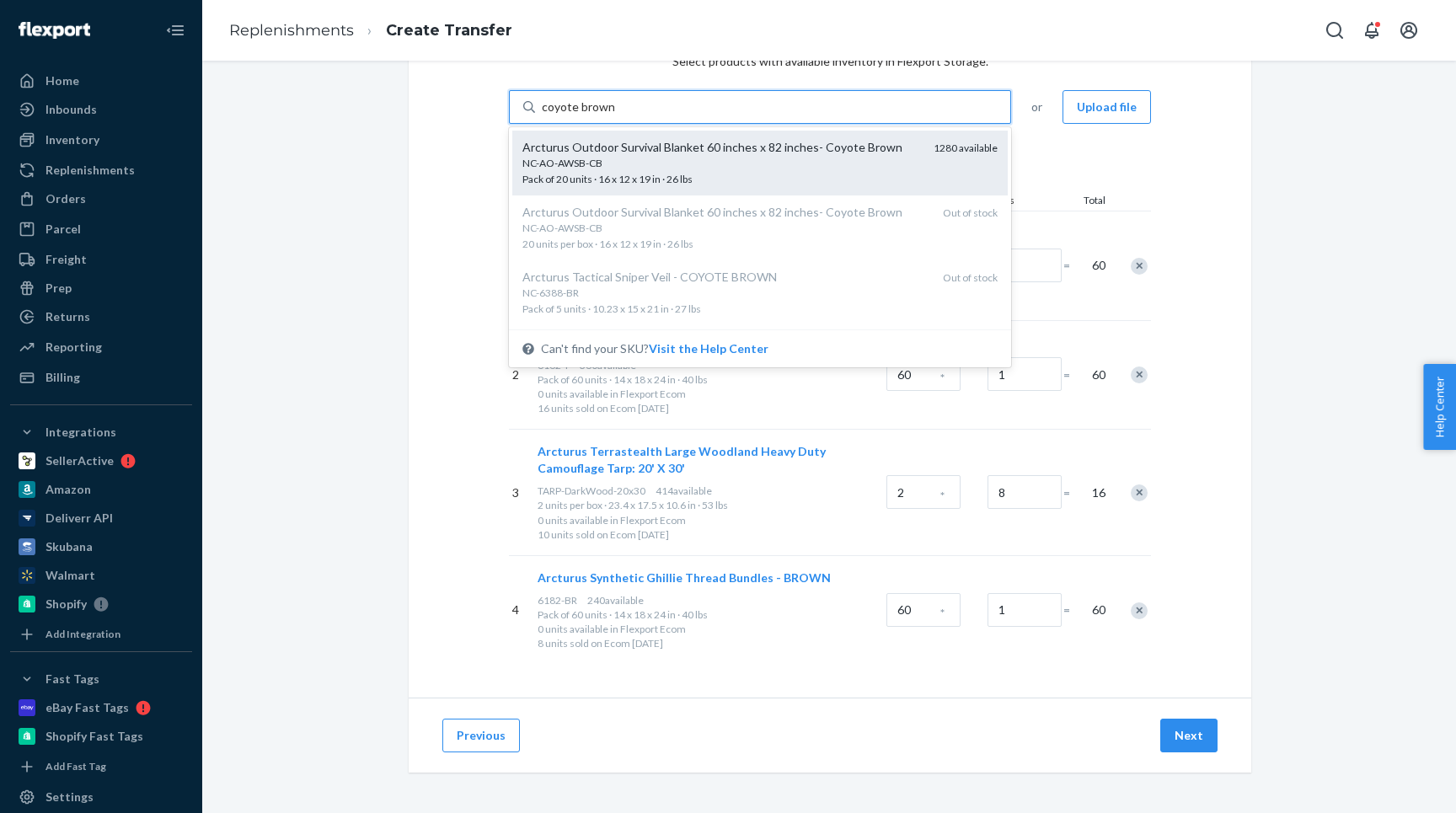
click at [588, 164] on div "NC-AO-AWSB-CB" at bounding box center [721, 163] width 398 height 14
click at [588, 116] on input "coyote brown" at bounding box center [578, 107] width 72 height 17
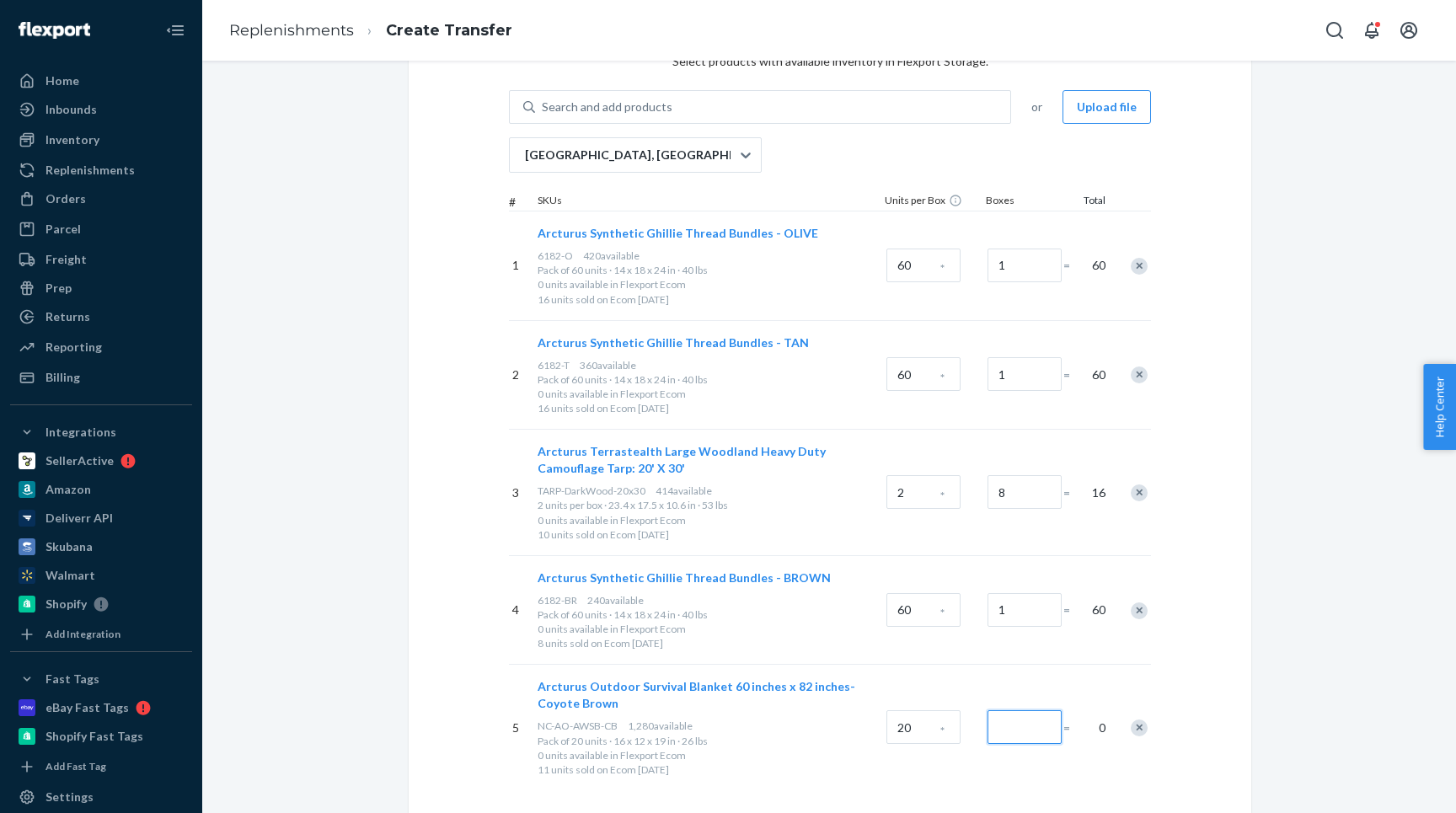
click at [1033, 720] on input "Number of boxes" at bounding box center [1024, 727] width 74 height 34
type input "3"
click at [585, 111] on div "Search and add products" at bounding box center [607, 107] width 131 height 17
click at [543, 111] on input "0 results available. Use Up and Down to choose options, press Enter to select t…" at bounding box center [543, 107] width 2 height 17
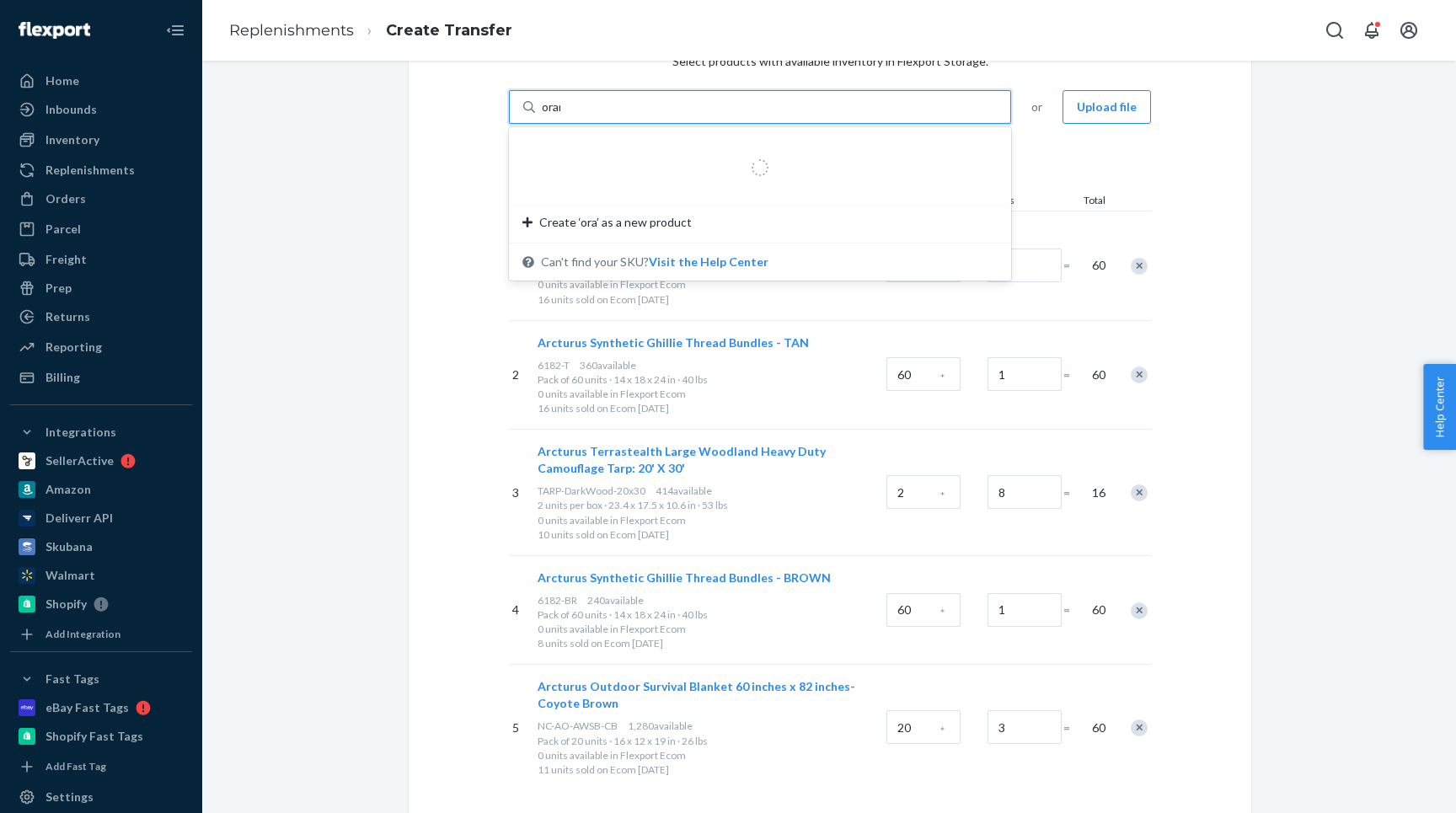
type input "orange"
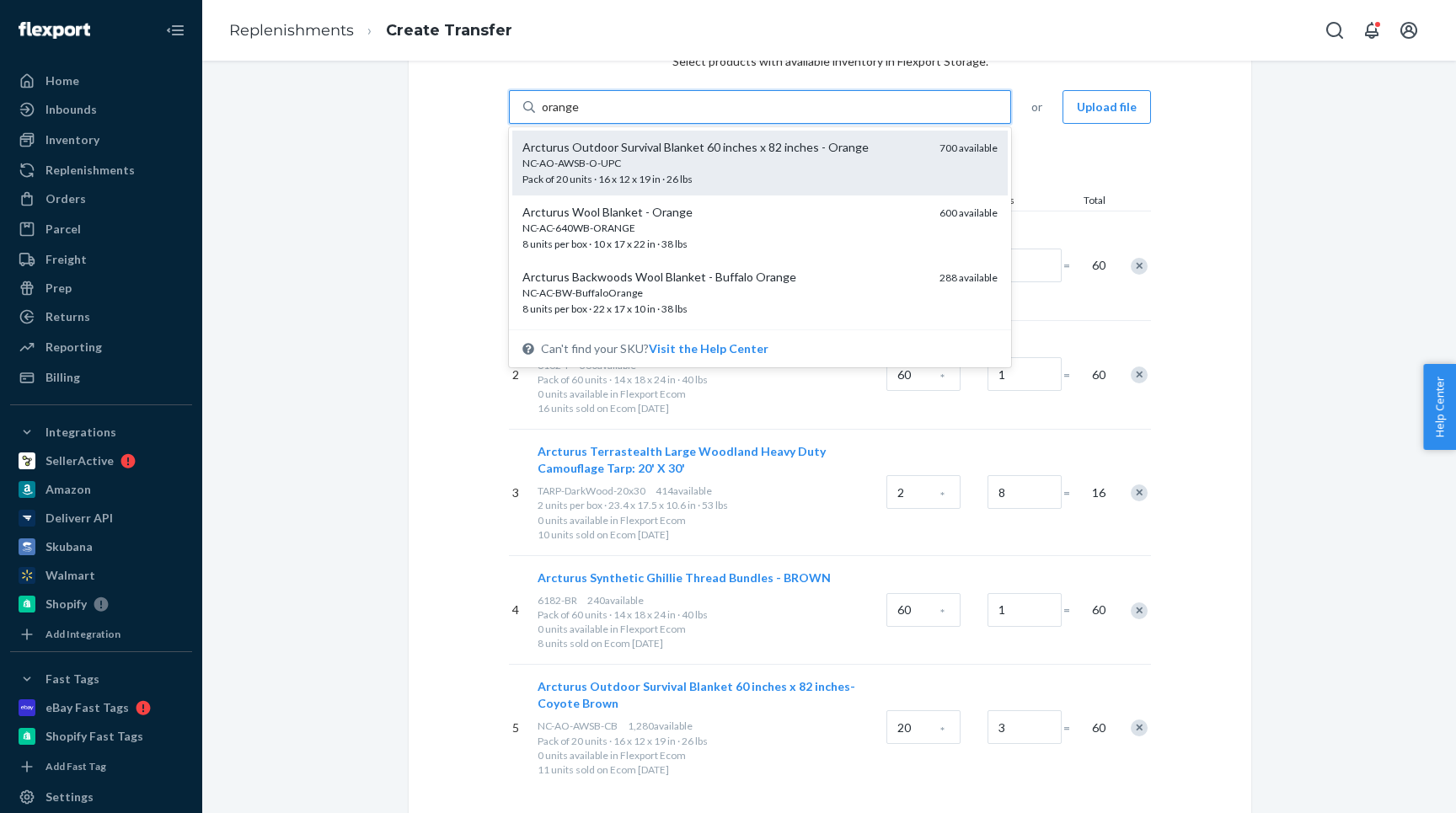
click at [574, 172] on span "NC-AO-AWSB-O-UPC Pack of 20 units · 16 x 12 x 19 in · 26 lbs" at bounding box center [724, 171] width 404 height 30
click at [574, 116] on input "orange" at bounding box center [561, 107] width 38 height 17
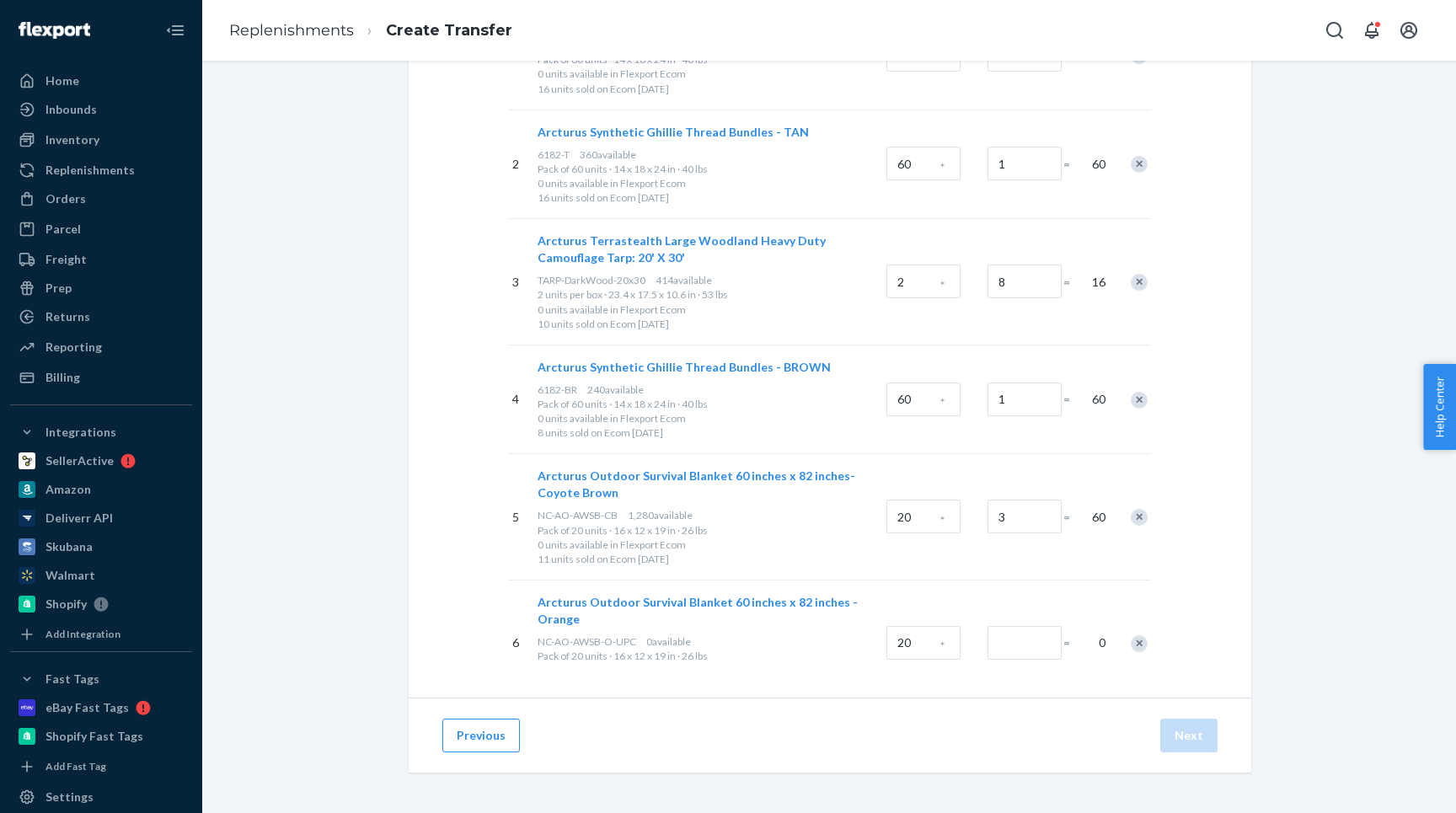
scroll to position [354, 0]
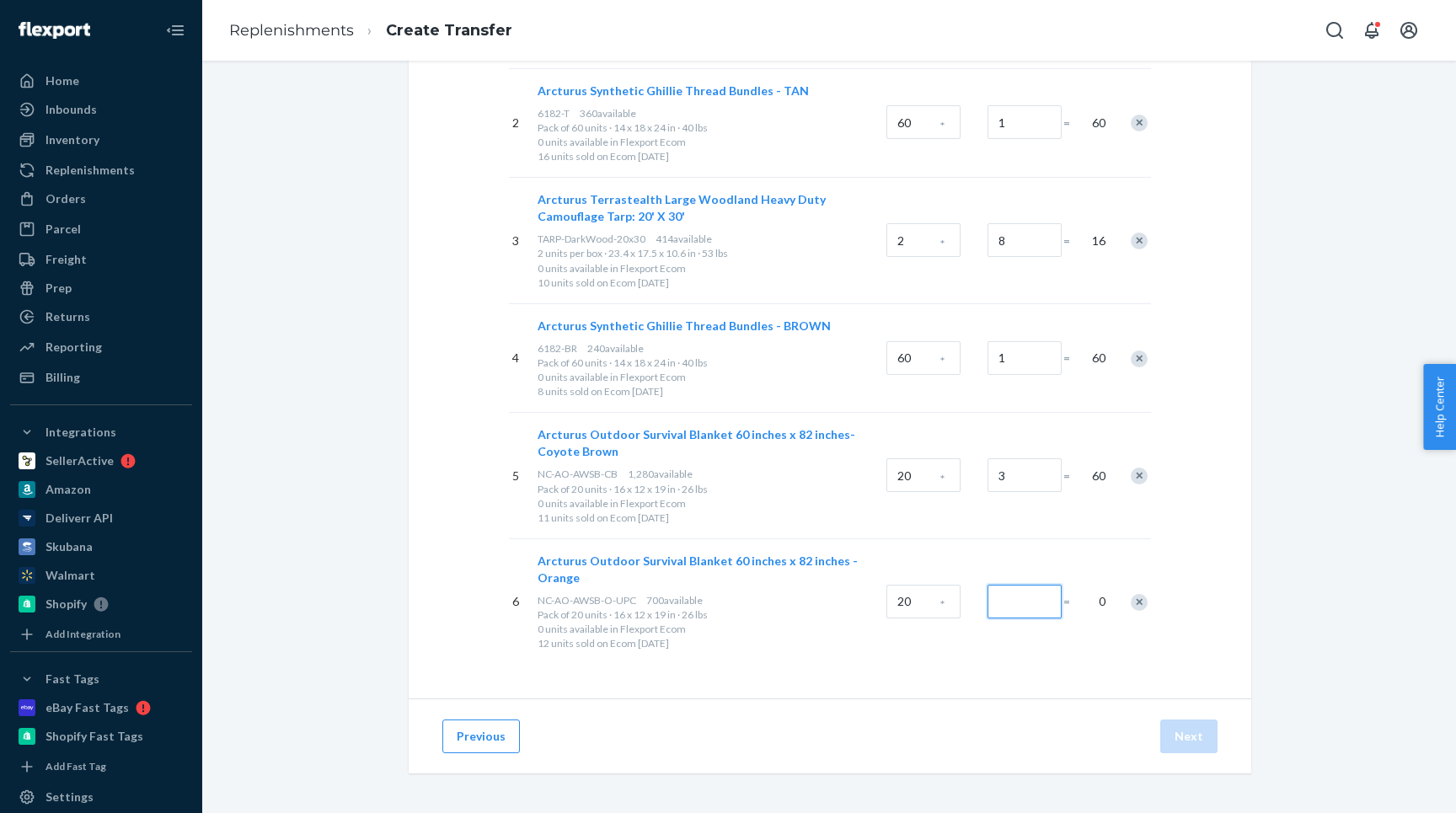
click at [1010, 599] on input "Number of boxes" at bounding box center [1024, 601] width 74 height 34
type input "3"
click at [1012, 676] on div "Select products Select products with available inventory in Flexport Storage. S…" at bounding box center [830, 215] width 843 height 966
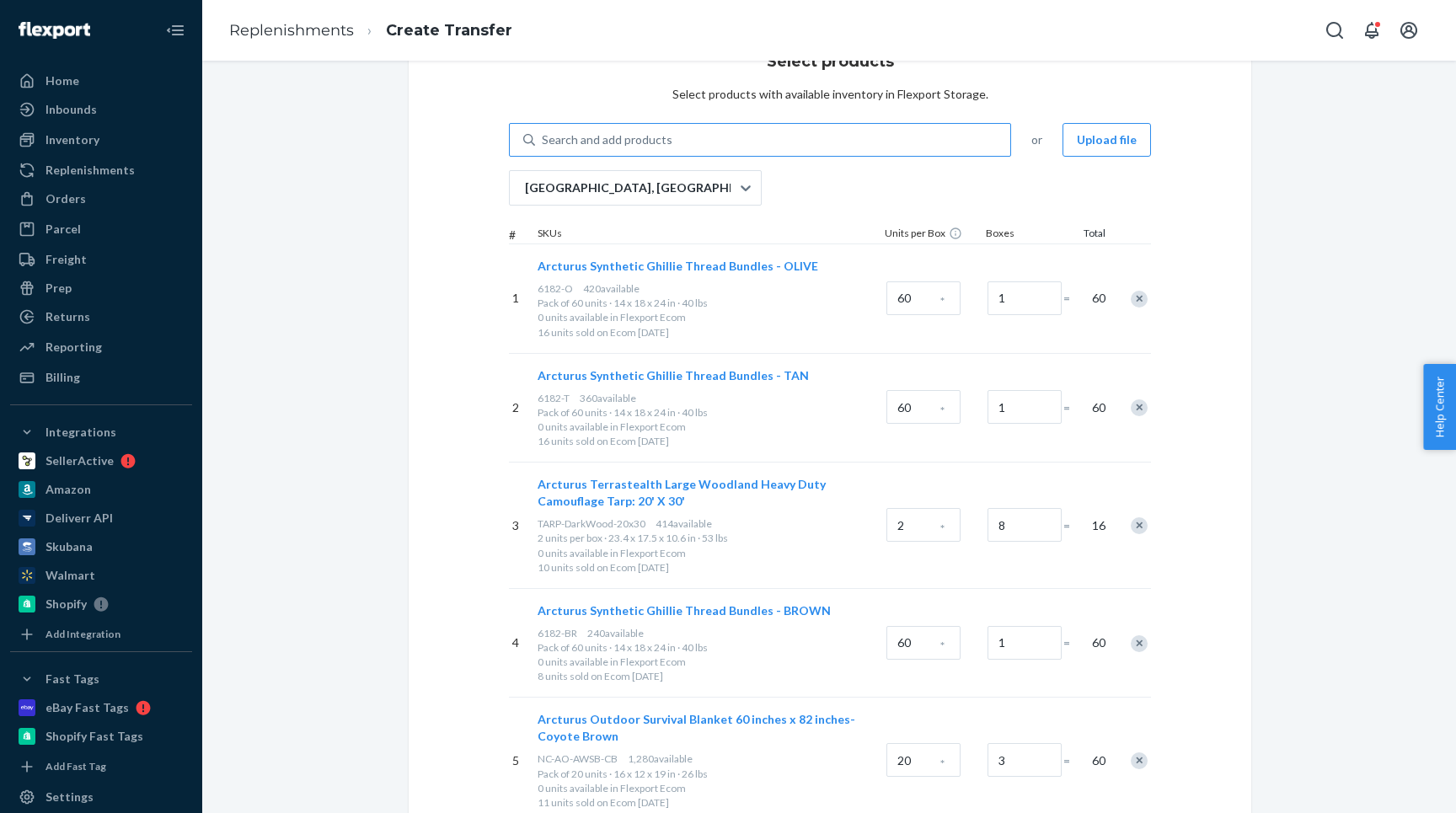
scroll to position [0, 0]
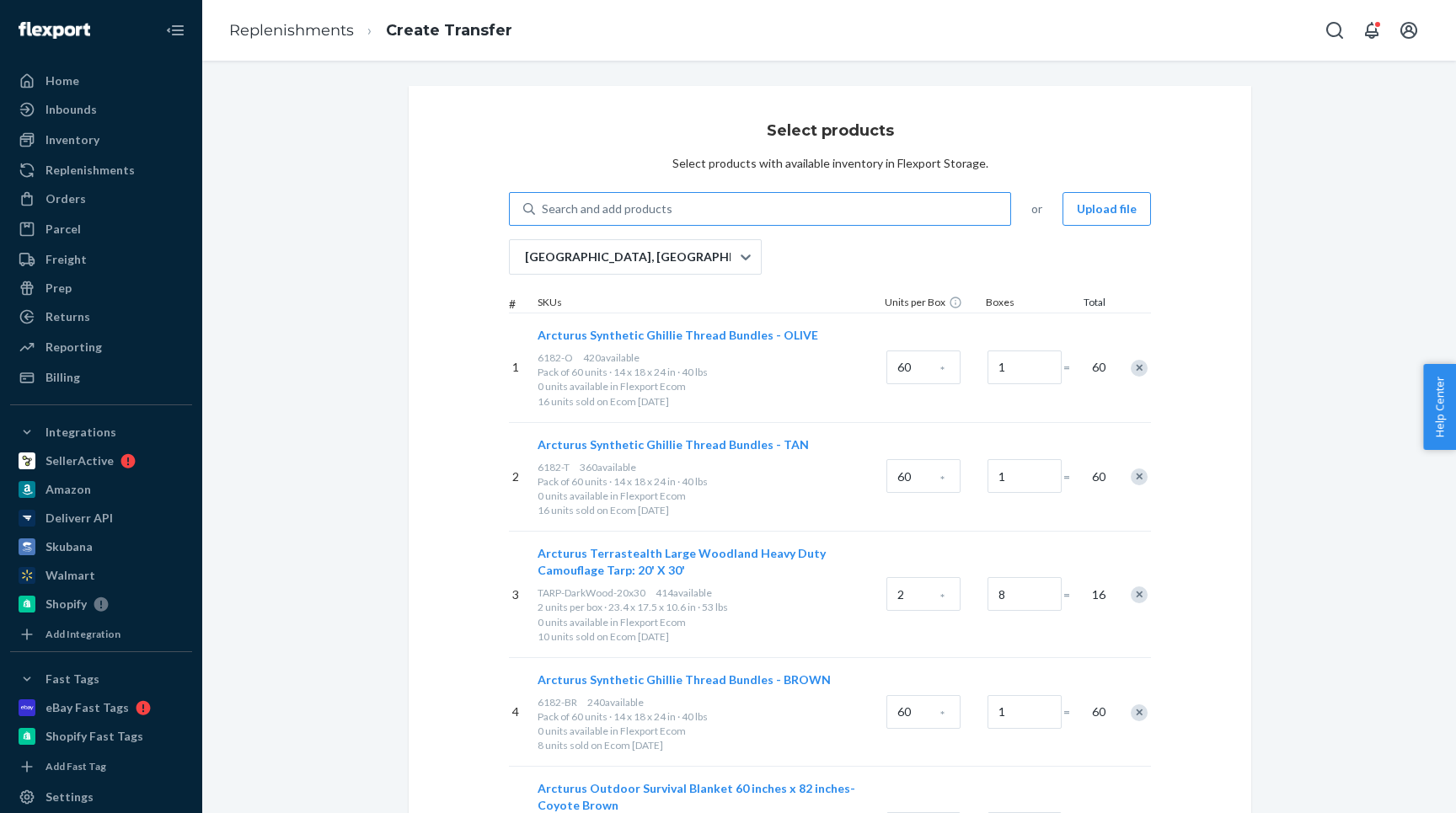
click at [637, 210] on div "Search and add products" at bounding box center [607, 209] width 131 height 17
click at [543, 210] on input "Search and add products" at bounding box center [543, 209] width 2 height 17
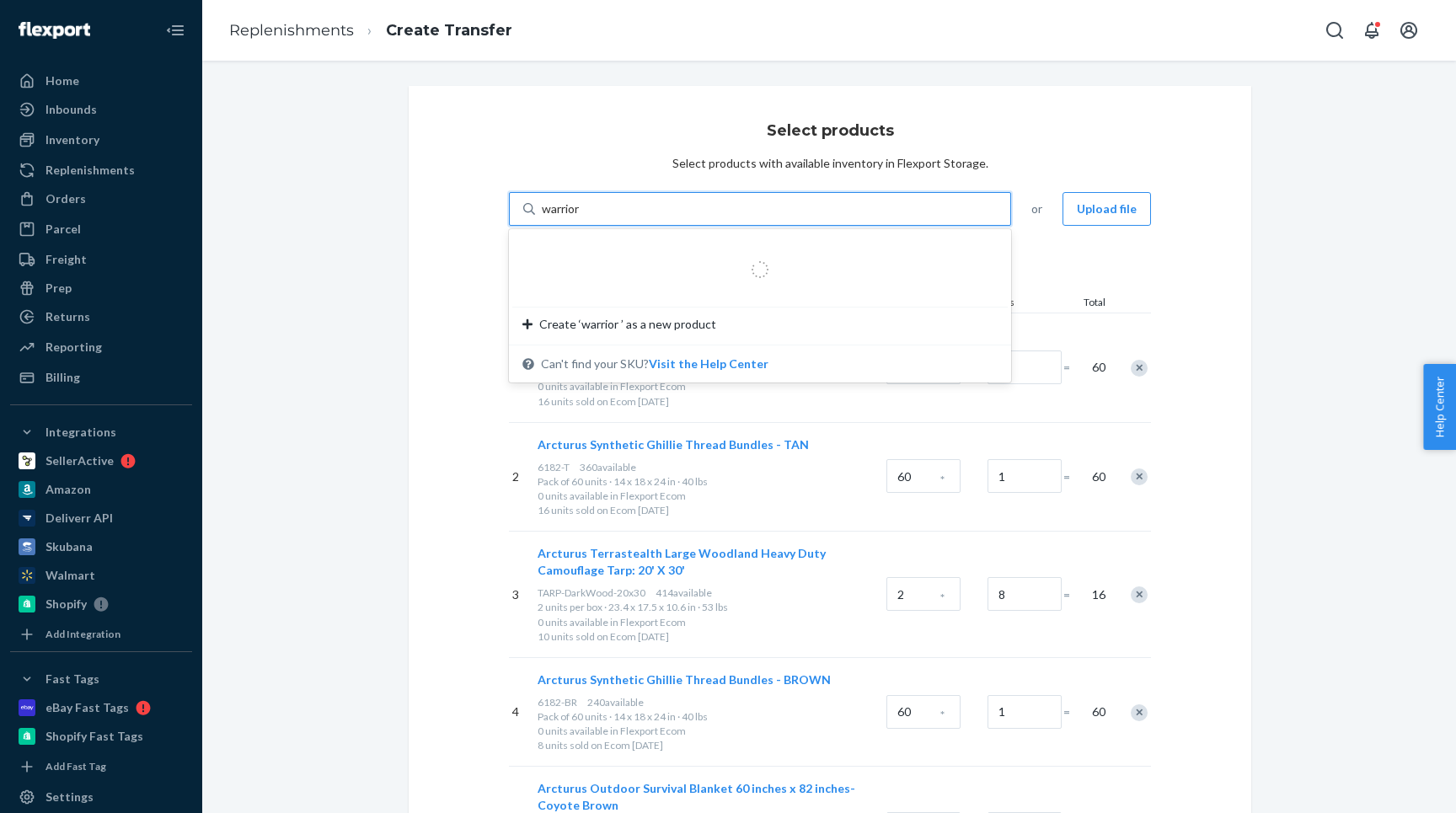
type input "warrior"
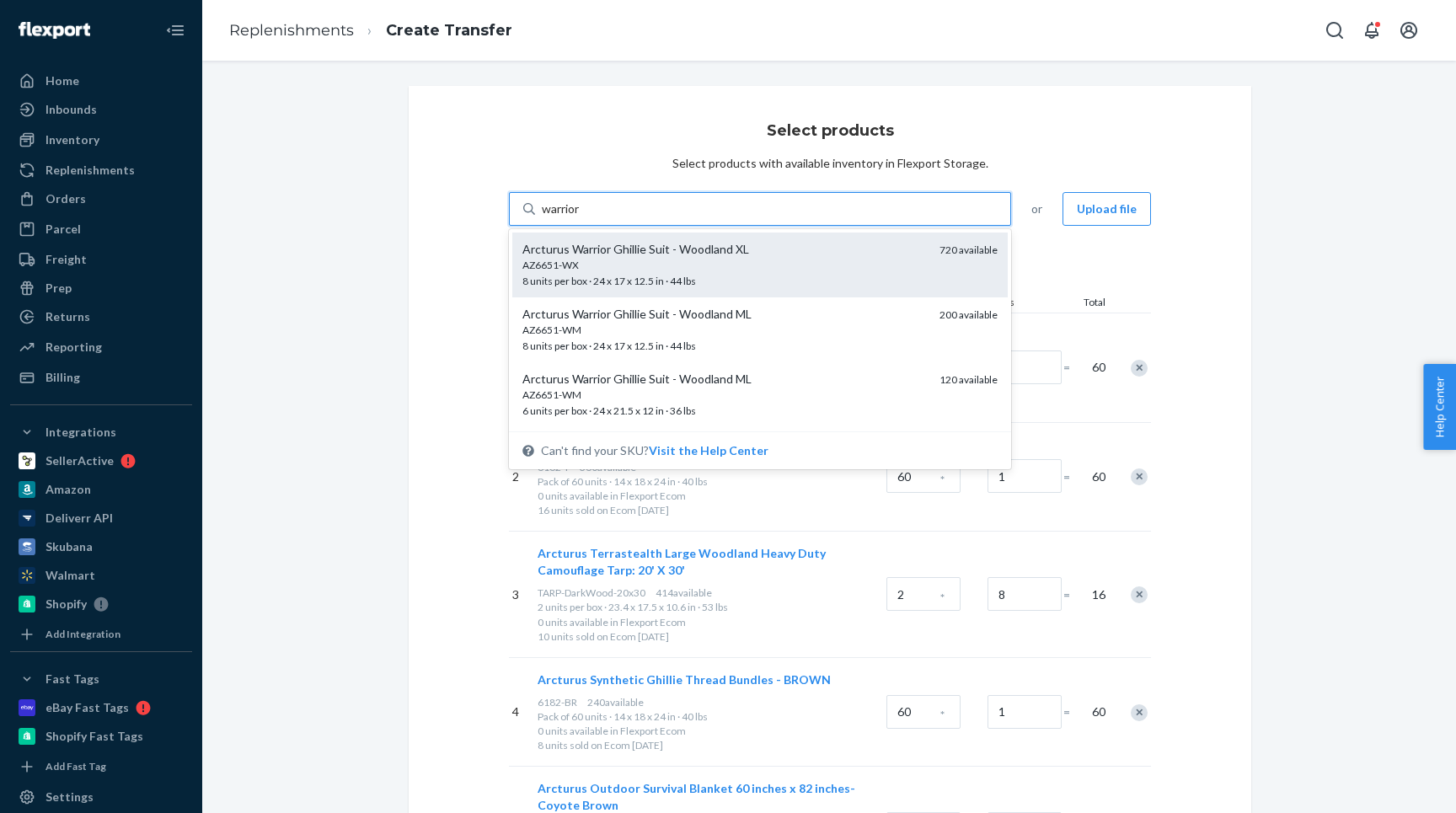
click at [602, 262] on div "AZ6651-WX" at bounding box center [724, 265] width 404 height 14
click at [583, 218] on input "warrior" at bounding box center [562, 209] width 41 height 17
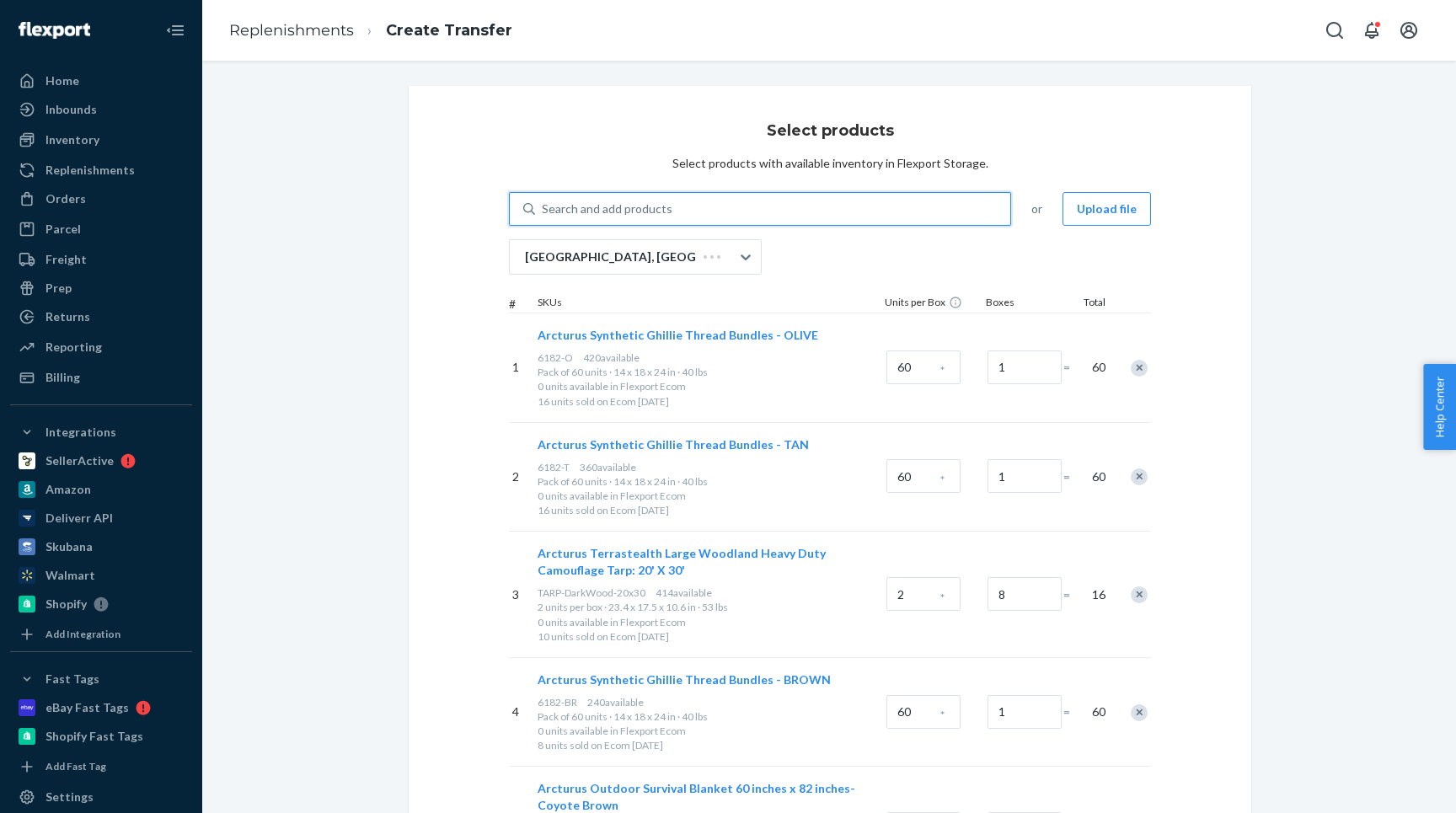
scroll to position [463, 0]
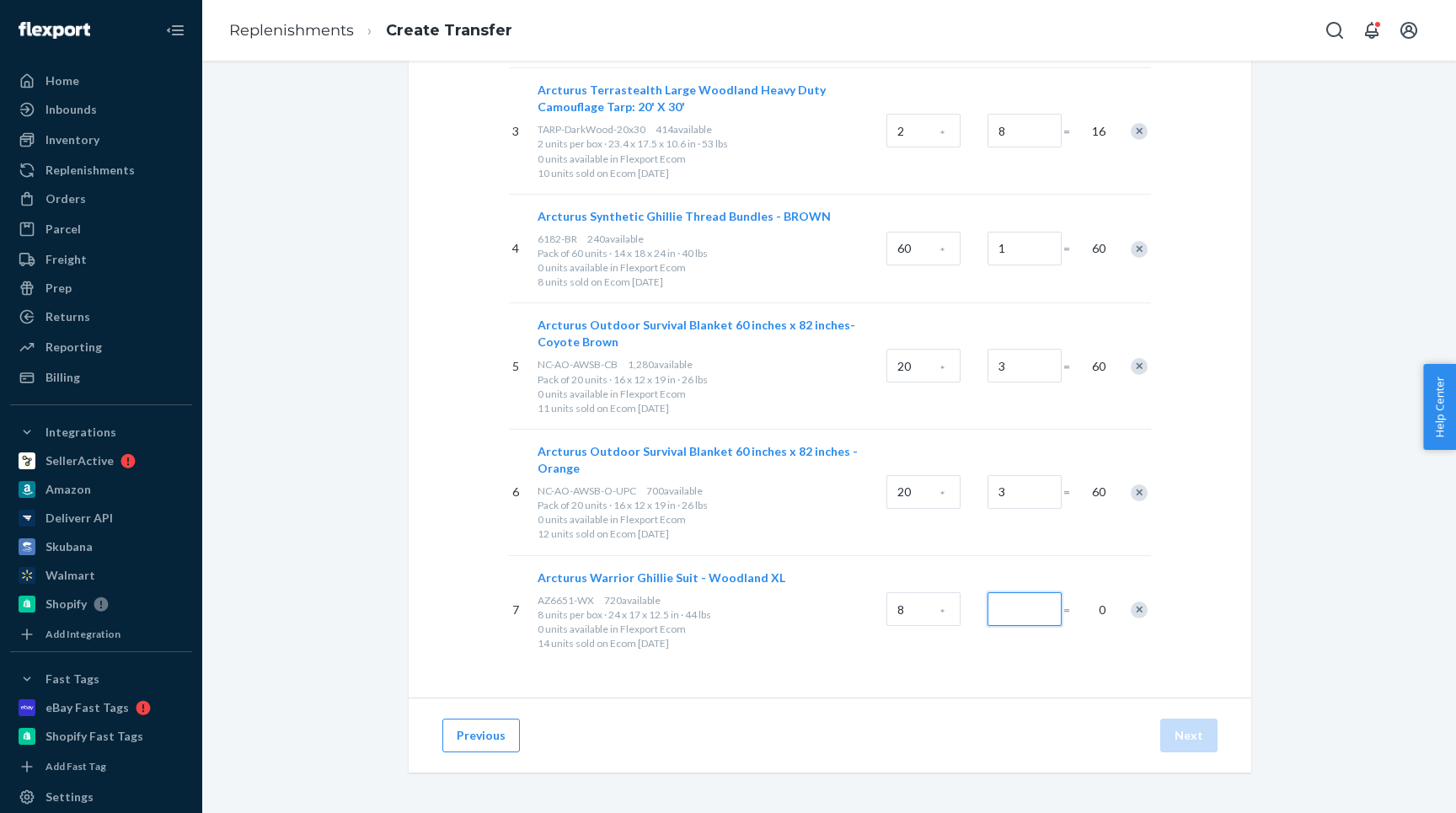
click at [1008, 604] on input "Number of boxes" at bounding box center [1024, 609] width 74 height 34
type input "5"
click at [949, 652] on div "7 Arcturus Warrior Ghillie Suit - Woodland XL AZ6651-WX 720 available 8 units p…" at bounding box center [829, 609] width 642 height 110
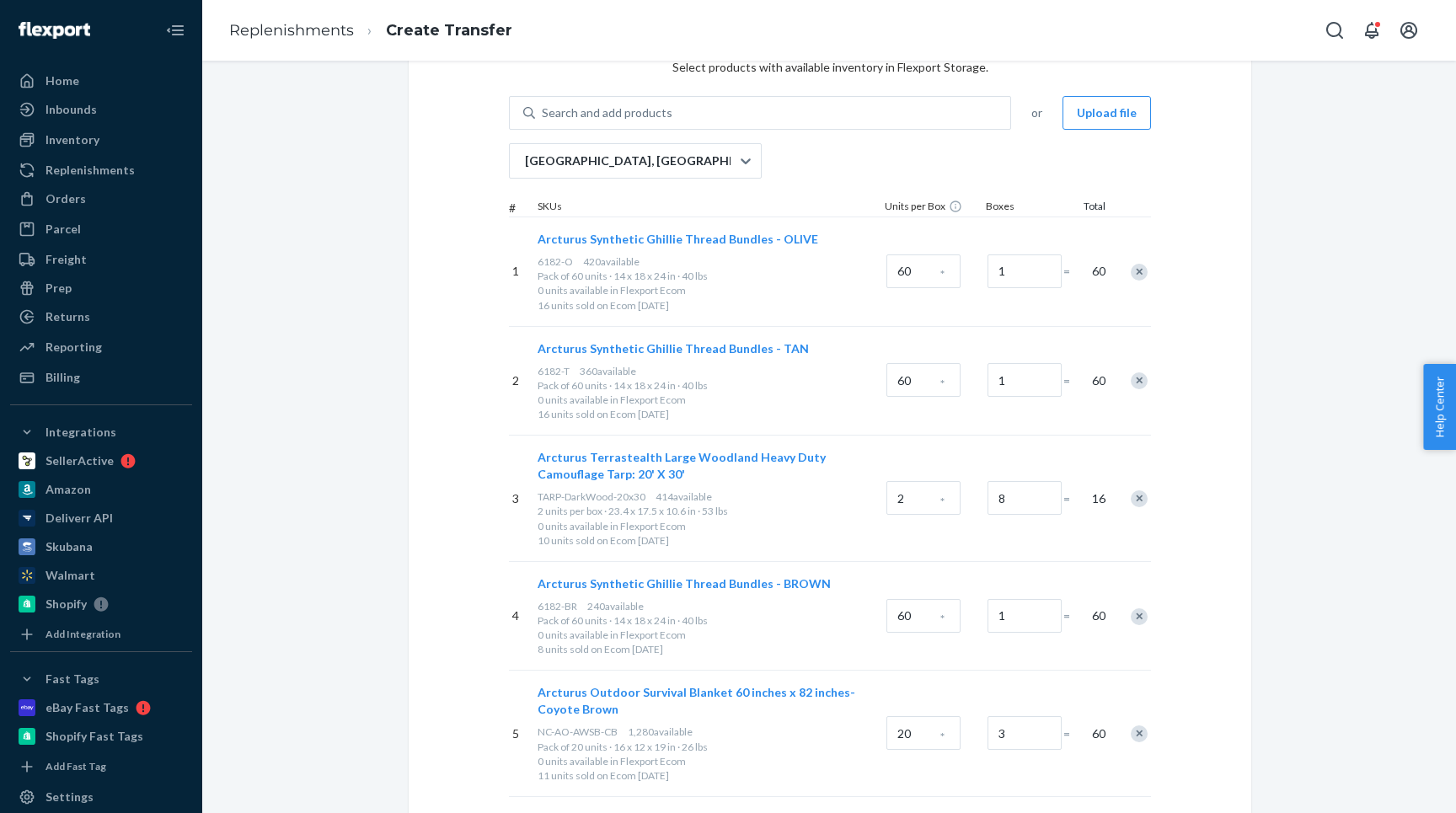
scroll to position [0, 0]
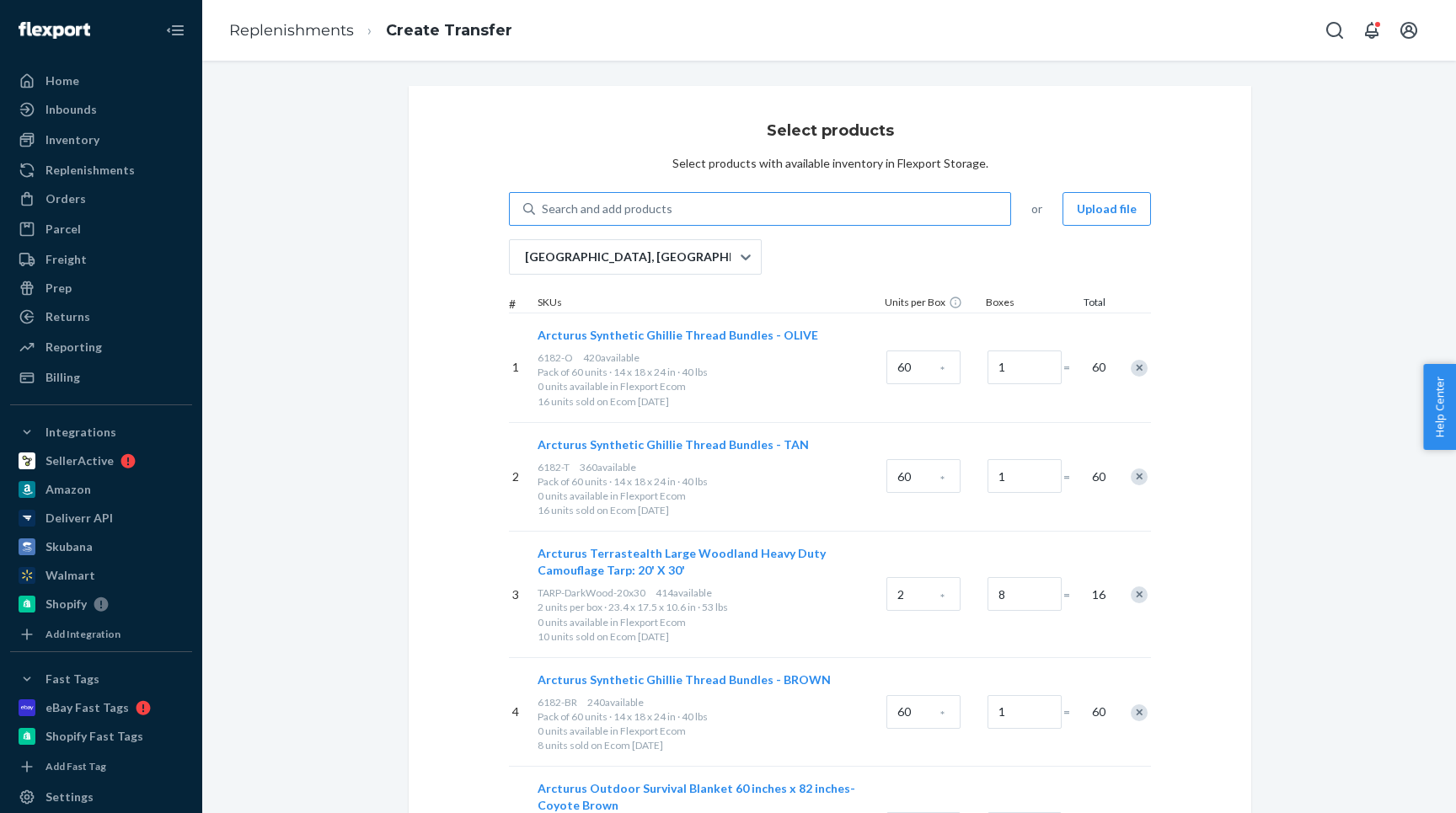
click at [585, 206] on div "Search and add products" at bounding box center [607, 209] width 131 height 17
click at [543, 206] on input "Search and add products" at bounding box center [543, 209] width 2 height 17
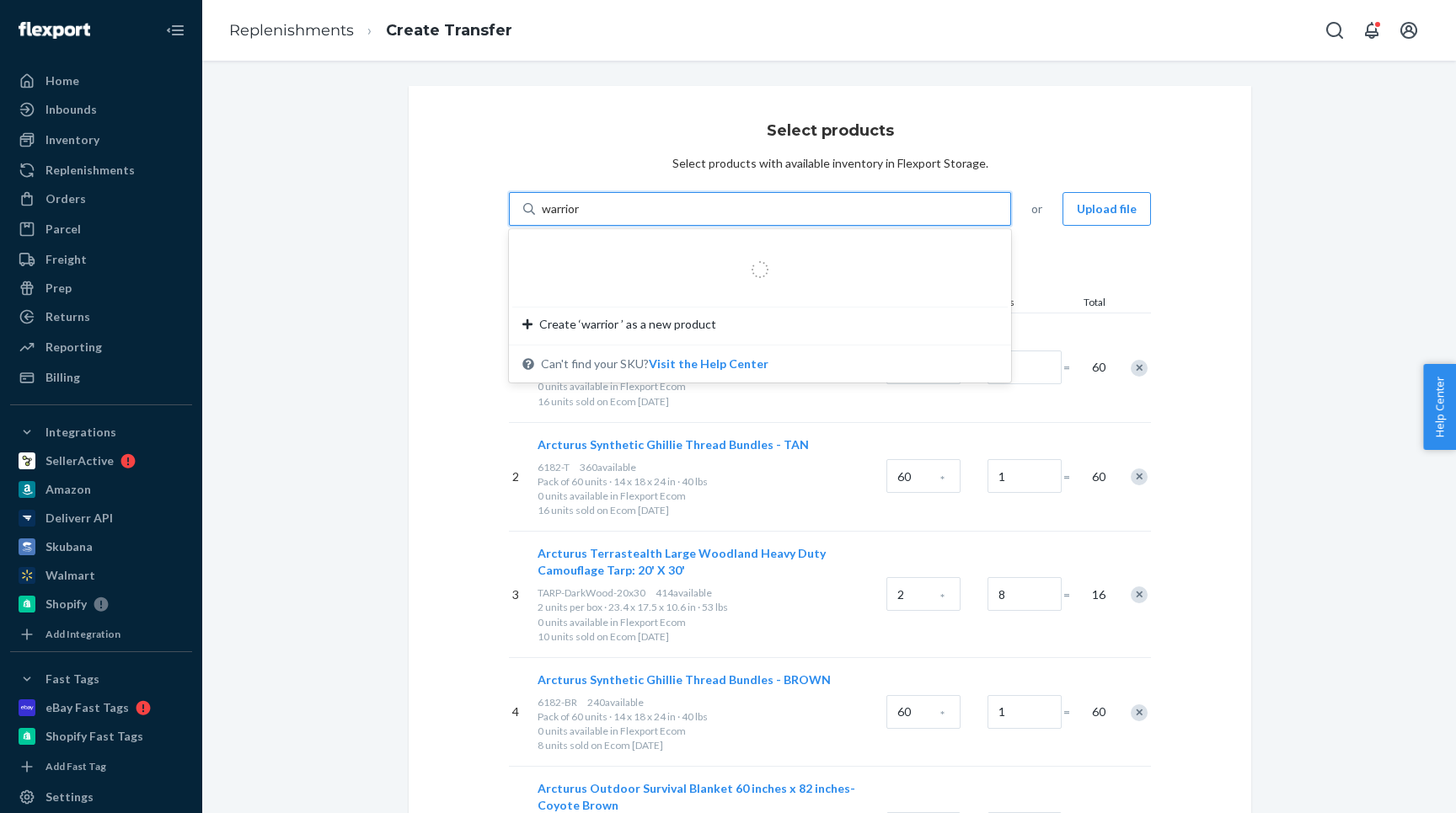
type input "warrior"
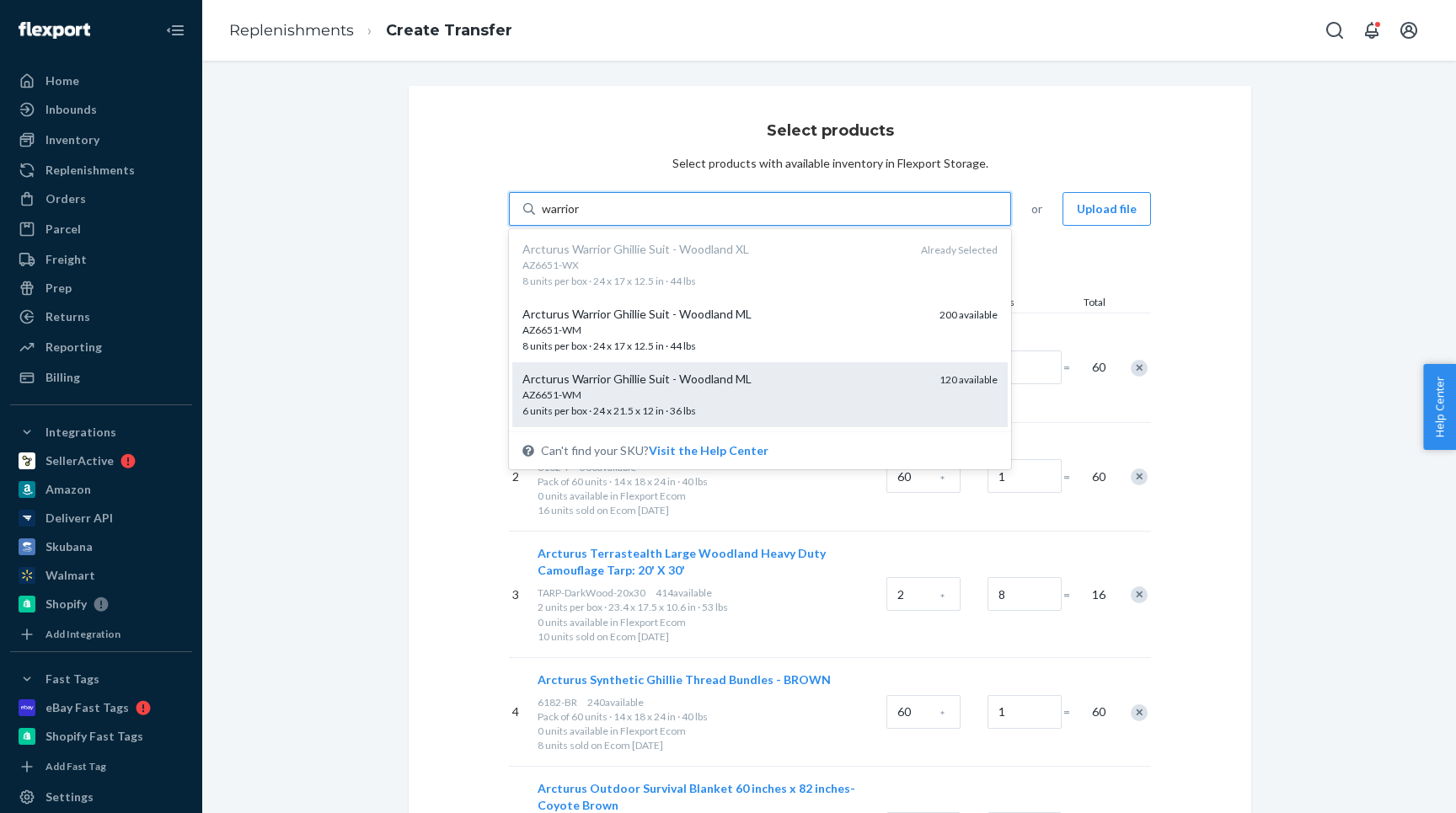
click at [562, 382] on div "Arcturus Warrior Ghillie Suit - Woodland ML" at bounding box center [724, 379] width 404 height 17
click at [562, 218] on input "warrior" at bounding box center [562, 209] width 41 height 17
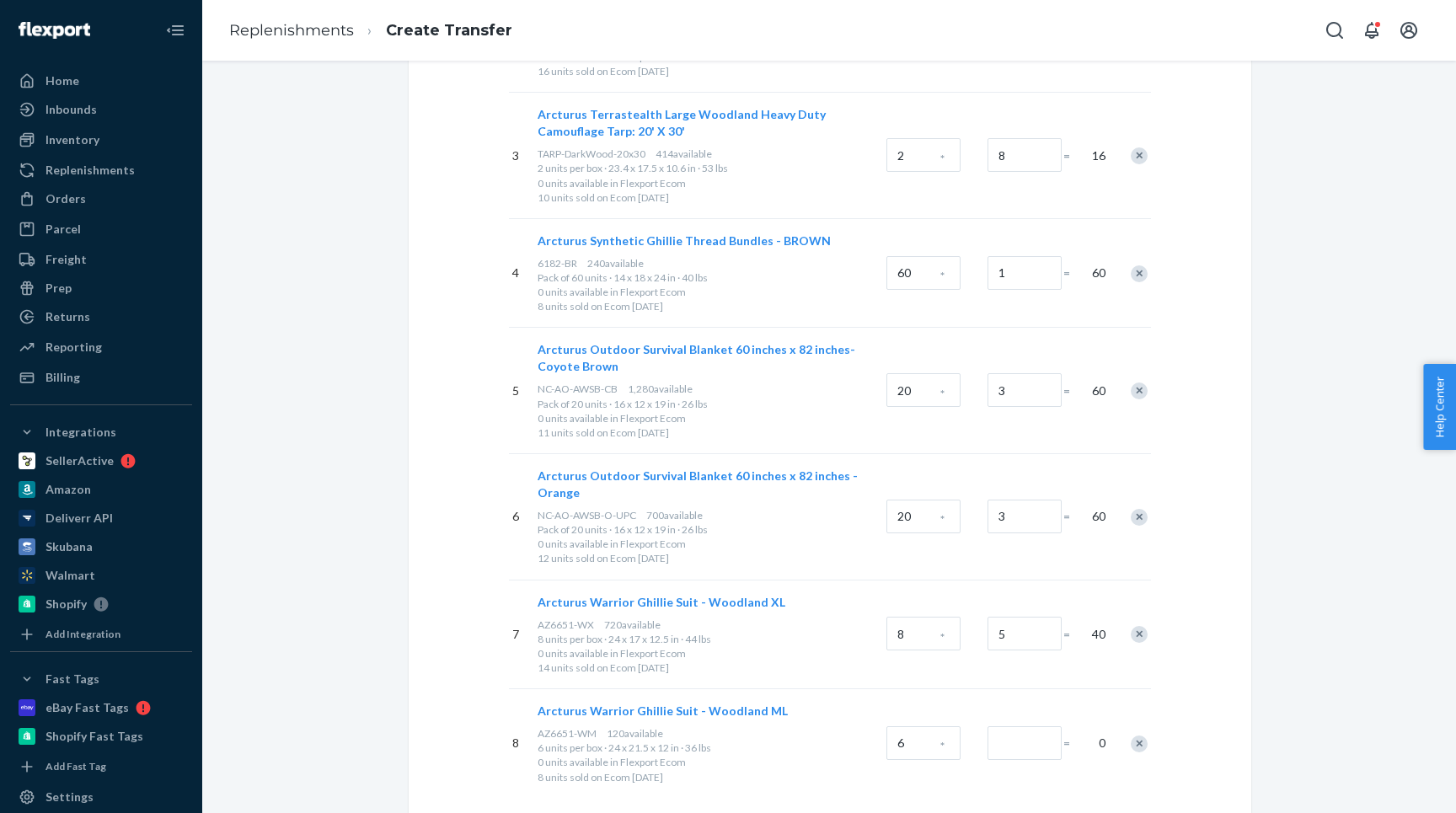
scroll to position [572, 0]
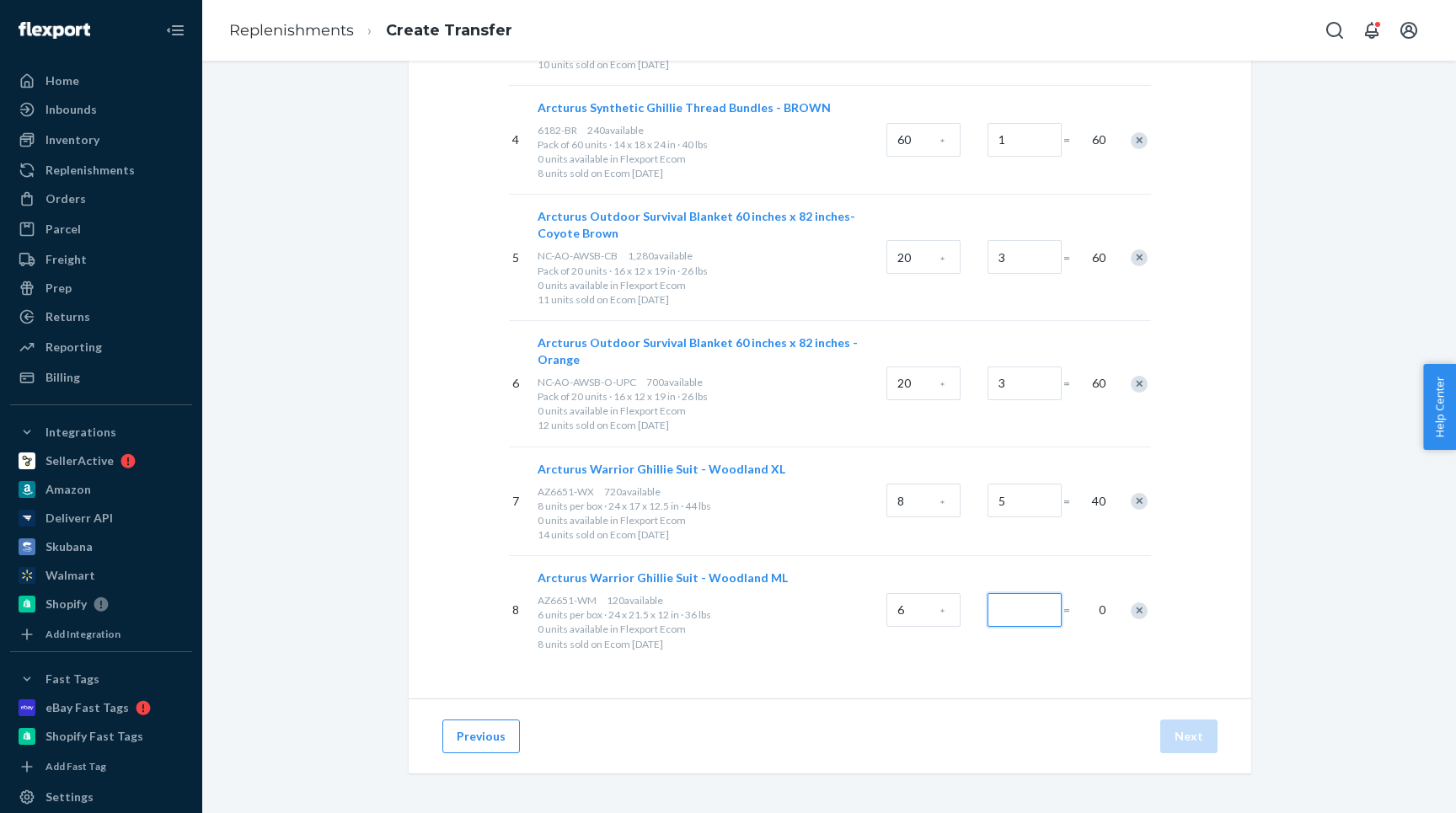
click at [1017, 616] on input "Number of boxes" at bounding box center [1024, 610] width 74 height 34
type input "6"
click at [1001, 671] on div "Select products Select products with available inventory in Flexport Storage. S…" at bounding box center [830, 107] width 843 height 1185
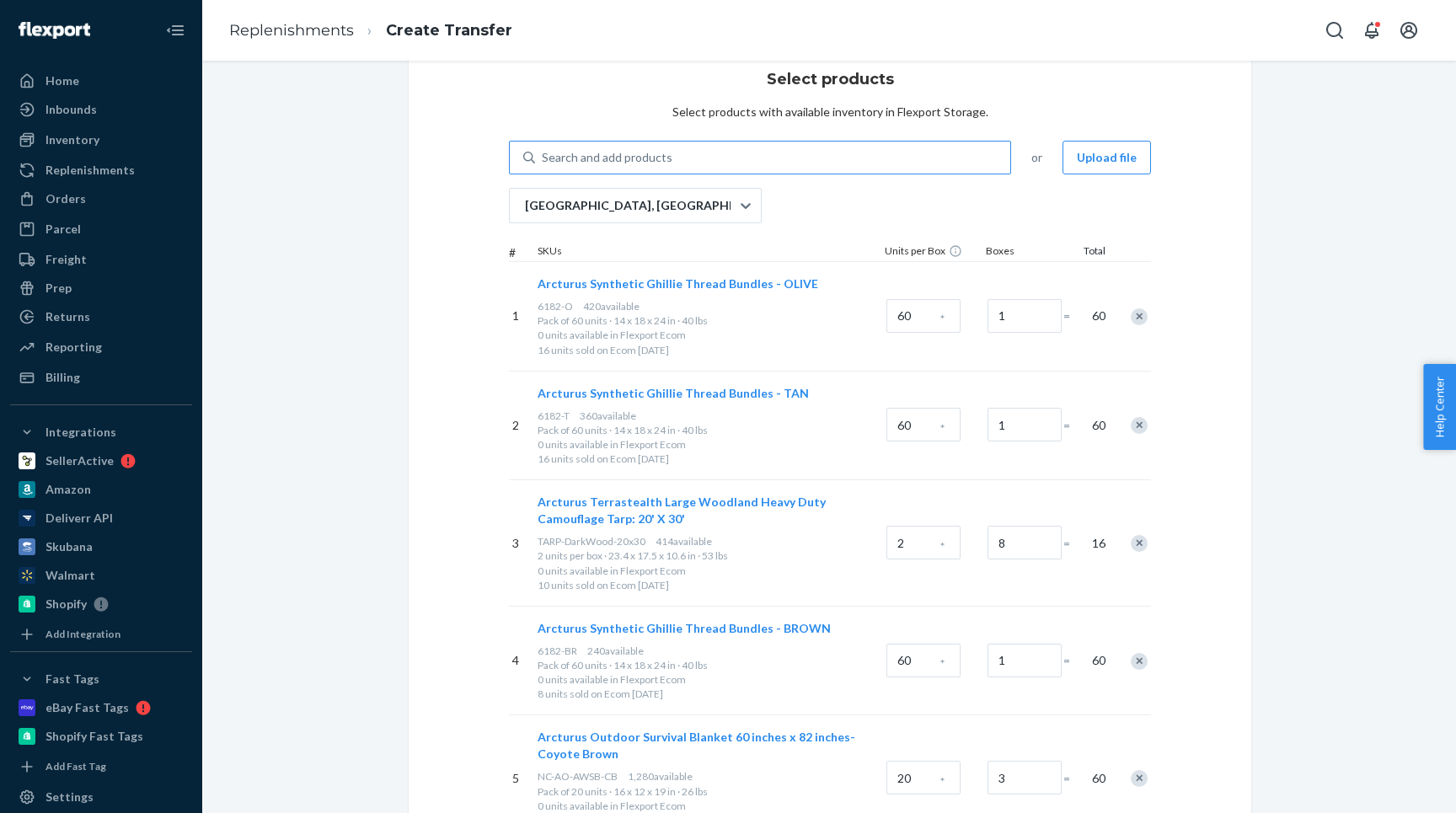
scroll to position [0, 0]
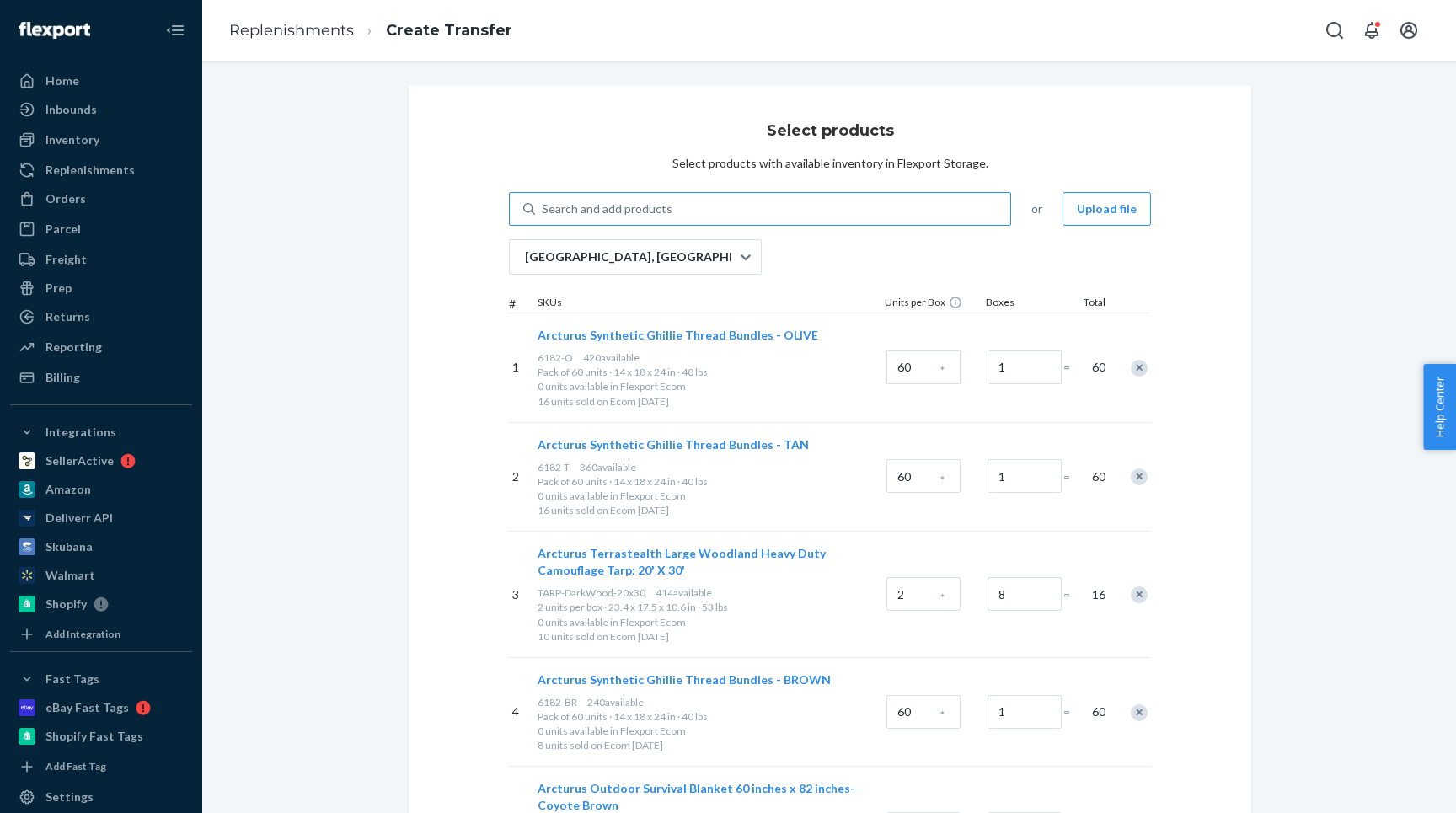
click at [536, 209] on div "Search and add products" at bounding box center [773, 209] width 475 height 31
click at [542, 209] on input "Search and add products" at bounding box center [543, 209] width 2 height 17
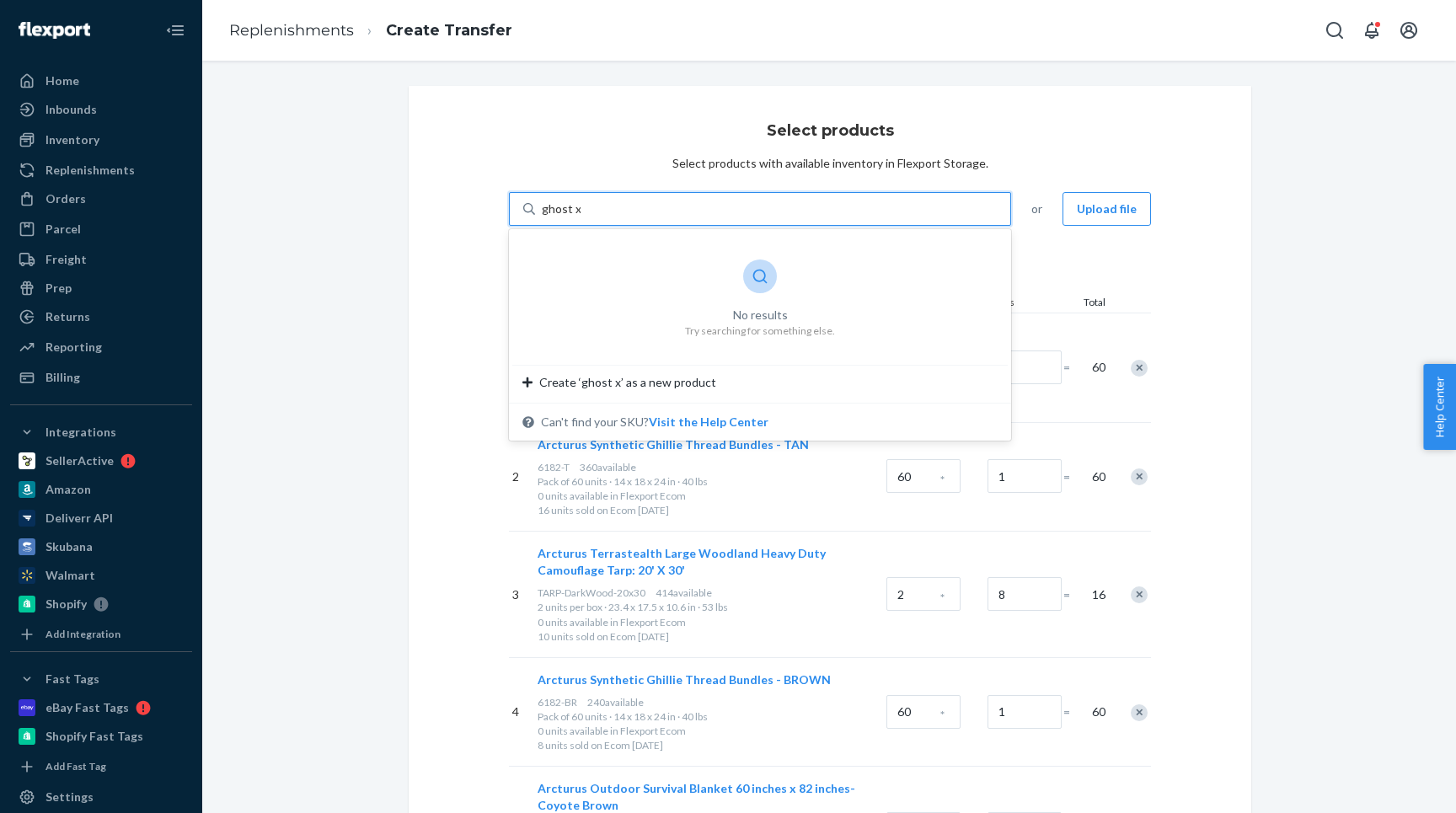
type input "ghost"
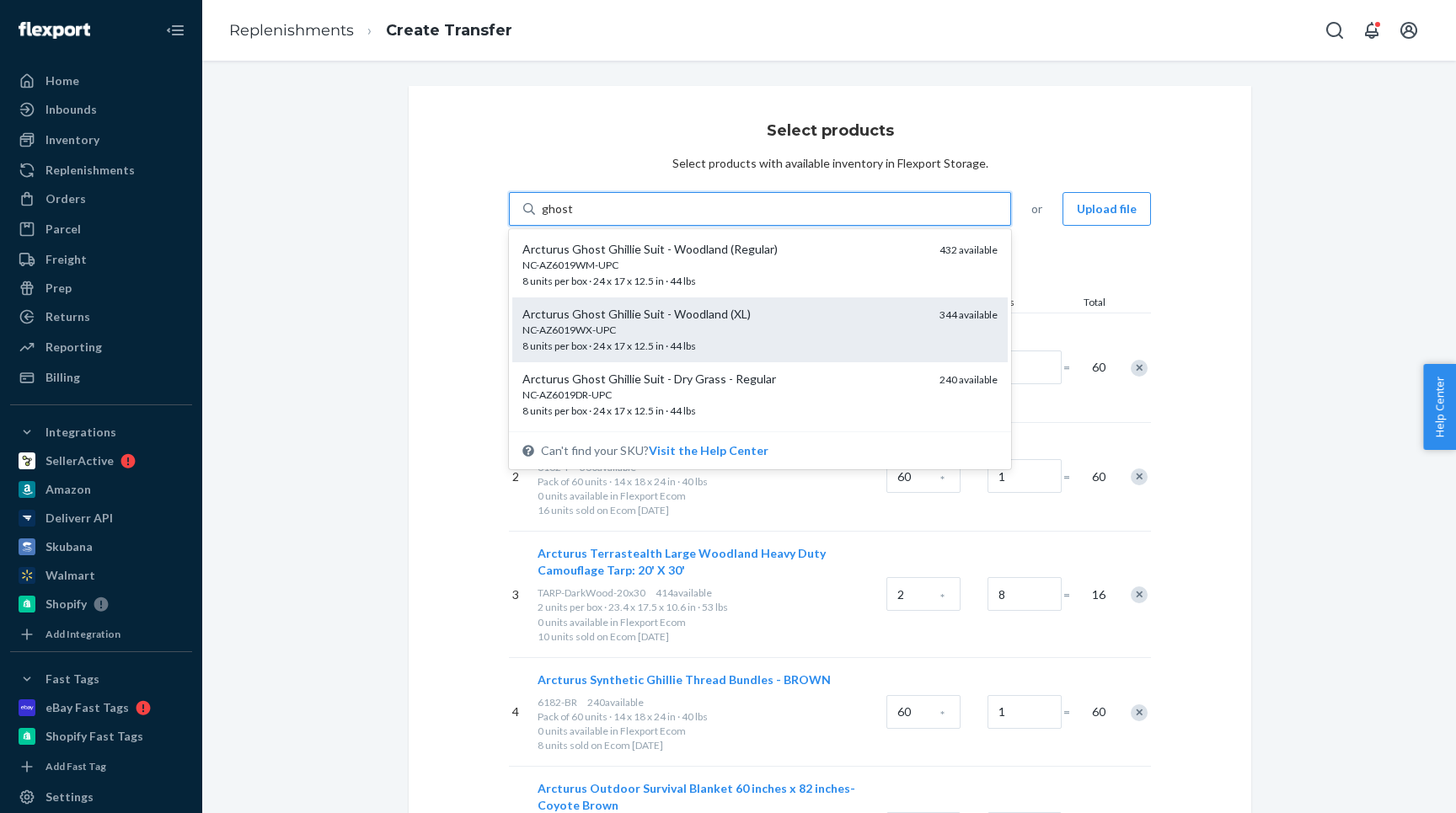
click at [561, 335] on div "NC-AZ6019WX-UPC" at bounding box center [724, 329] width 404 height 14
click at [561, 218] on input "ghost" at bounding box center [558, 209] width 33 height 17
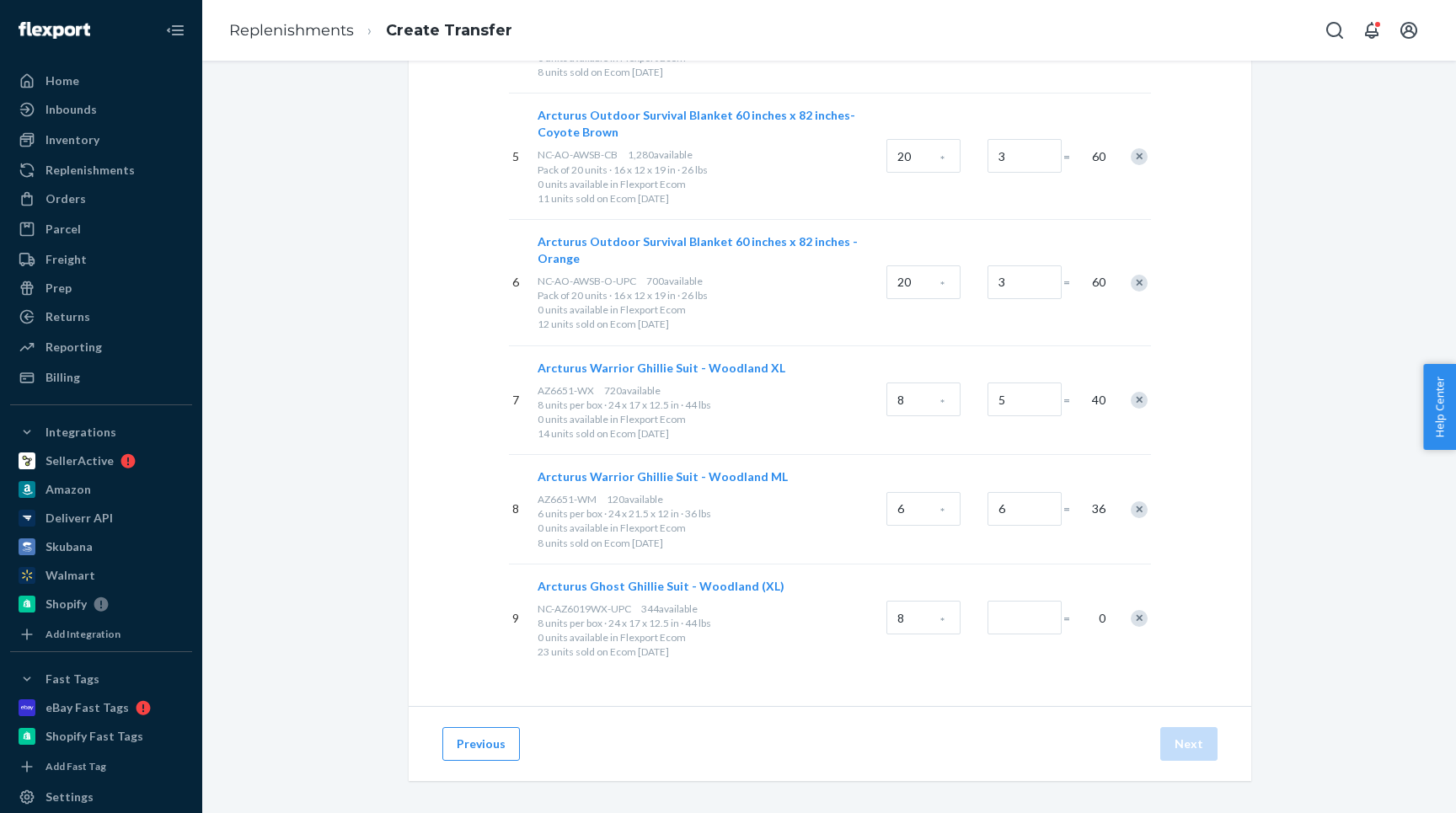
scroll to position [681, 0]
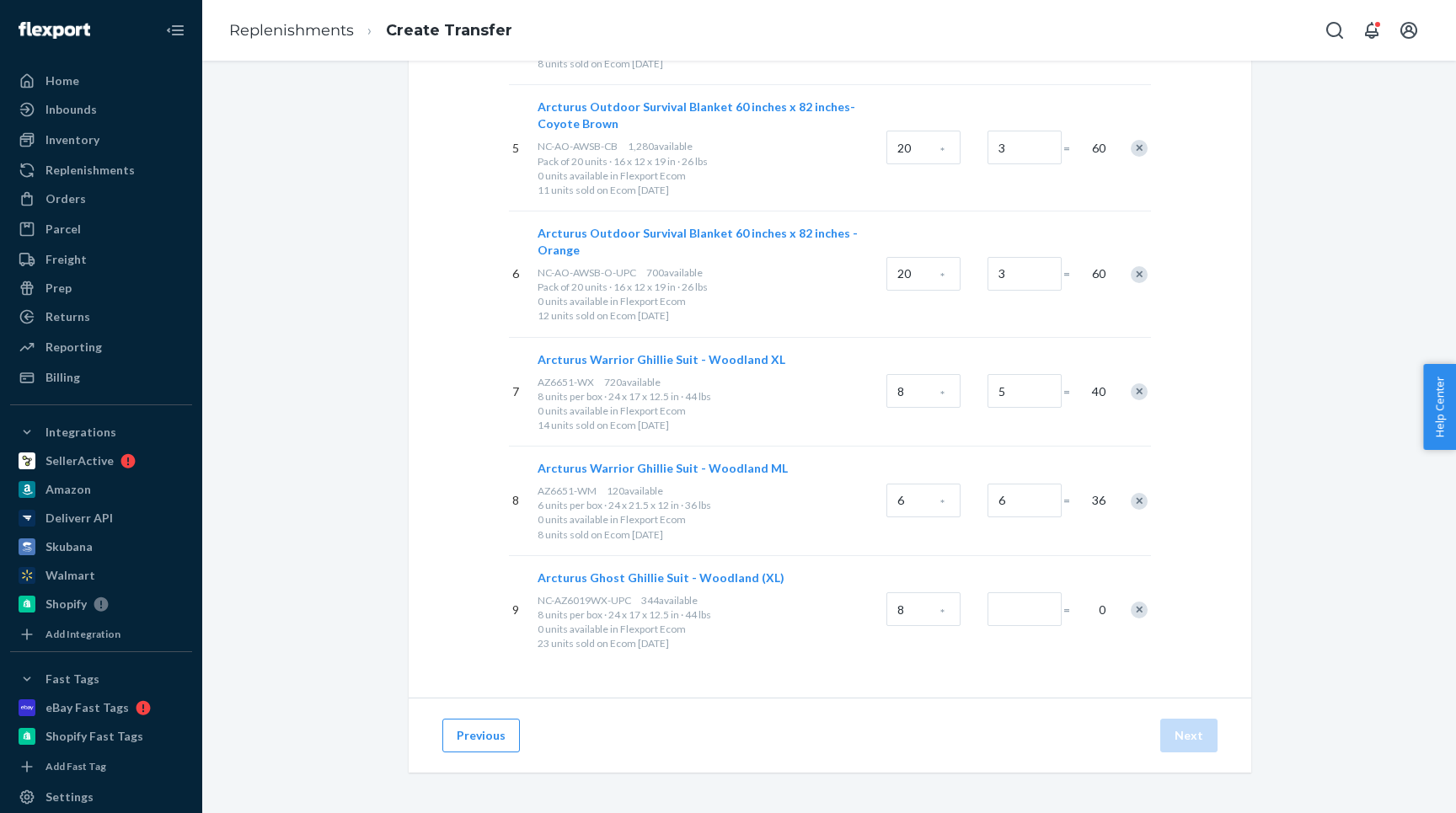
click at [1134, 606] on div "Remove Item" at bounding box center [1138, 609] width 17 height 17
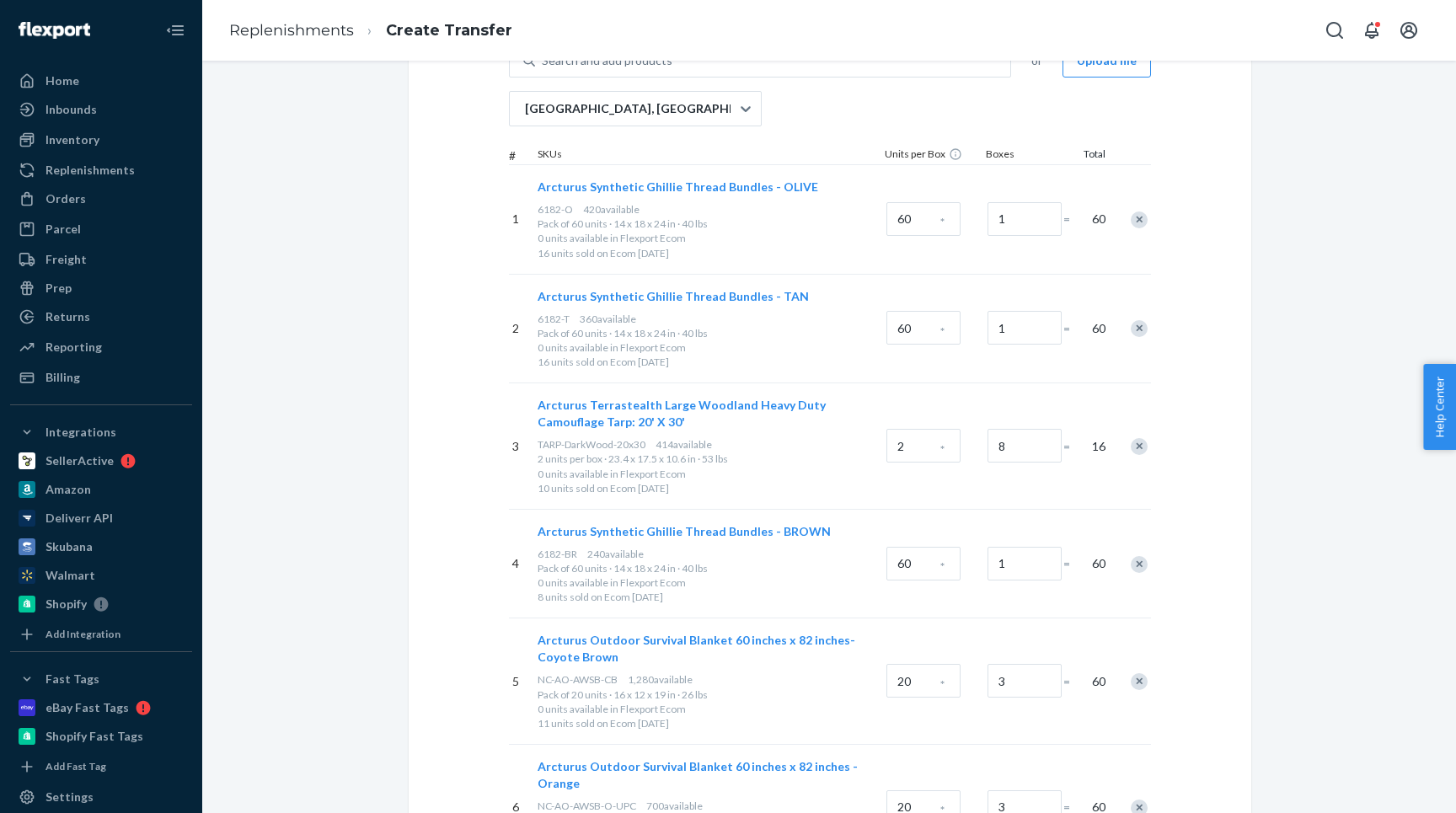
scroll to position [0, 0]
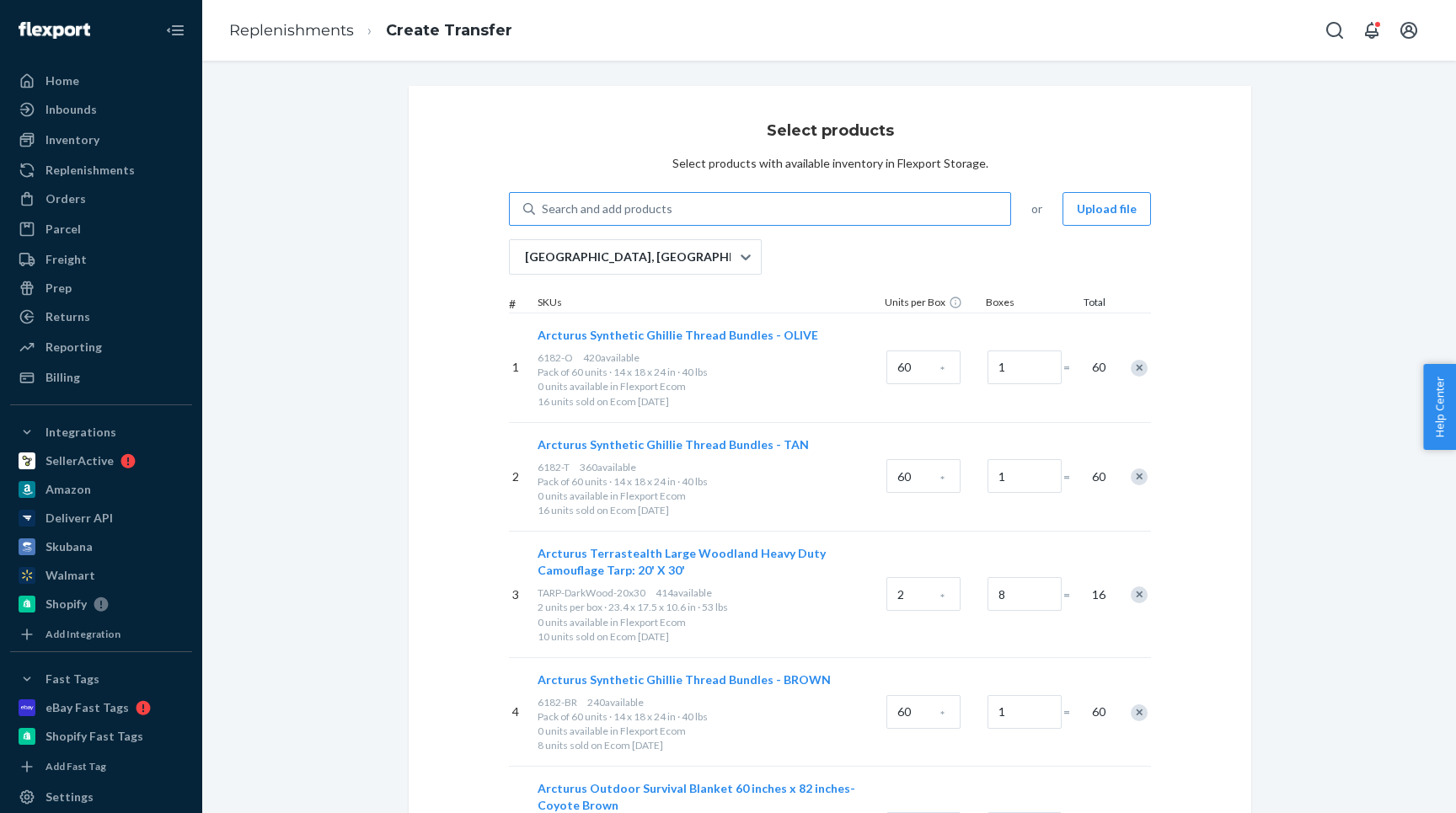
click at [568, 201] on div "Search and add products" at bounding box center [607, 209] width 131 height 17
click at [543, 201] on input "Search and add products" at bounding box center [543, 209] width 2 height 17
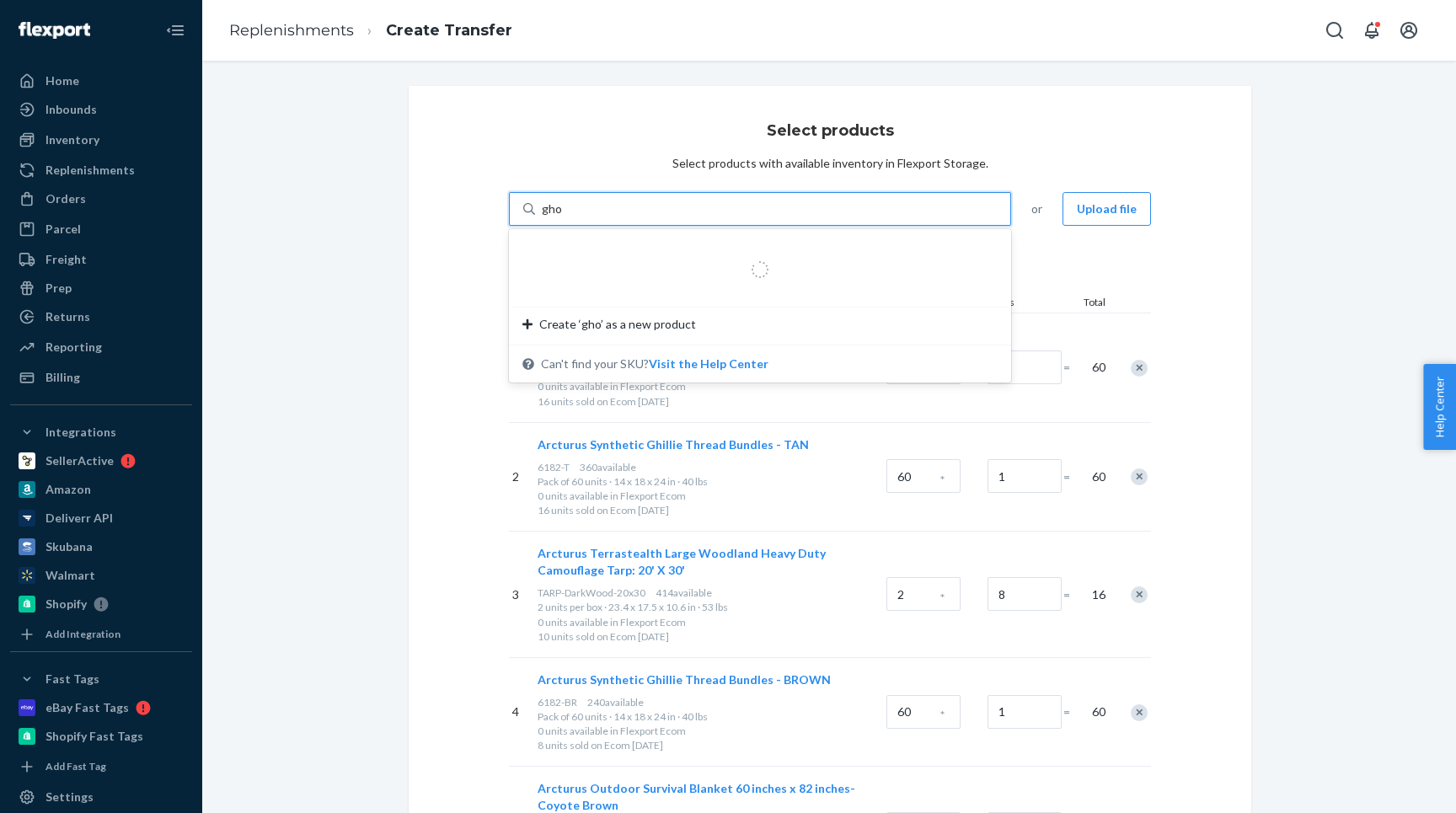
type input "ghost"
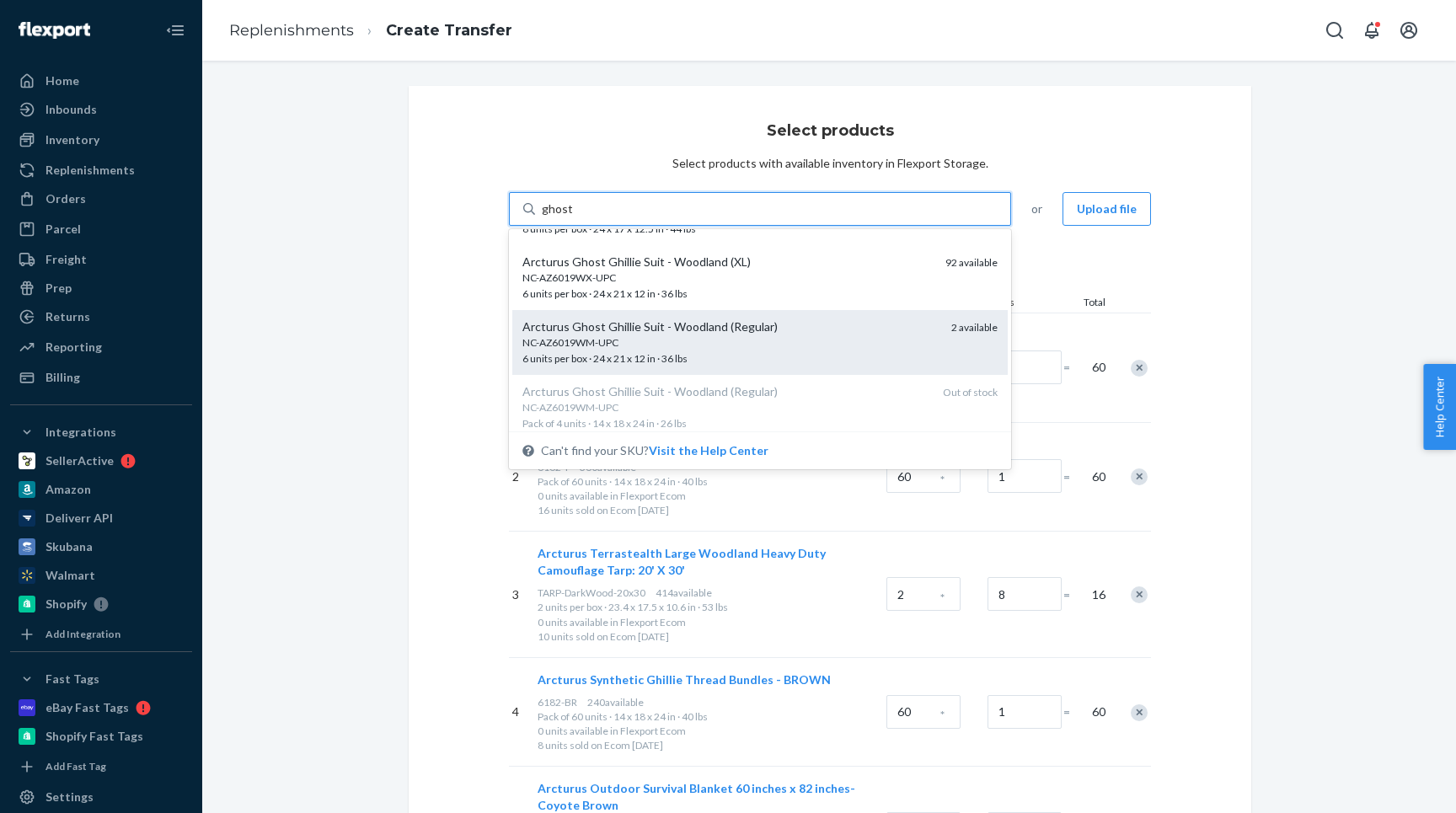
scroll to position [245, 0]
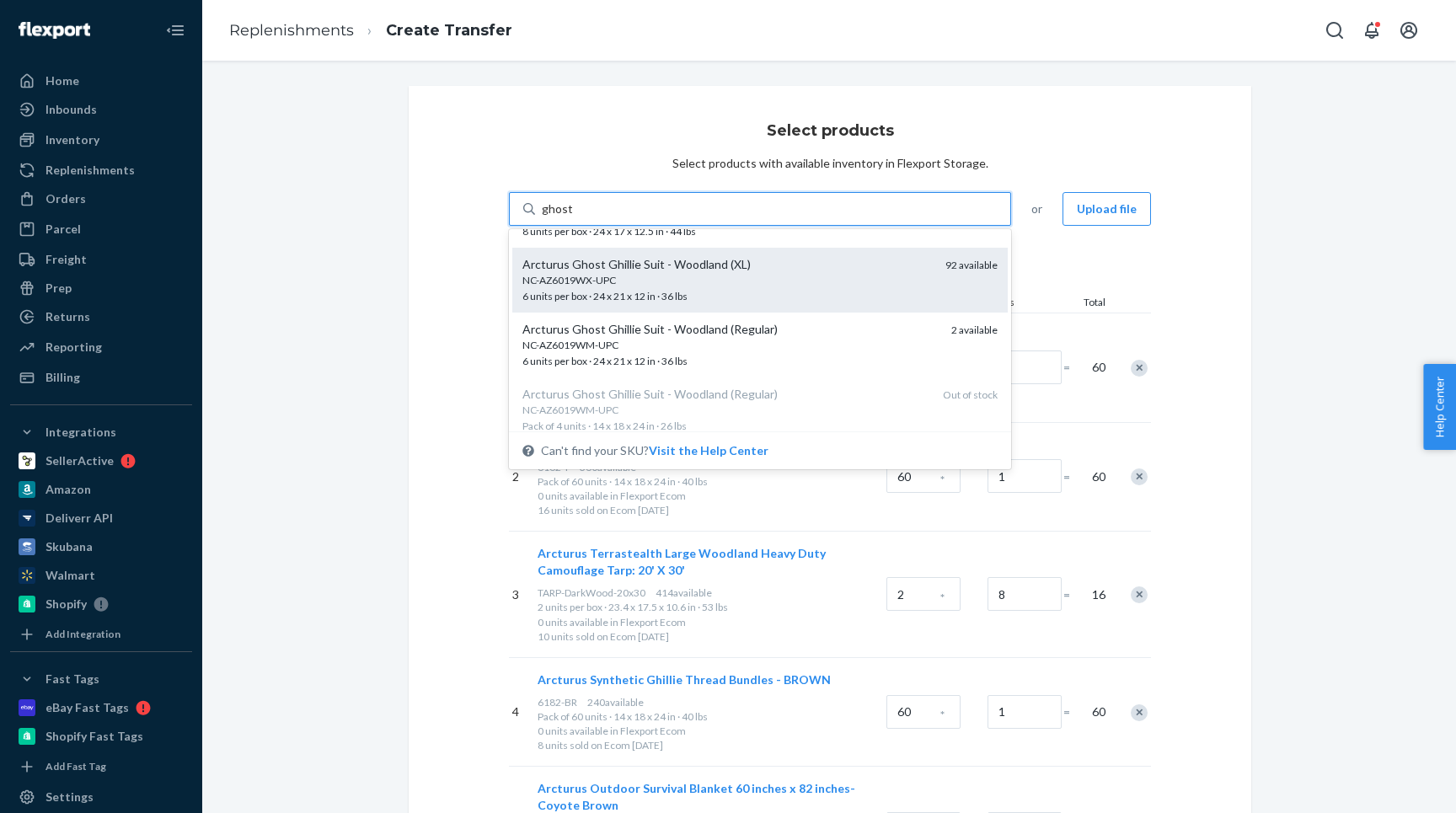
click at [620, 294] on span "NC-AZ6019WX-UPC 6 units per box · 24 x 21 x 12 in · 36 lbs" at bounding box center [727, 288] width 410 height 30
click at [572, 218] on input "ghost" at bounding box center [557, 209] width 31 height 17
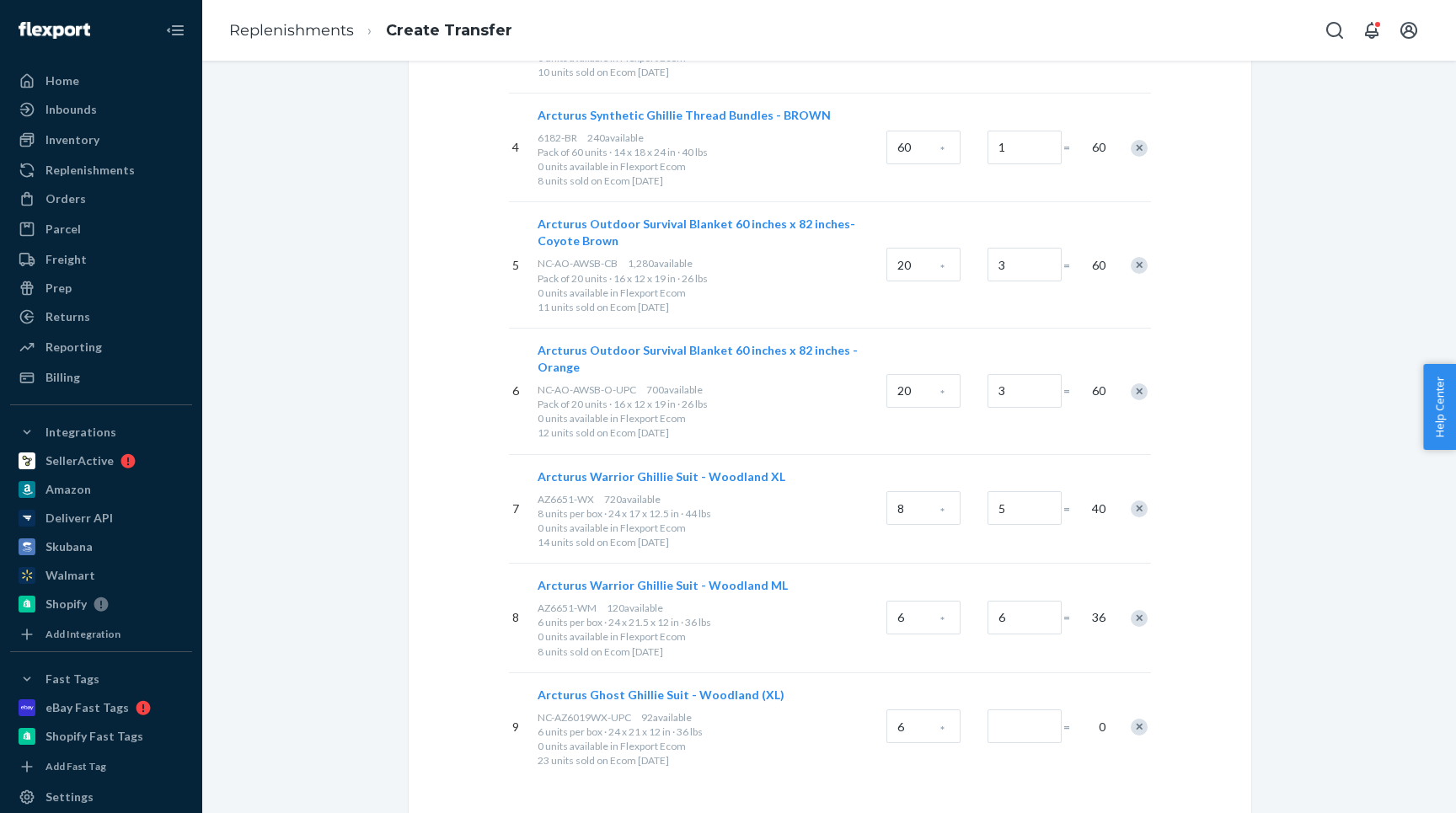
scroll to position [681, 0]
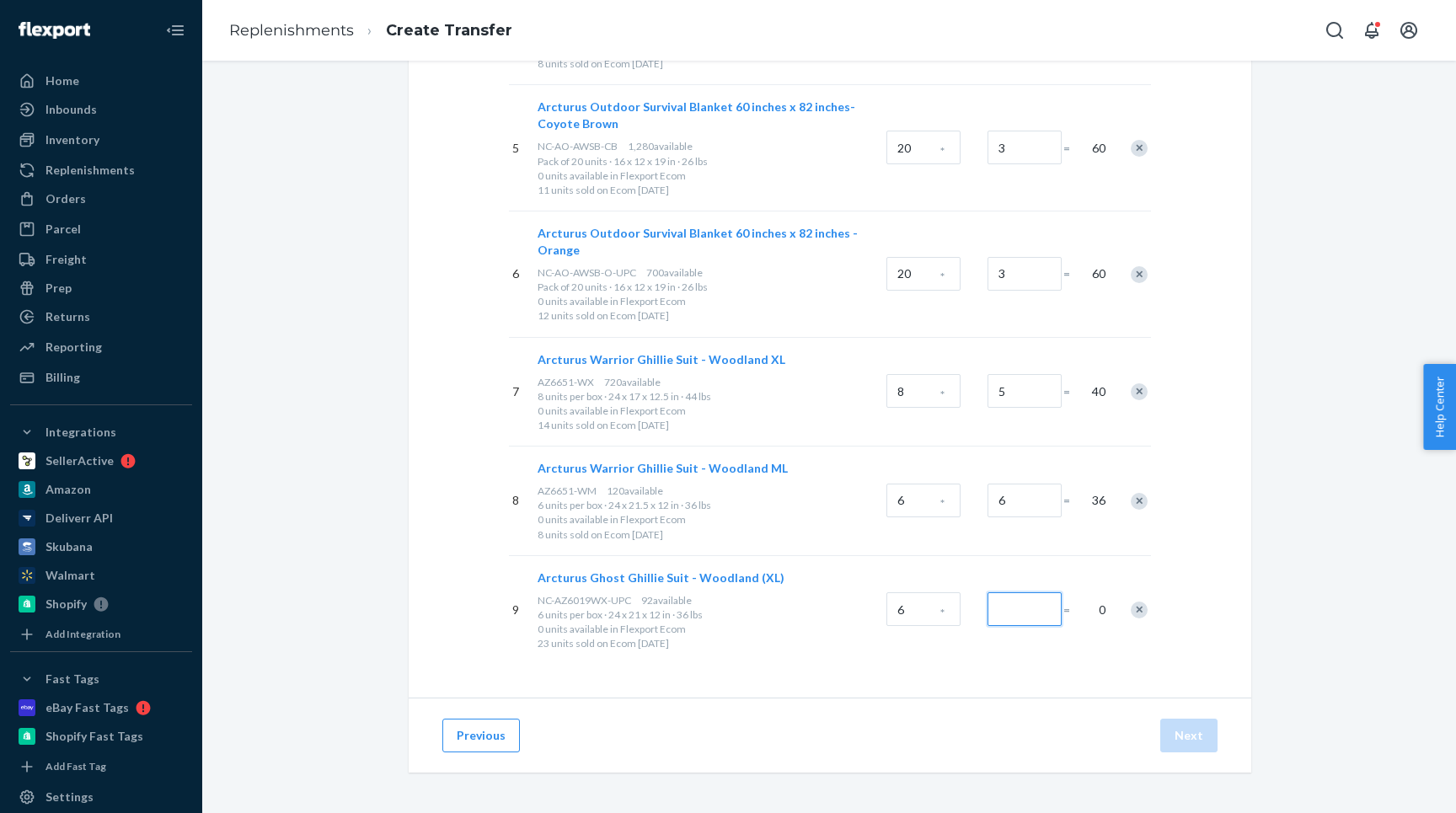
click at [1021, 616] on input "Number of boxes" at bounding box center [1024, 609] width 74 height 34
type input "6"
click at [1026, 684] on div "Select products Select products with available inventory in Flexport Storage. S…" at bounding box center [830, 50] width 843 height 1293
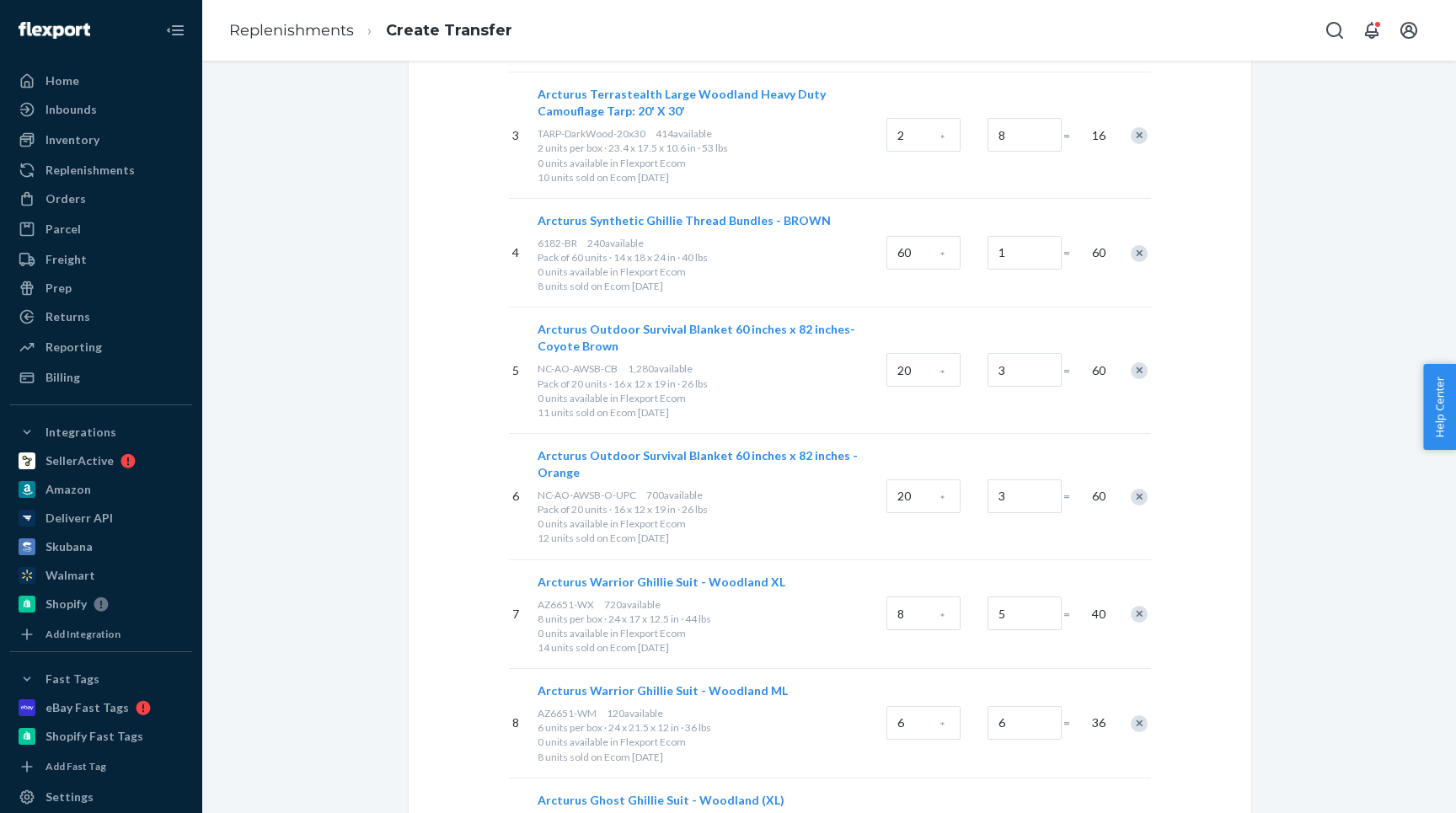
scroll to position [0, 0]
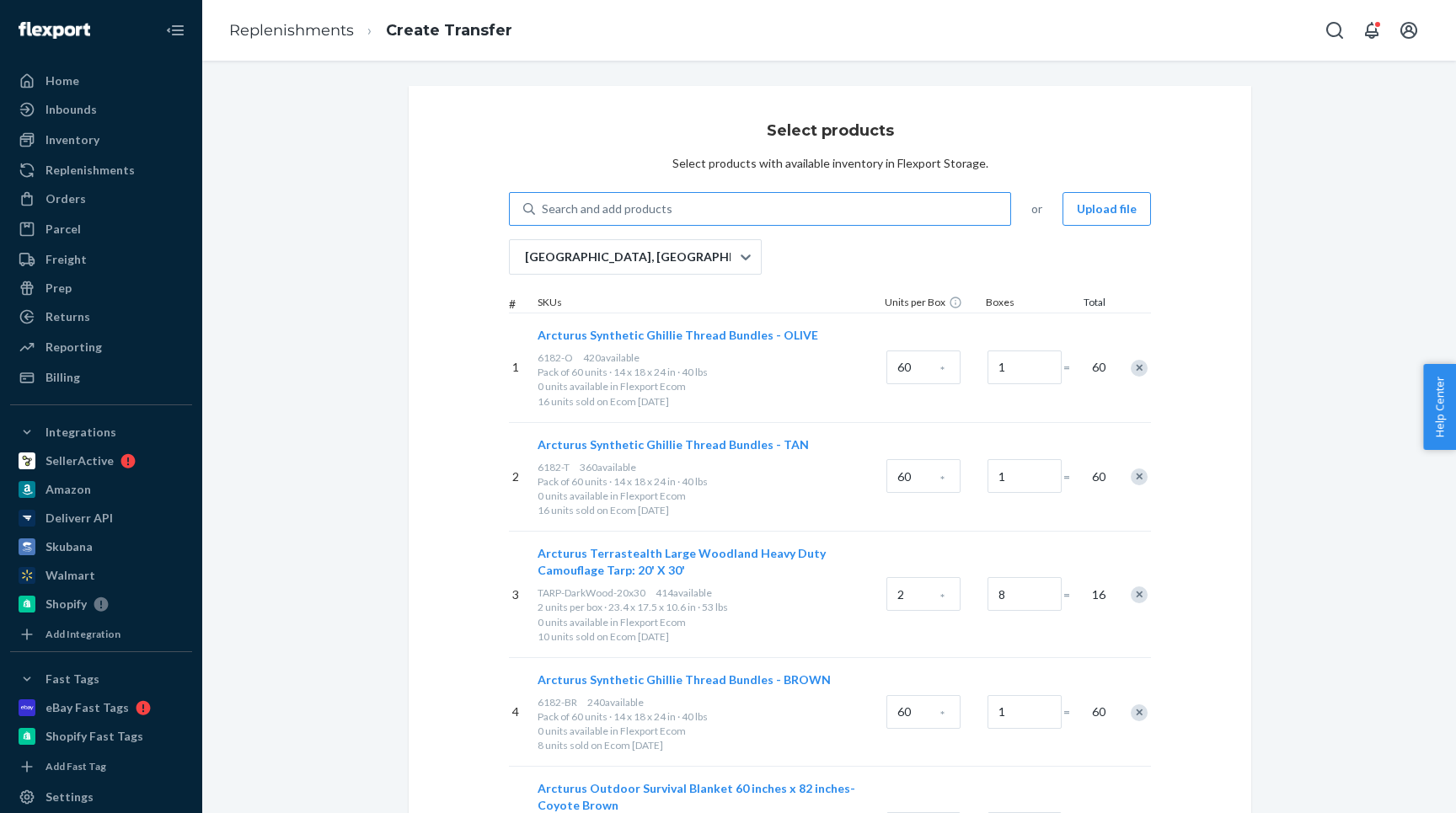
click at [600, 213] on div "Search and add products" at bounding box center [607, 209] width 131 height 17
click at [543, 213] on input "Search and add products" at bounding box center [543, 209] width 2 height 17
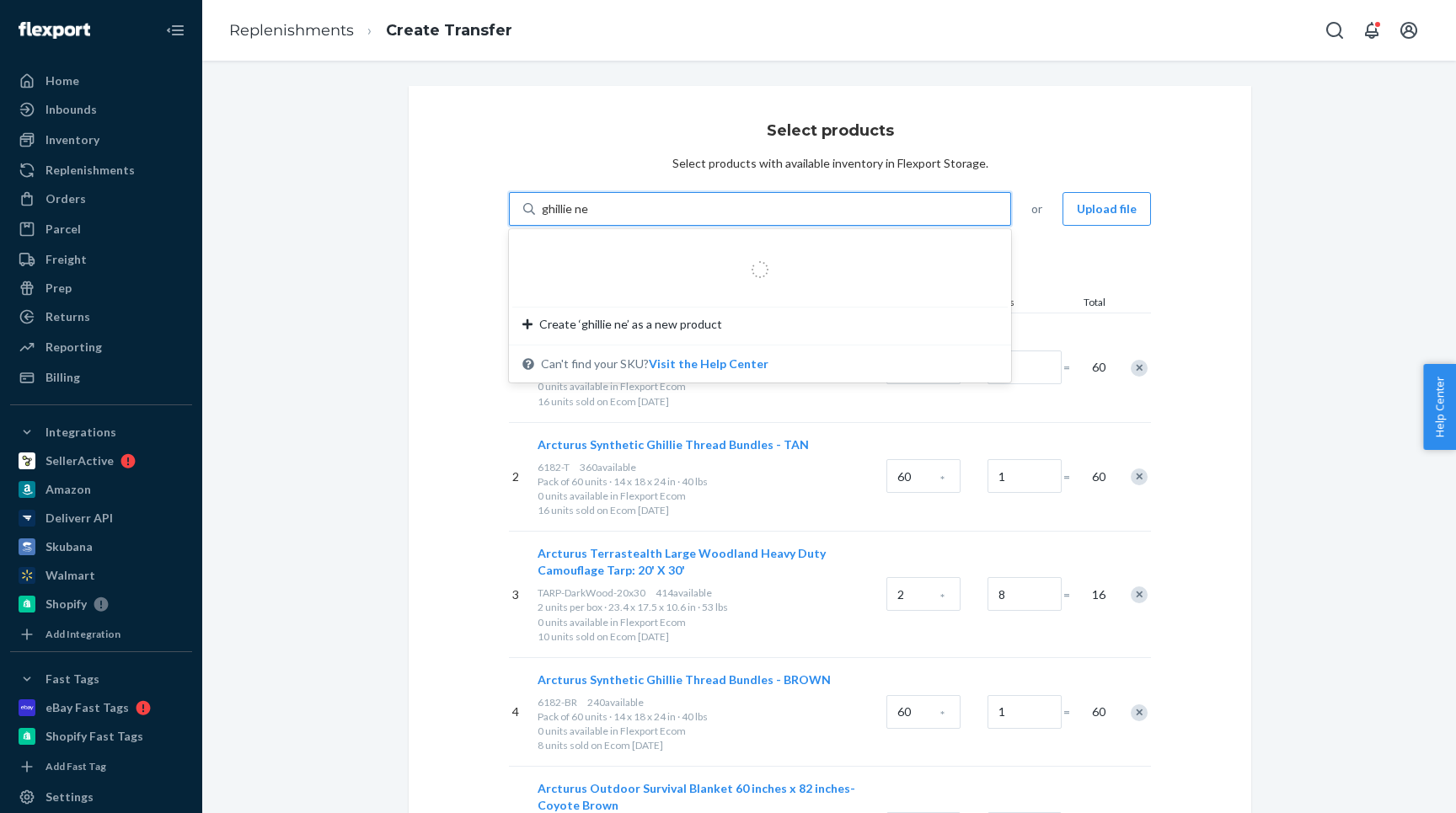
type input "ghillie net"
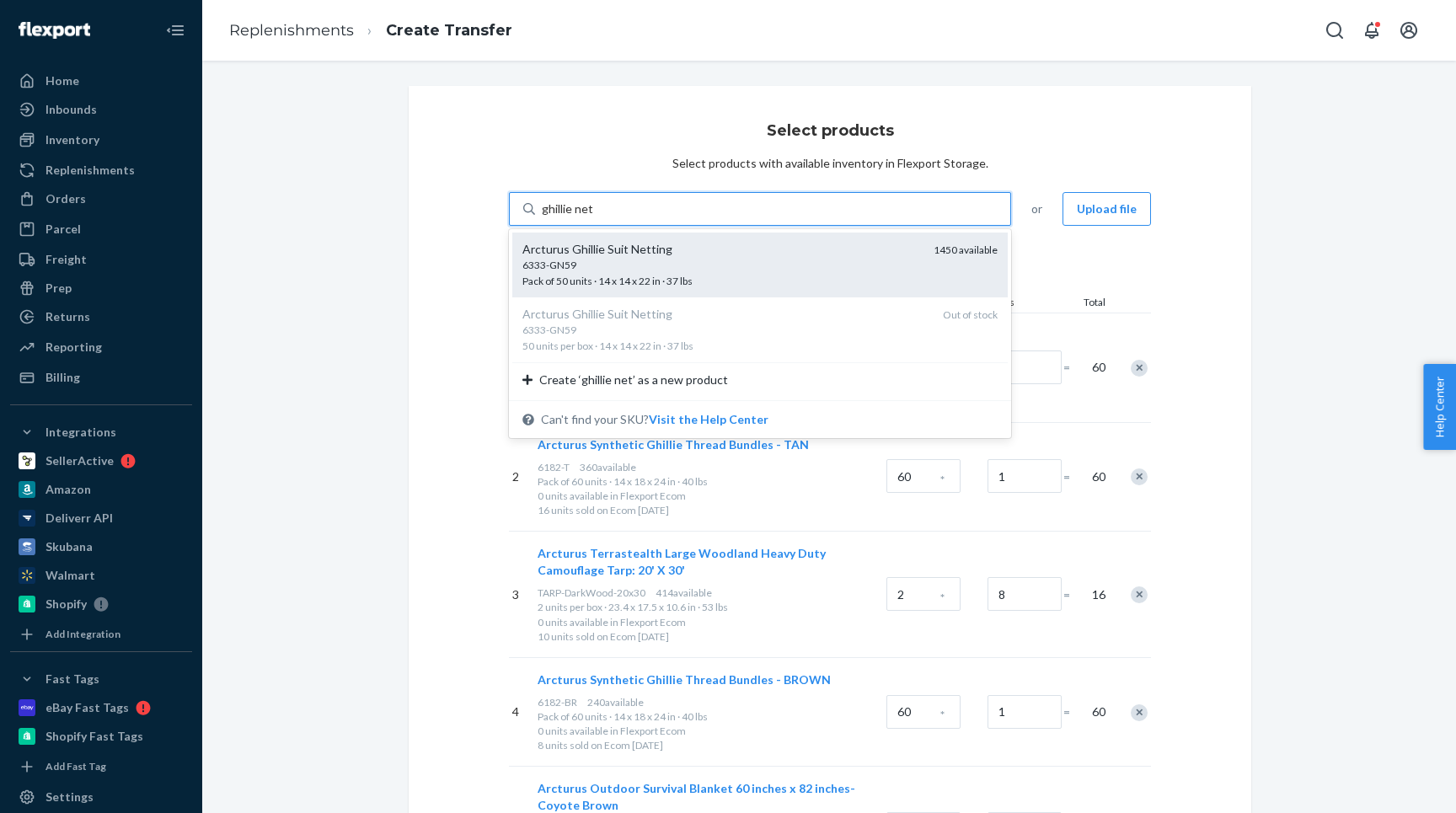
click at [585, 257] on div "Arcturus Ghillie Suit Netting" at bounding box center [721, 249] width 398 height 17
click at [585, 218] on input "ghillie net" at bounding box center [568, 209] width 52 height 17
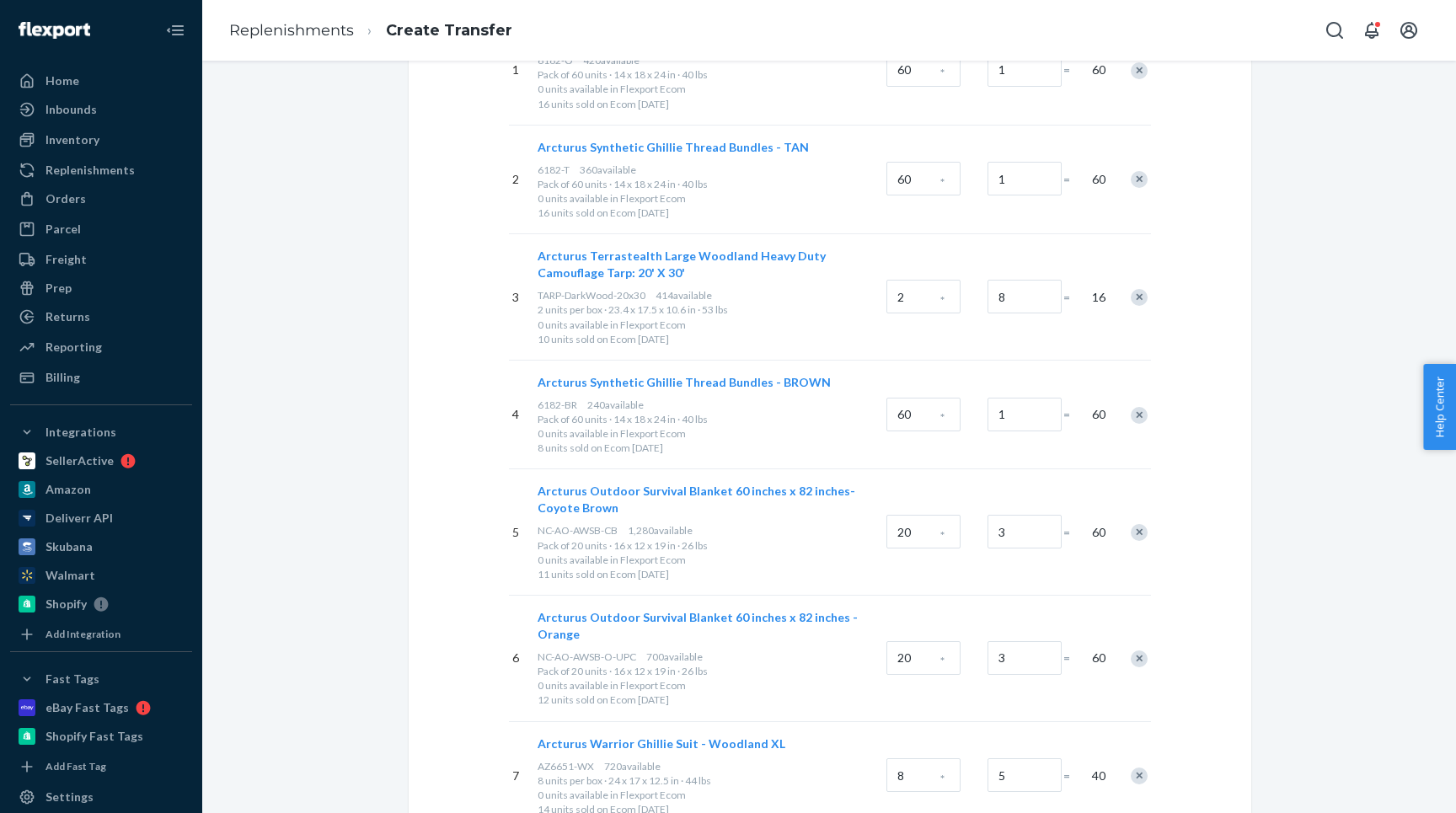
scroll to position [791, 0]
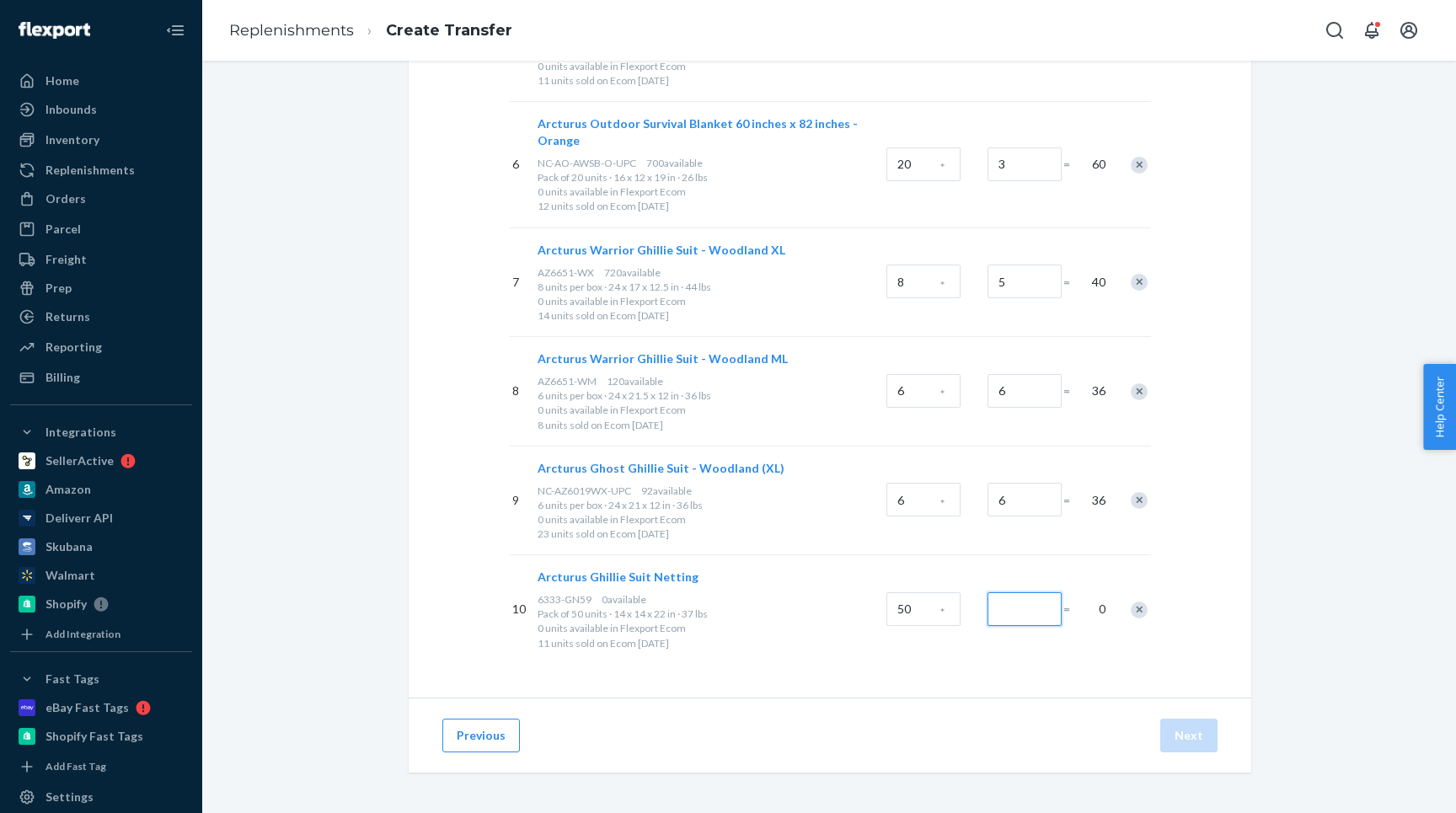
click at [1017, 618] on input "Number of boxes" at bounding box center [1024, 609] width 74 height 34
drag, startPoint x: 1037, startPoint y: 601, endPoint x: 981, endPoint y: 601, distance: 56.0
click at [981, 601] on div "10 Arcturus Ghillie Suit Netting 6333-GN59 1,450 available Pack of 50 units · 1…" at bounding box center [829, 608] width 642 height 110
type input "1"
click at [1191, 742] on button "Next" at bounding box center [1189, 736] width 57 height 34
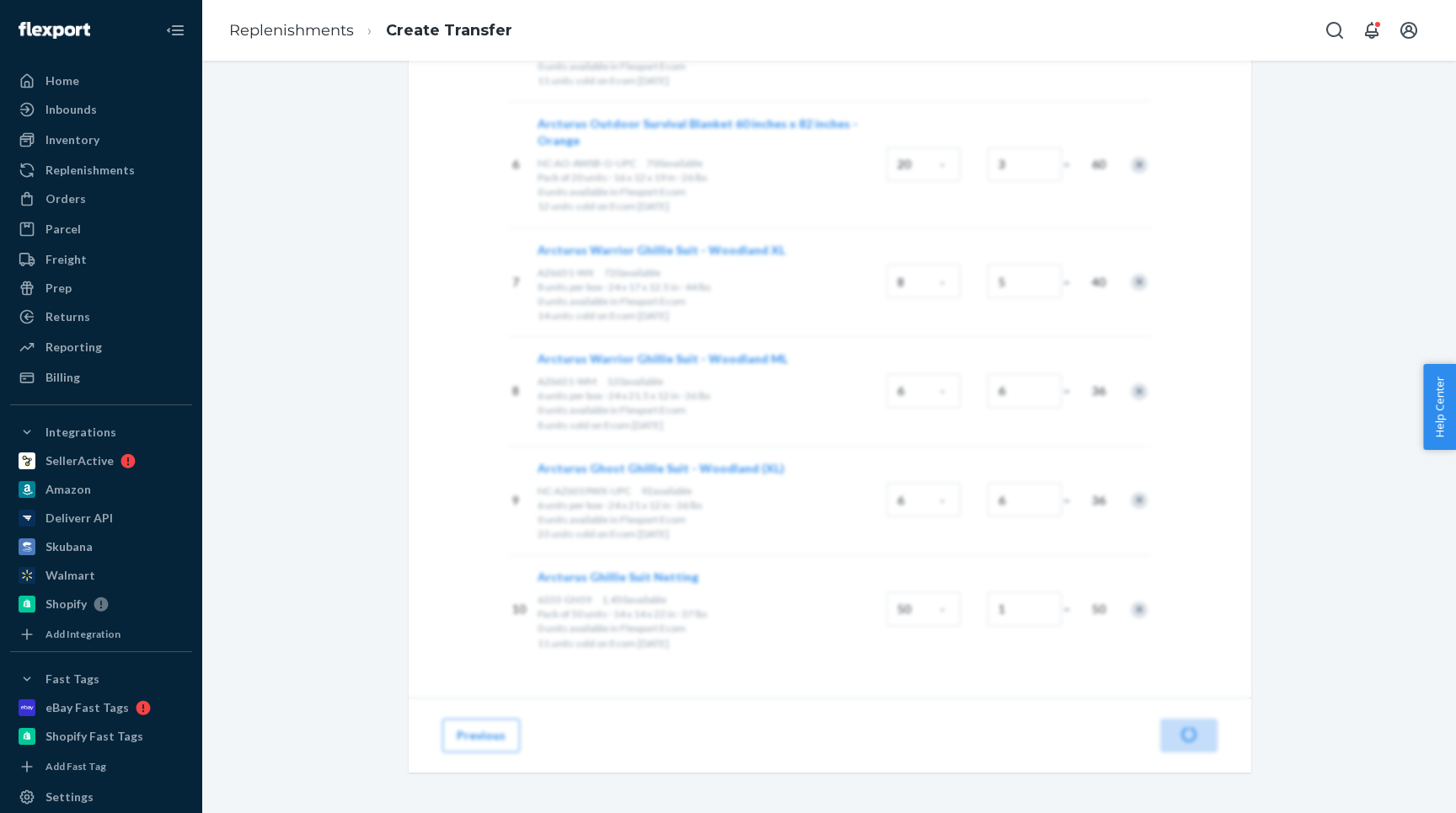
scroll to position [45, 0]
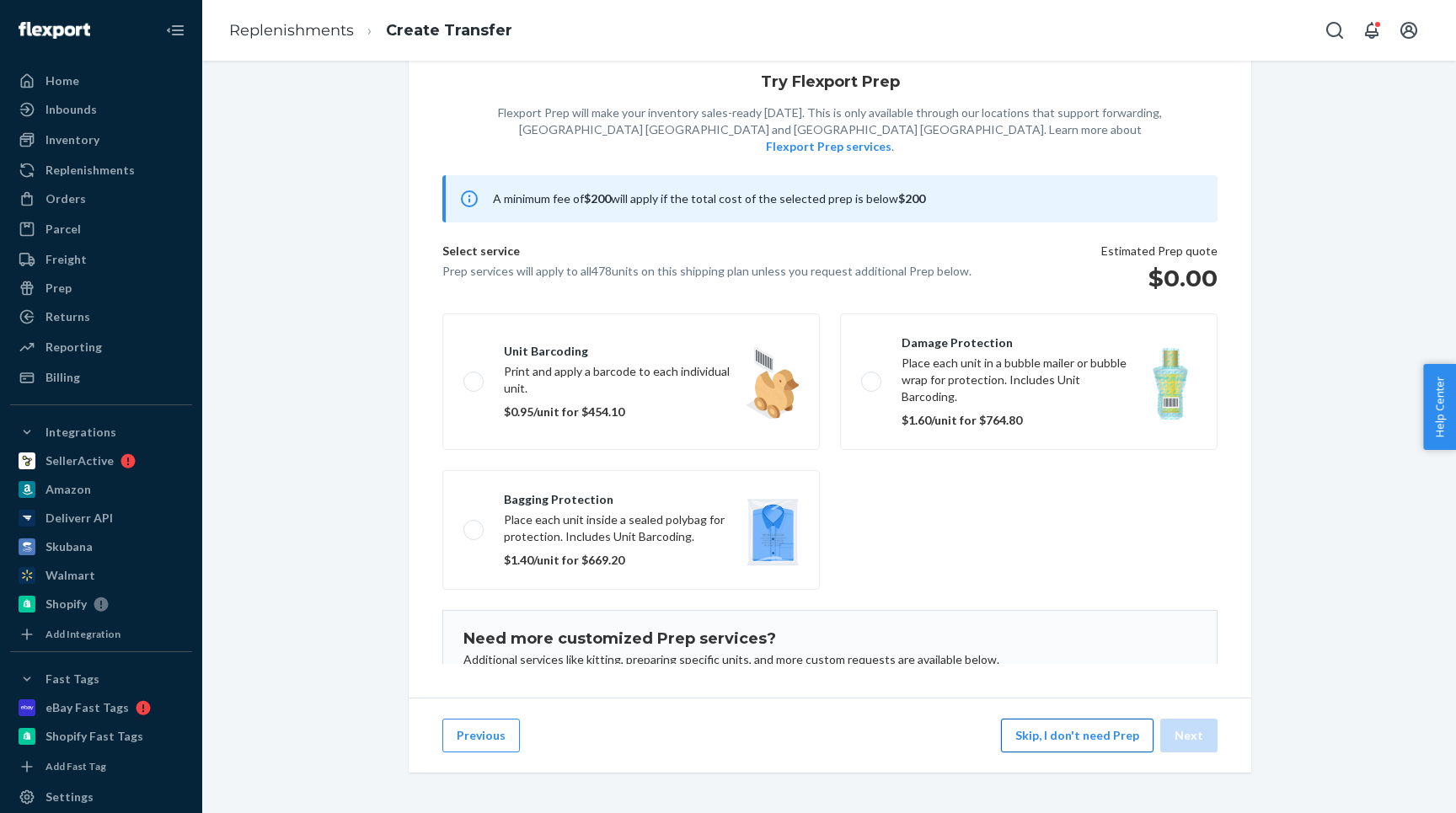
click at [1039, 746] on button "Skip, I don't need Prep" at bounding box center [1077, 736] width 152 height 34
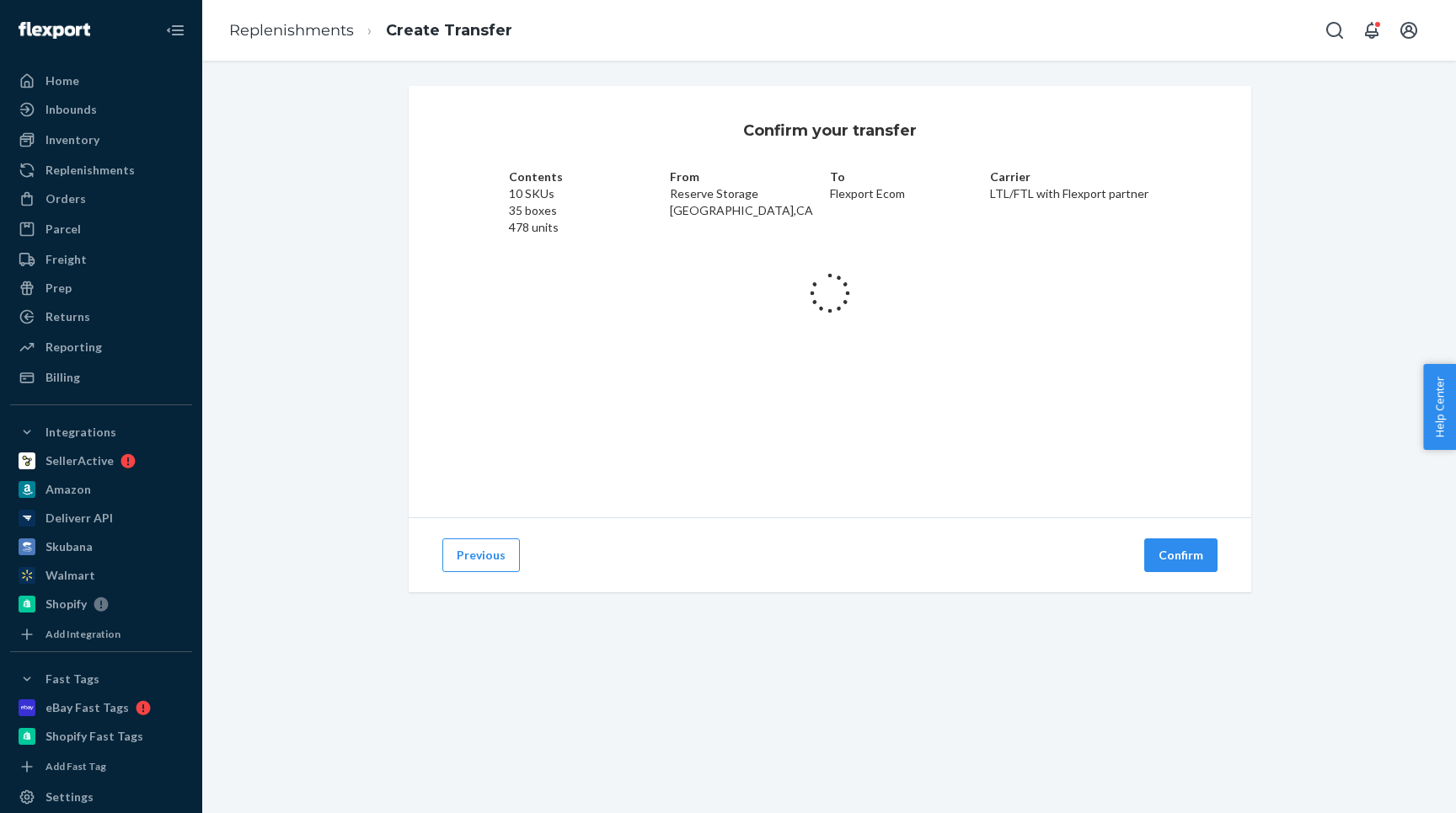
scroll to position [0, 0]
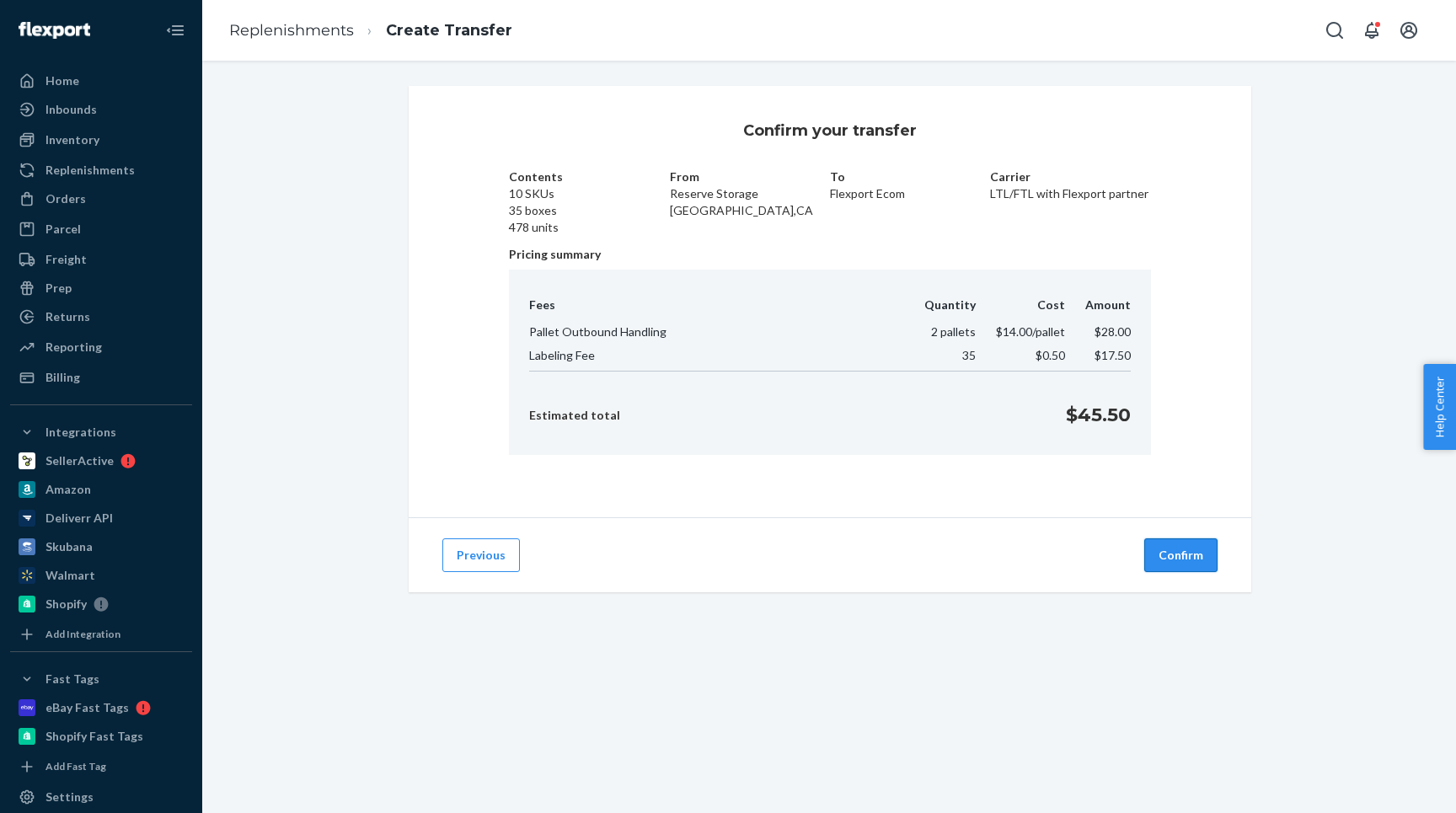
click at [1170, 556] on button "Confirm" at bounding box center [1181, 555] width 73 height 34
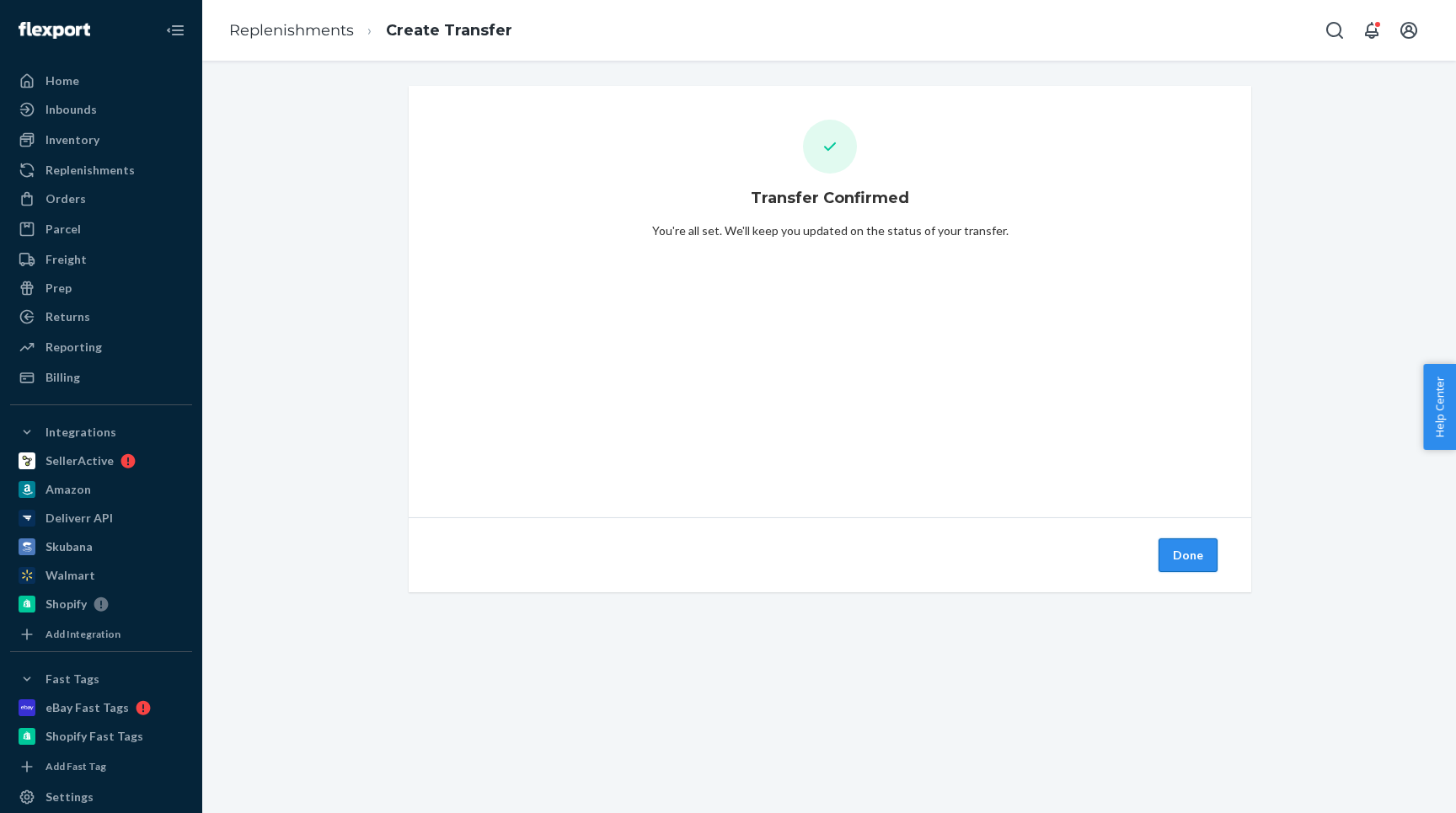
click at [1190, 564] on button "Done" at bounding box center [1188, 555] width 59 height 34
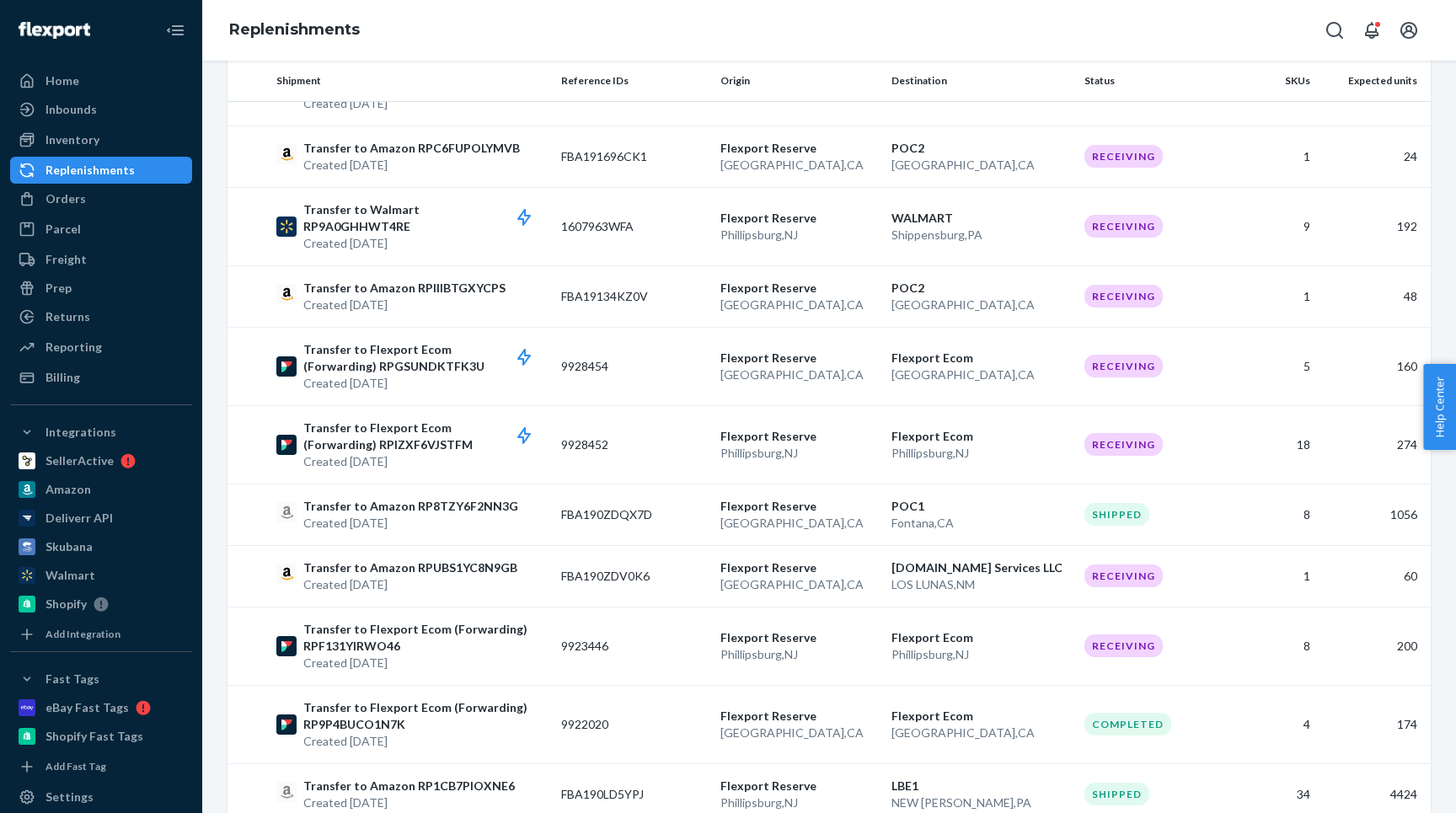
scroll to position [1423, 0]
